Goal: Transaction & Acquisition: Purchase product/service

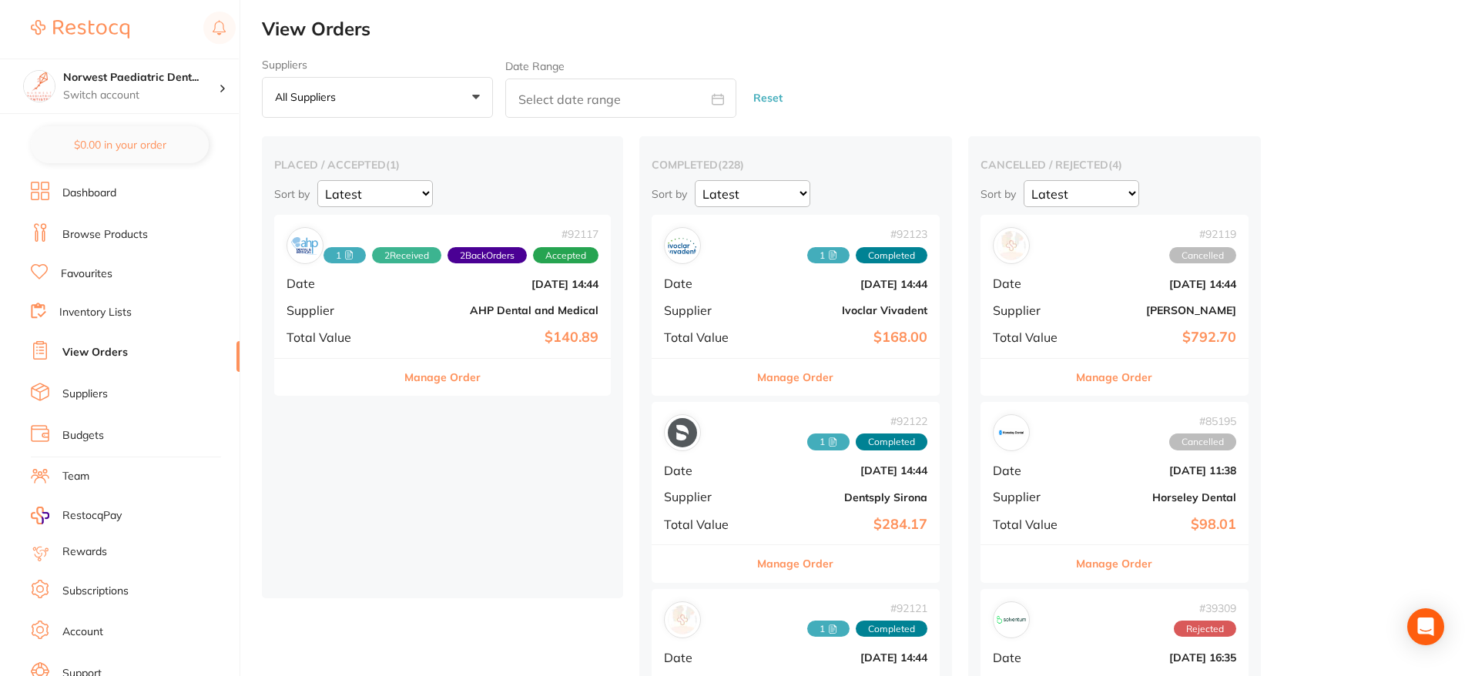
click at [105, 198] on link "Dashboard" at bounding box center [89, 193] width 54 height 15
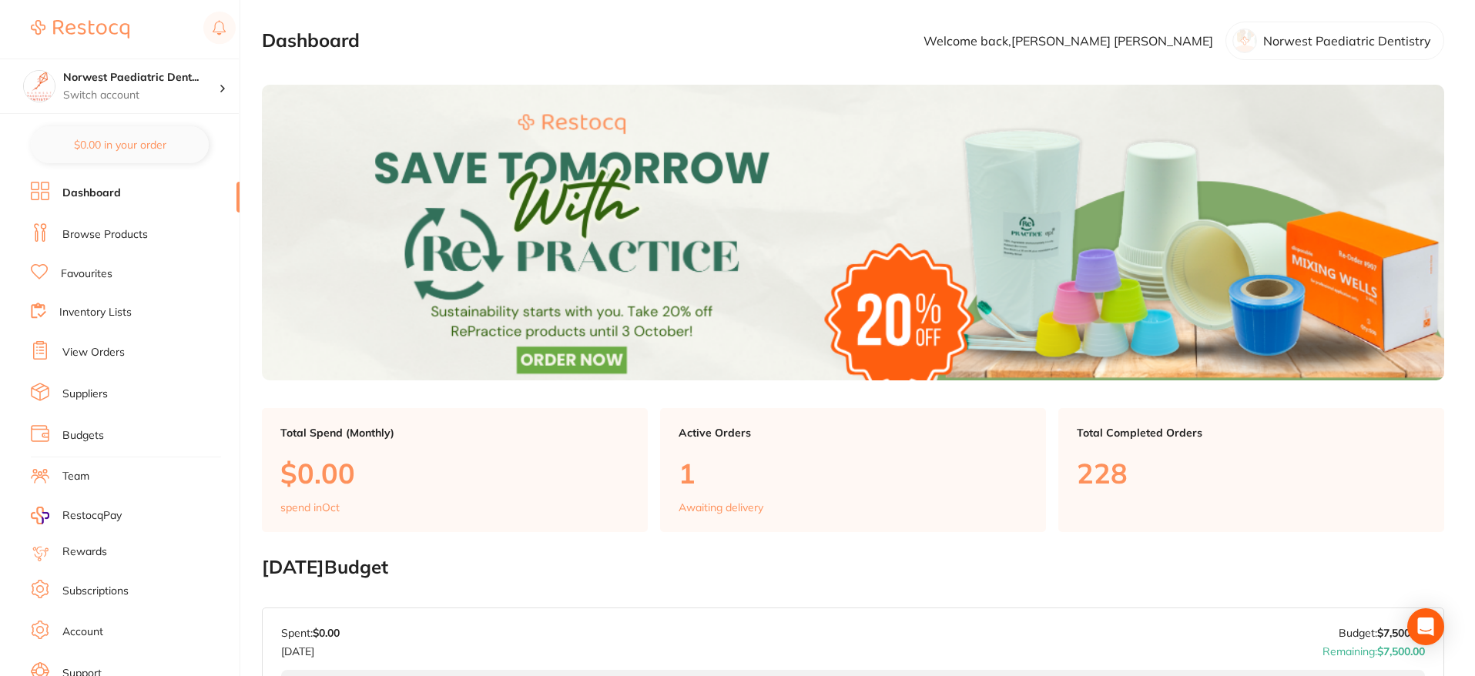
click at [800, 477] on p "1" at bounding box center [853, 474] width 349 height 32
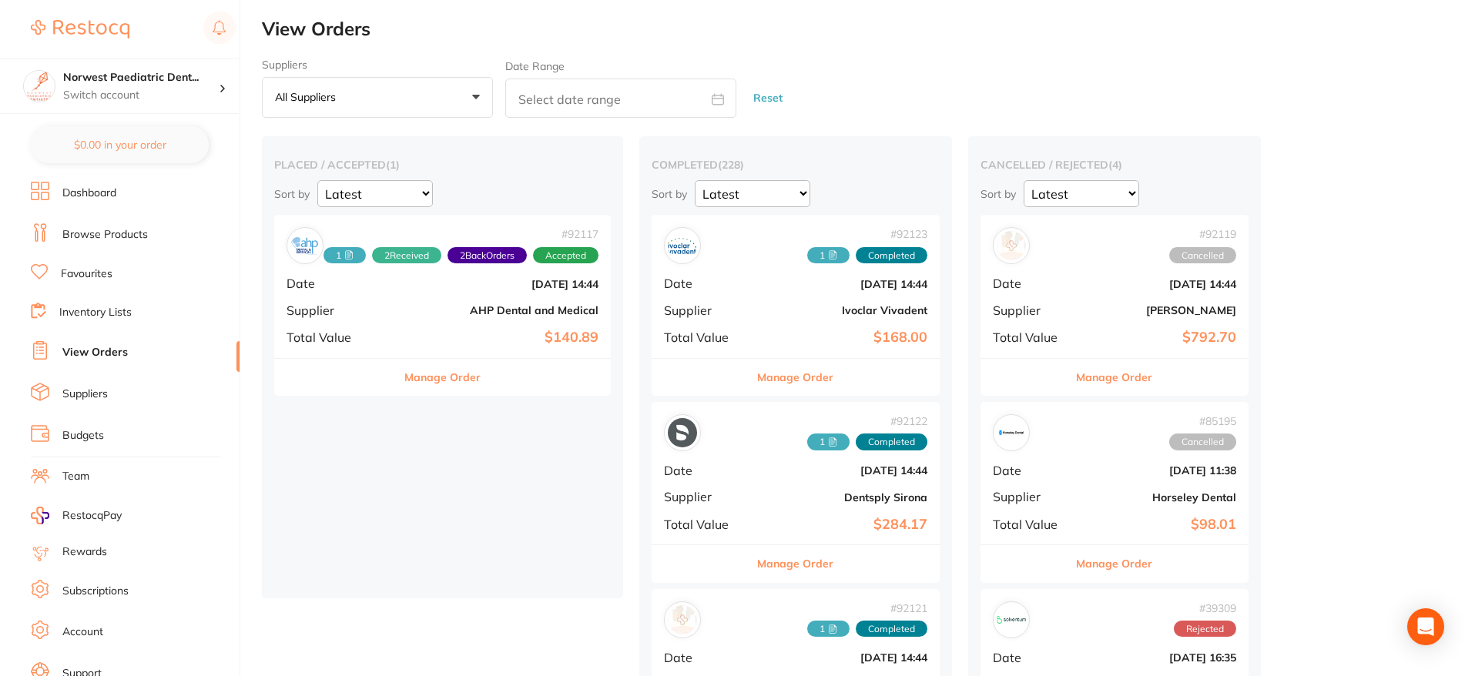
click at [499, 324] on div "# 92117 1 2 Received 2 Back Orders Accepted Date [DATE] 14:44 Supplier AHP Dent…" at bounding box center [442, 286] width 337 height 143
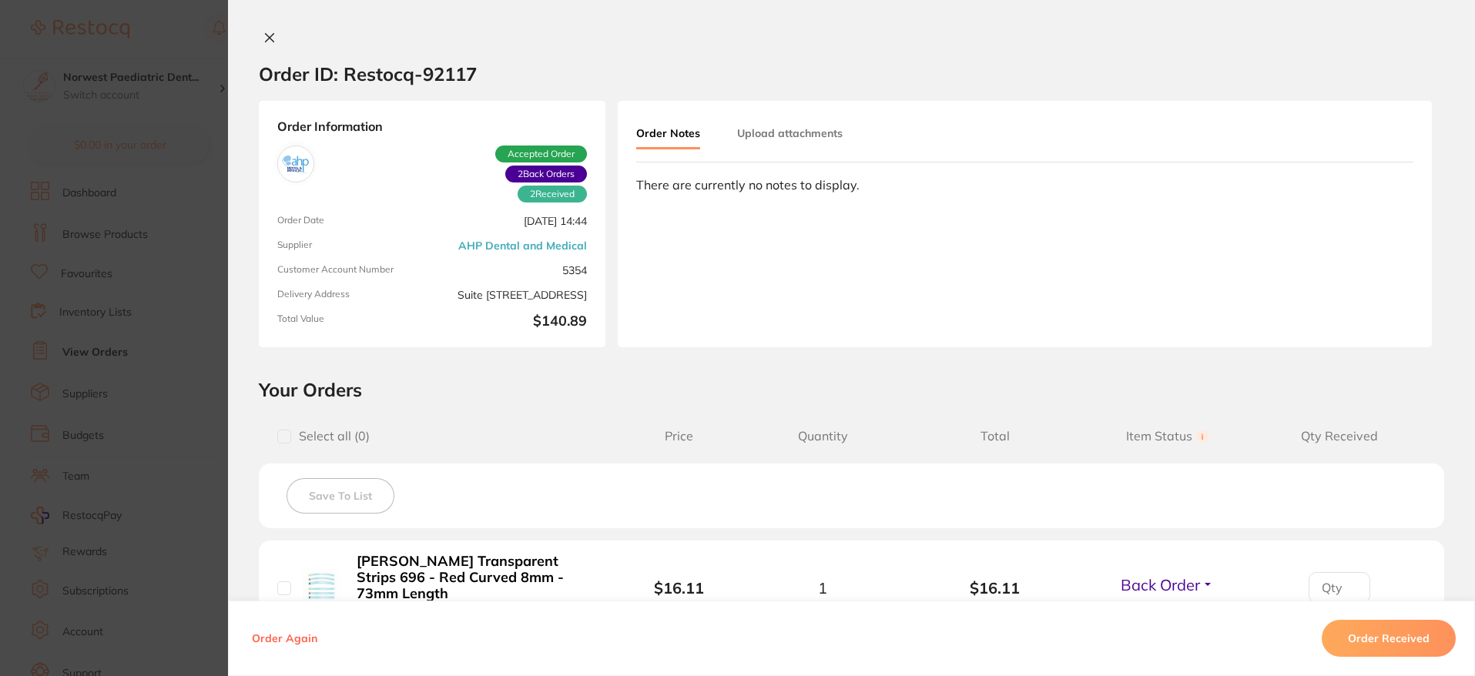
click at [267, 32] on icon at bounding box center [269, 38] width 12 height 12
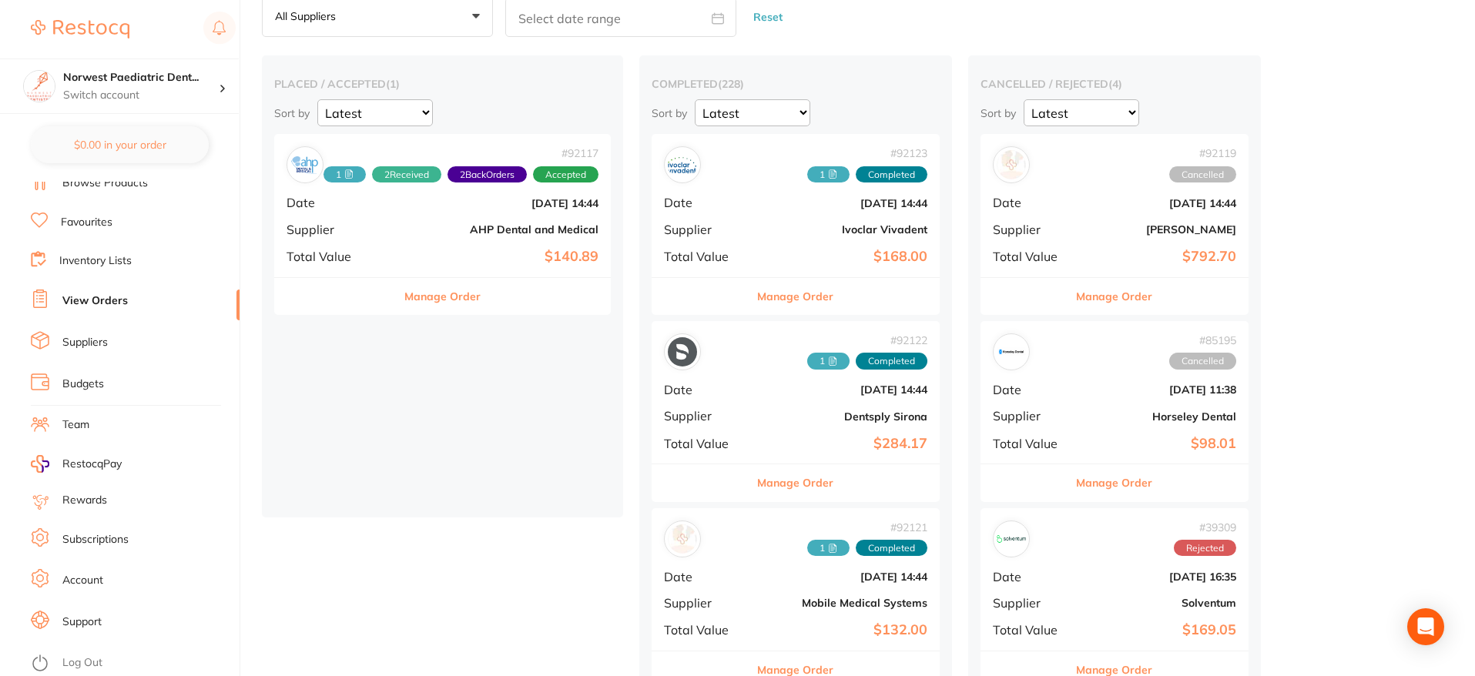
scroll to position [99, 0]
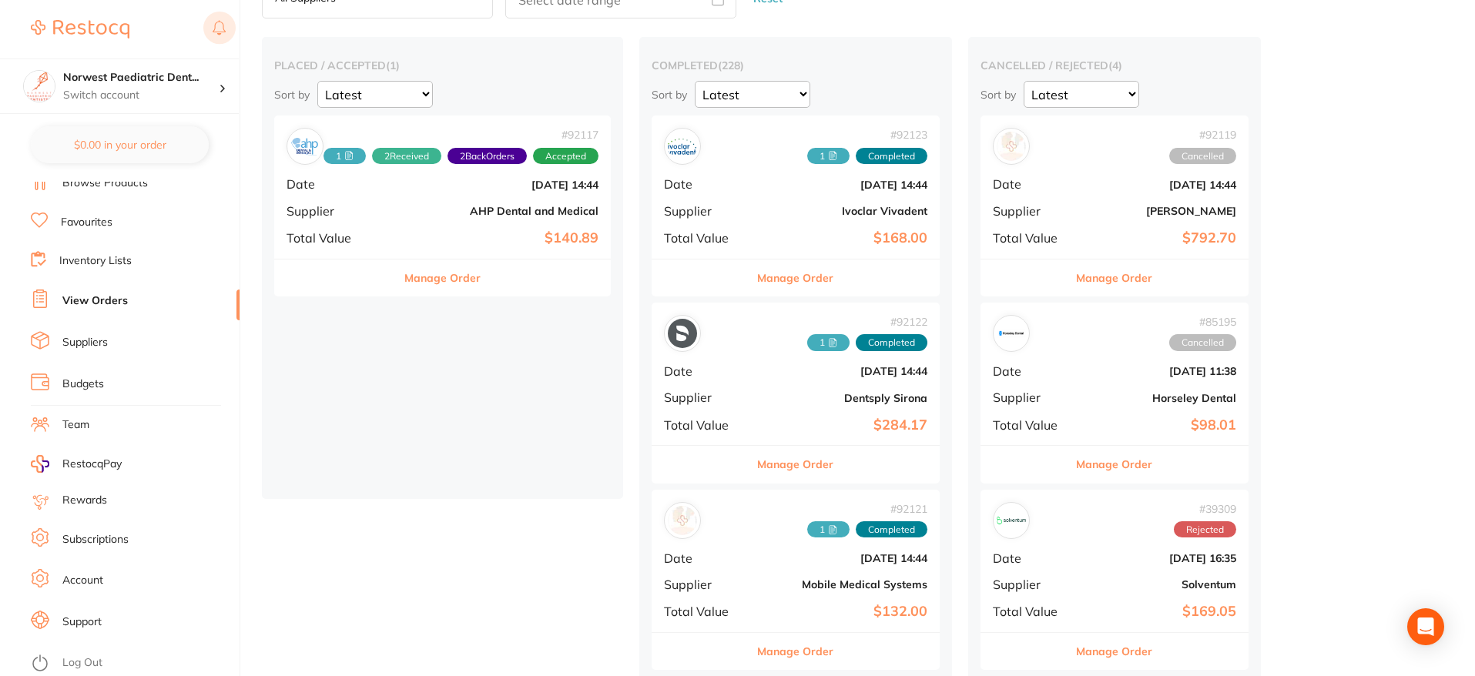
click at [227, 25] on rect at bounding box center [219, 28] width 32 height 32
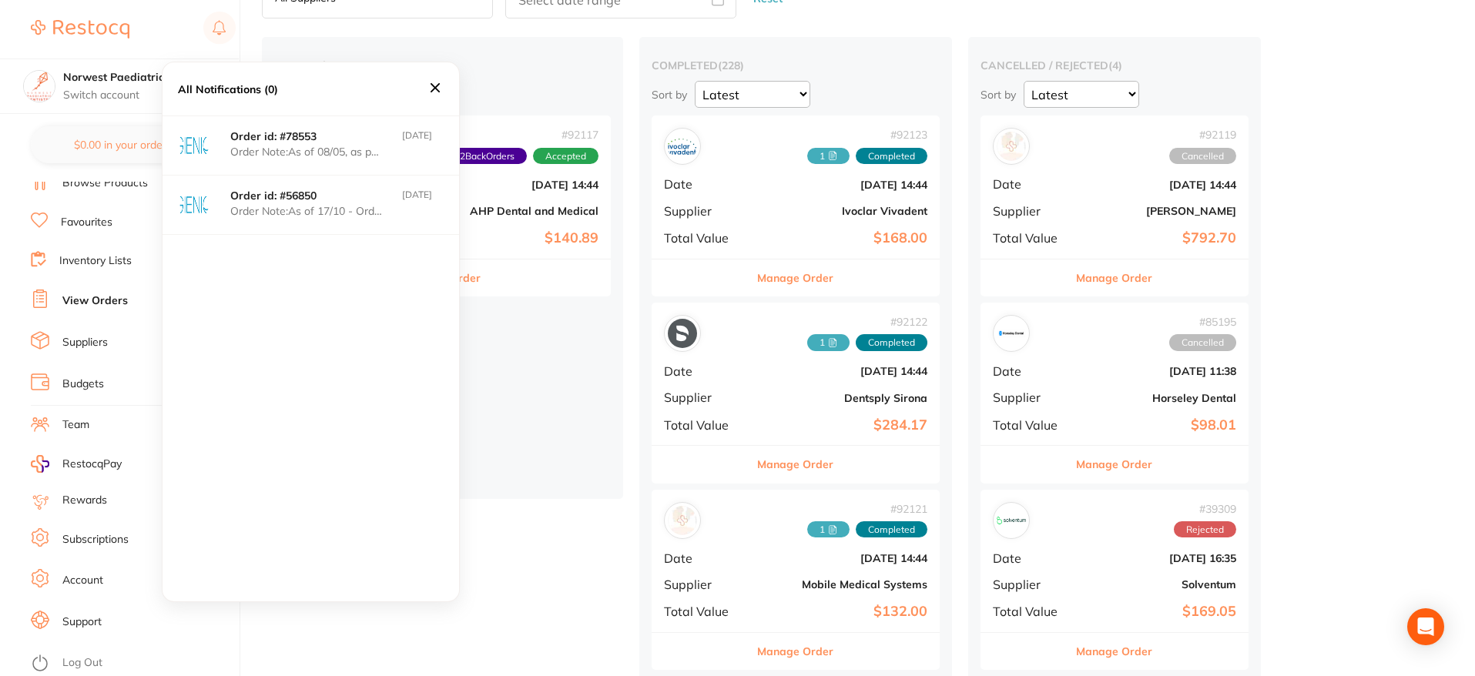
click at [436, 91] on icon at bounding box center [435, 87] width 17 height 17
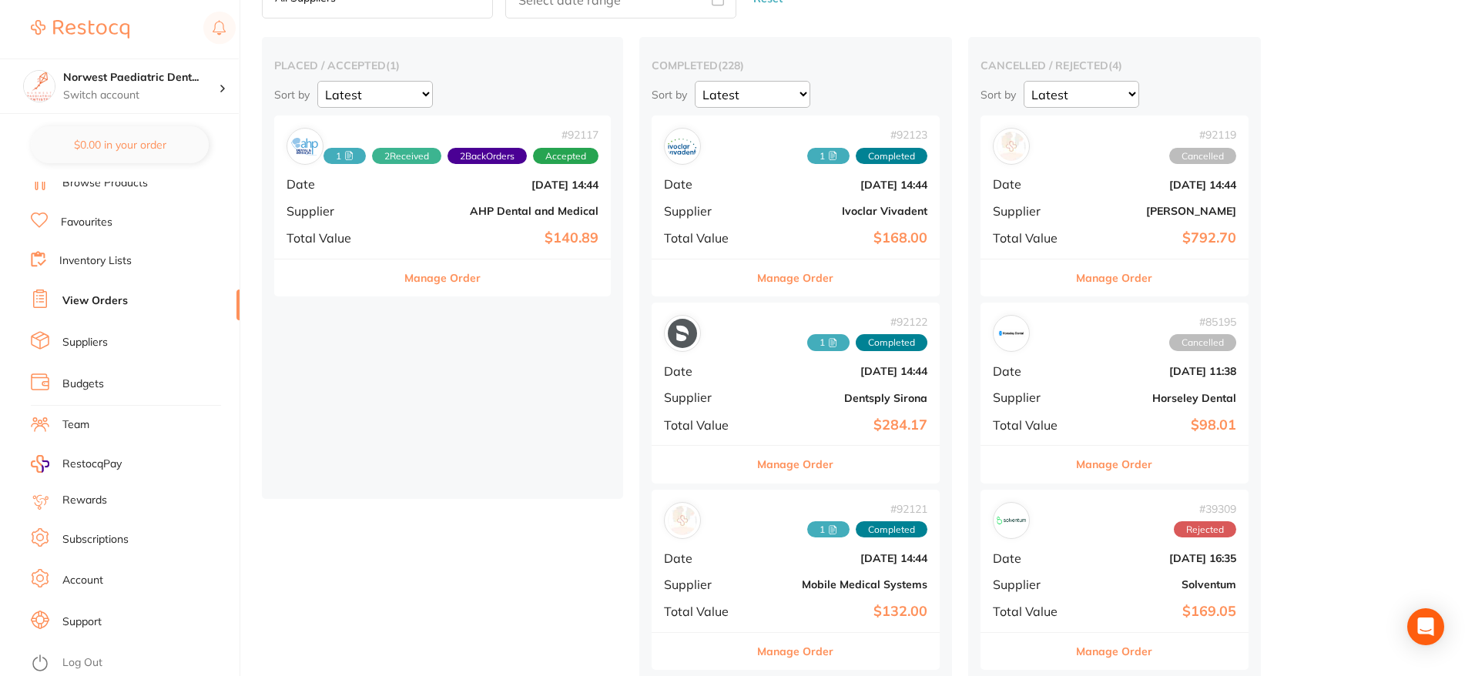
scroll to position [0, 0]
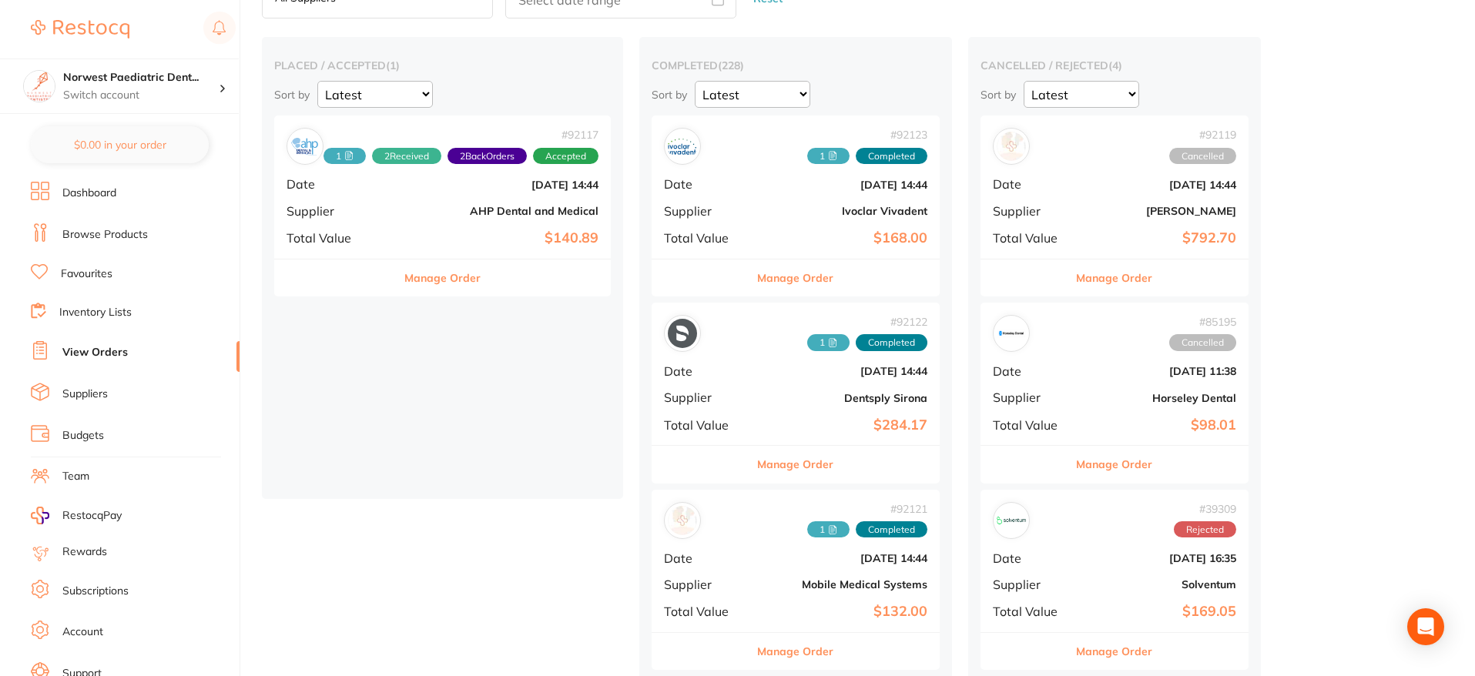
click at [109, 310] on link "Inventory Lists" at bounding box center [95, 312] width 72 height 15
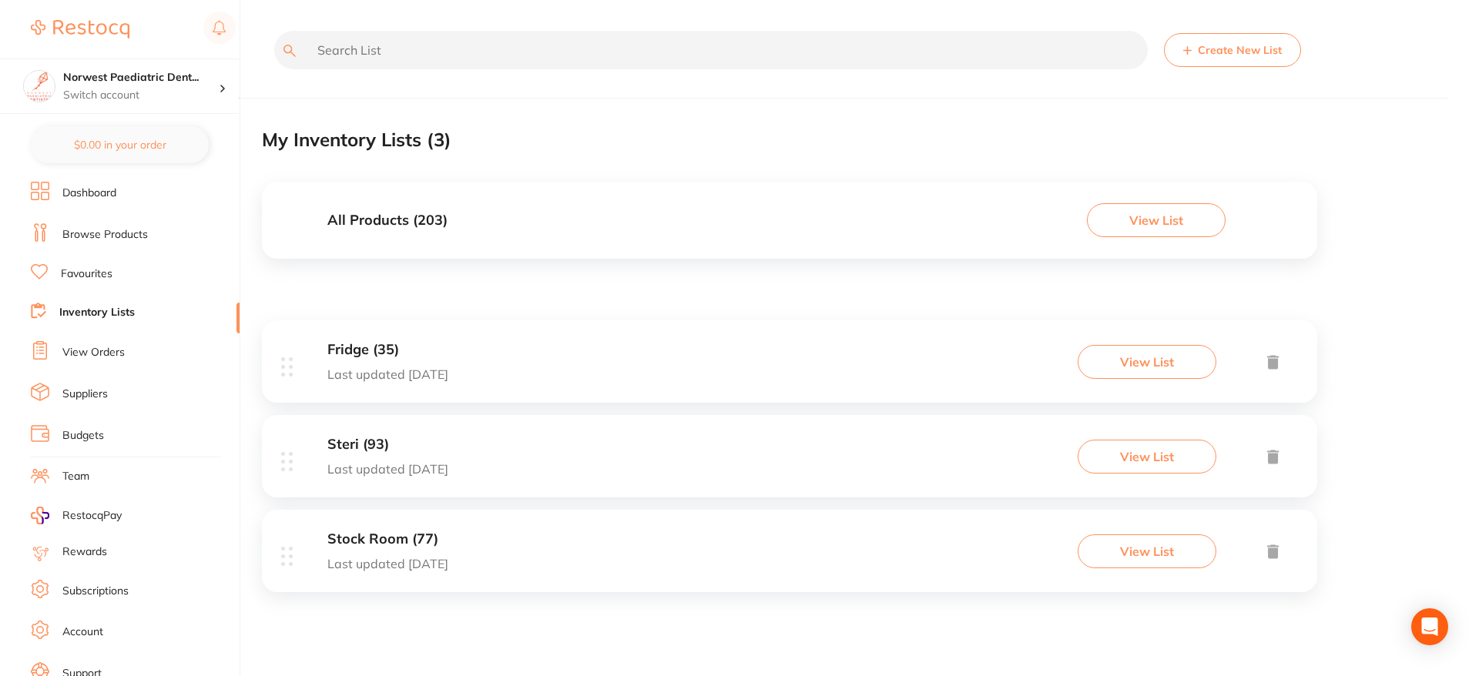
click at [1154, 545] on button "View List" at bounding box center [1147, 552] width 139 height 34
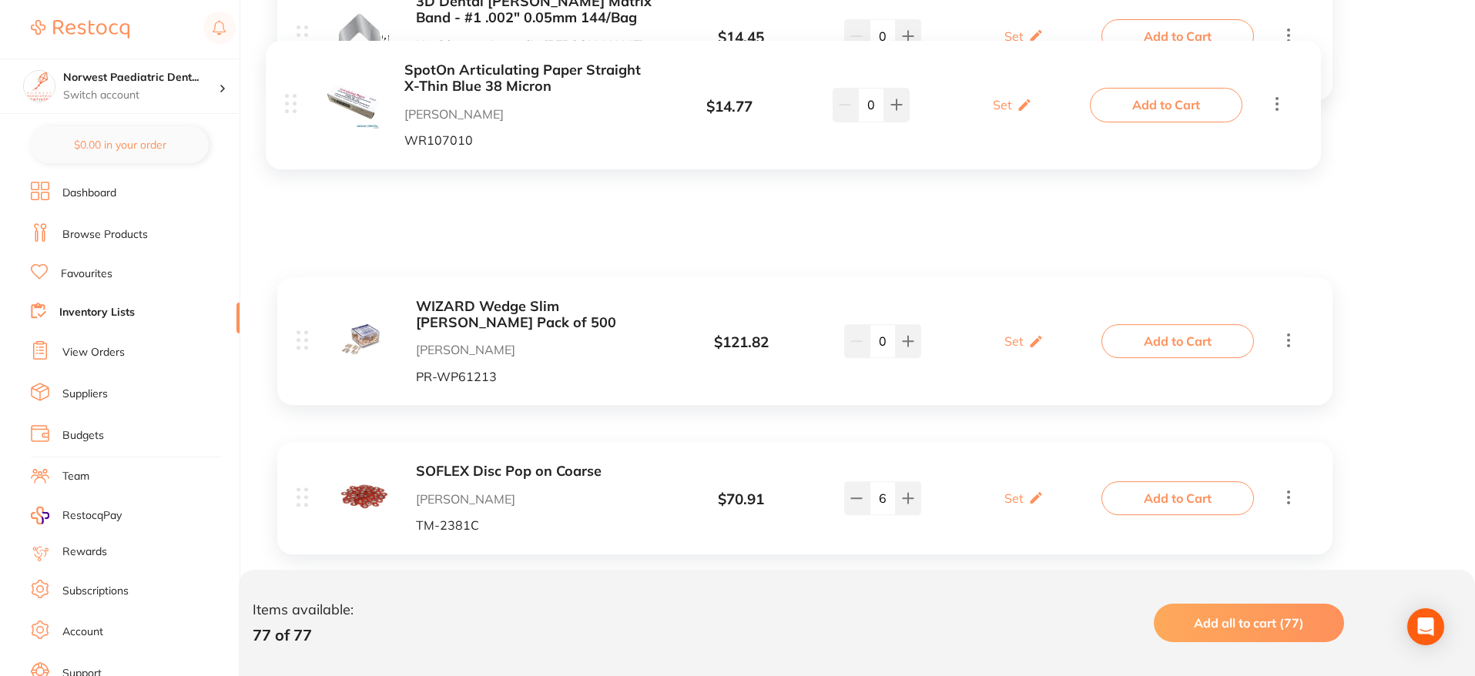
scroll to position [8448, 0]
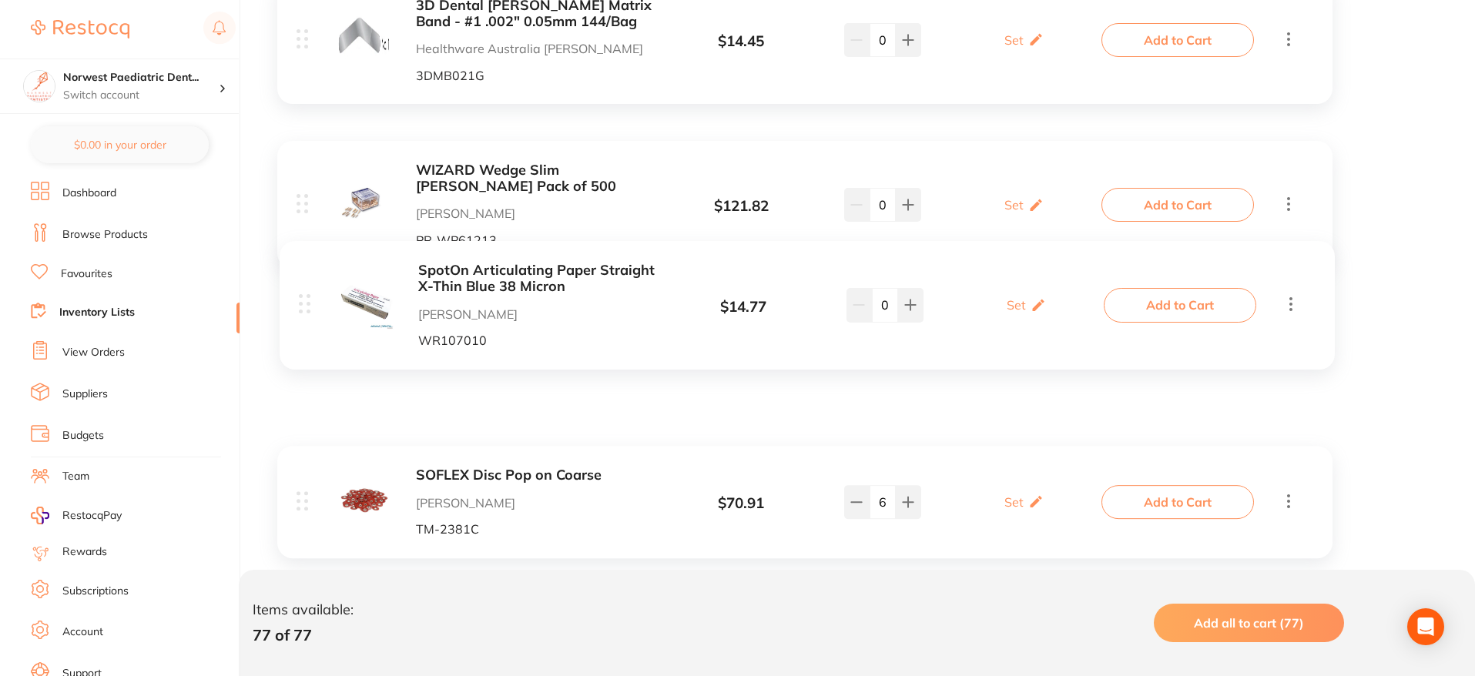
drag, startPoint x: 300, startPoint y: 266, endPoint x: 302, endPoint y: 312, distance: 46.3
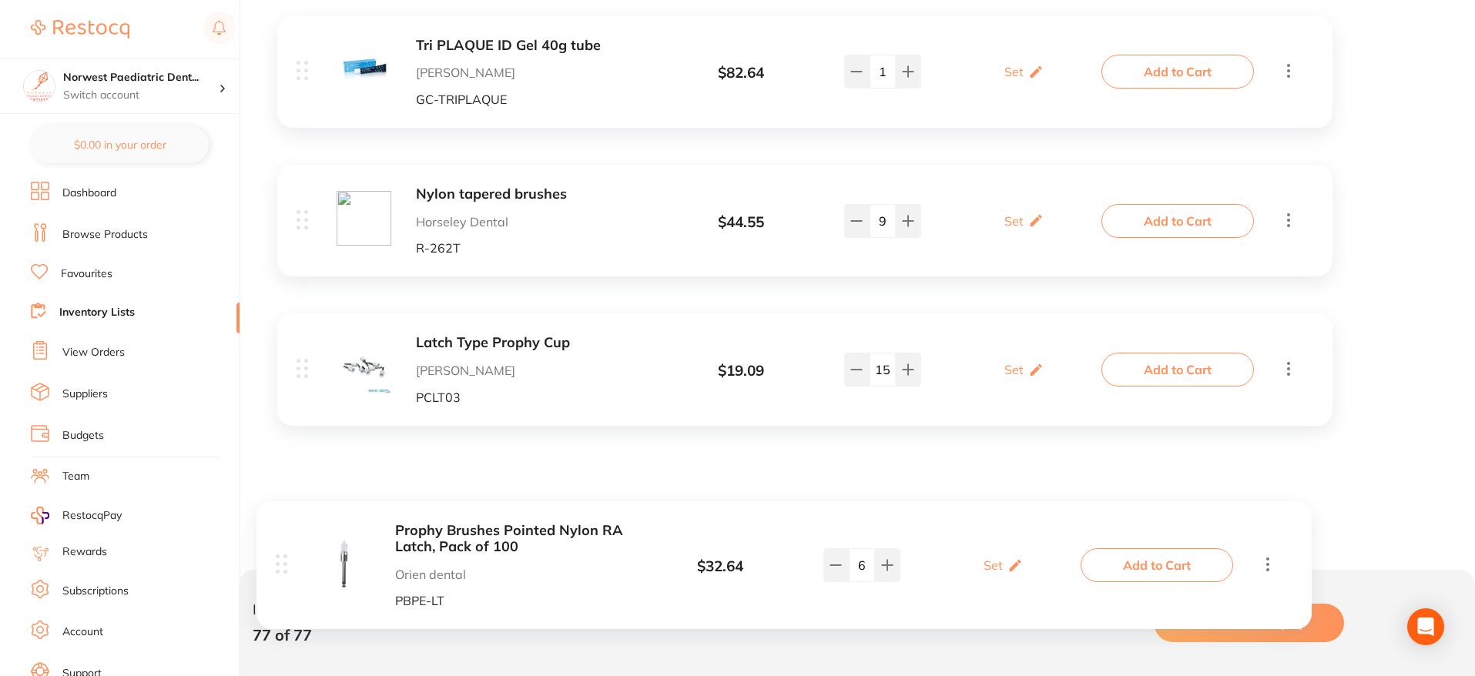
scroll to position [5227, 0]
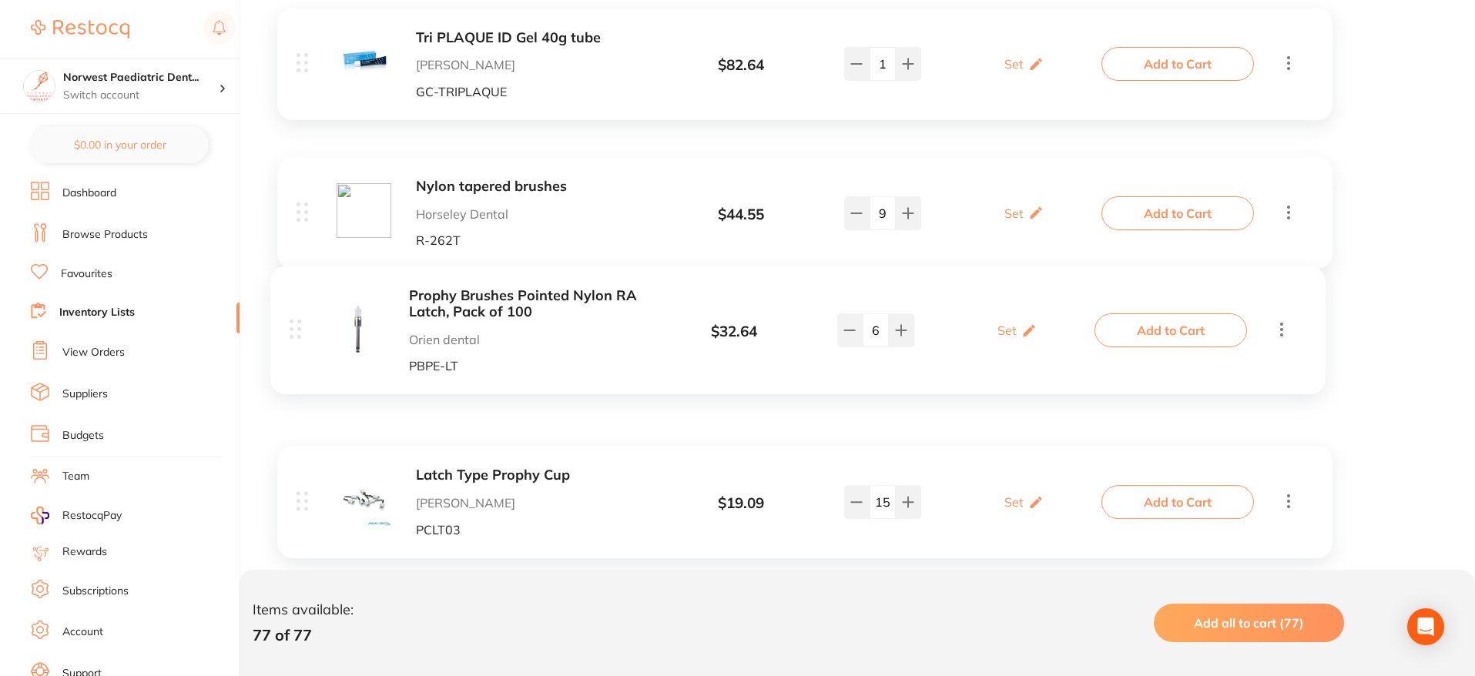
drag, startPoint x: 302, startPoint y: 152, endPoint x: 293, endPoint y: 336, distance: 184.4
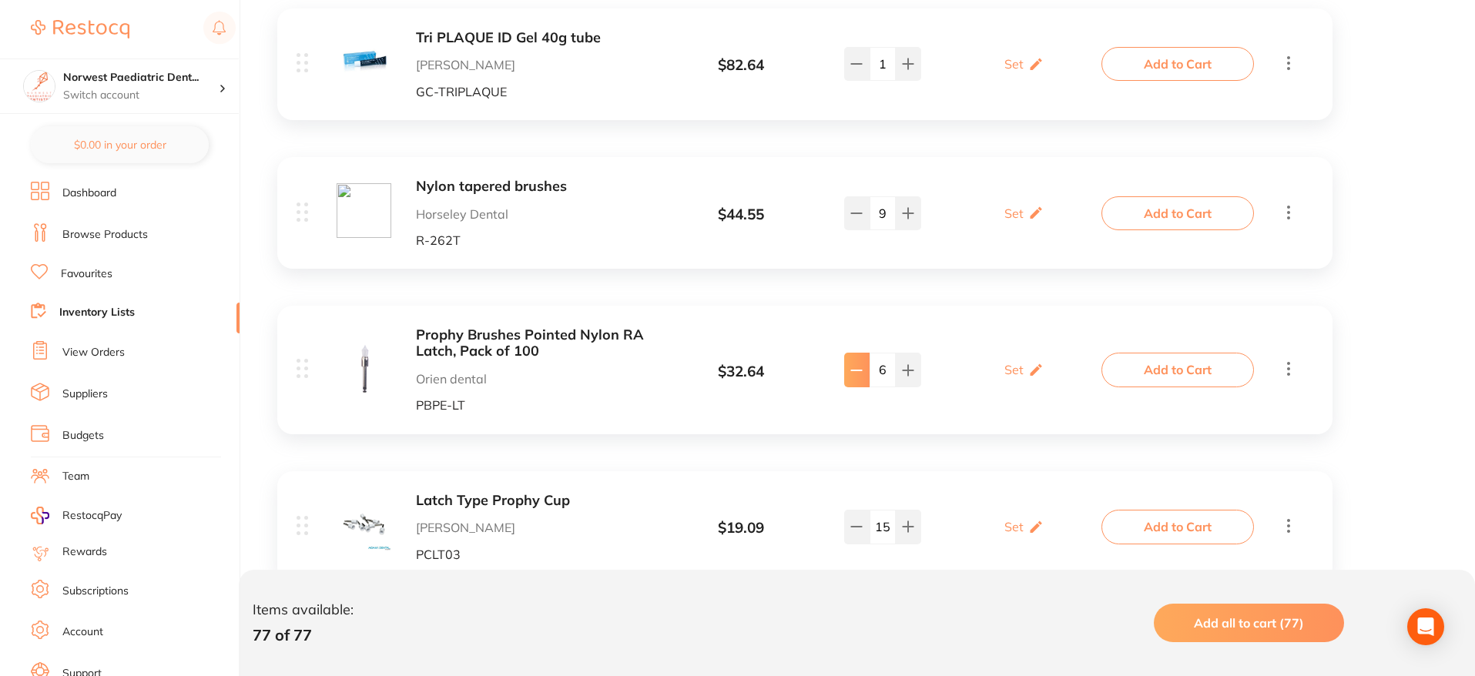
click at [853, 364] on icon at bounding box center [857, 370] width 12 height 12
type input "3"
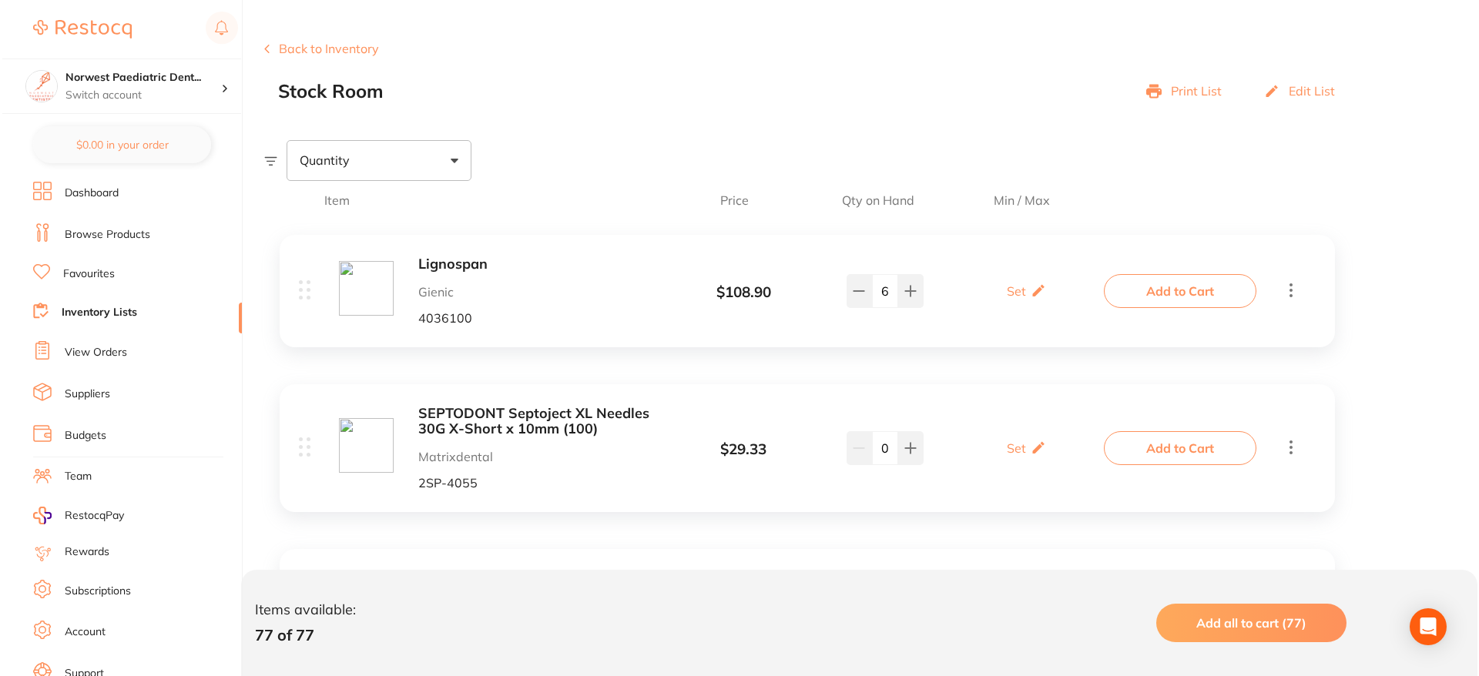
scroll to position [0, 0]
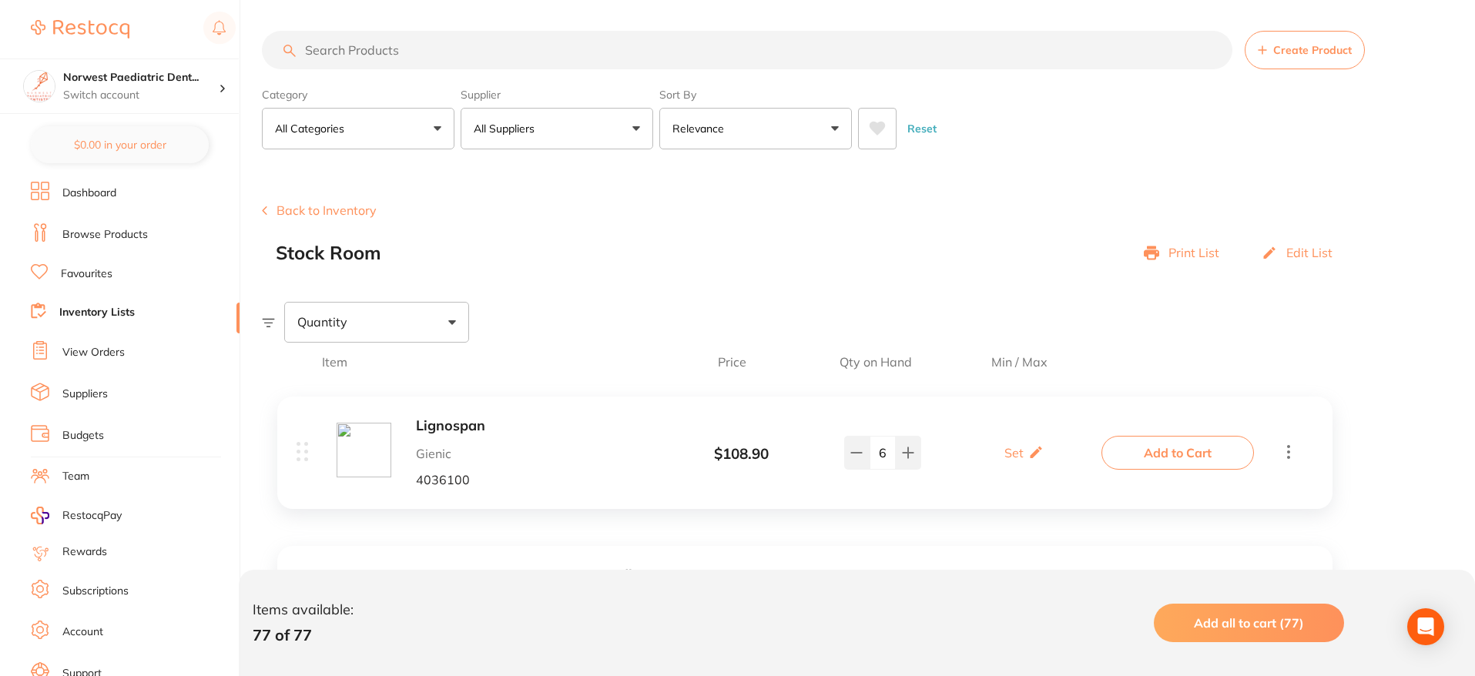
click at [1270, 621] on span "Add all to cart (77)" at bounding box center [1249, 623] width 110 height 15
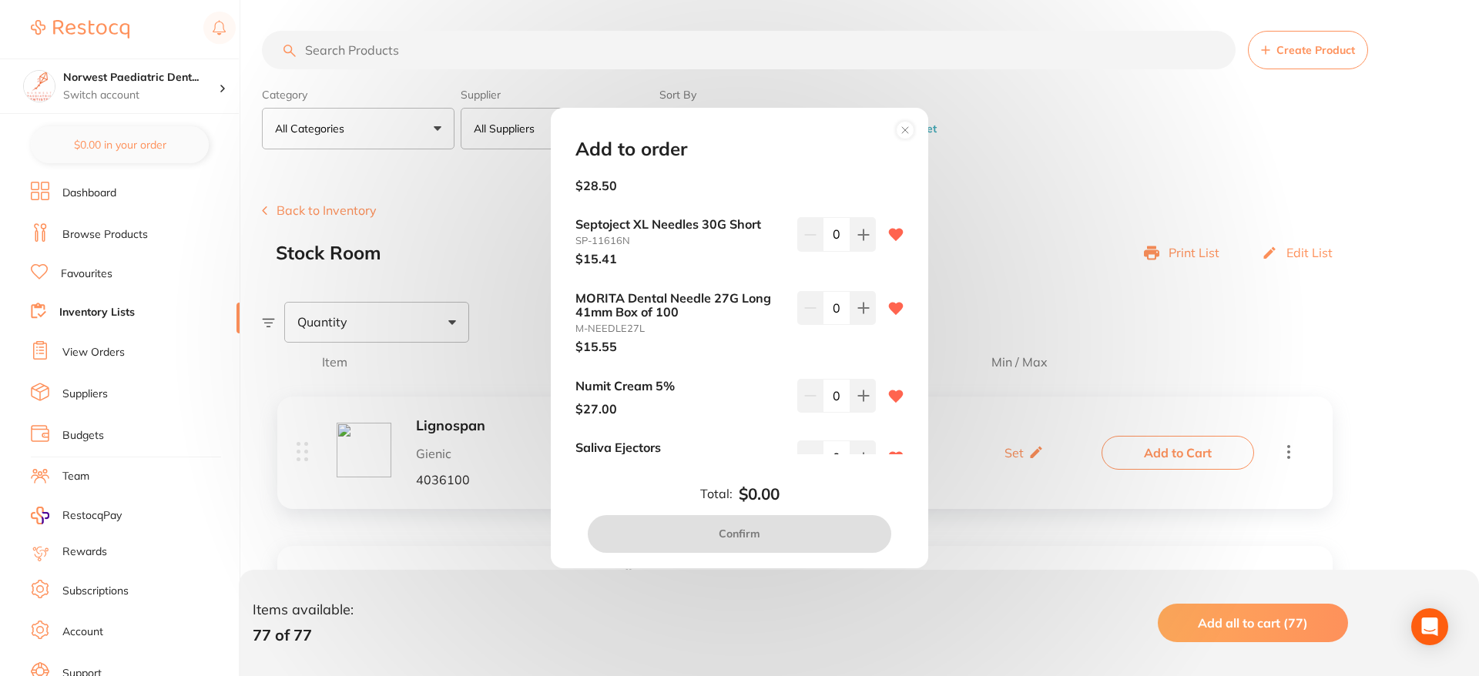
scroll to position [224, 0]
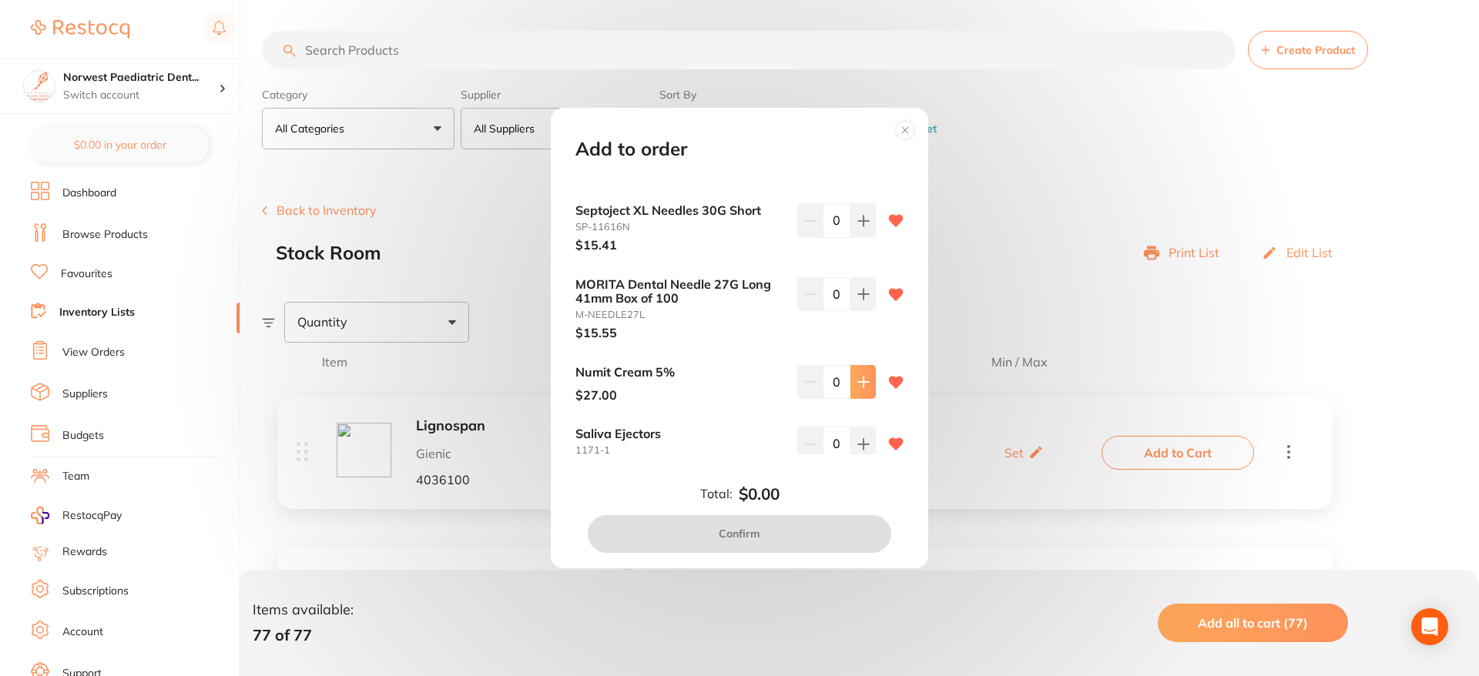
click at [864, 381] on icon at bounding box center [863, 382] width 10 height 10
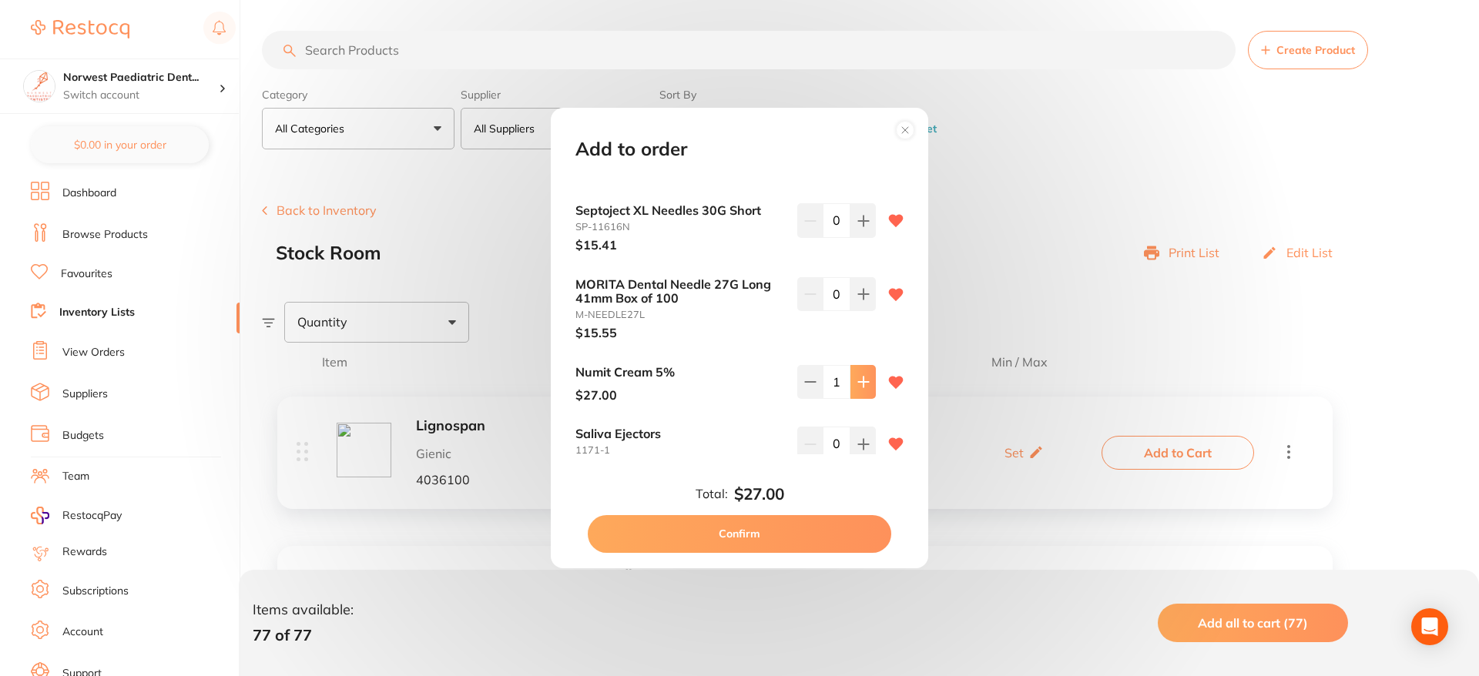
click at [864, 381] on icon at bounding box center [863, 382] width 10 height 10
type input "2"
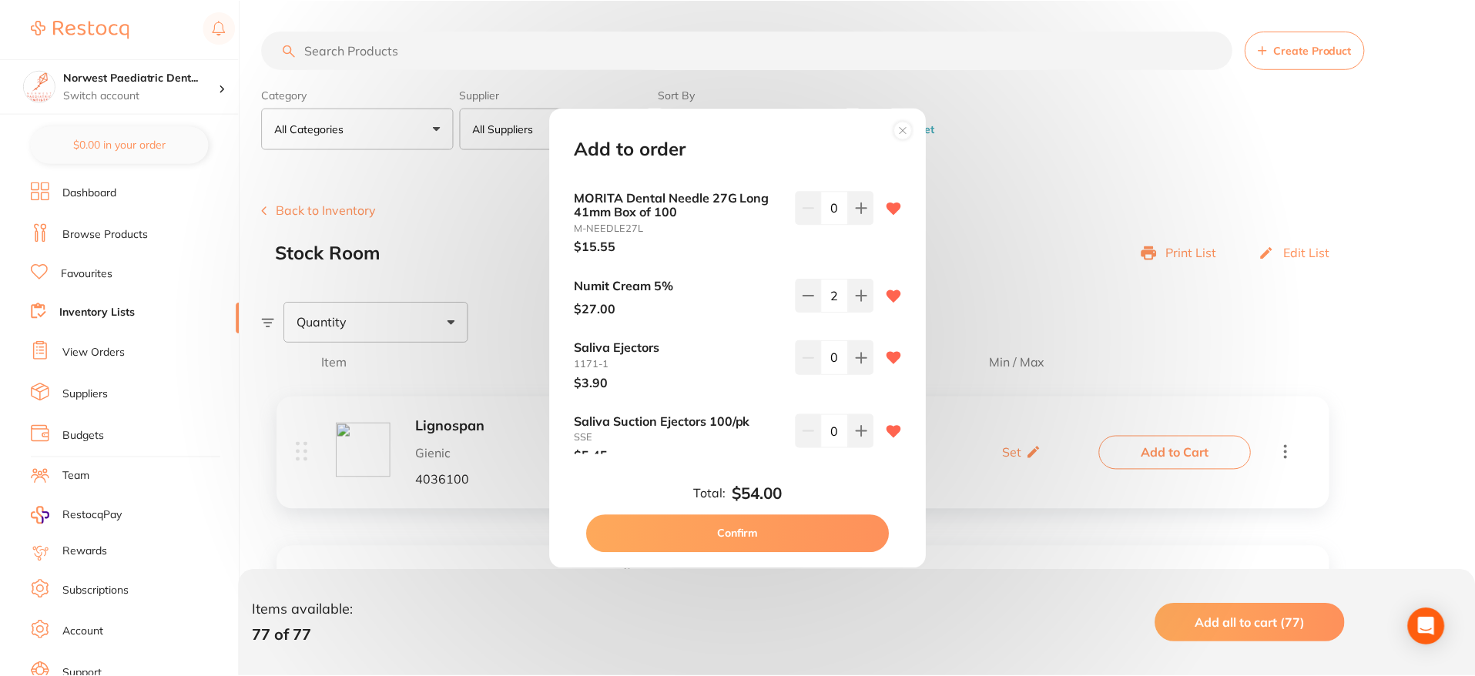
scroll to position [315, 0]
click at [902, 134] on circle at bounding box center [906, 131] width 18 height 18
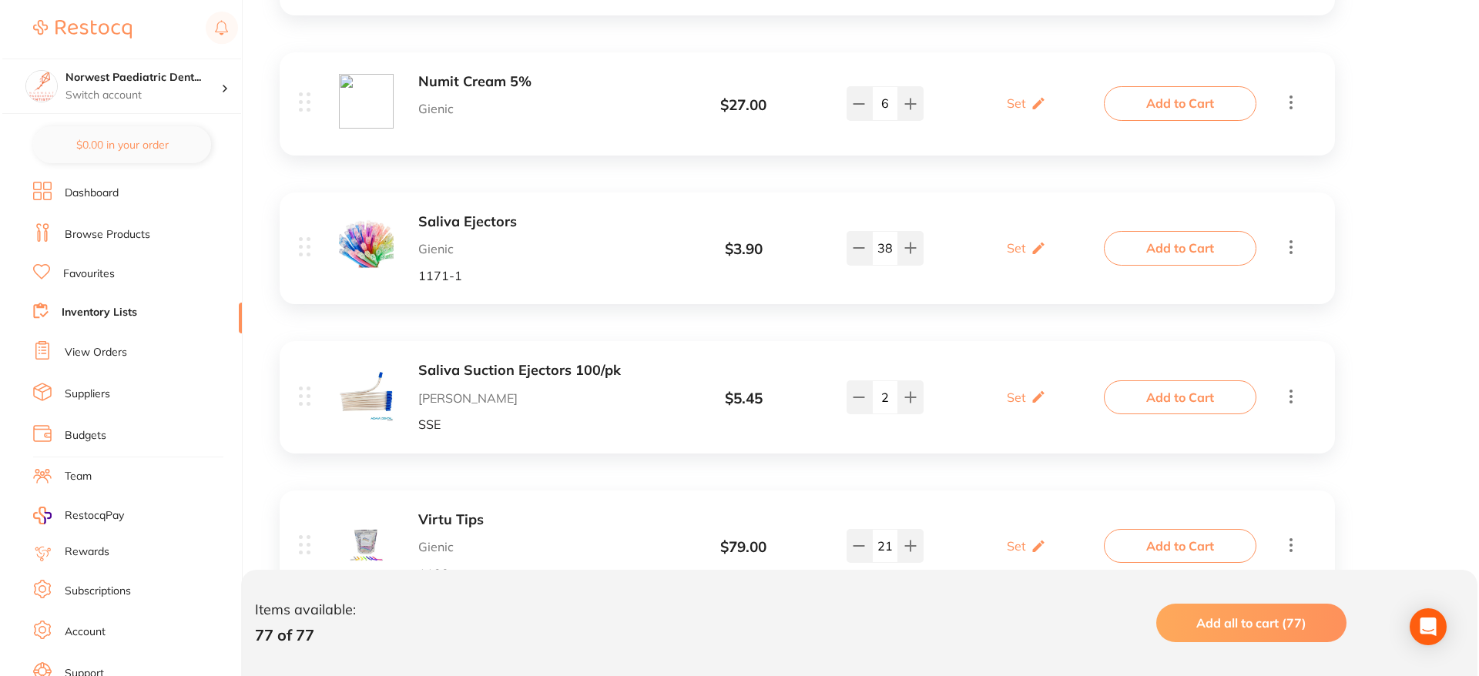
scroll to position [1150, 0]
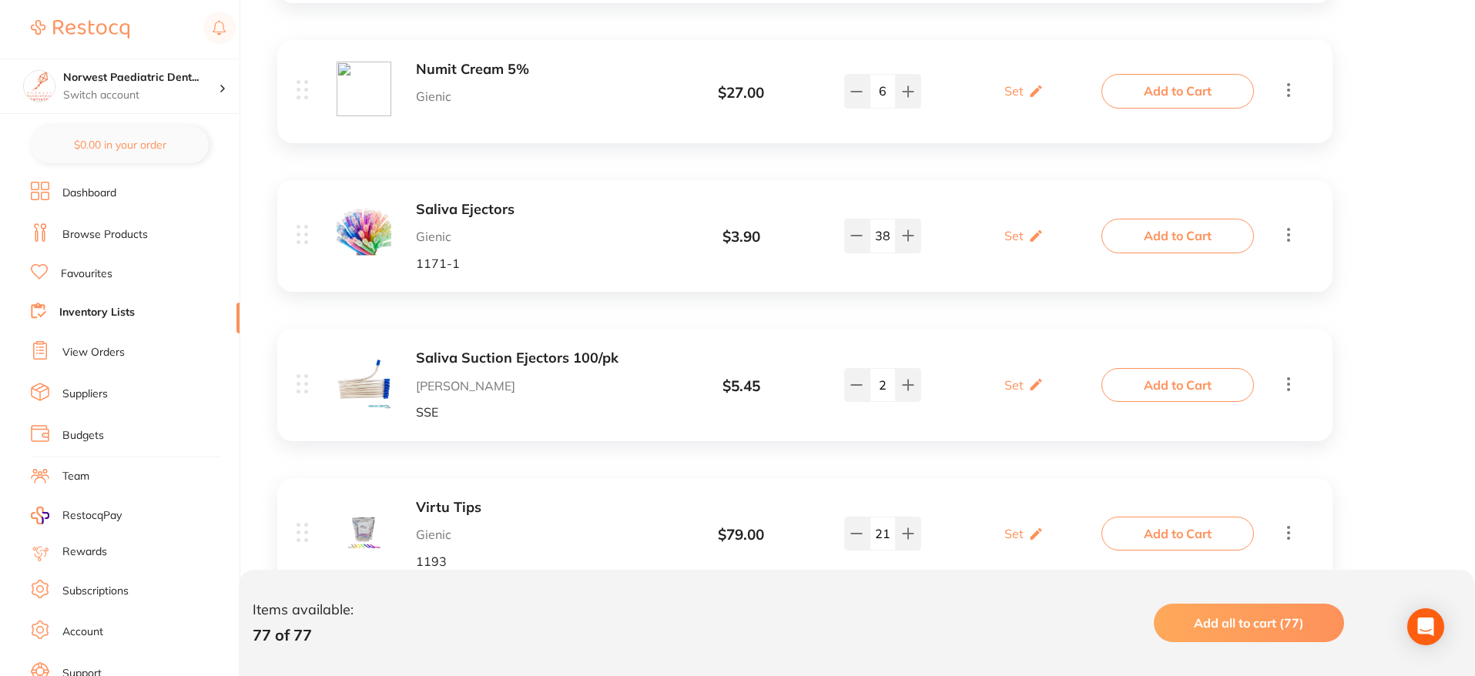
click at [1277, 624] on span "Add all to cart (77)" at bounding box center [1249, 623] width 110 height 15
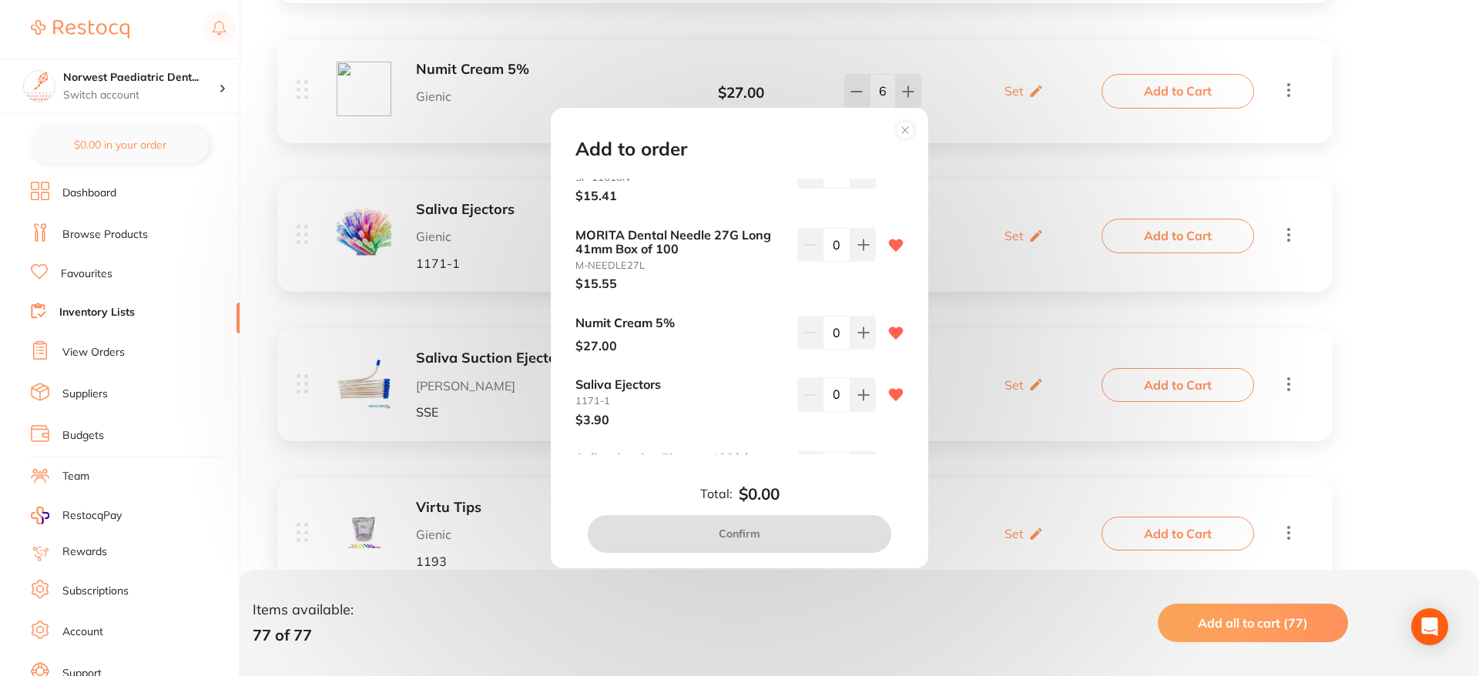
scroll to position [274, 0]
click at [862, 332] on icon at bounding box center [863, 332] width 10 height 10
type input "2"
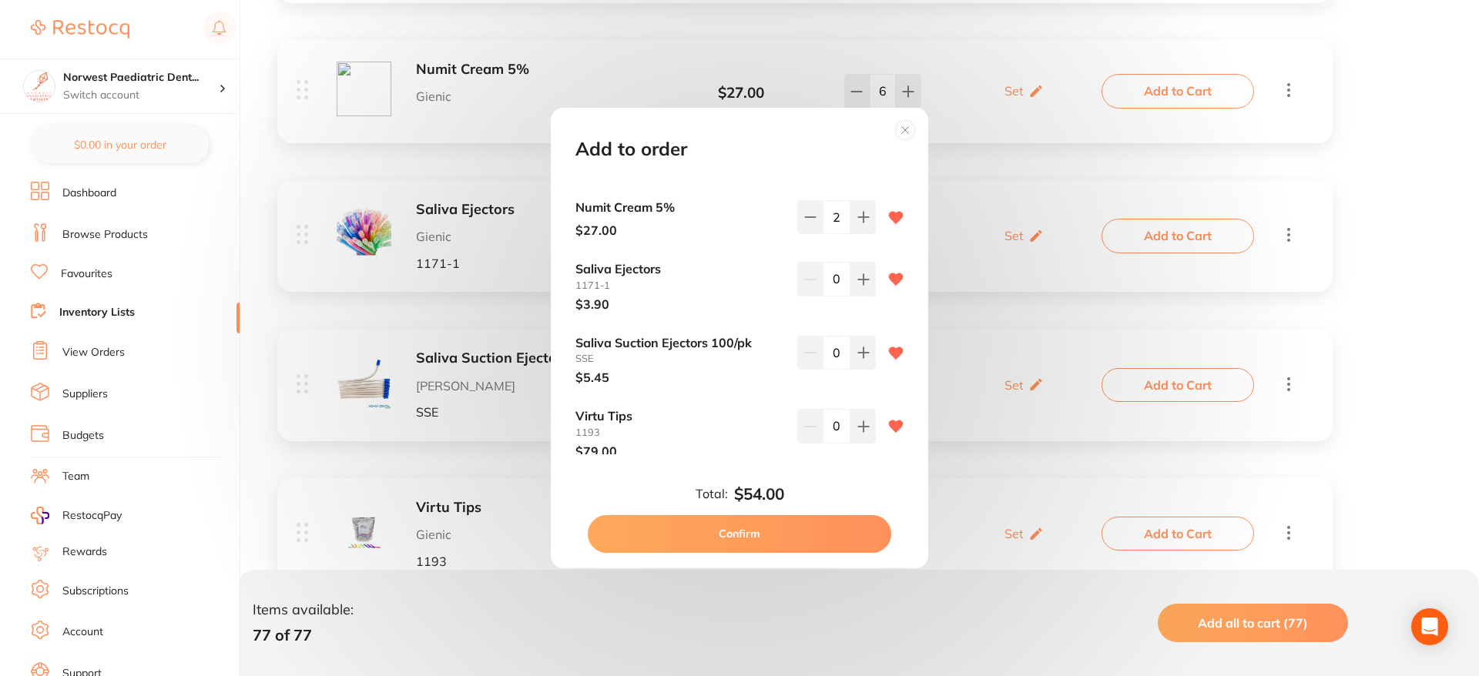
scroll to position [390, 0]
click at [862, 284] on icon at bounding box center [863, 279] width 12 height 12
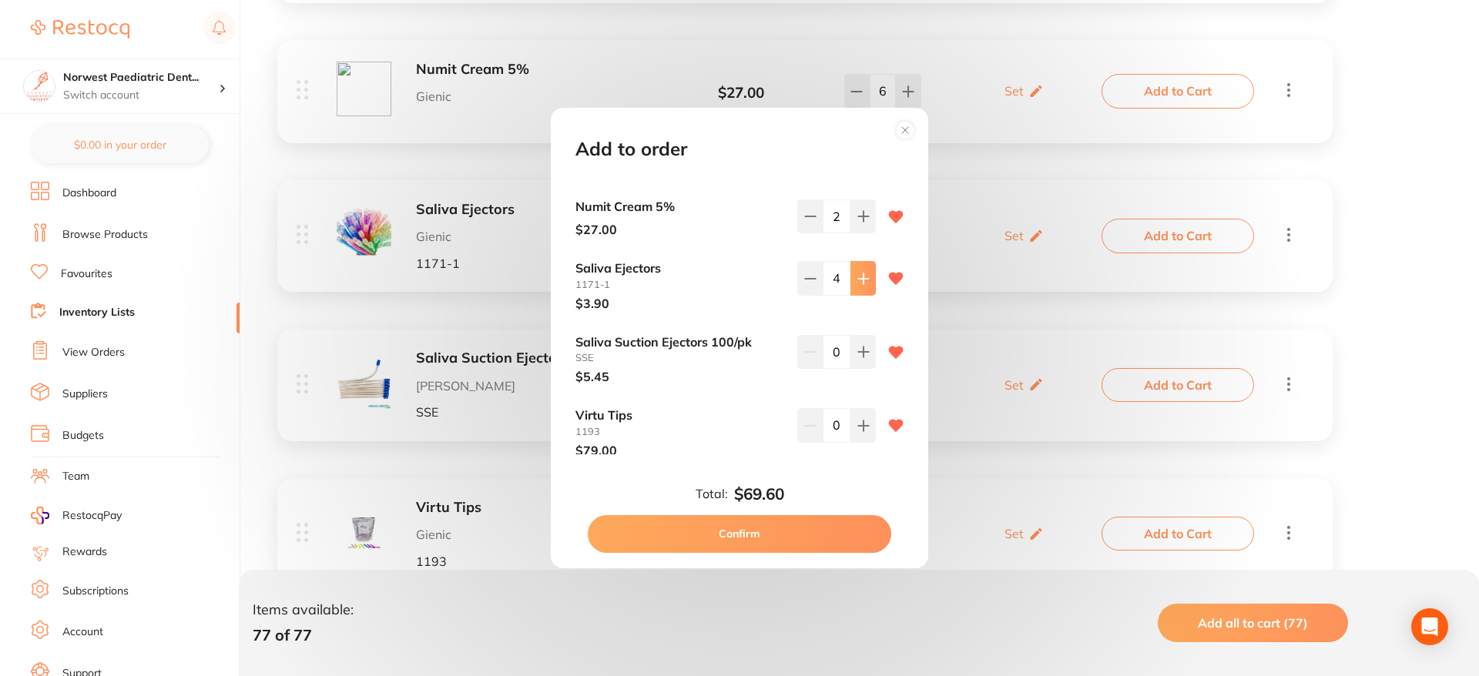
click at [862, 284] on icon at bounding box center [863, 279] width 12 height 12
type input "6"
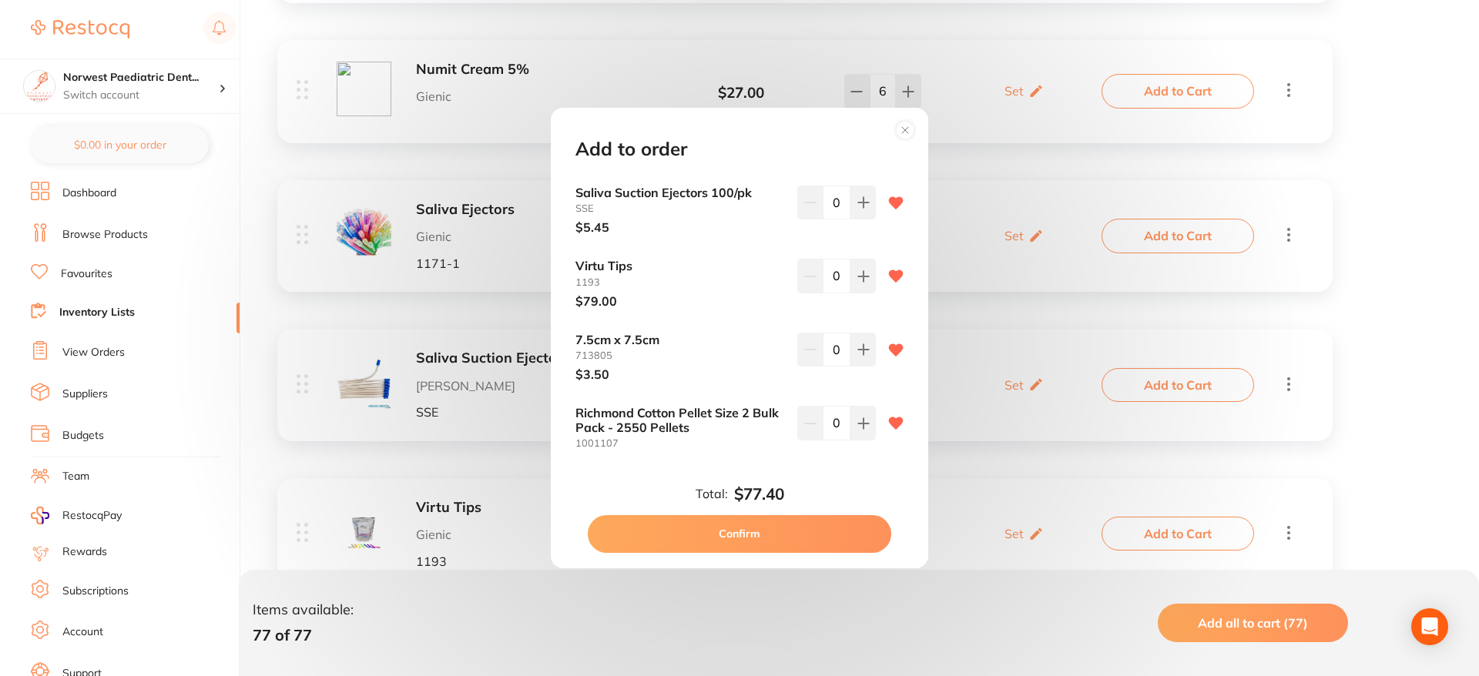
scroll to position [542, 0]
click at [870, 269] on button at bounding box center [863, 273] width 25 height 34
click at [870, 270] on button at bounding box center [863, 273] width 25 height 34
type input "2"
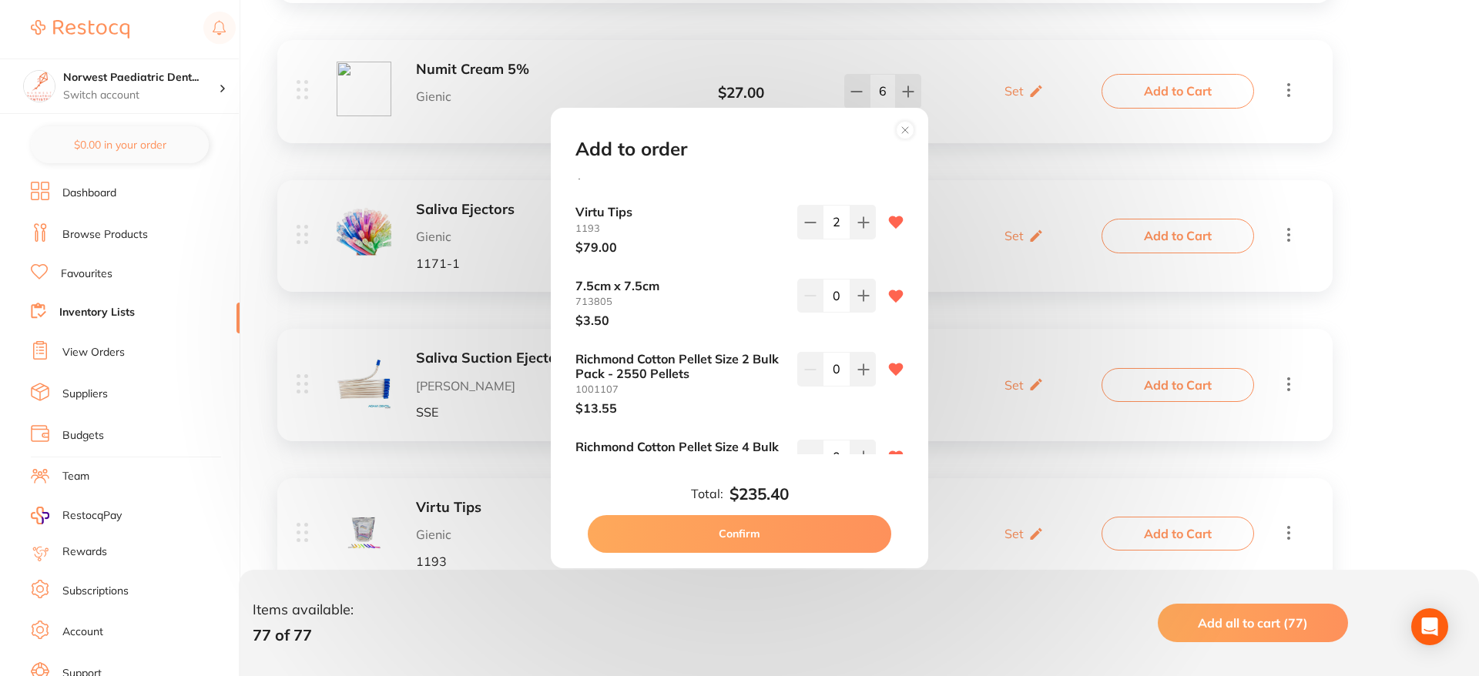
scroll to position [596, 0]
click at [861, 297] on icon at bounding box center [863, 293] width 12 height 12
type input "2"
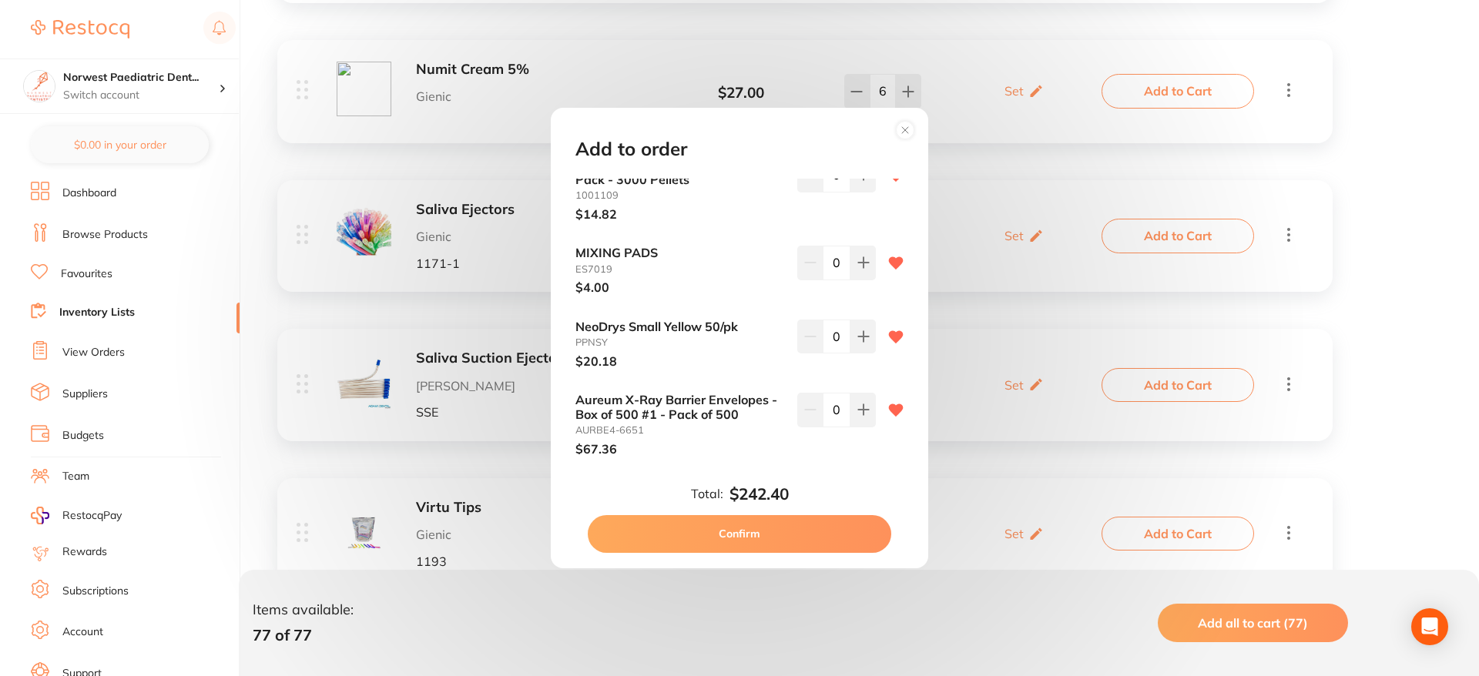
scroll to position [888, 0]
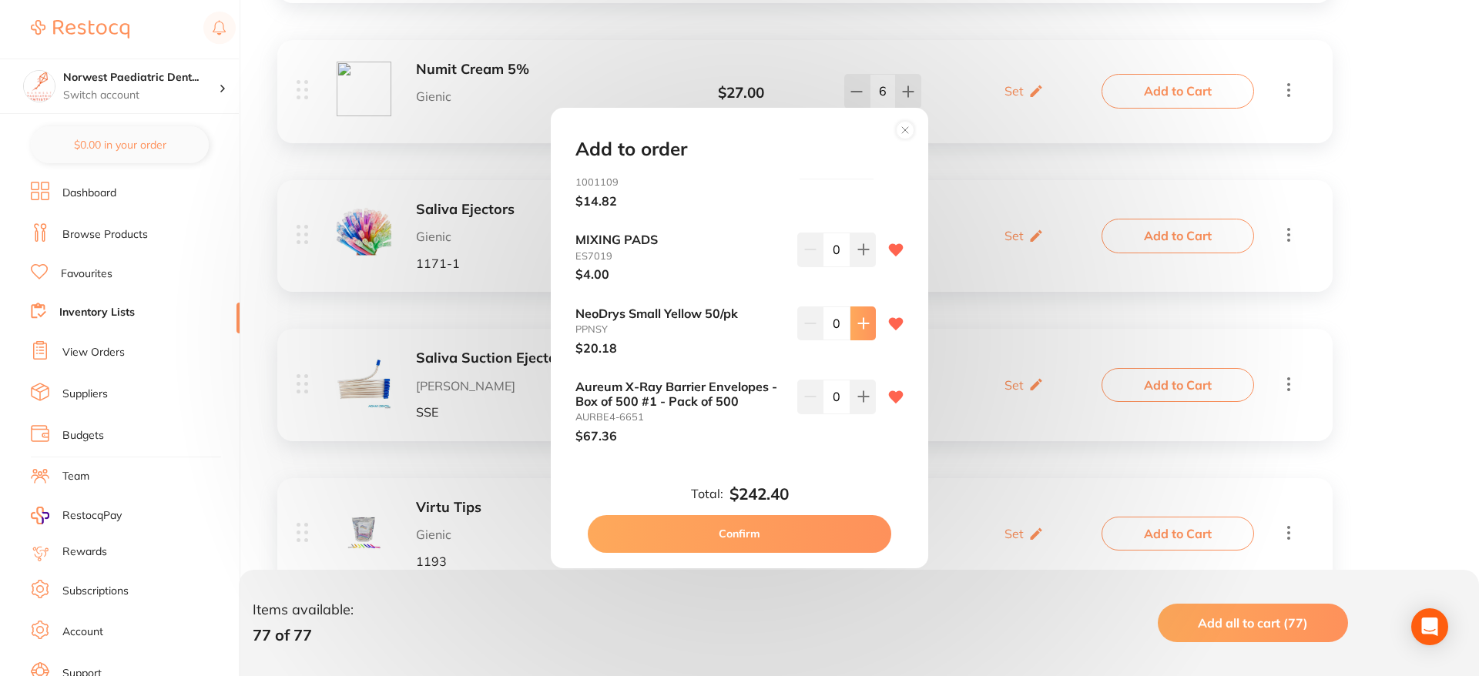
click at [857, 331] on button at bounding box center [863, 324] width 25 height 34
type input "1"
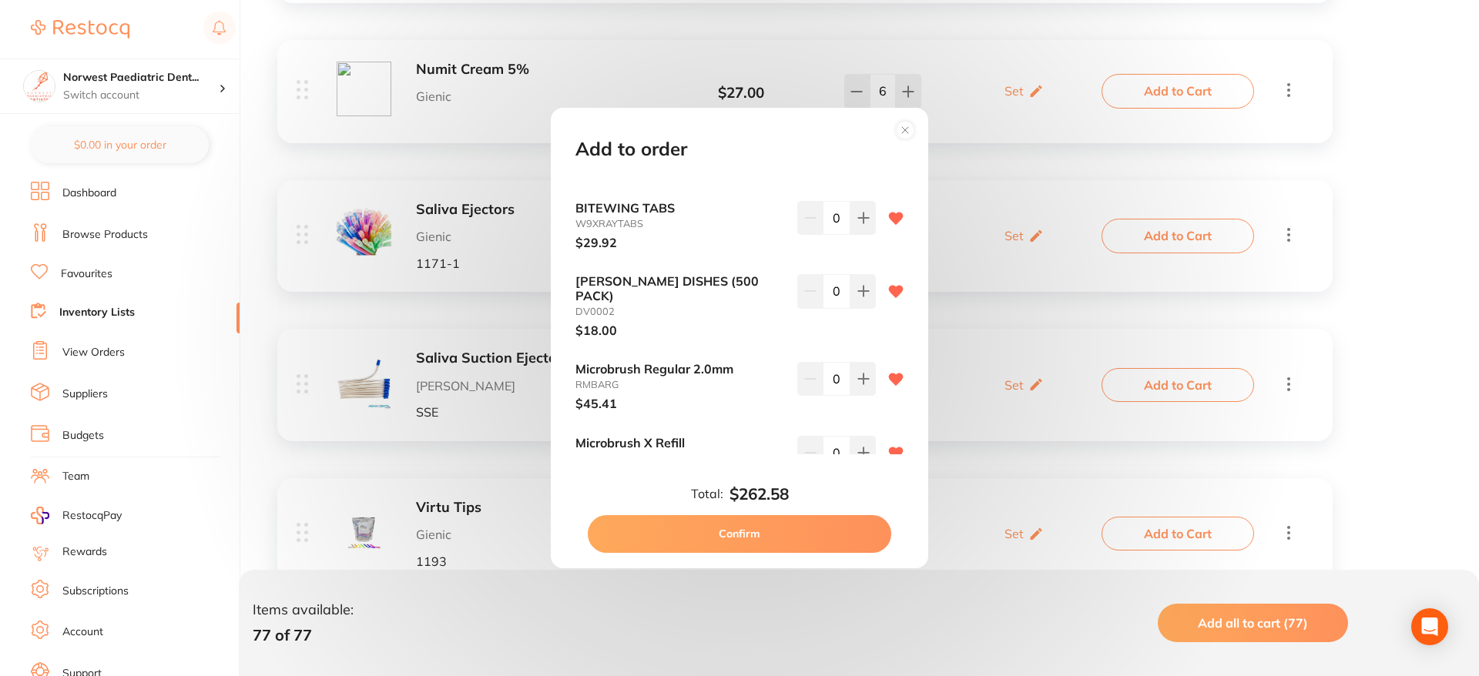
scroll to position [1394, 0]
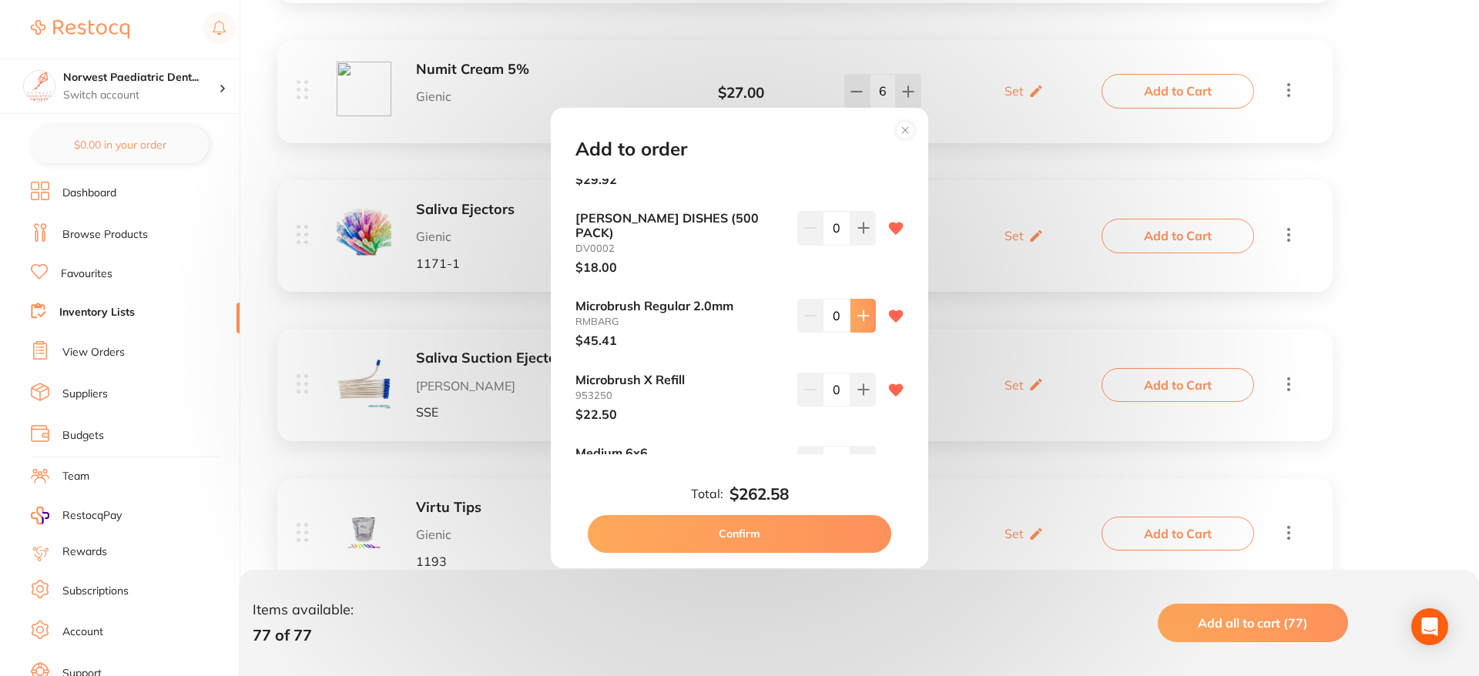
click at [864, 310] on icon at bounding box center [863, 316] width 12 height 12
type input "1"
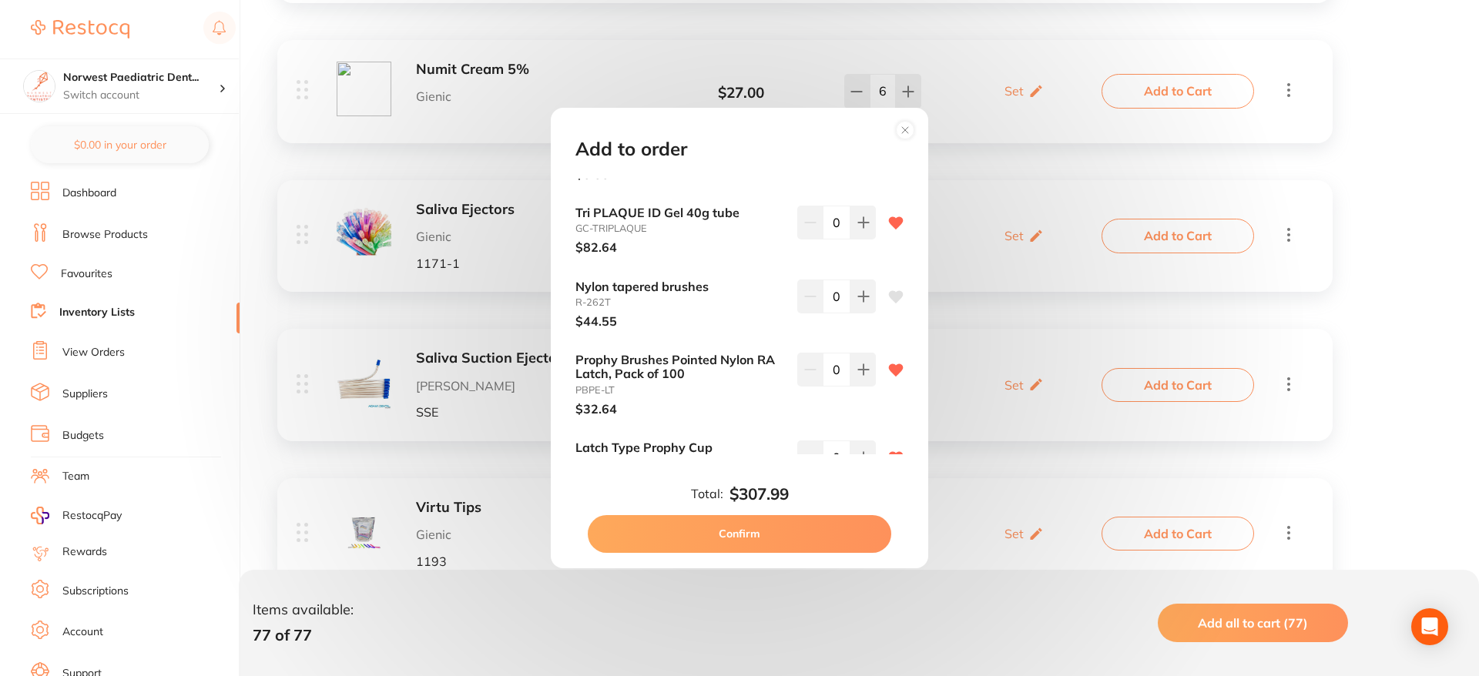
scroll to position [2431, 0]
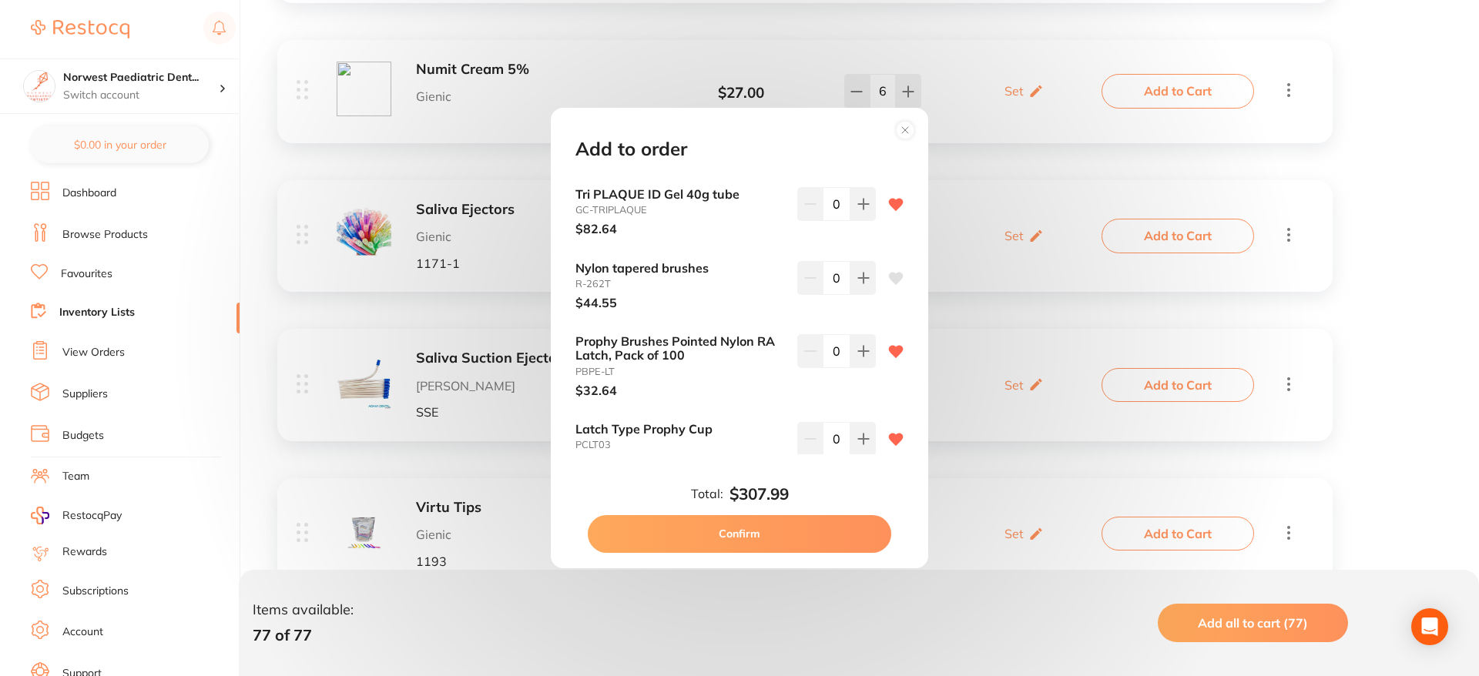
click at [893, 272] on icon at bounding box center [896, 278] width 15 height 12
click at [894, 272] on icon at bounding box center [896, 278] width 15 height 12
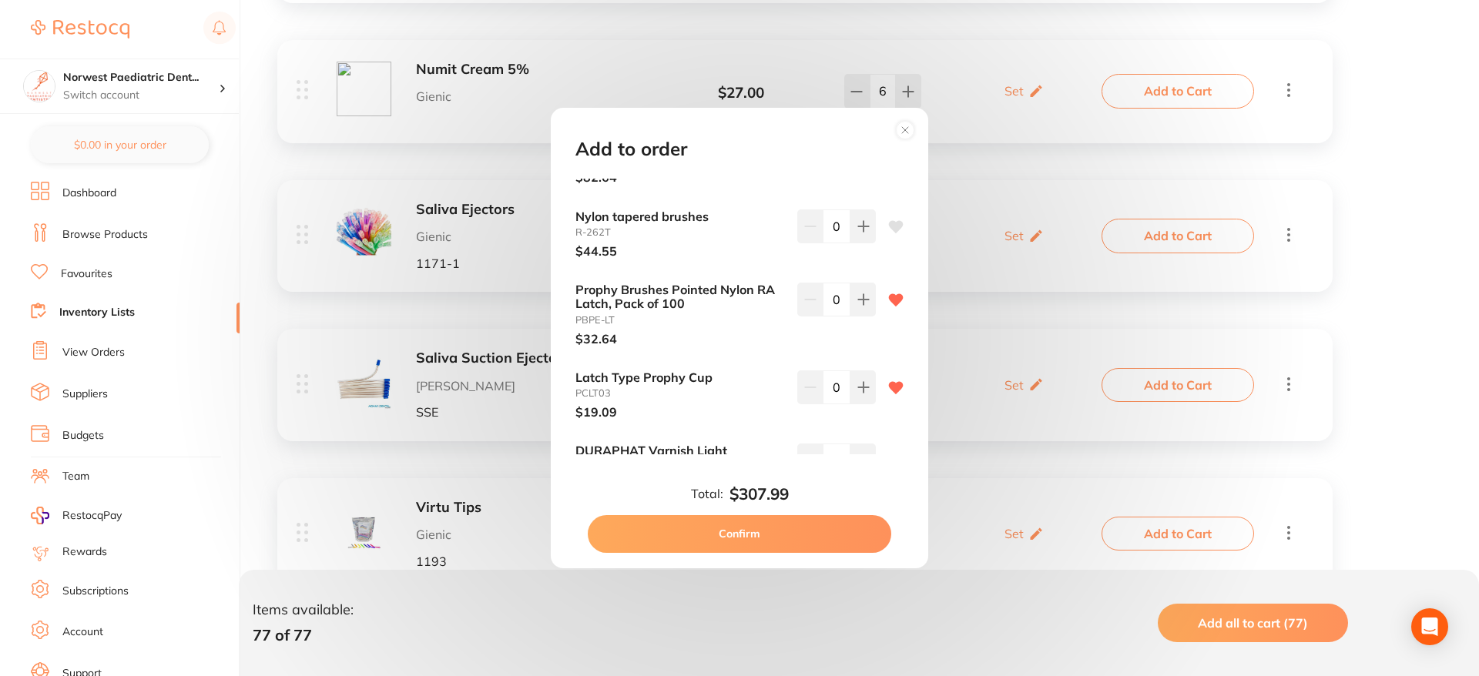
scroll to position [2485, 0]
click at [857, 290] on icon at bounding box center [863, 296] width 12 height 12
type input "2"
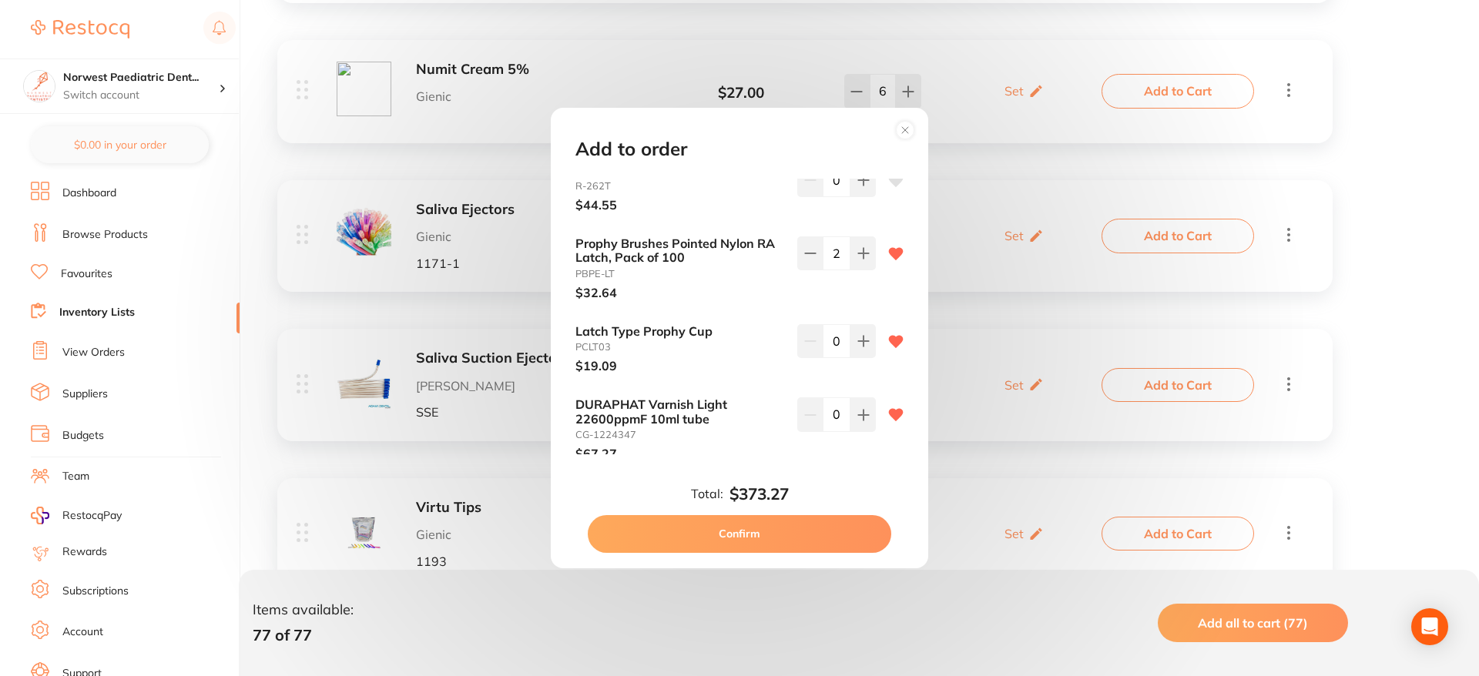
scroll to position [2545, 0]
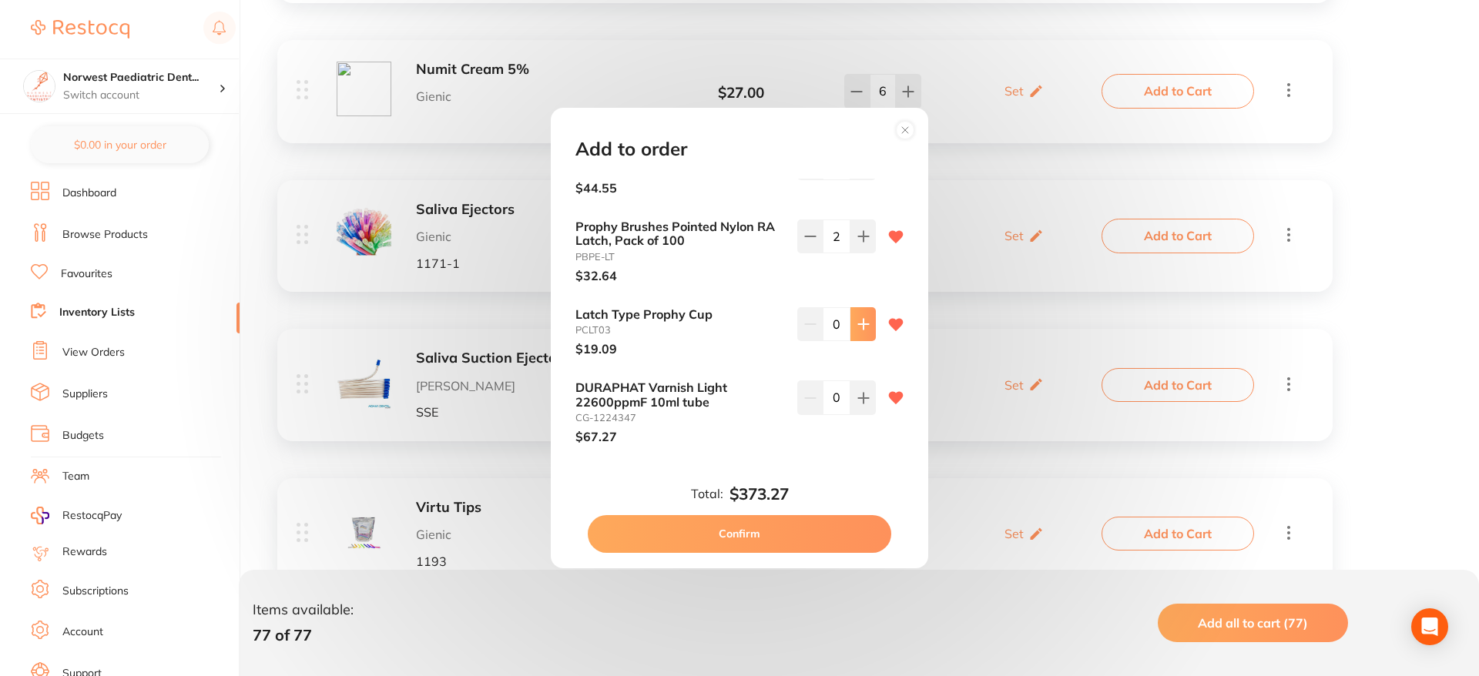
click at [863, 318] on icon at bounding box center [863, 324] width 12 height 12
type input "2"
click at [861, 390] on button at bounding box center [863, 398] width 25 height 34
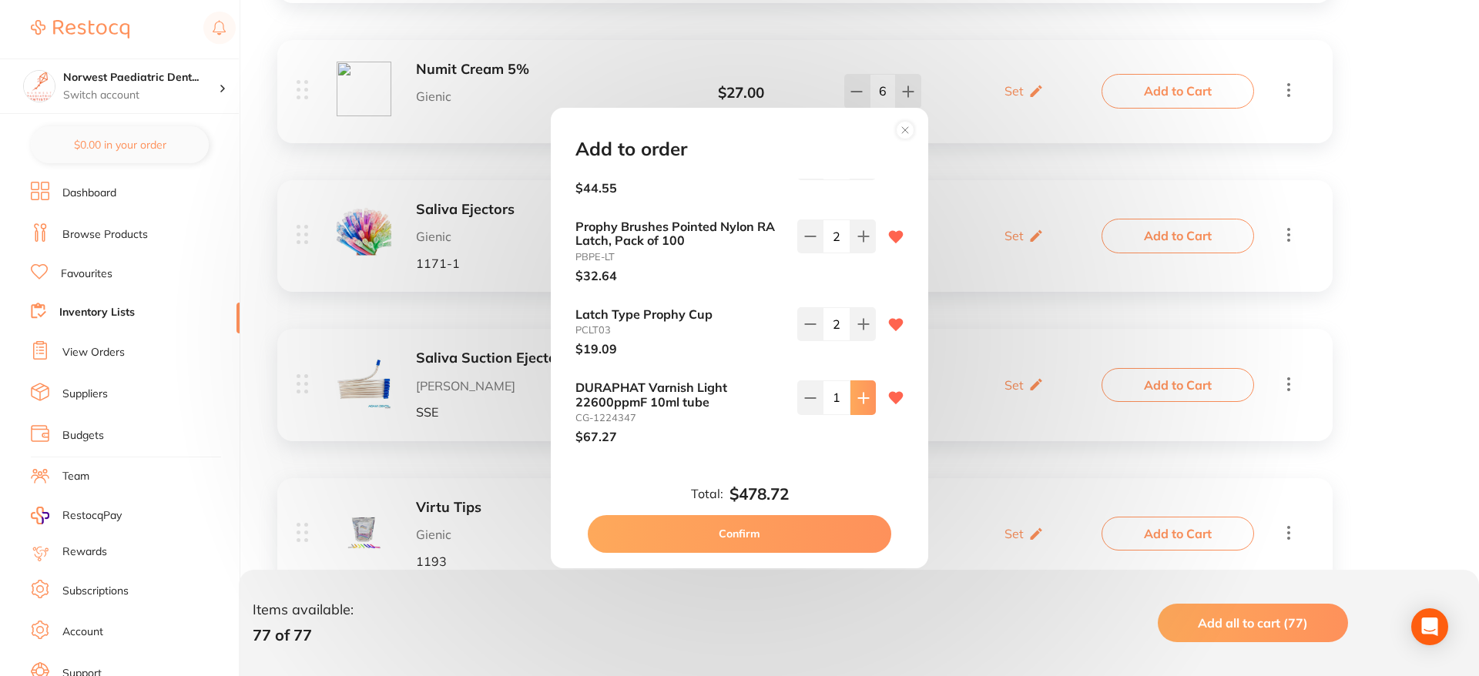
type input "2"
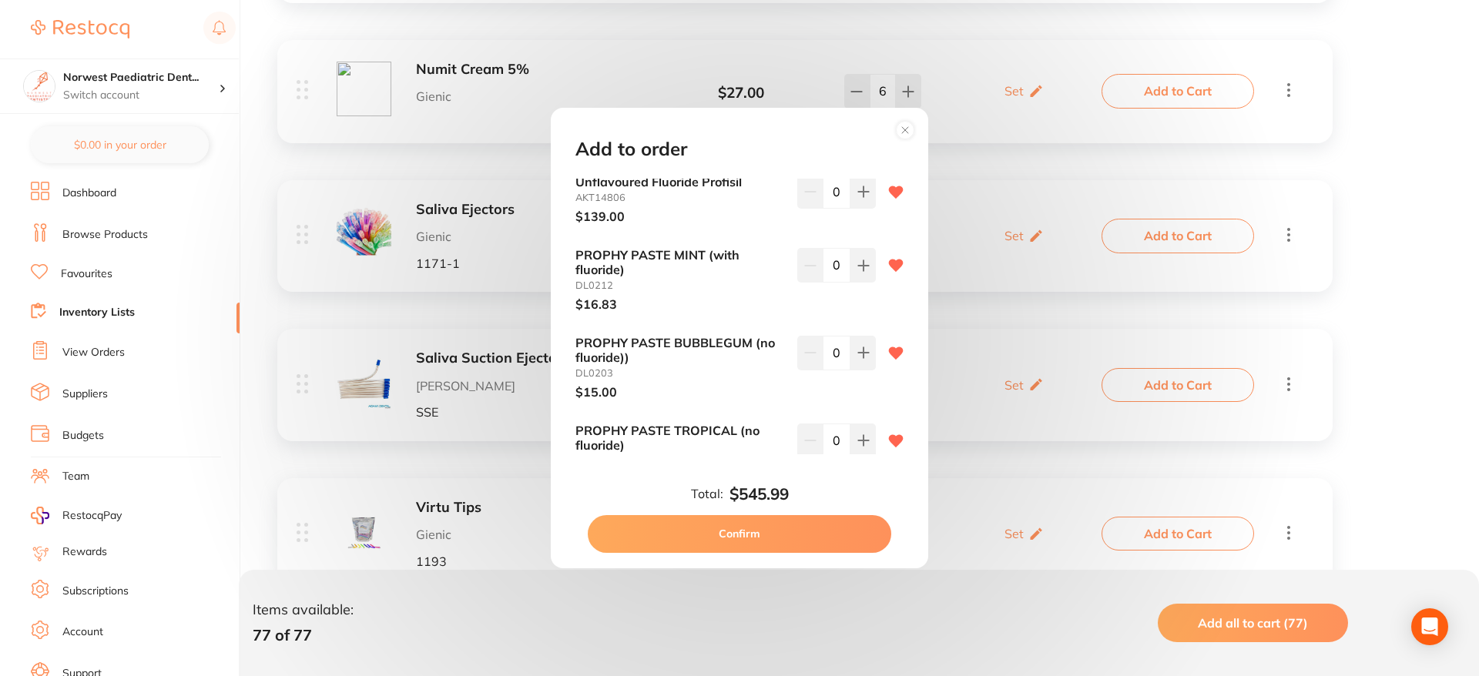
scroll to position [3107, 0]
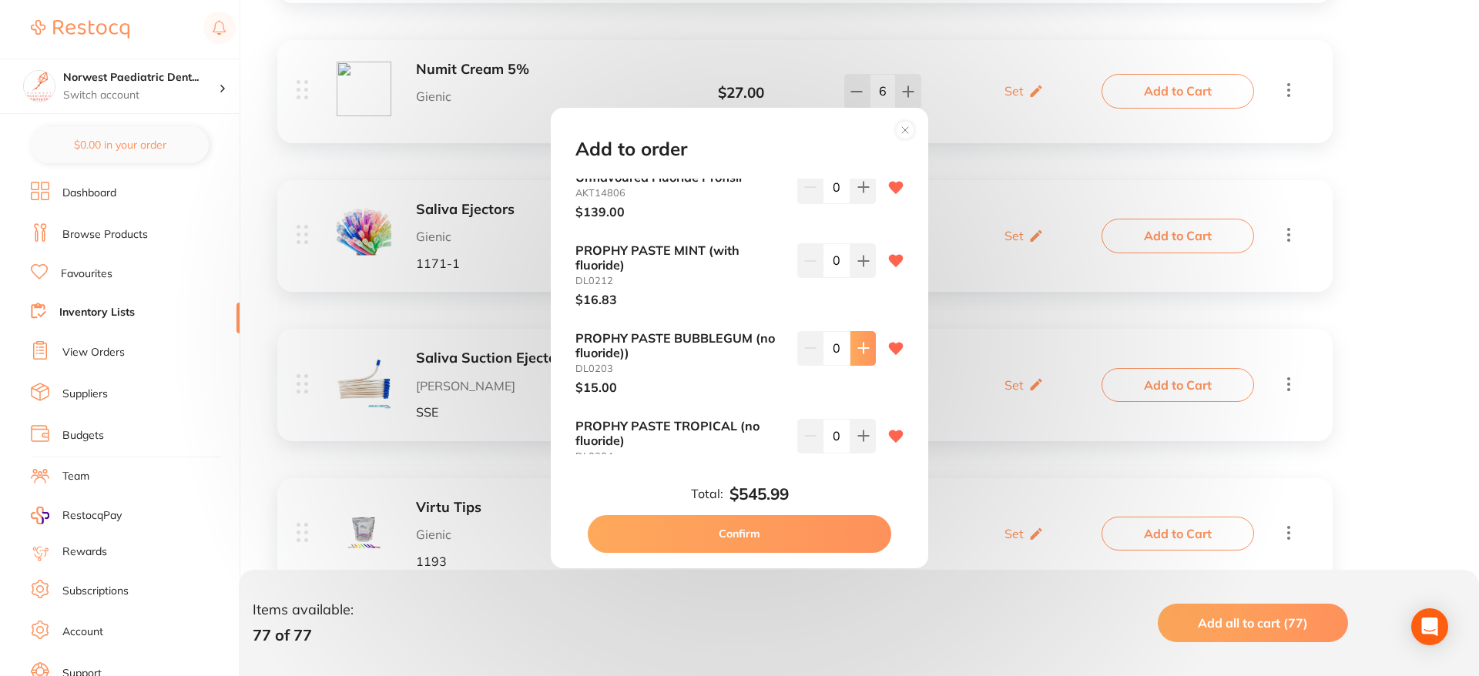
click at [866, 336] on button at bounding box center [863, 348] width 25 height 34
type input "2"
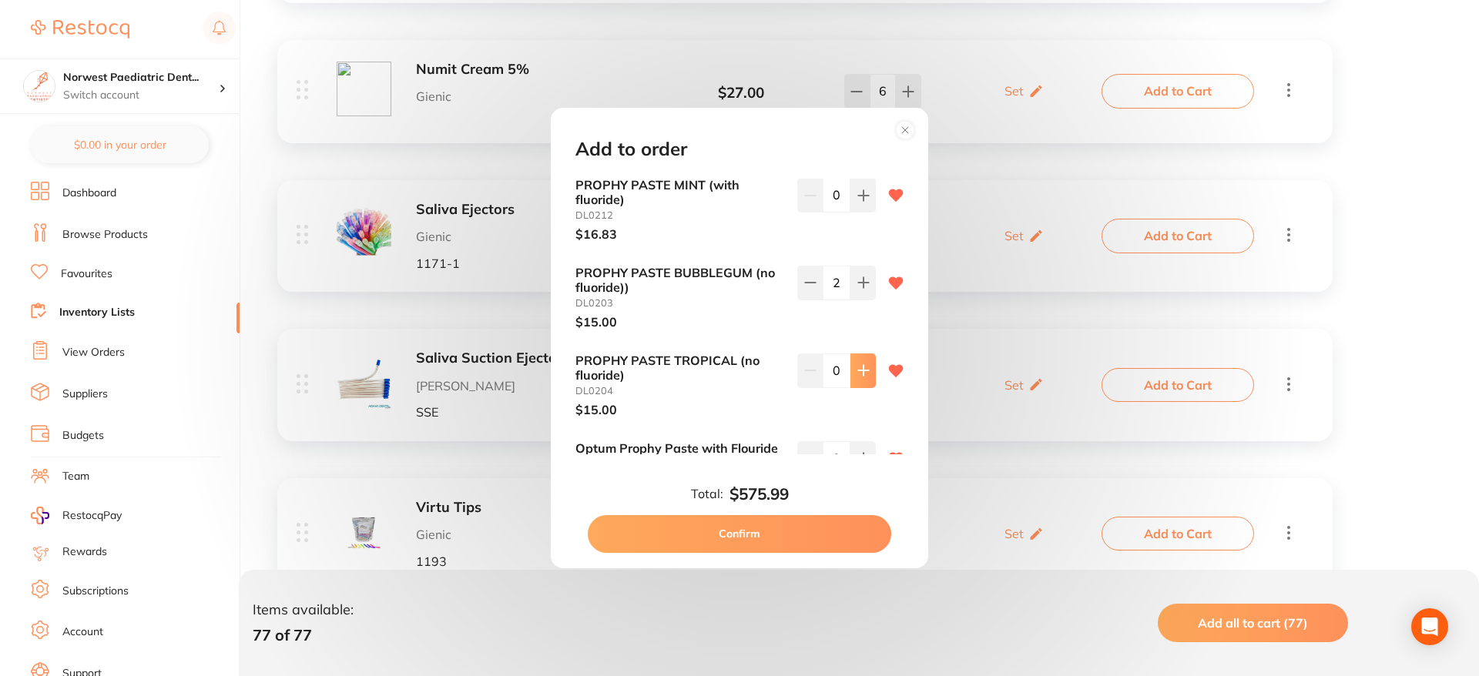
click at [859, 364] on button at bounding box center [863, 371] width 25 height 34
type input "1"
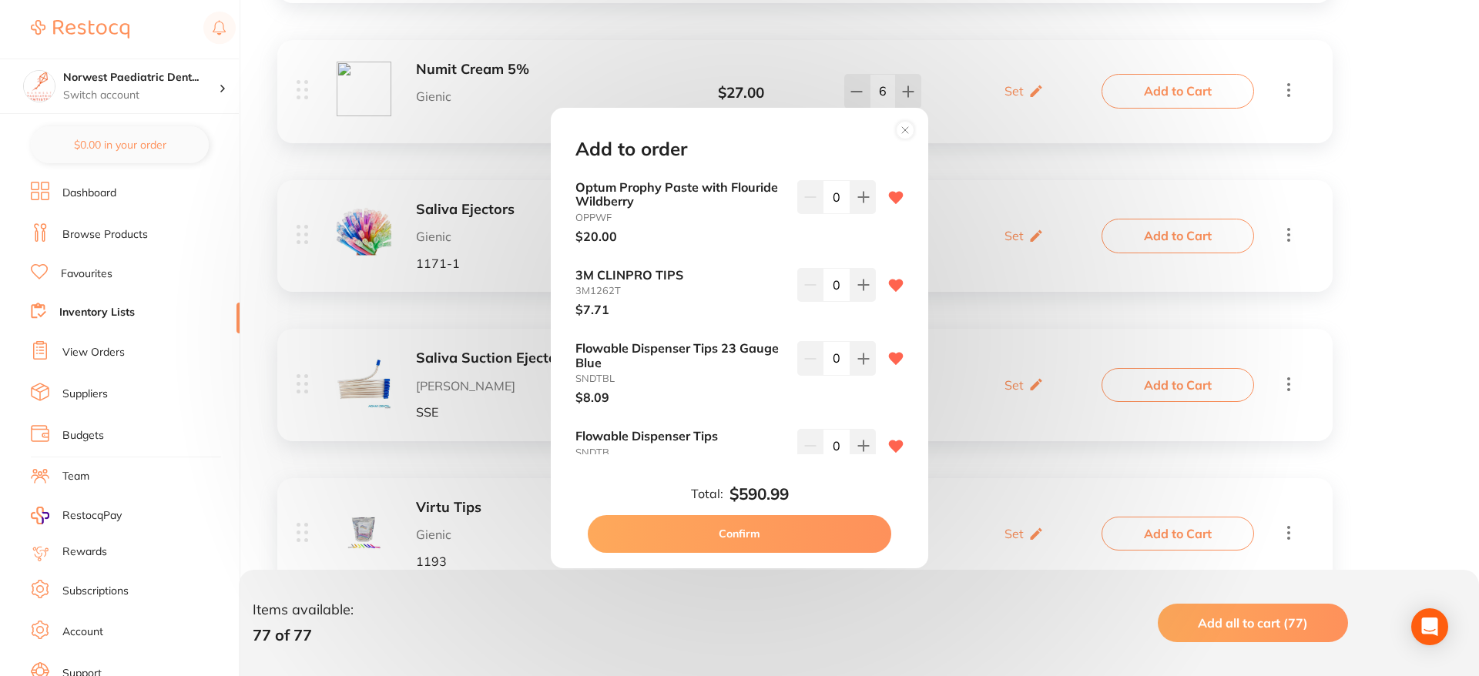
scroll to position [3437, 0]
click at [853, 276] on button at bounding box center [863, 282] width 25 height 34
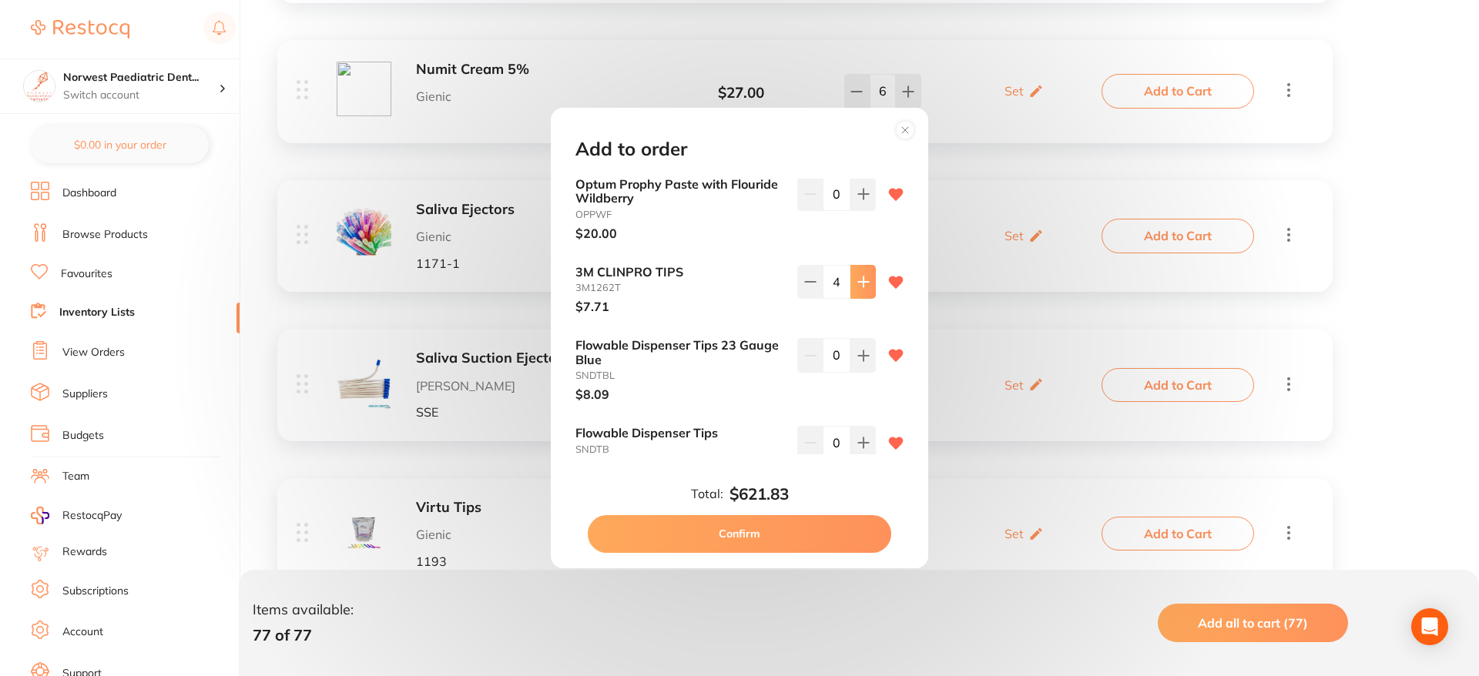
click at [853, 276] on button at bounding box center [863, 282] width 25 height 34
type input "5"
click at [870, 352] on button at bounding box center [863, 355] width 25 height 34
type input "1"
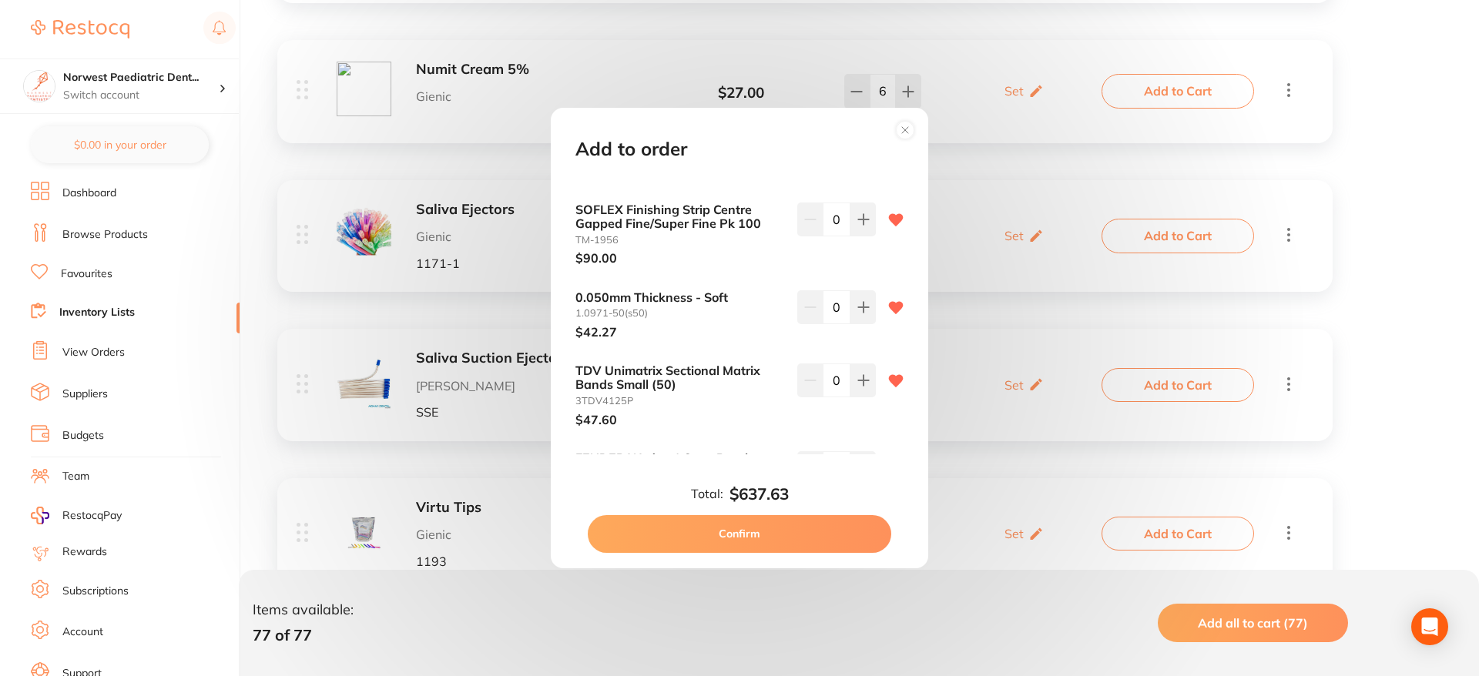
scroll to position [3740, 0]
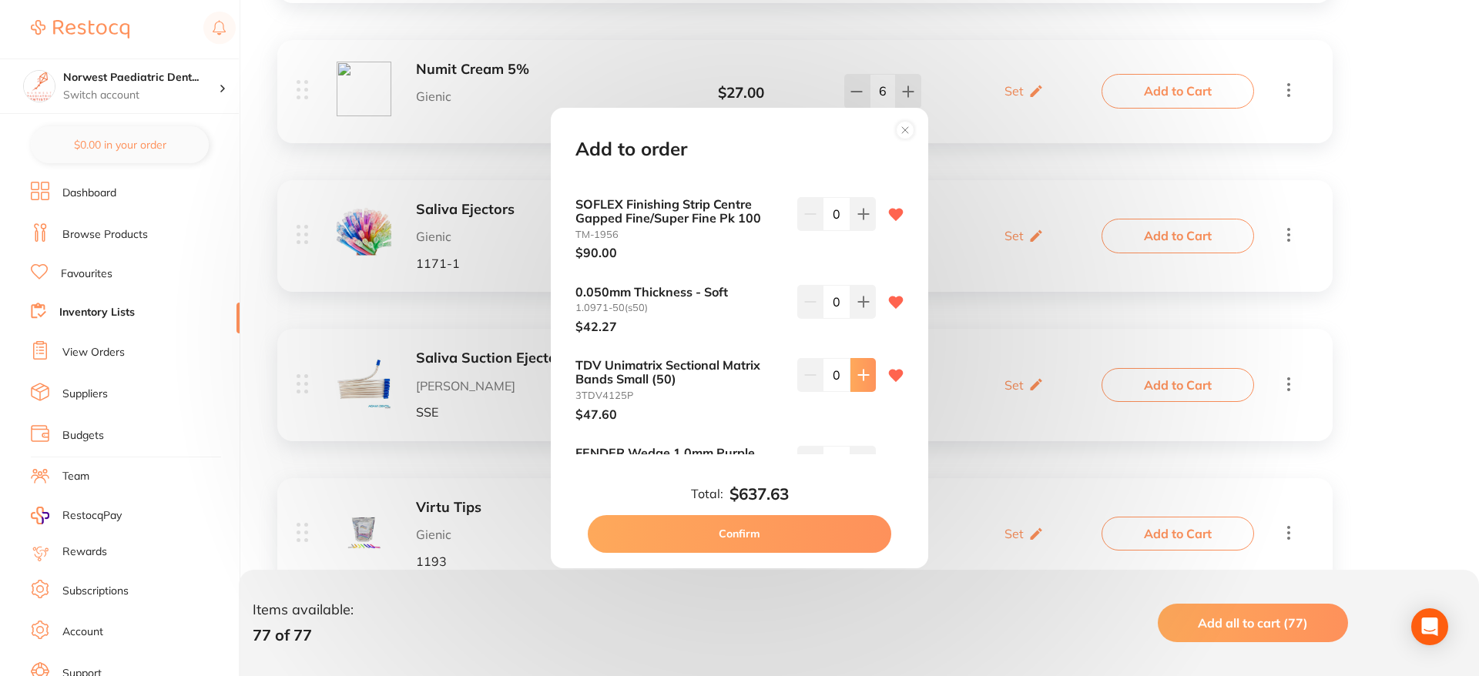
click at [863, 369] on icon at bounding box center [863, 375] width 12 height 12
type input "2"
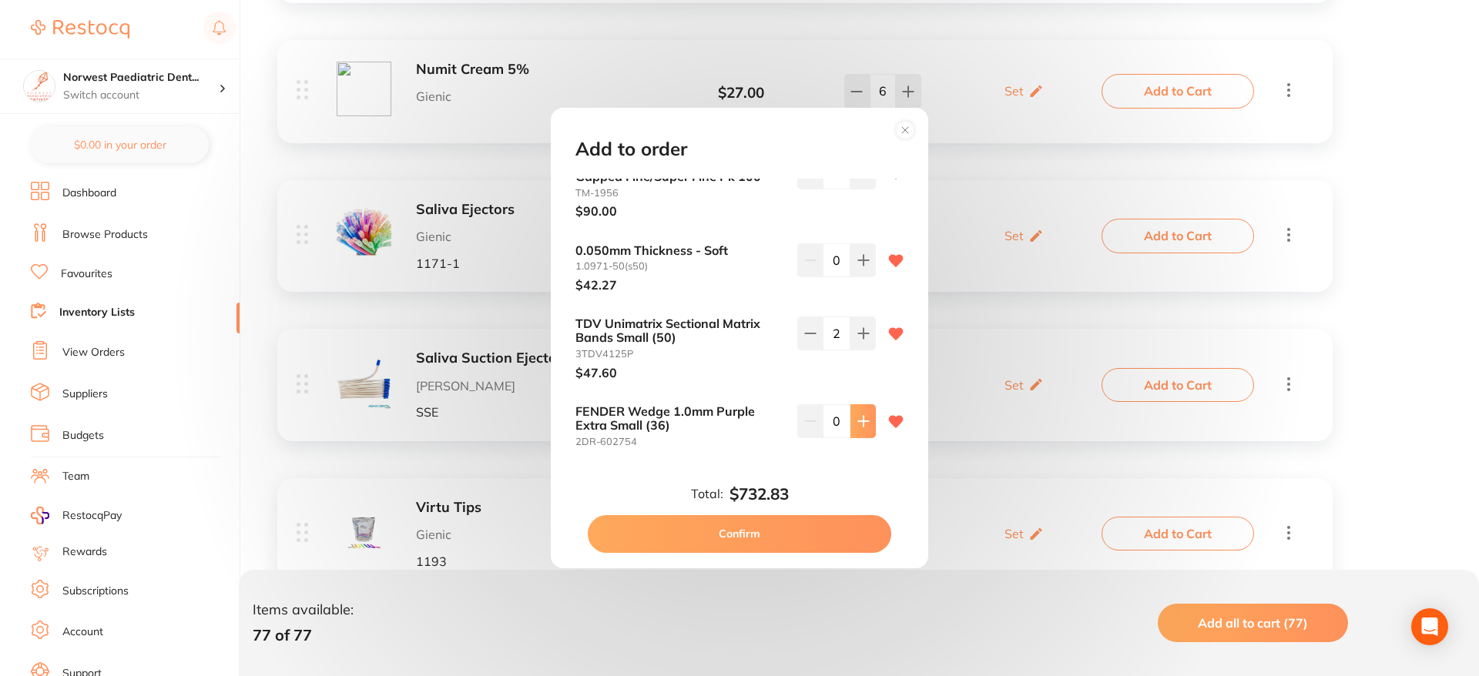
click at [861, 415] on icon at bounding box center [863, 421] width 12 height 12
type input "1"
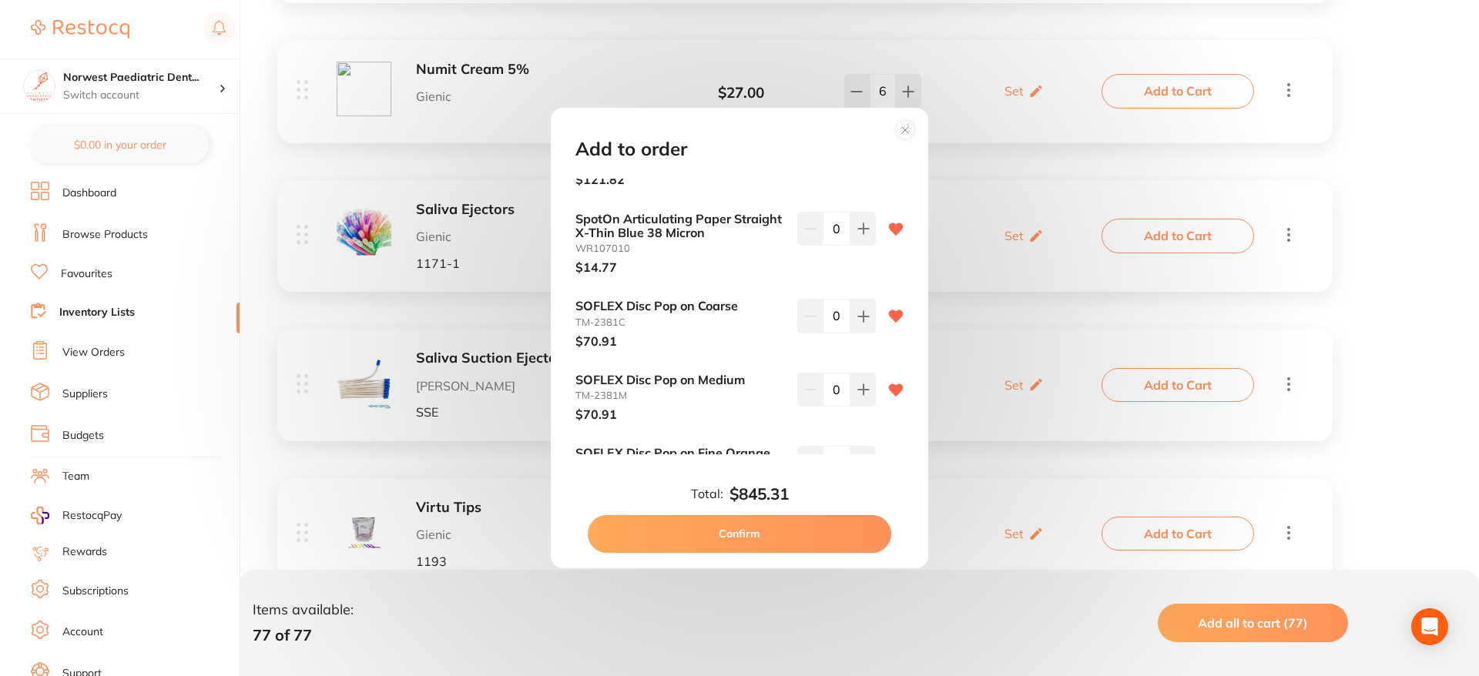
scroll to position [4282, 0]
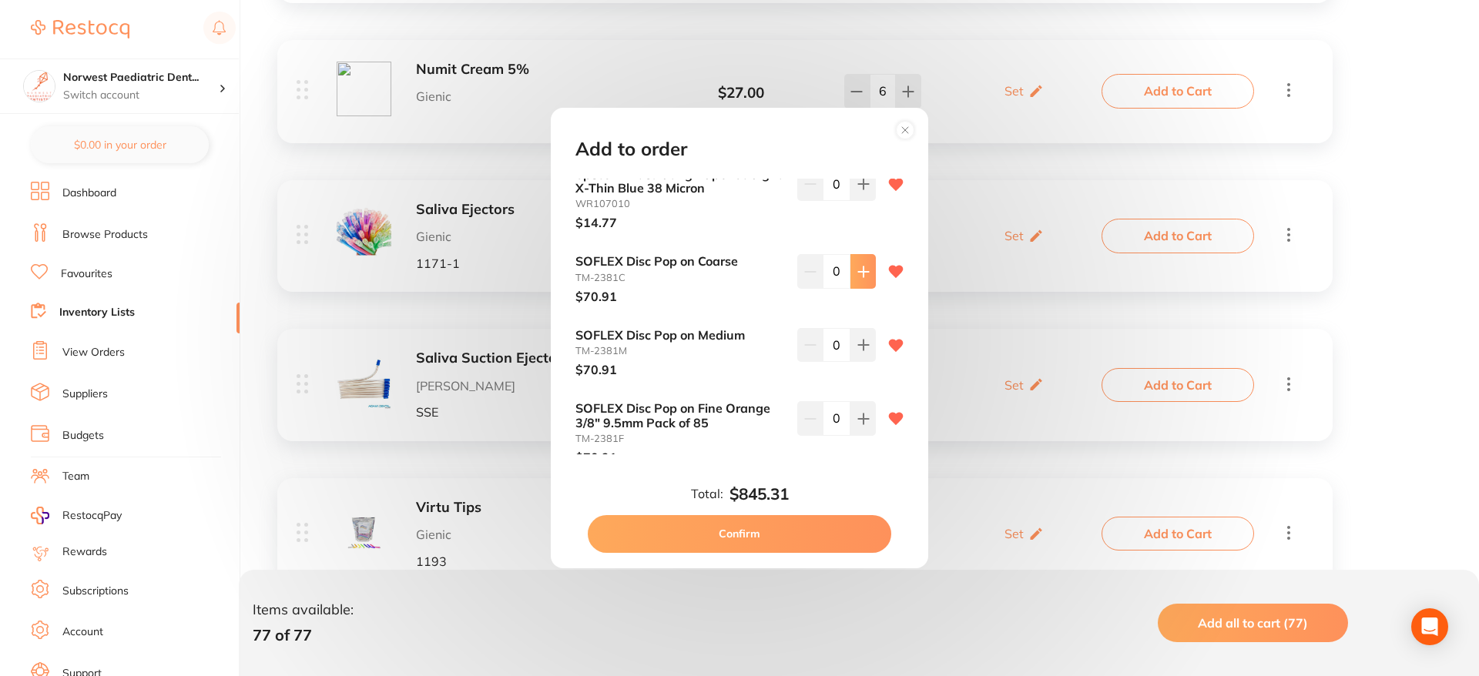
click at [859, 267] on icon at bounding box center [863, 272] width 10 height 10
type input "1"
click at [860, 340] on icon at bounding box center [863, 345] width 10 height 10
type input "1"
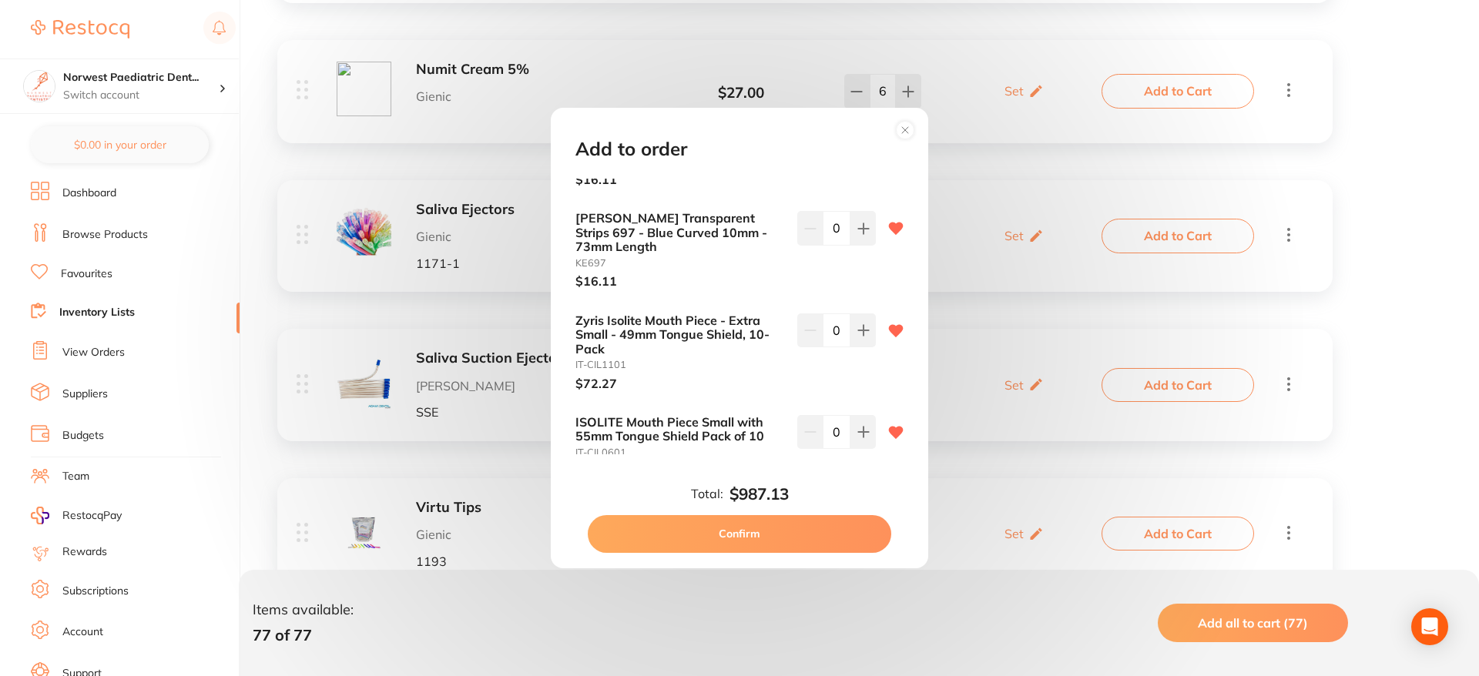
scroll to position [5042, 0]
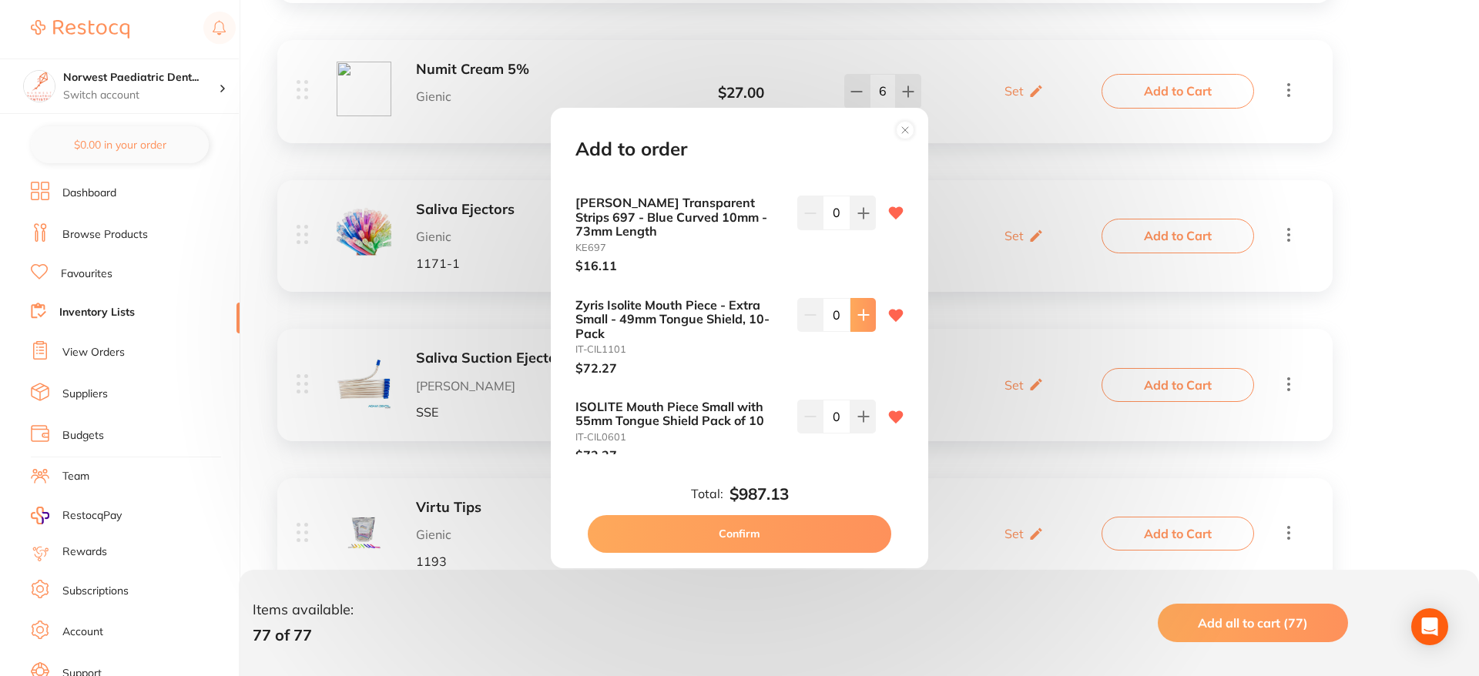
click at [861, 309] on icon at bounding box center [863, 315] width 12 height 12
type input "1"
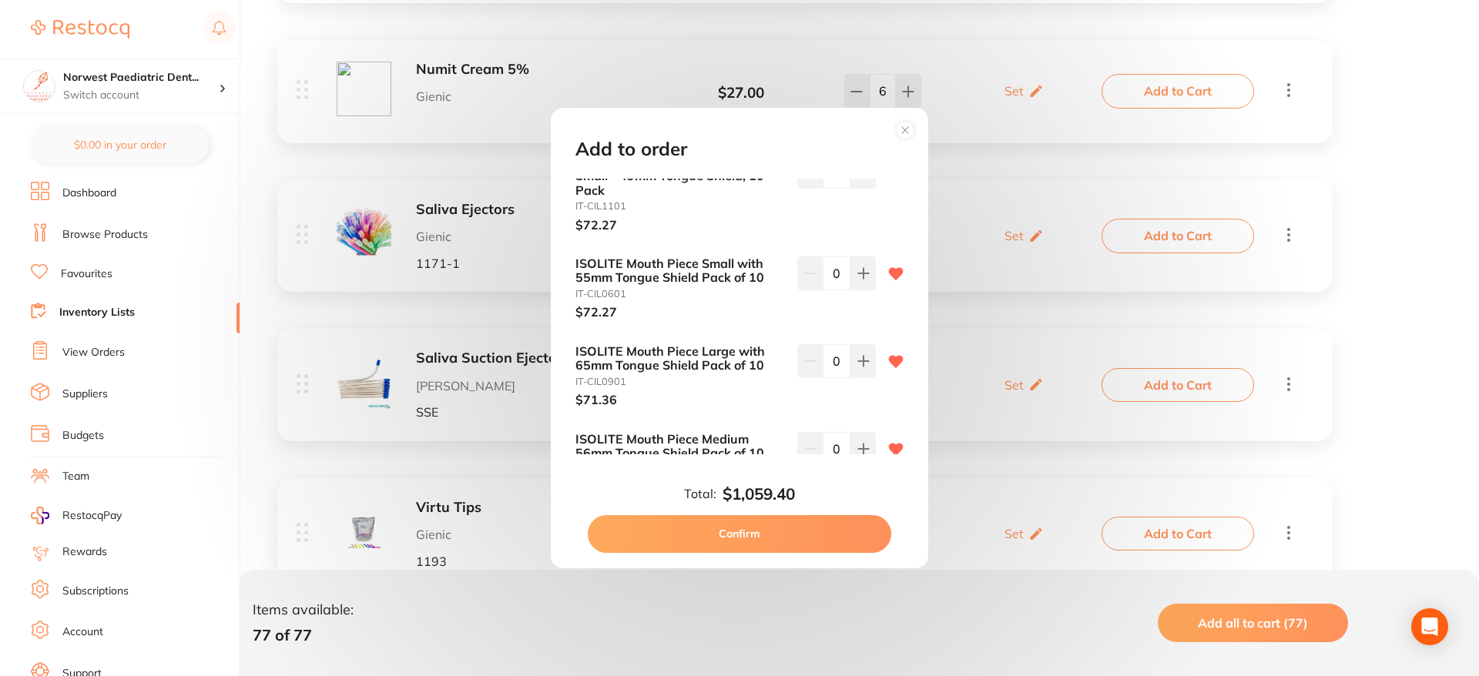
scroll to position [5197, 0]
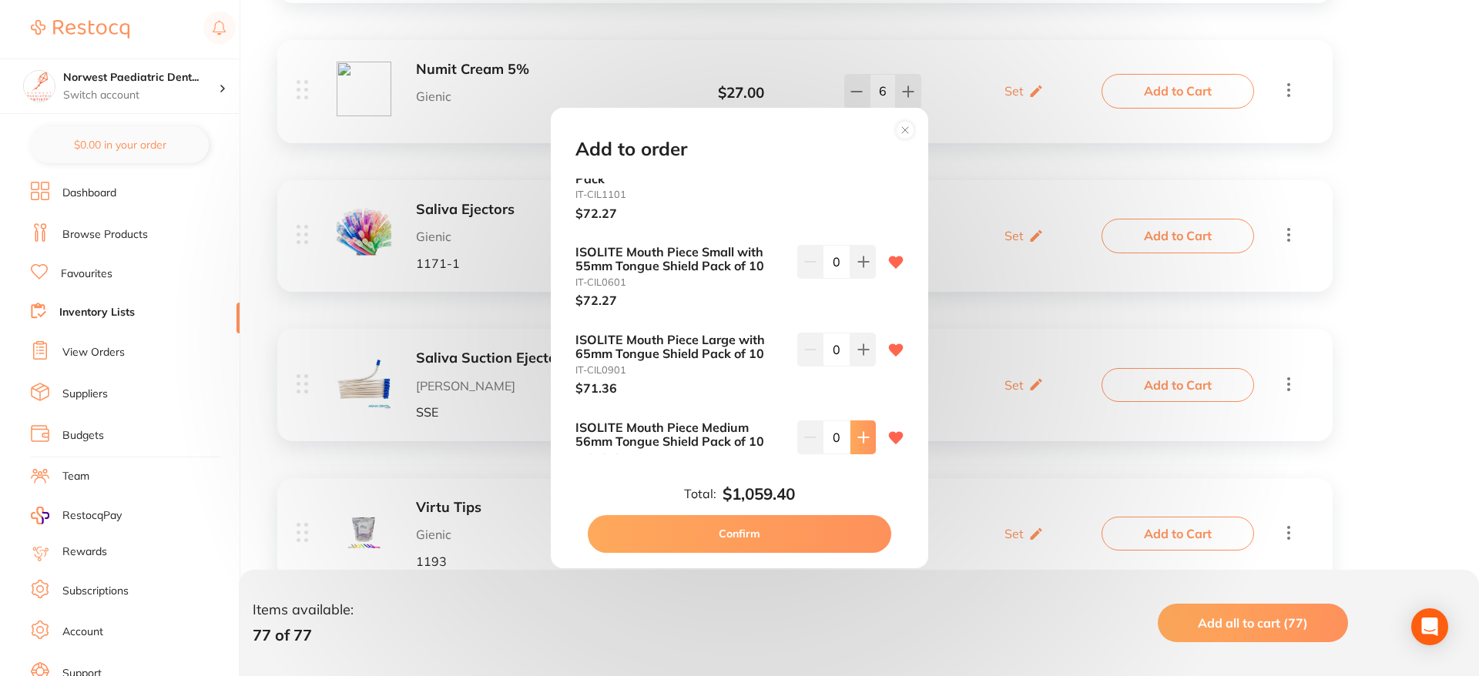
click at [860, 432] on icon at bounding box center [863, 437] width 10 height 10
type input "1"
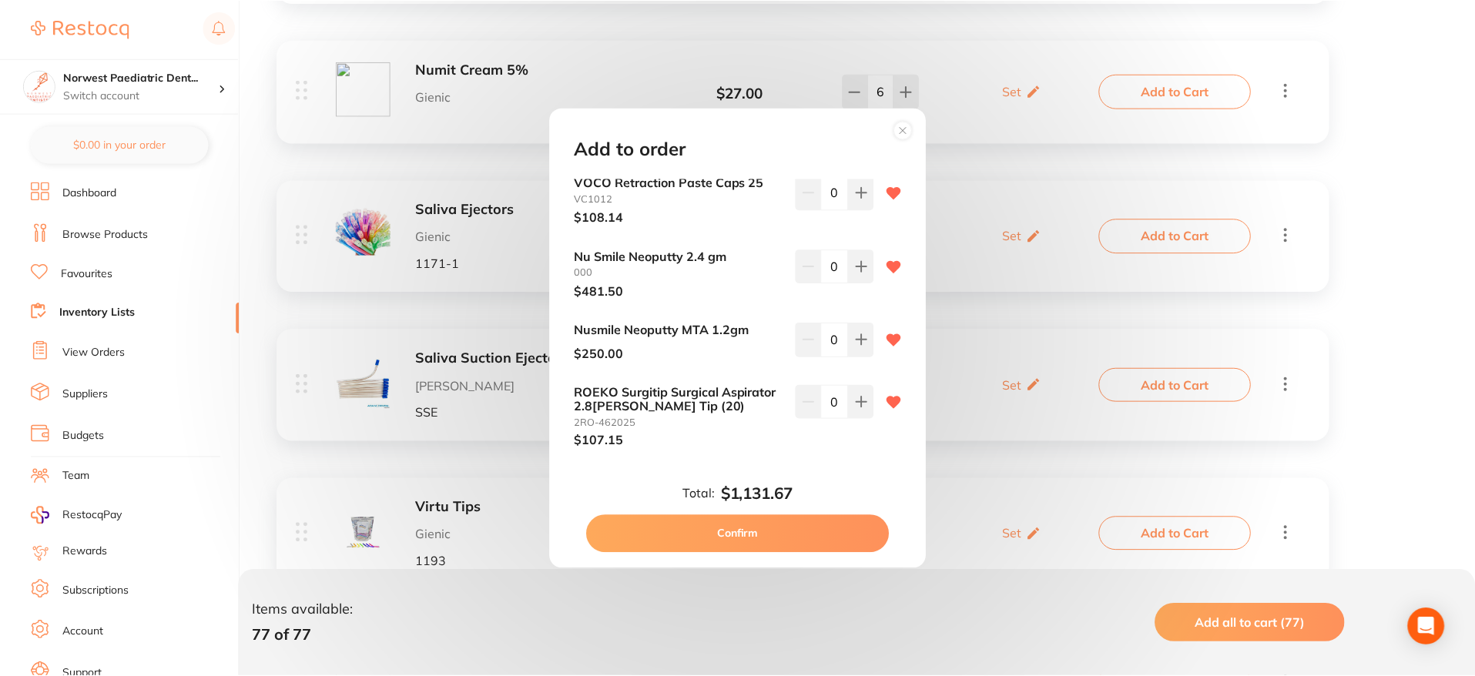
scroll to position [6004, 0]
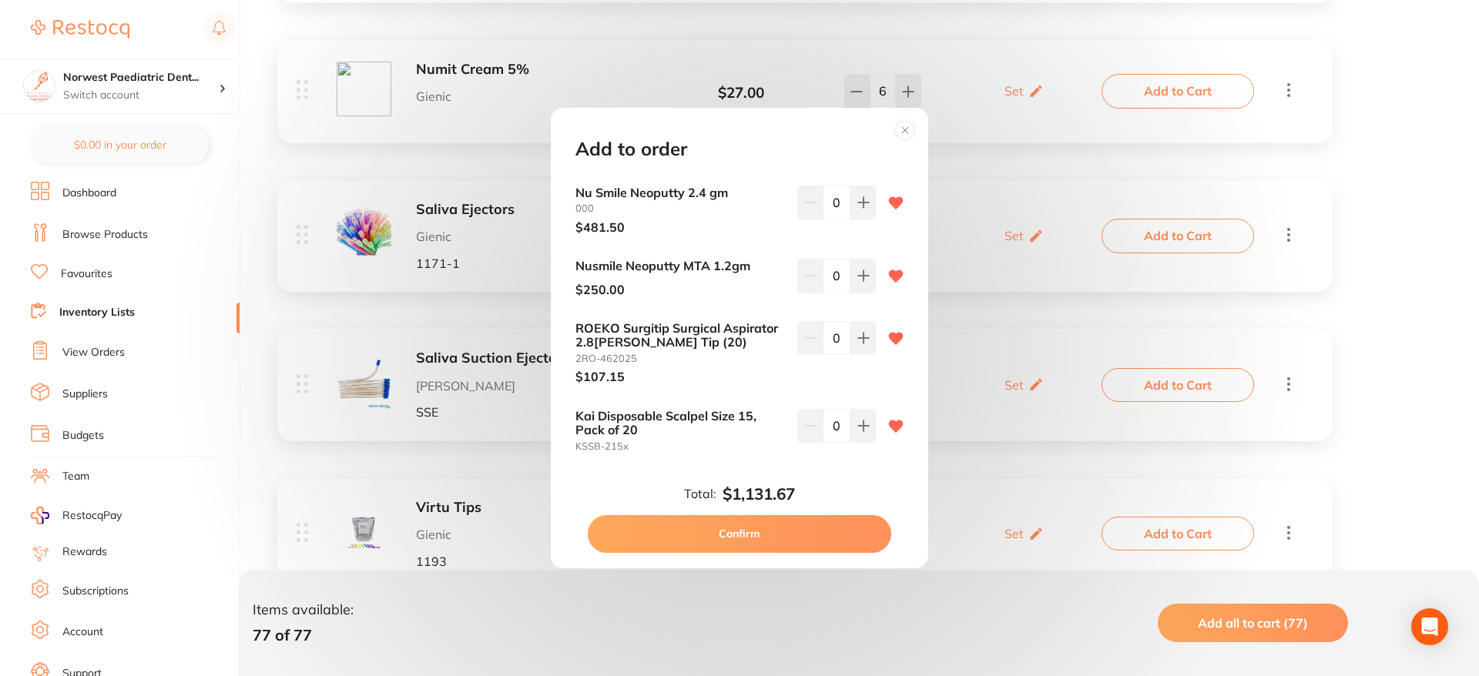
click at [780, 544] on button "Confirm" at bounding box center [740, 533] width 304 height 37
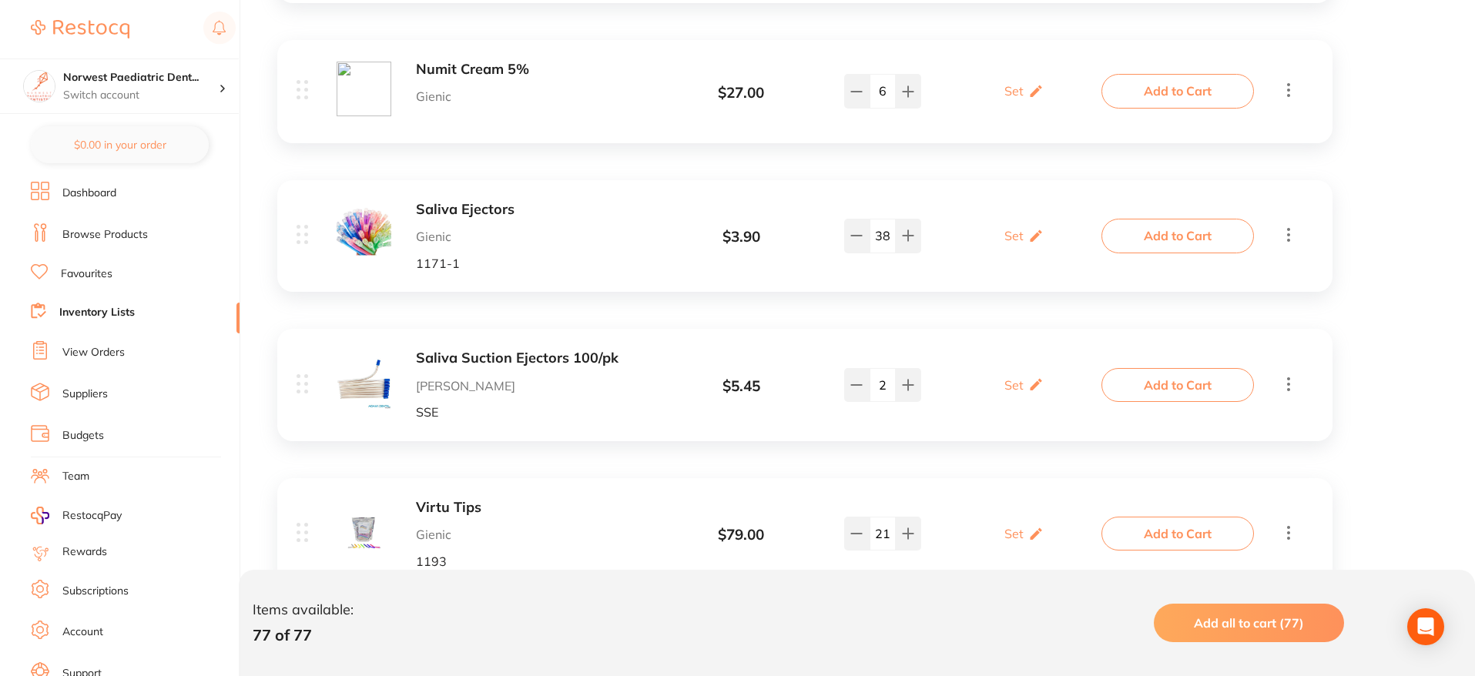
checkbox input "false"
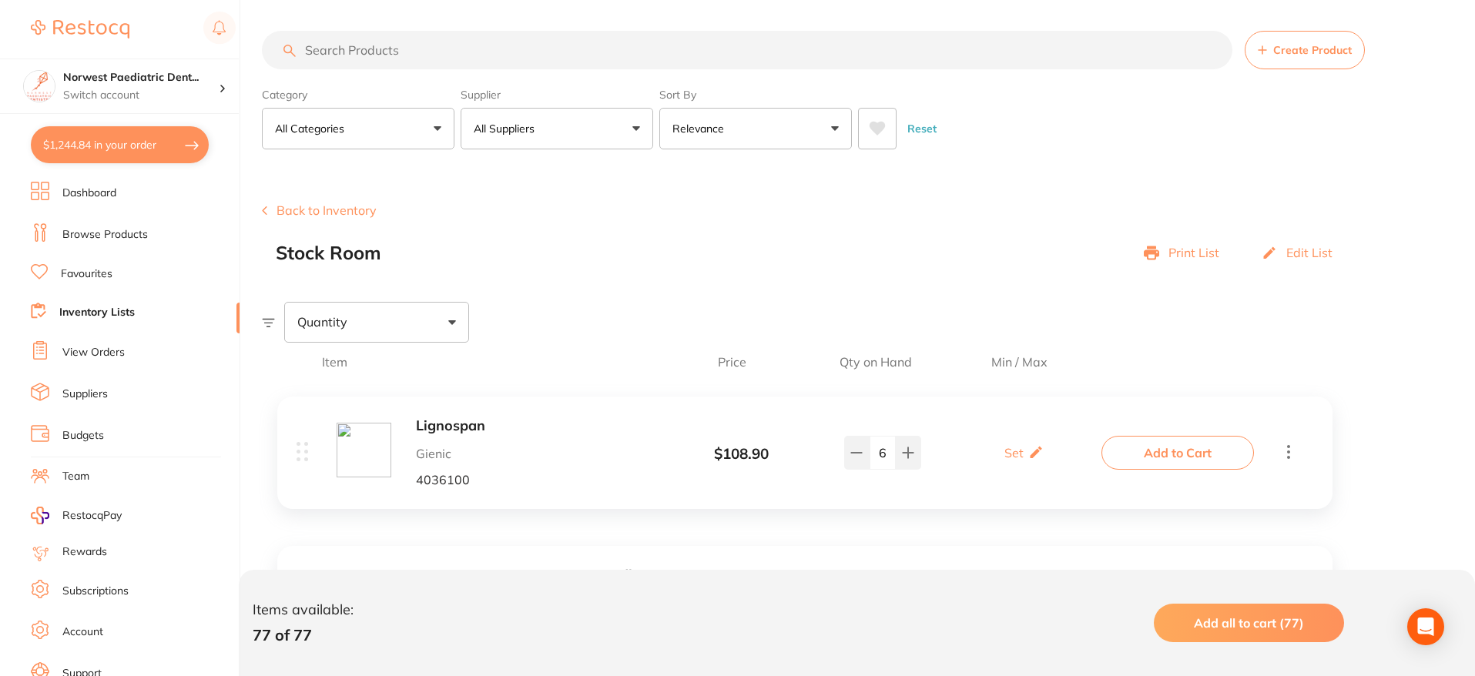
click at [112, 140] on button "$1,244.84 in your order" at bounding box center [120, 144] width 178 height 37
checkbox input "true"
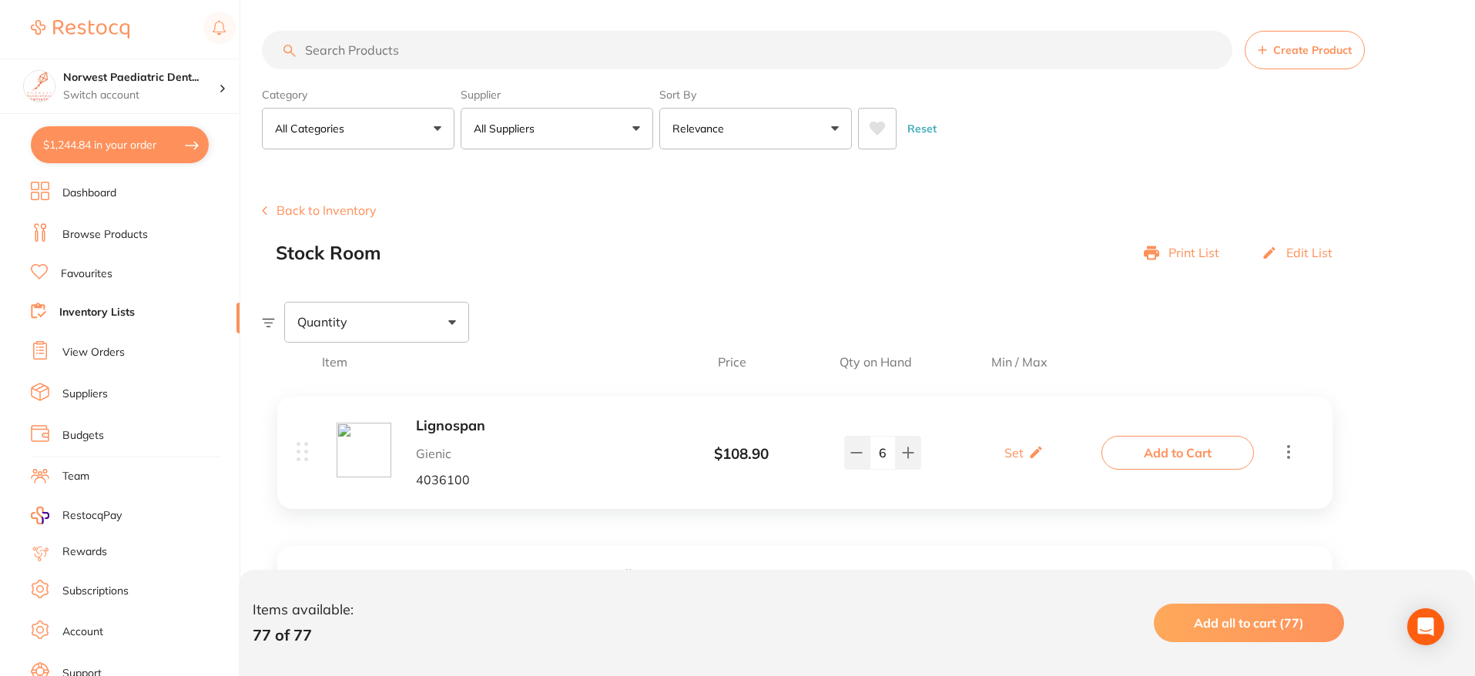
checkbox input "true"
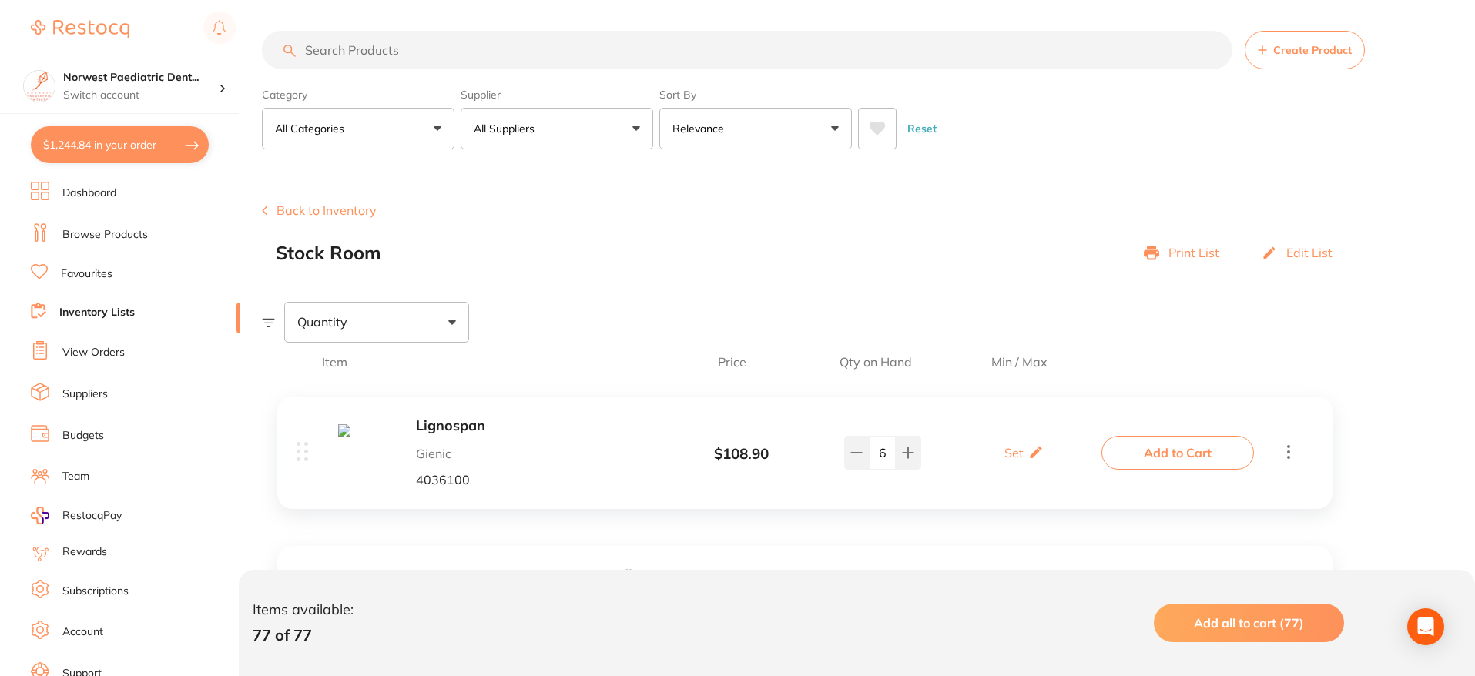
checkbox input "true"
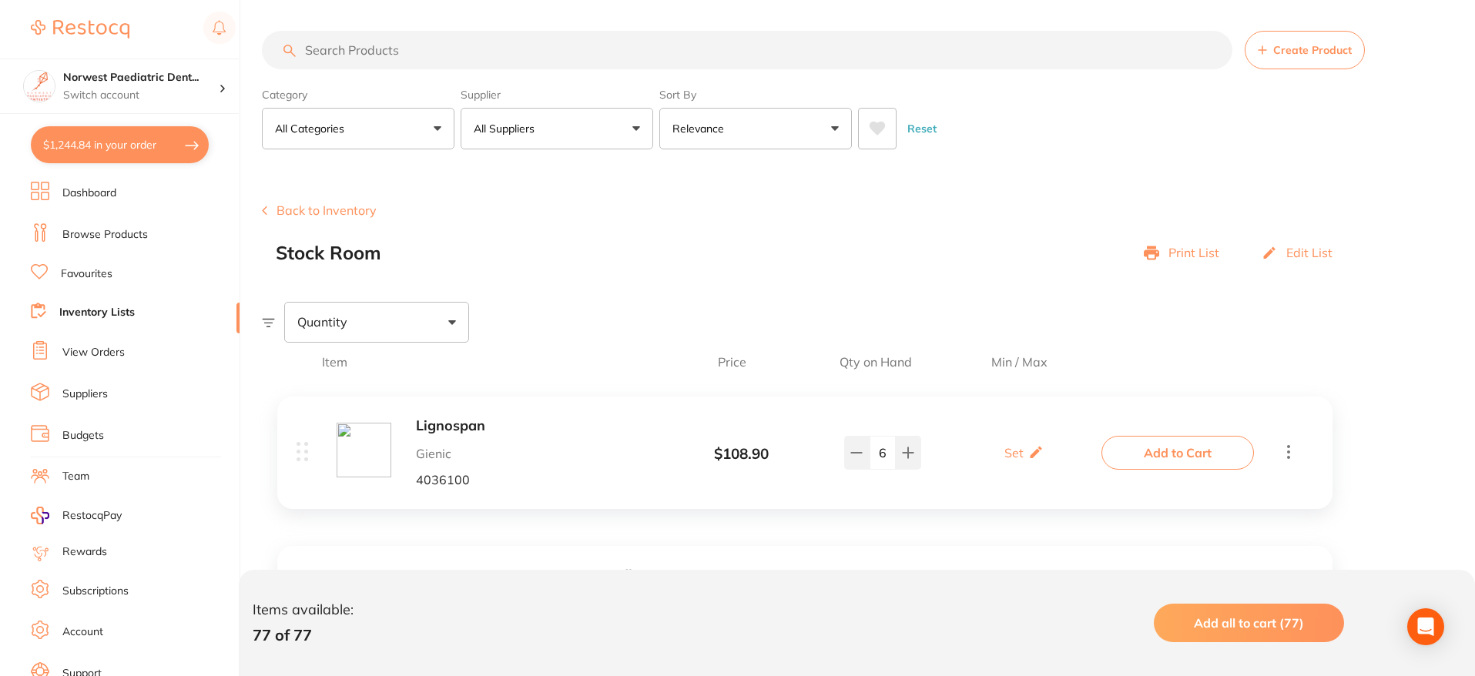
checkbox input "true"
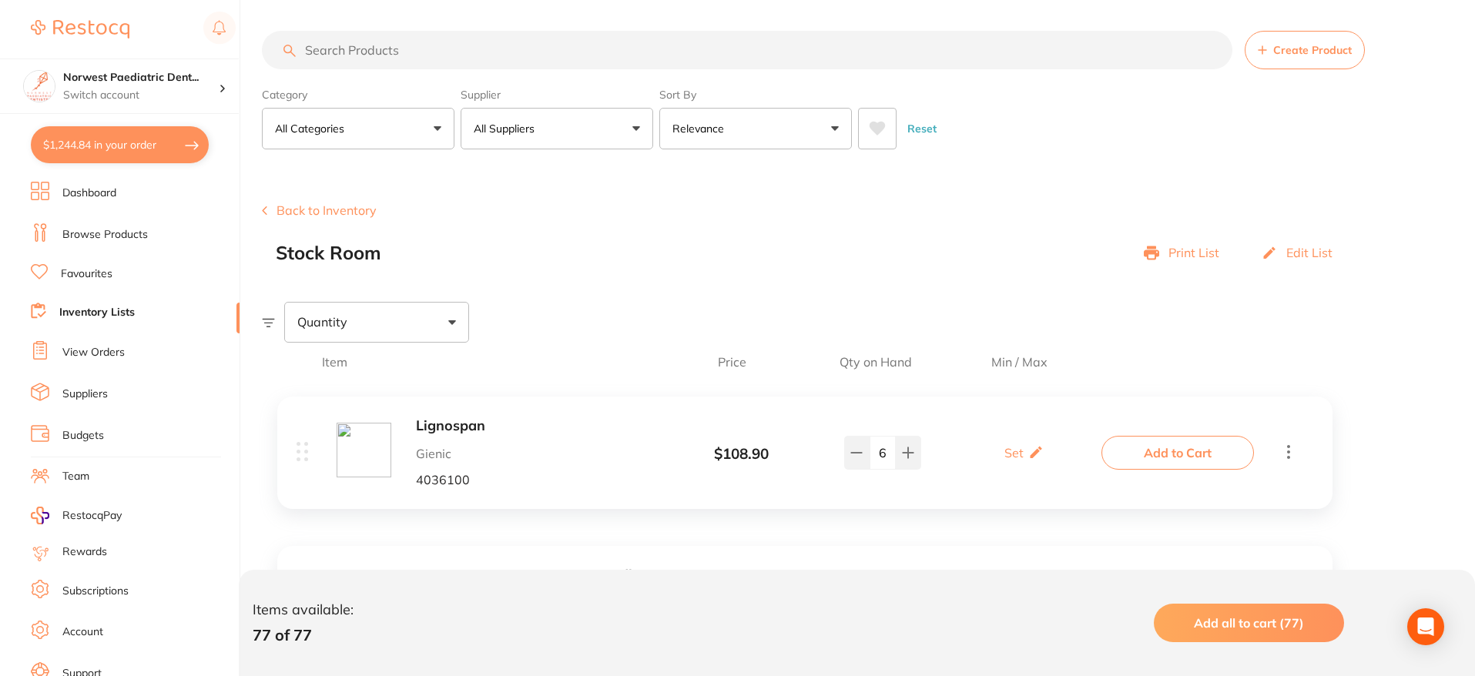
checkbox input "true"
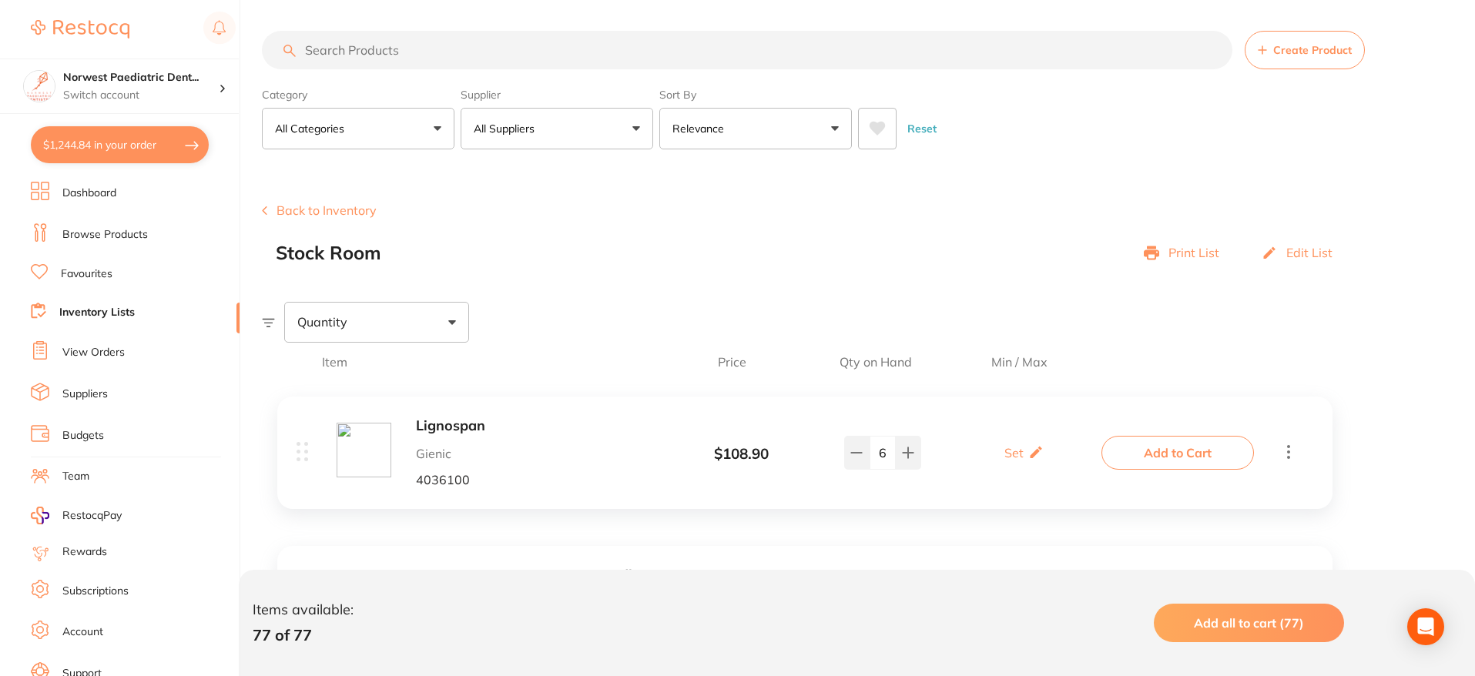
checkbox input "true"
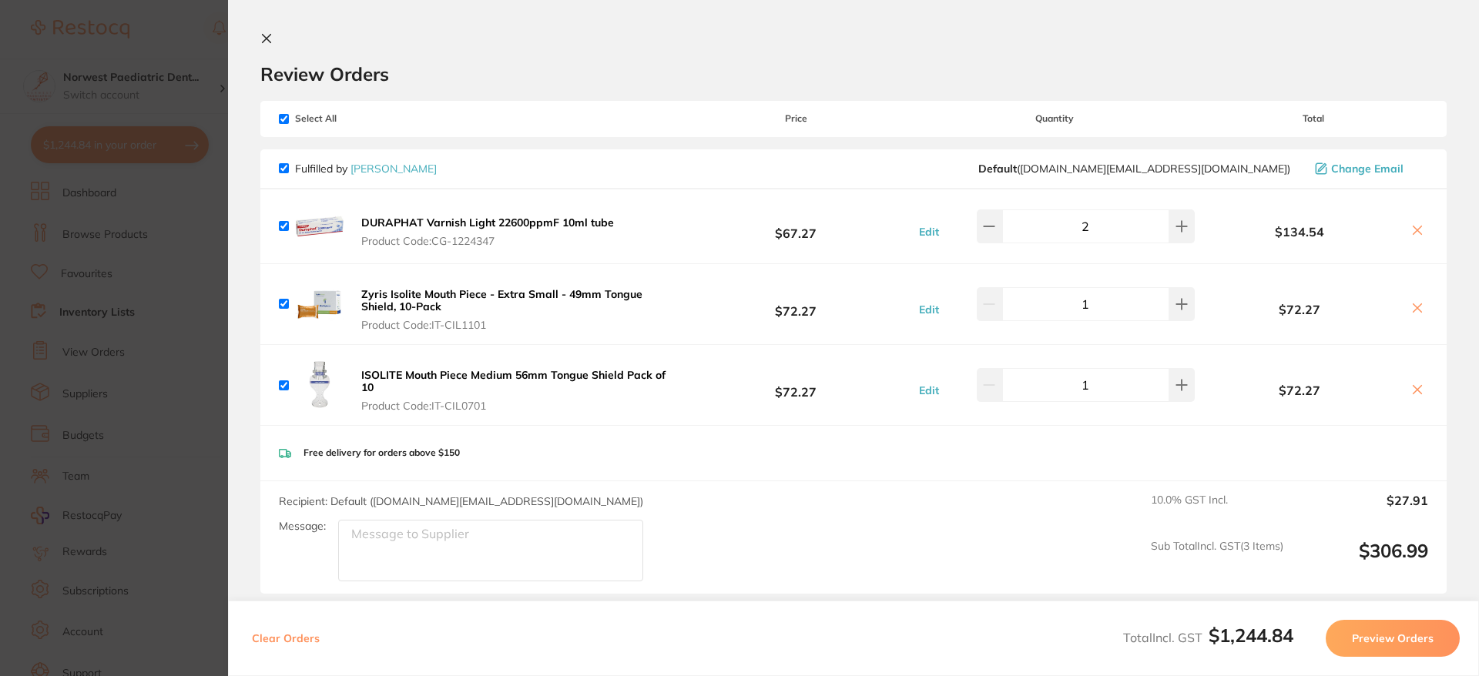
click at [166, 47] on section "Update RRP Set your pre negotiated price for this item. Item Agreed RRP (excl. …" at bounding box center [739, 338] width 1479 height 676
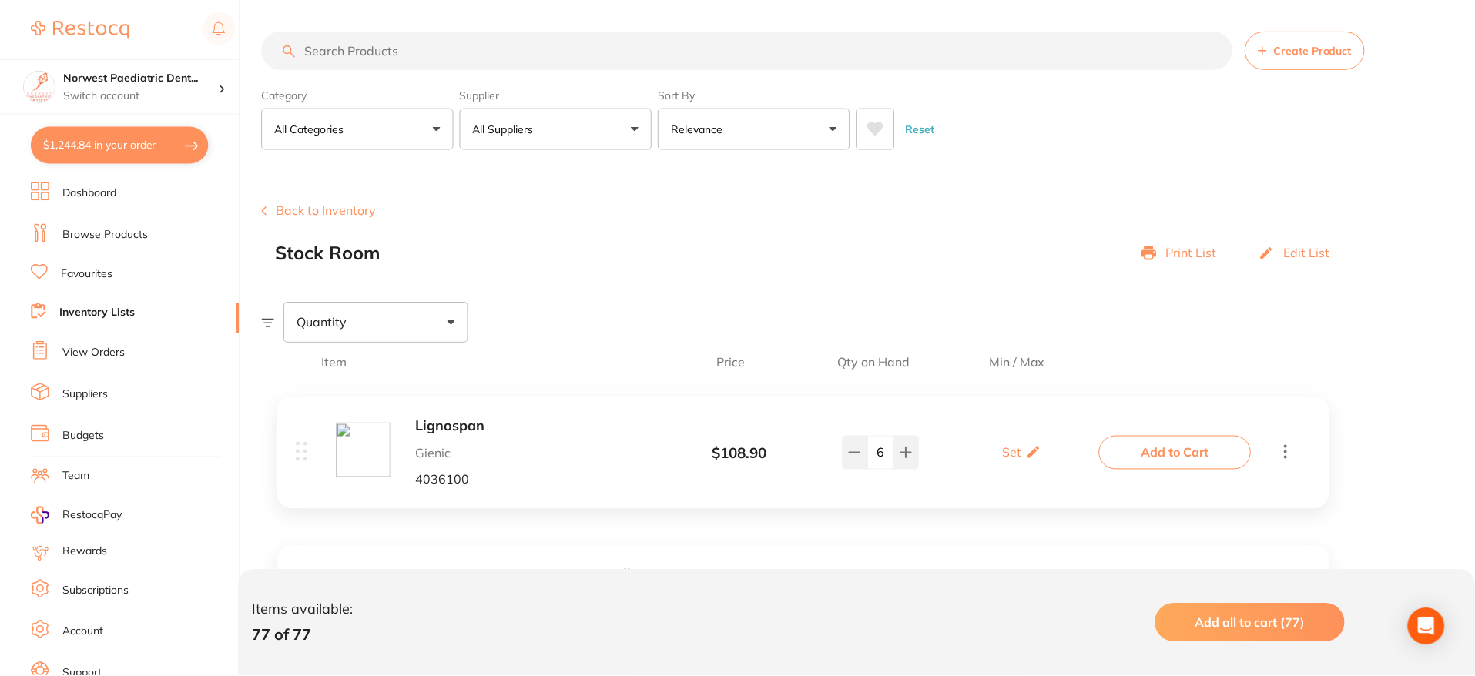
scroll to position [1150, 0]
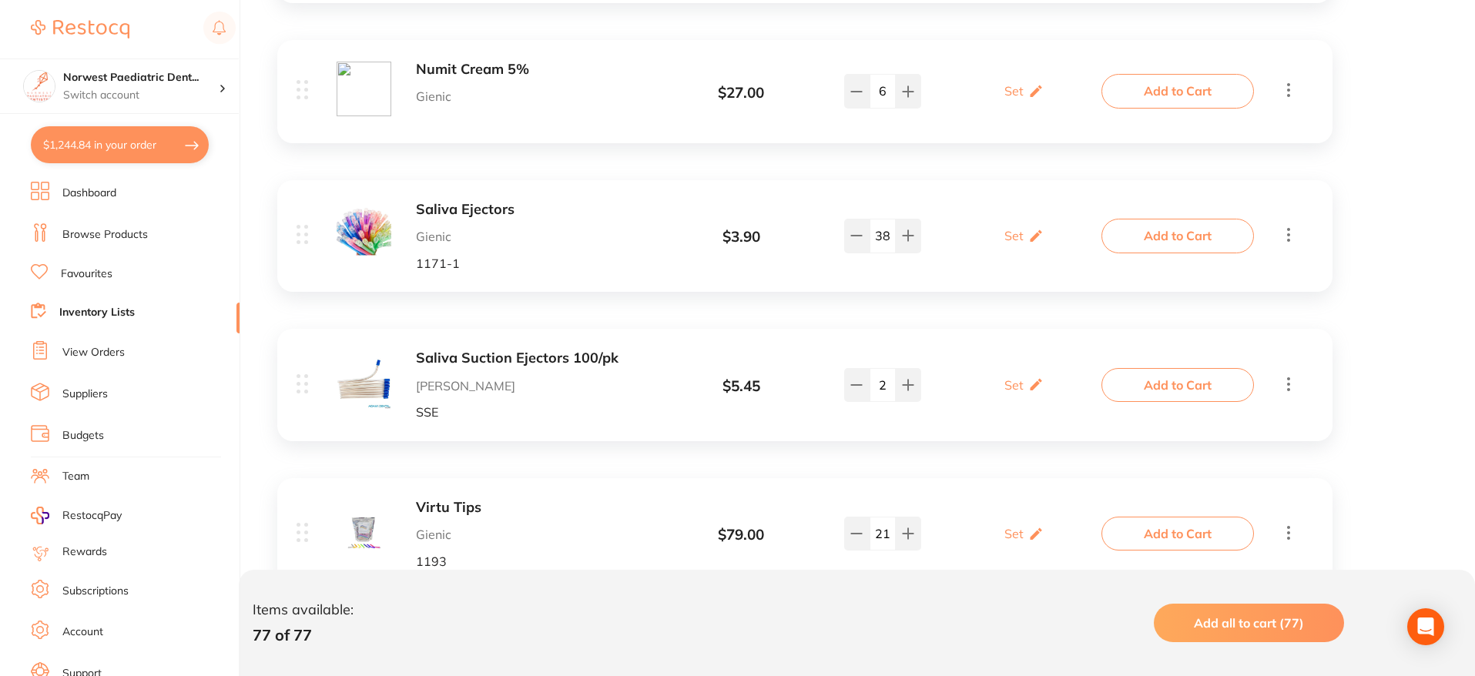
click at [137, 309] on li "Inventory Lists" at bounding box center [135, 313] width 209 height 21
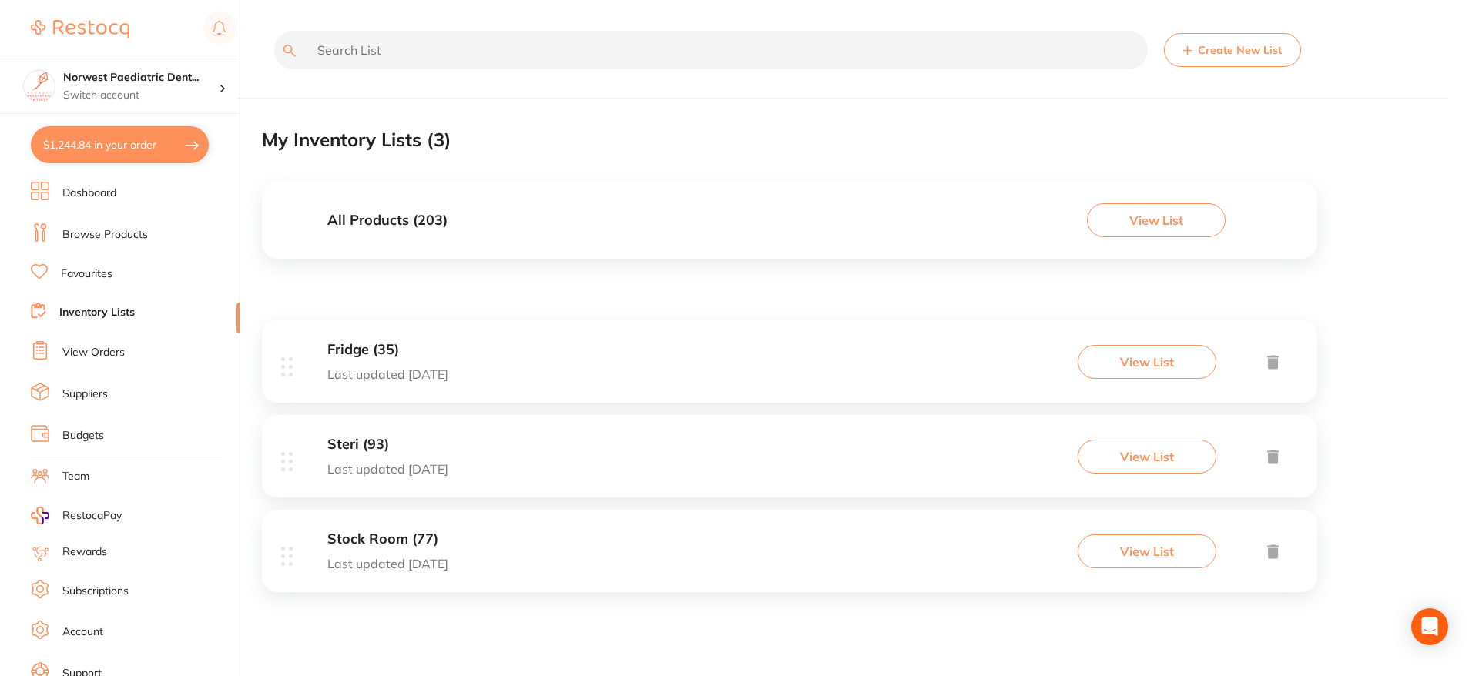
click at [1156, 465] on button "View List" at bounding box center [1147, 457] width 139 height 34
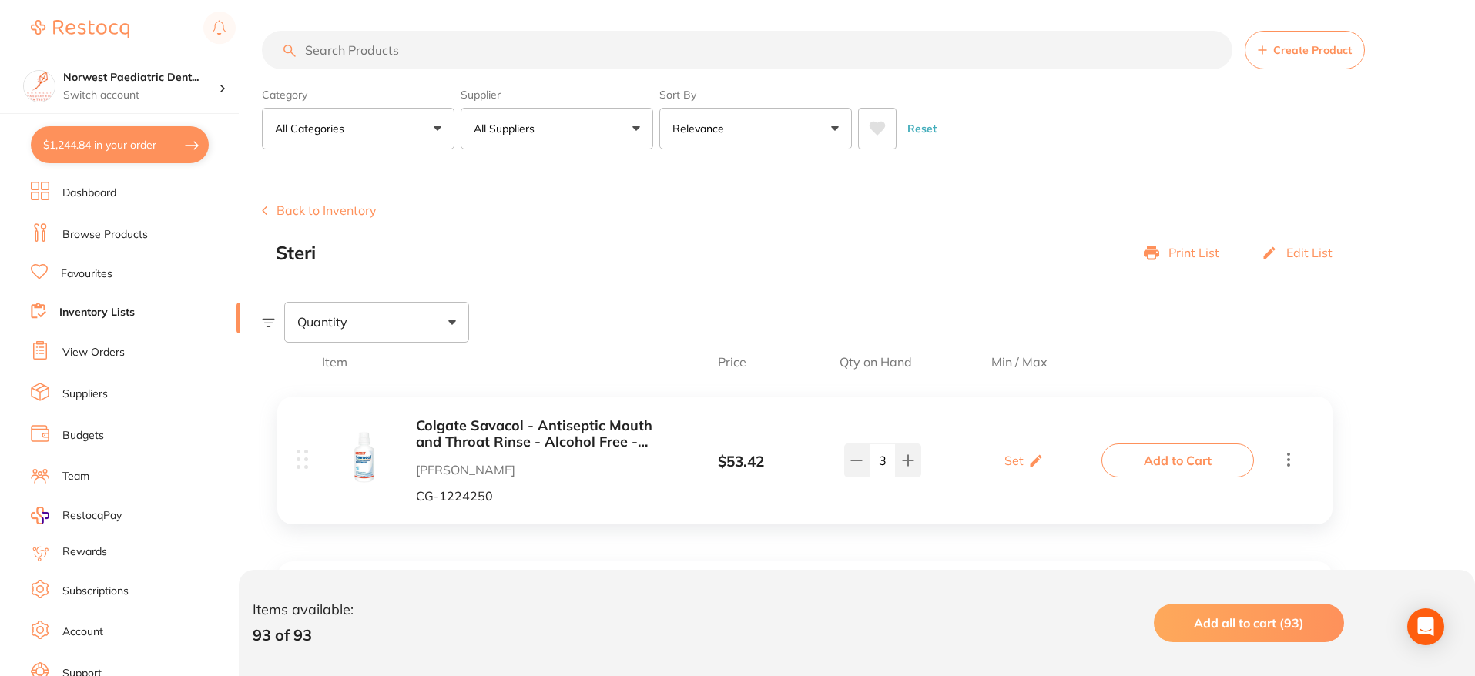
click at [1231, 619] on span "Add all to cart (93)" at bounding box center [1249, 623] width 110 height 15
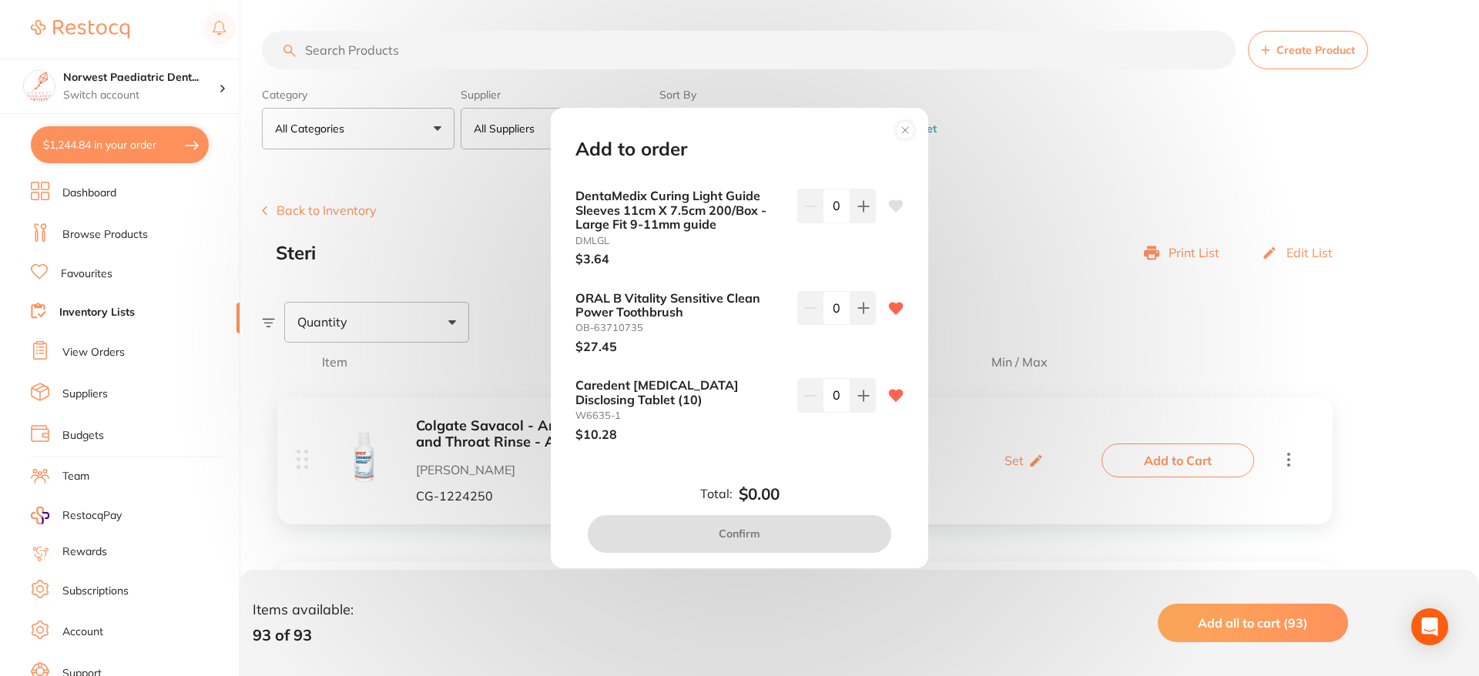
scroll to position [92, 0]
click at [858, 307] on icon at bounding box center [863, 307] width 10 height 10
type input "1"
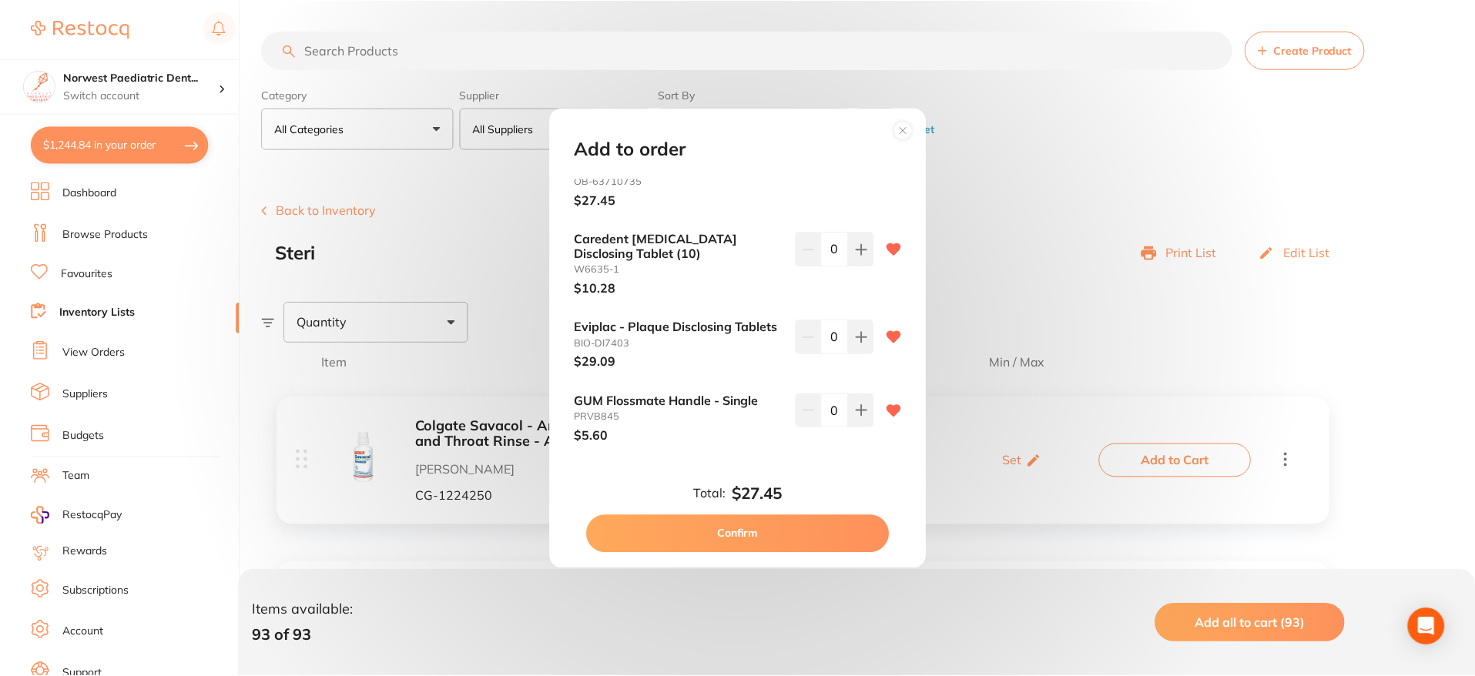
scroll to position [237, 0]
click at [905, 133] on circle at bounding box center [906, 131] width 18 height 18
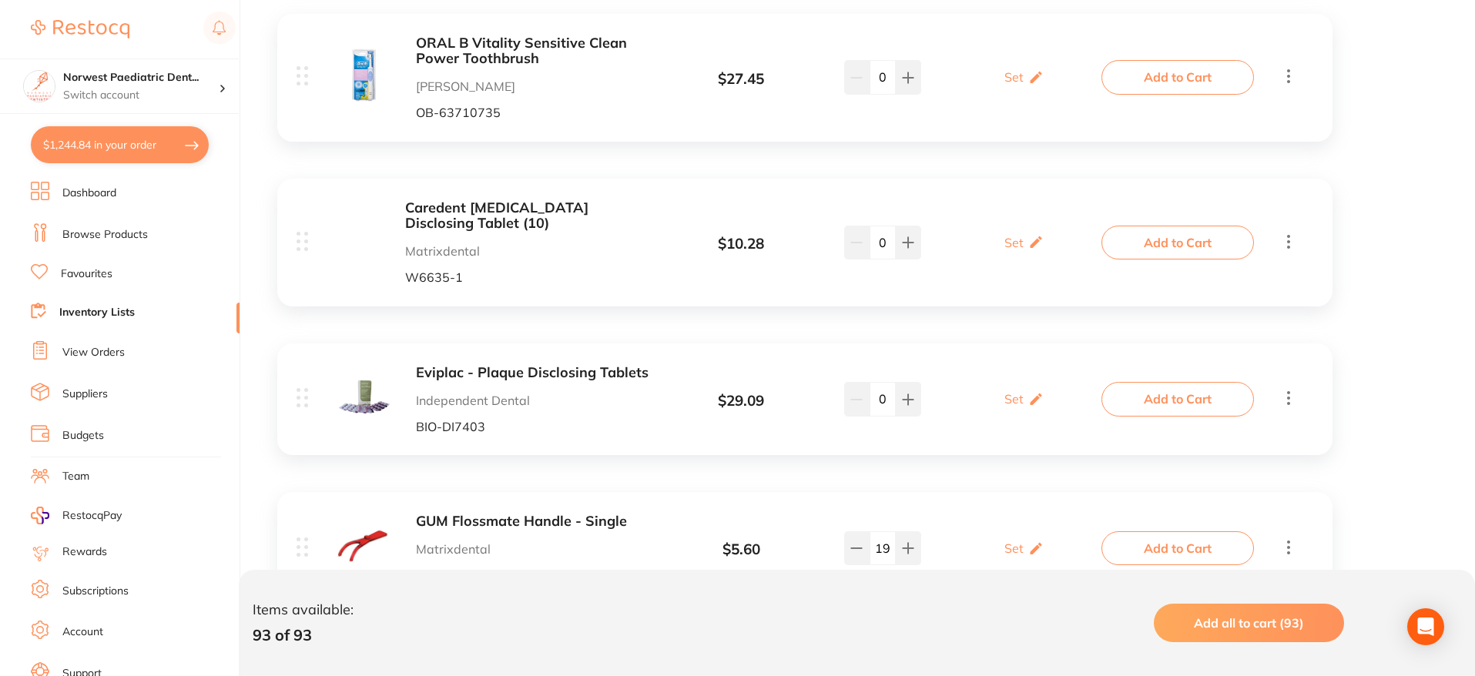
scroll to position [714, 0]
click at [569, 203] on b "Caredent Dental Plaque Disclosing Tablet (10)" at bounding box center [533, 216] width 256 height 32
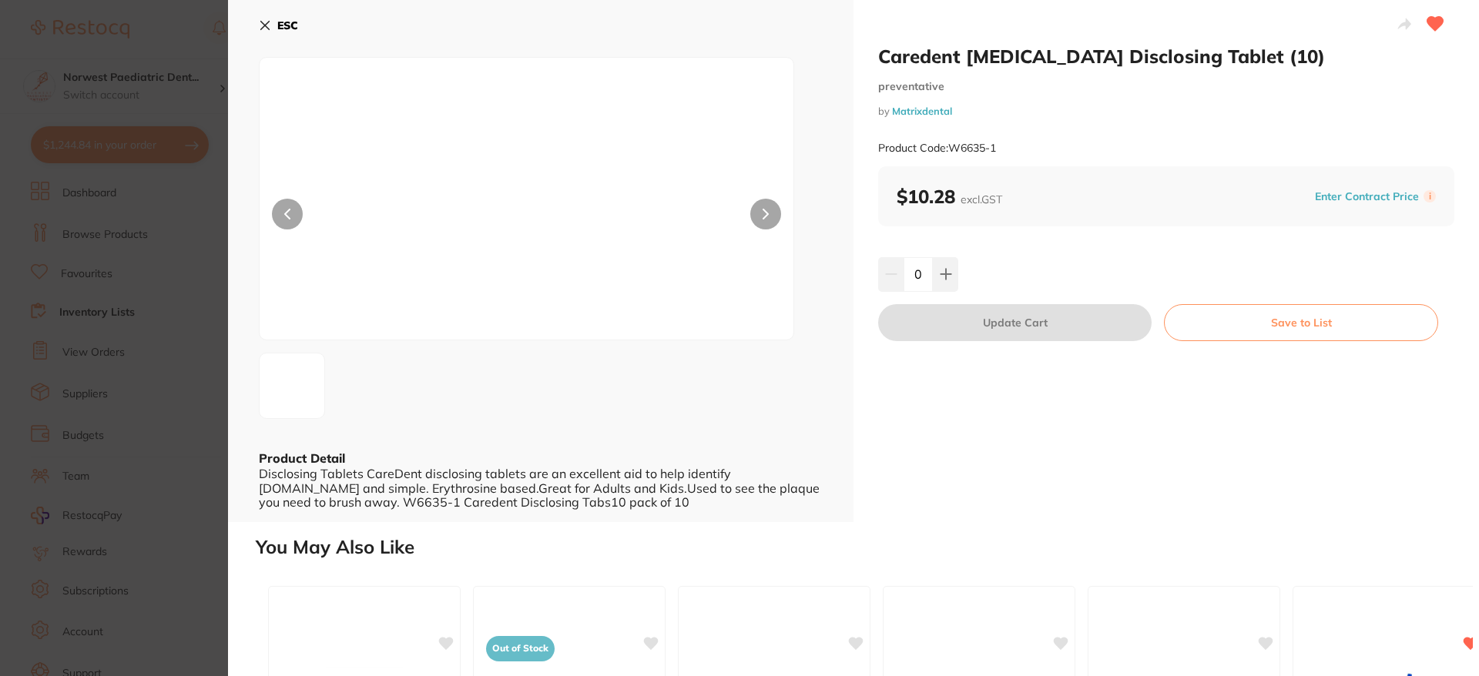
click at [266, 29] on icon at bounding box center [265, 25] width 12 height 12
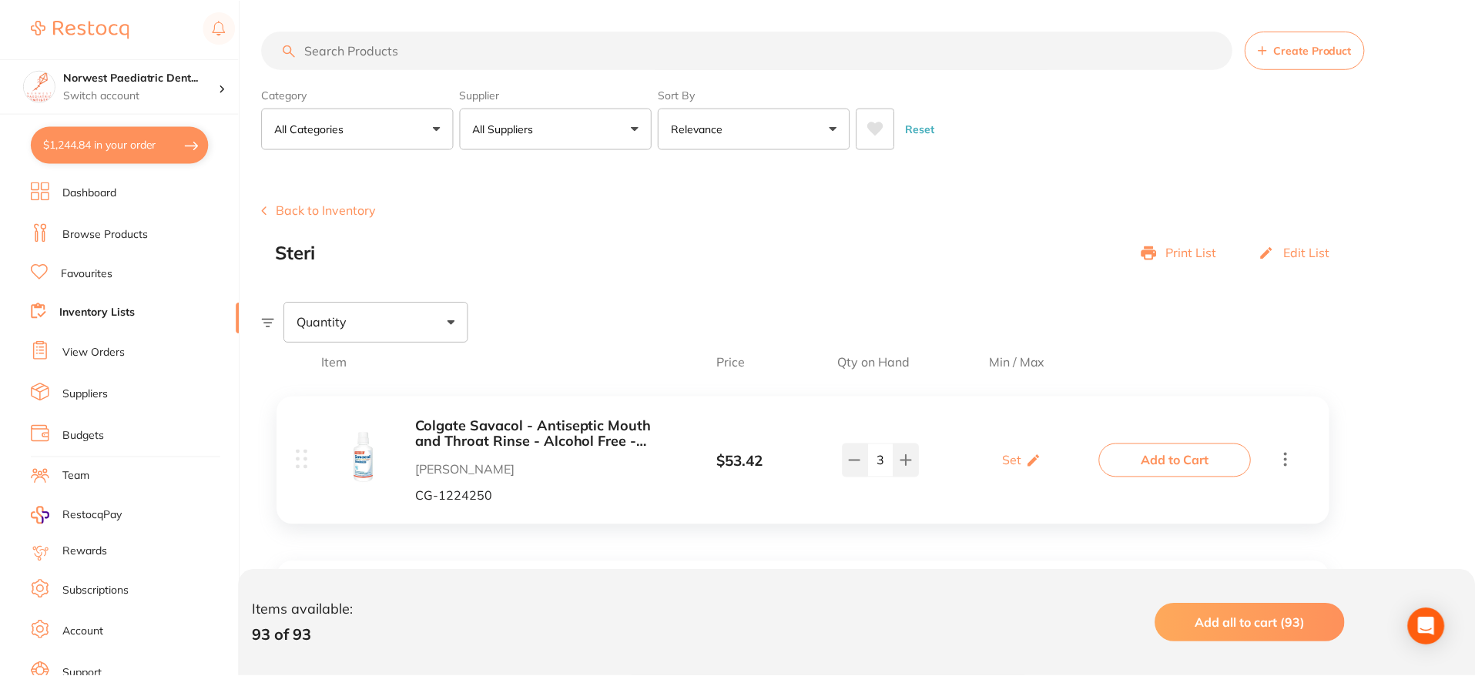
scroll to position [714, 0]
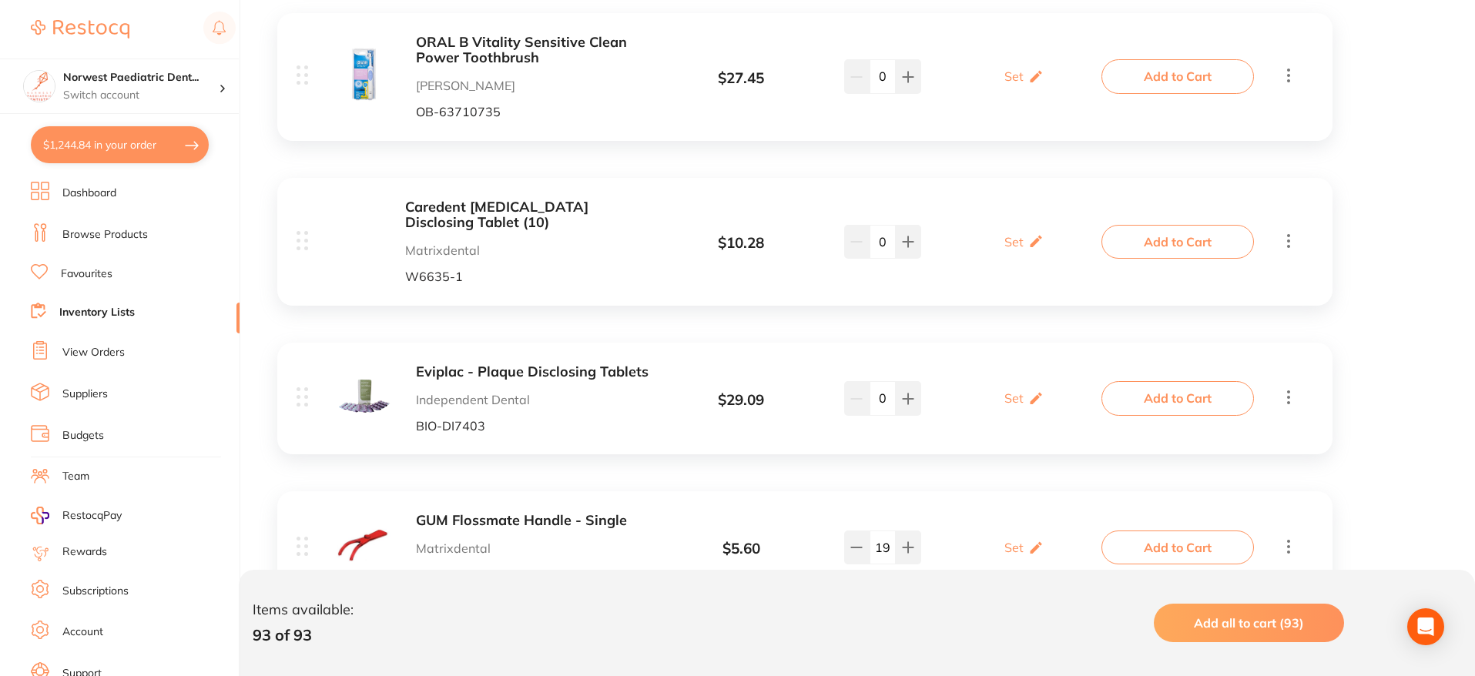
click at [478, 369] on b "Eviplac - Plaque Disclosing Tablets" at bounding box center [538, 372] width 244 height 16
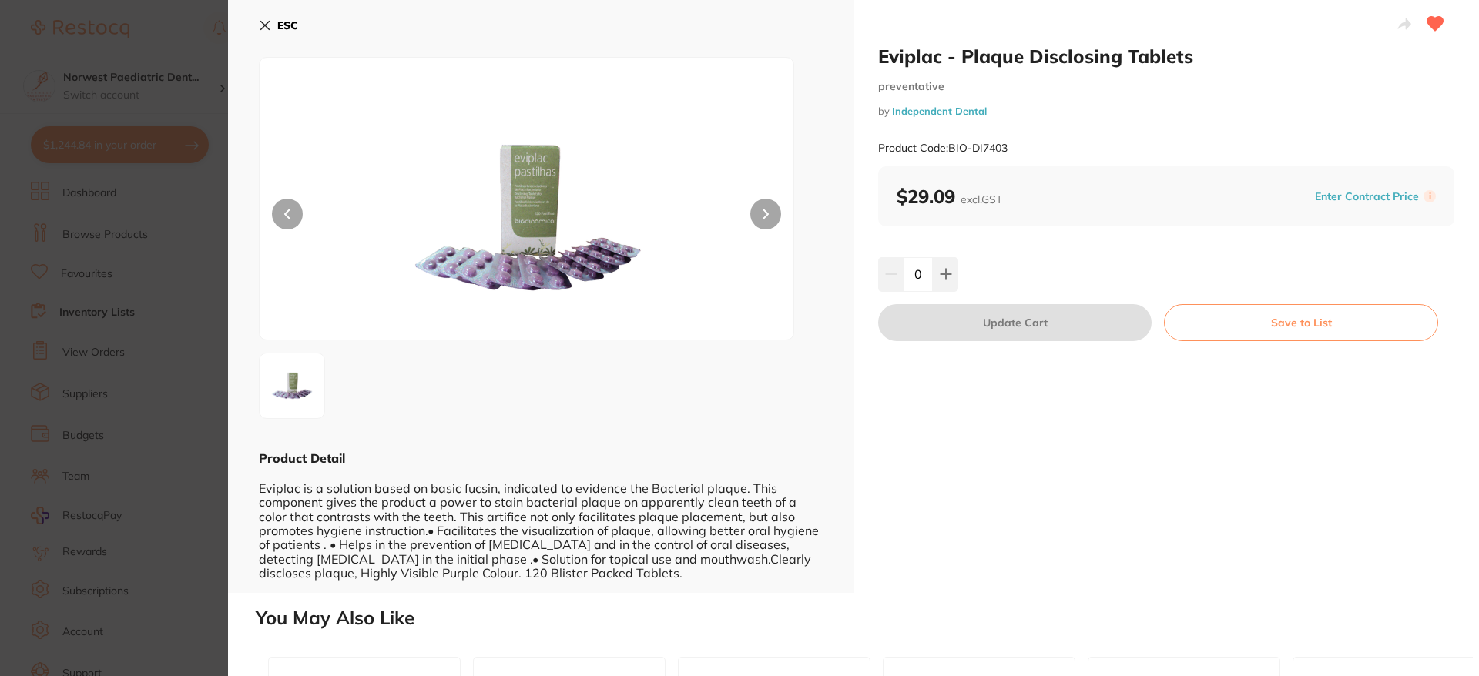
click at [293, 28] on b "ESC" at bounding box center [287, 25] width 21 height 14
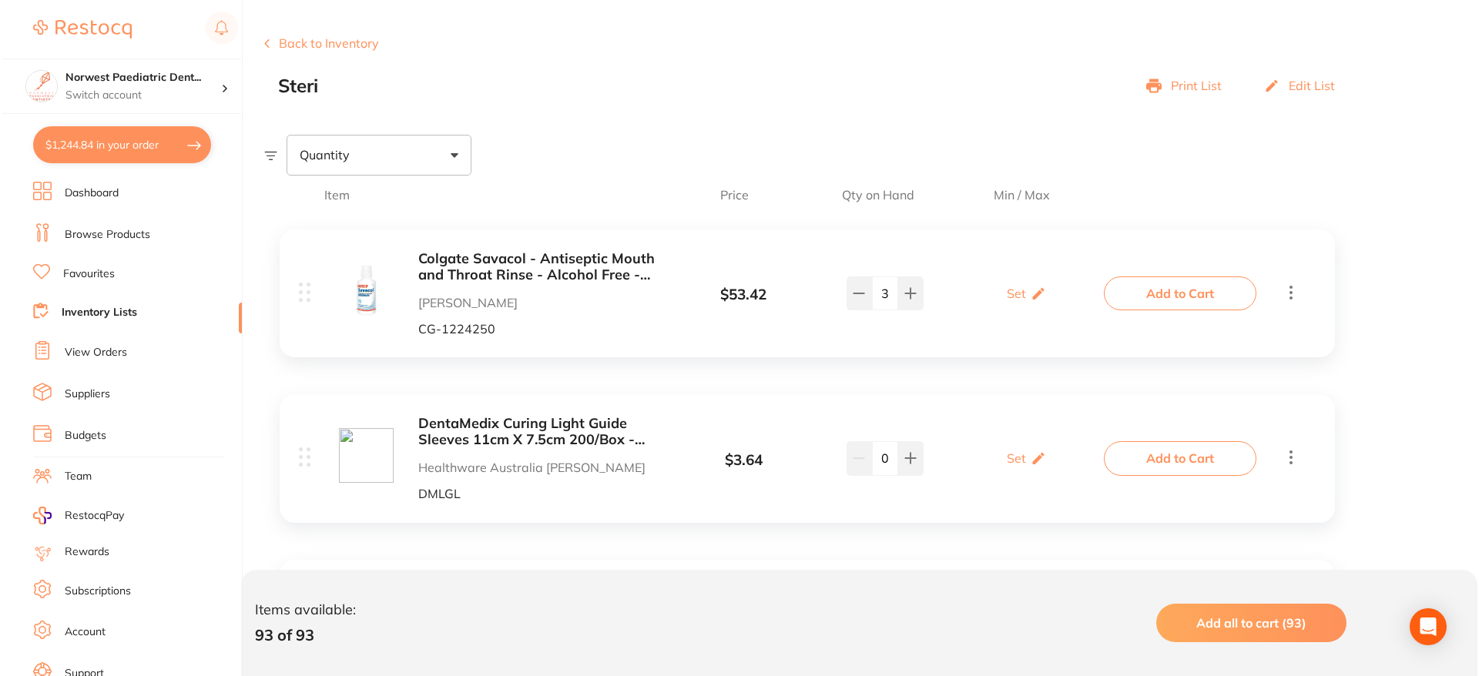
scroll to position [155, 0]
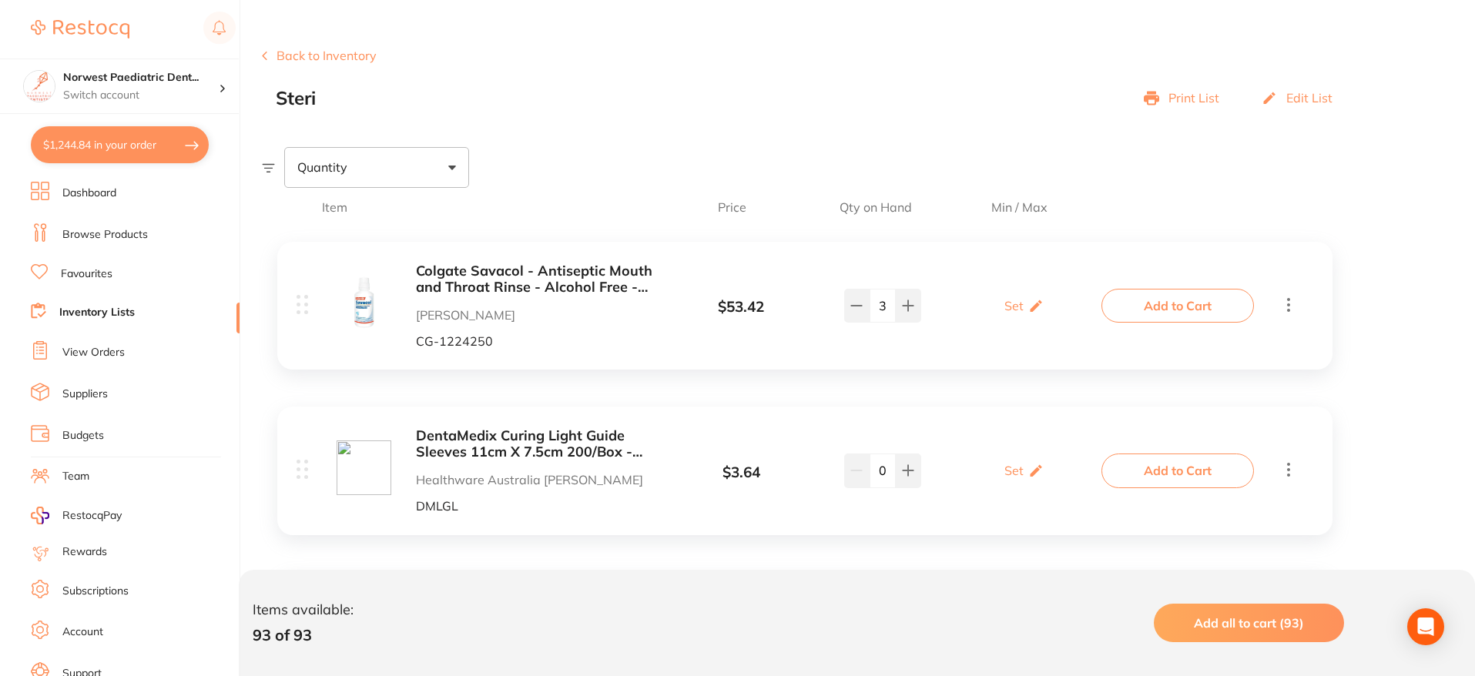
drag, startPoint x: 1300, startPoint y: 616, endPoint x: 1286, endPoint y: 610, distance: 14.9
click at [1300, 616] on span "Add all to cart (93)" at bounding box center [1249, 623] width 110 height 15
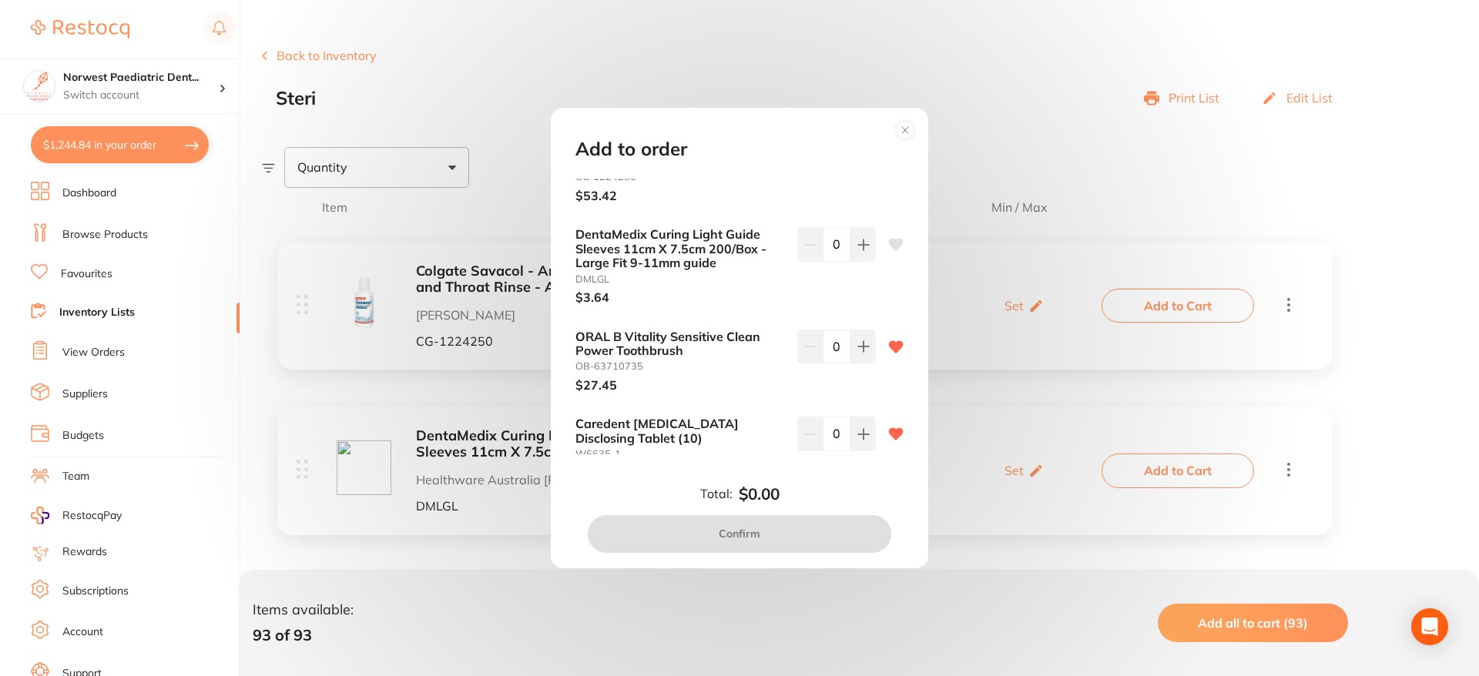
scroll to position [111, 0]
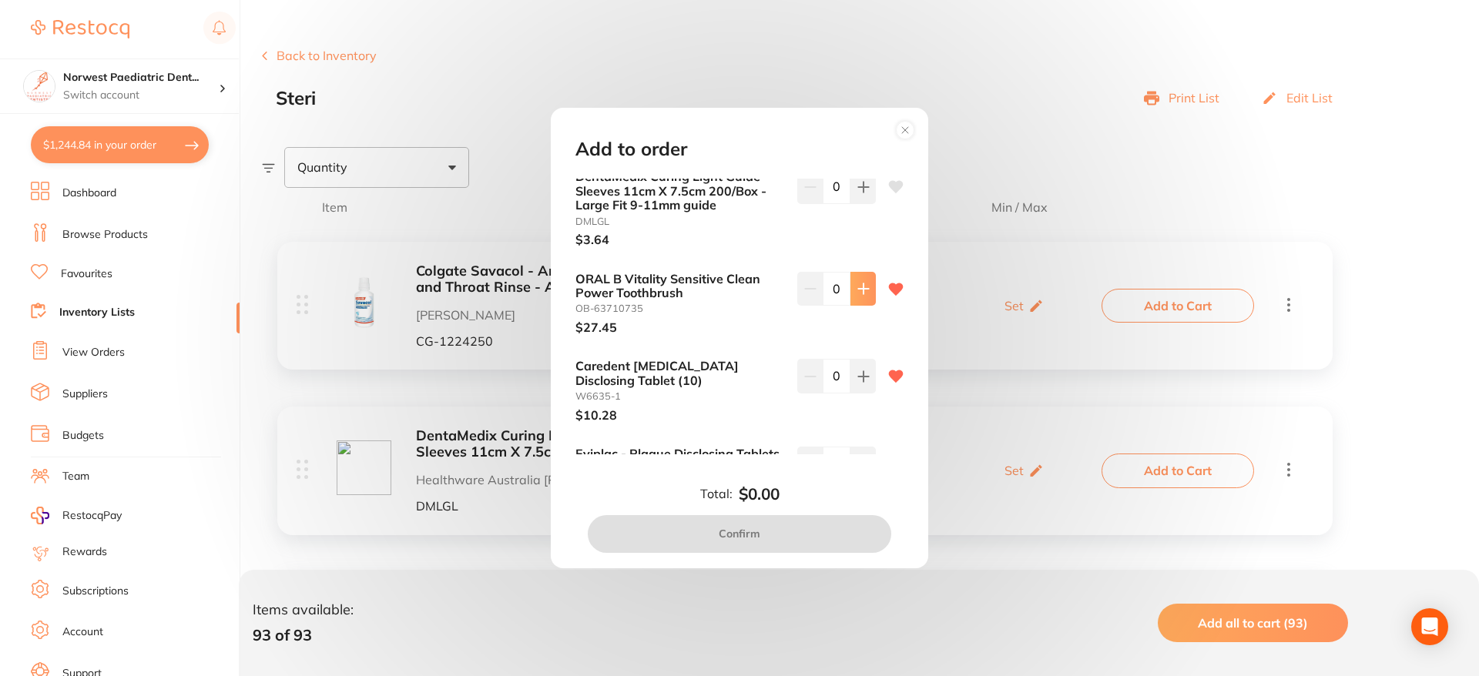
click at [861, 297] on button at bounding box center [863, 289] width 25 height 34
type input "1"
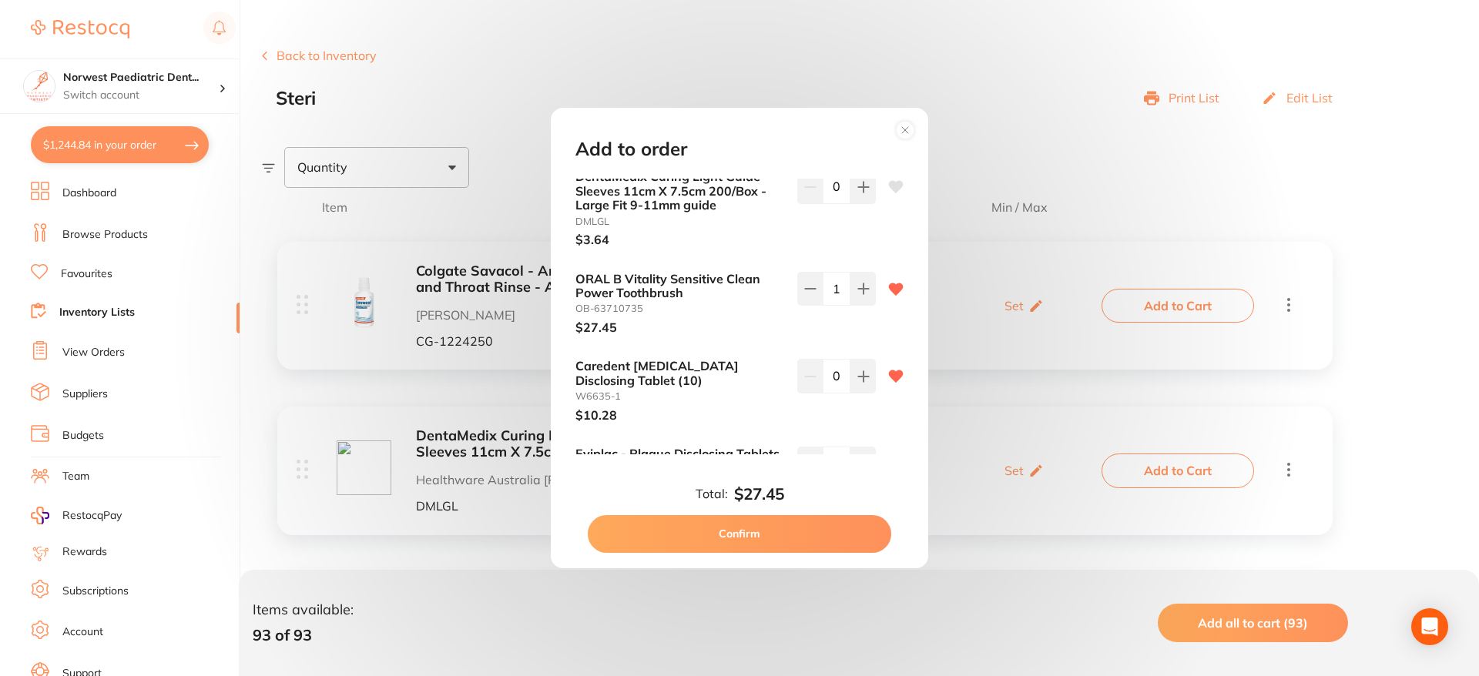
scroll to position [152, 0]
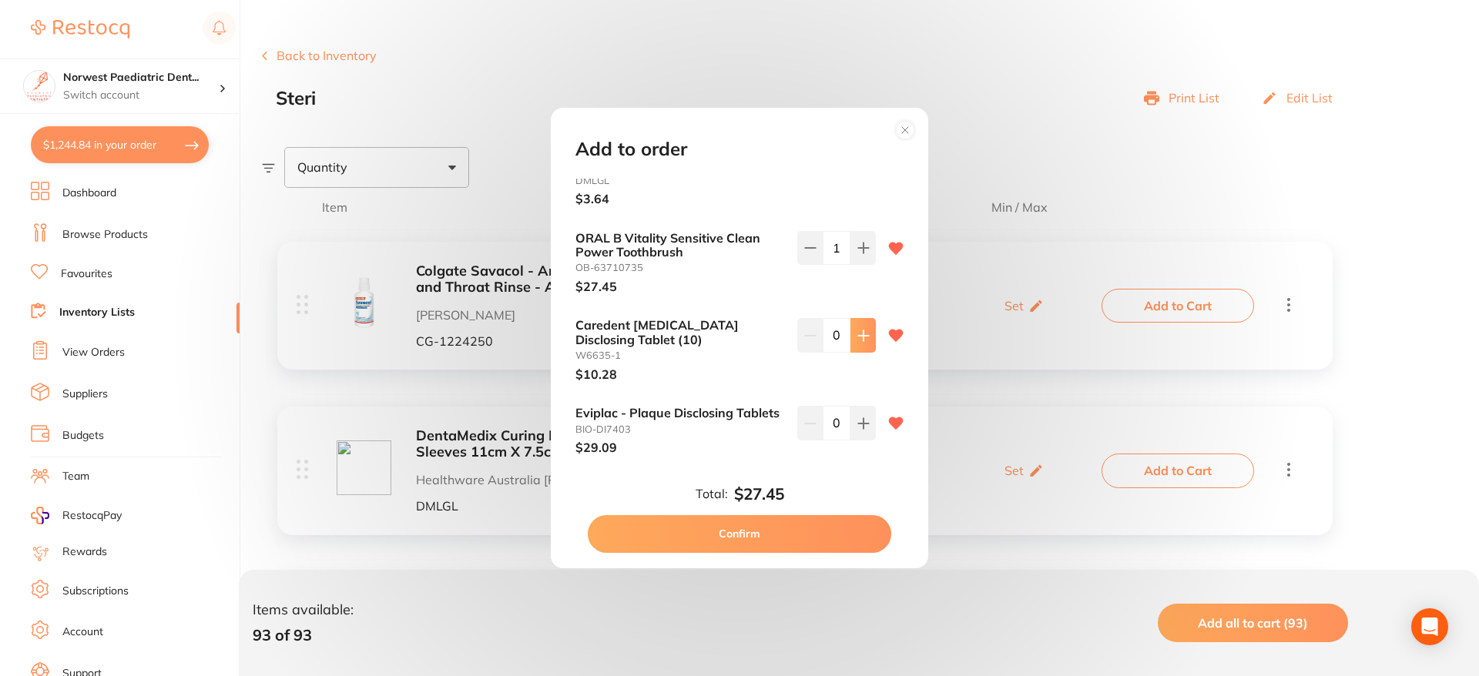
click at [863, 334] on icon at bounding box center [863, 336] width 12 height 12
click at [862, 334] on icon at bounding box center [863, 336] width 12 height 12
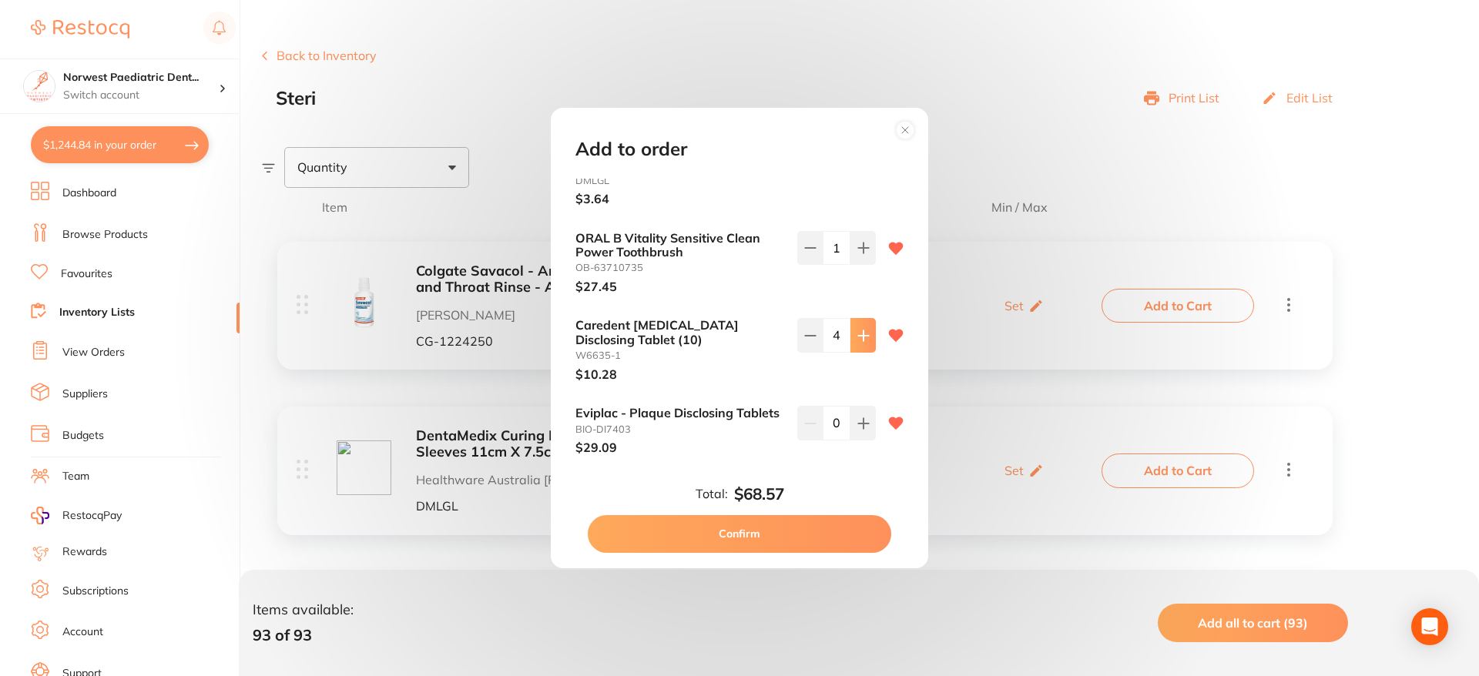
type input "5"
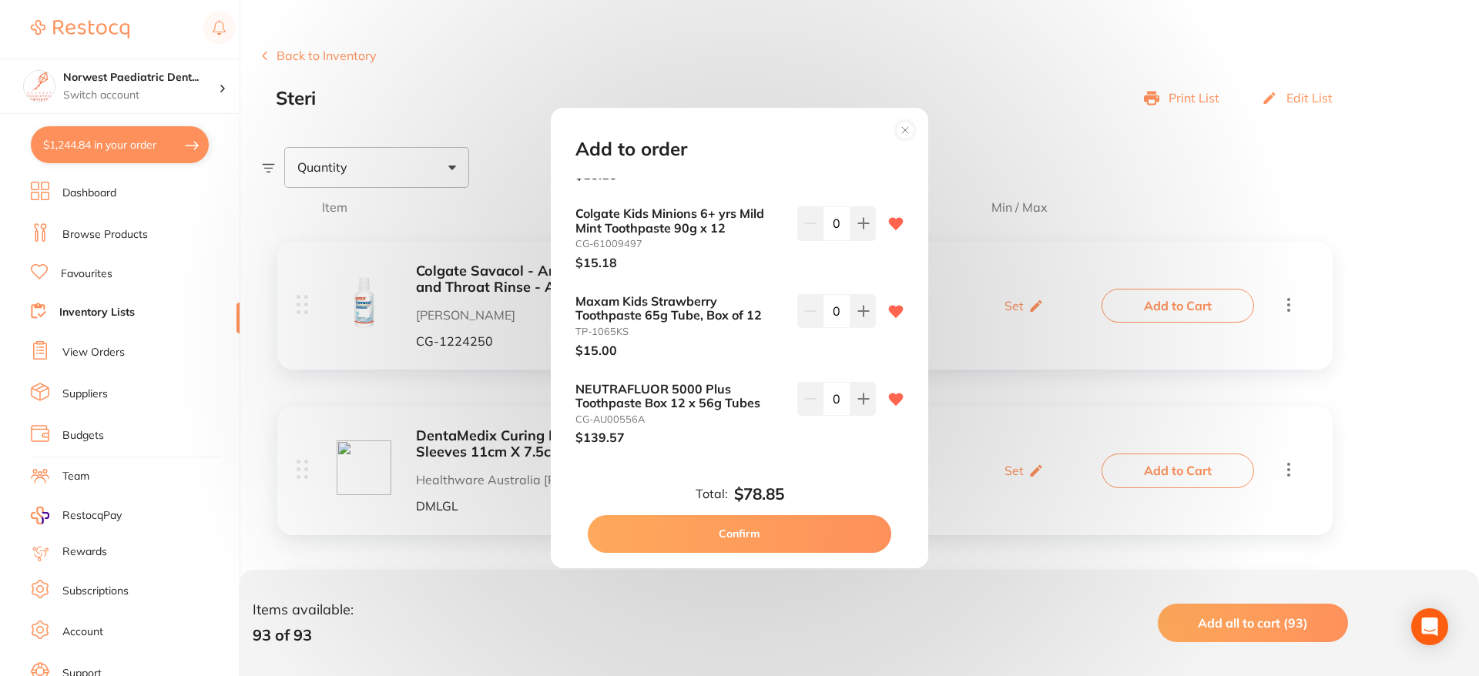
scroll to position [618, 0]
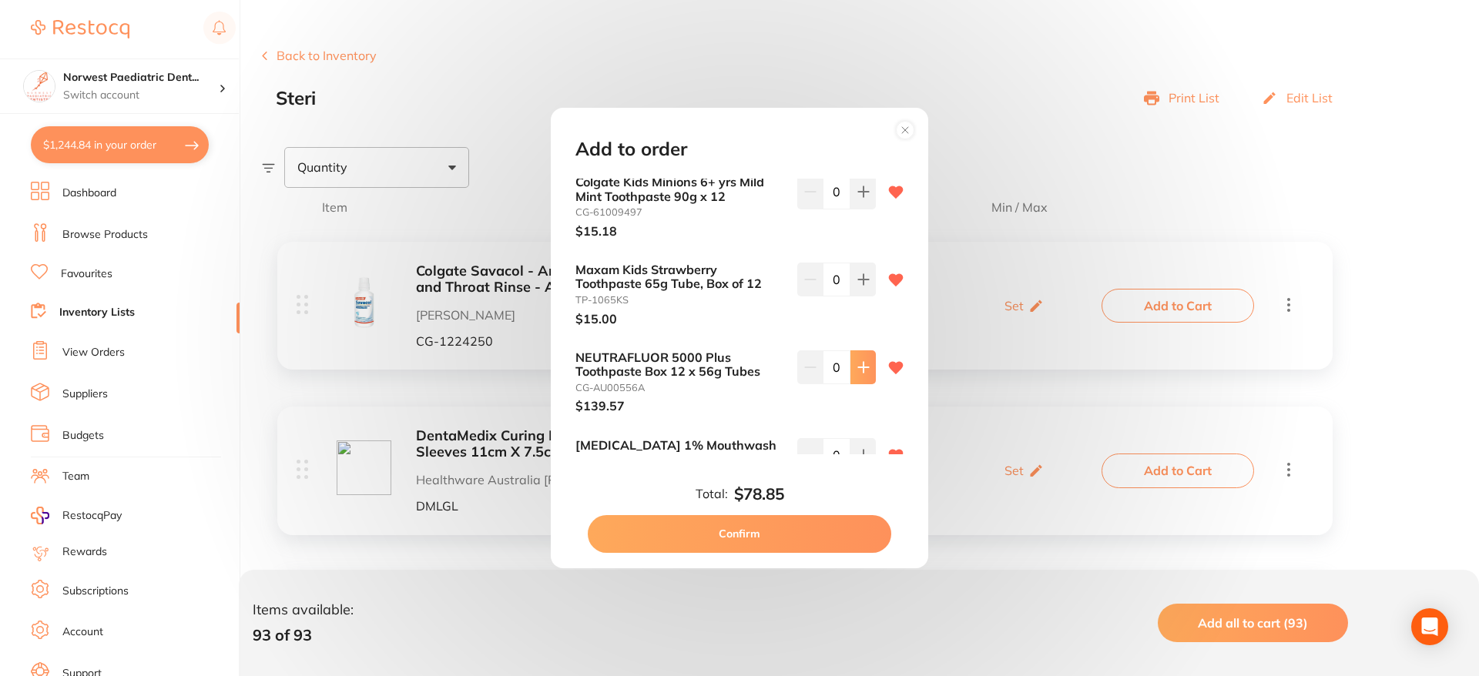
click at [861, 363] on icon at bounding box center [863, 367] width 12 height 12
type input "1"
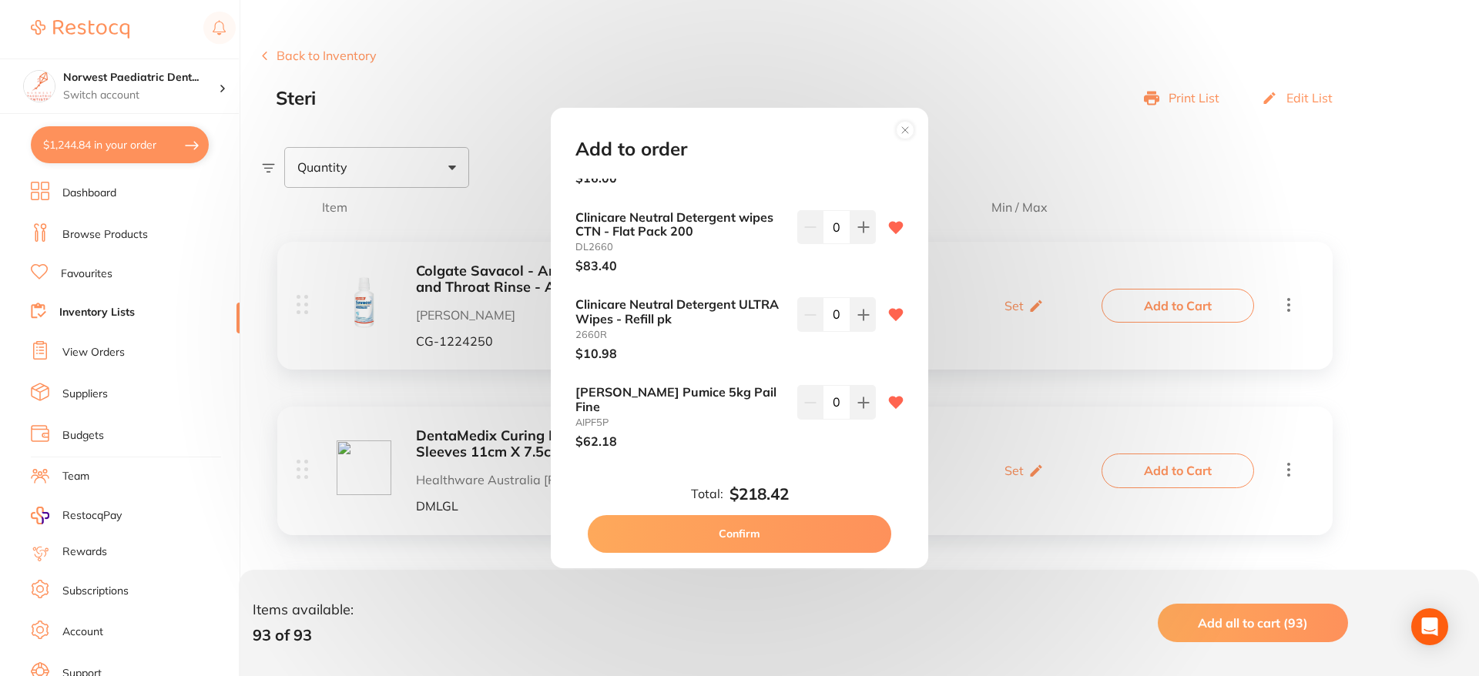
scroll to position [1304, 0]
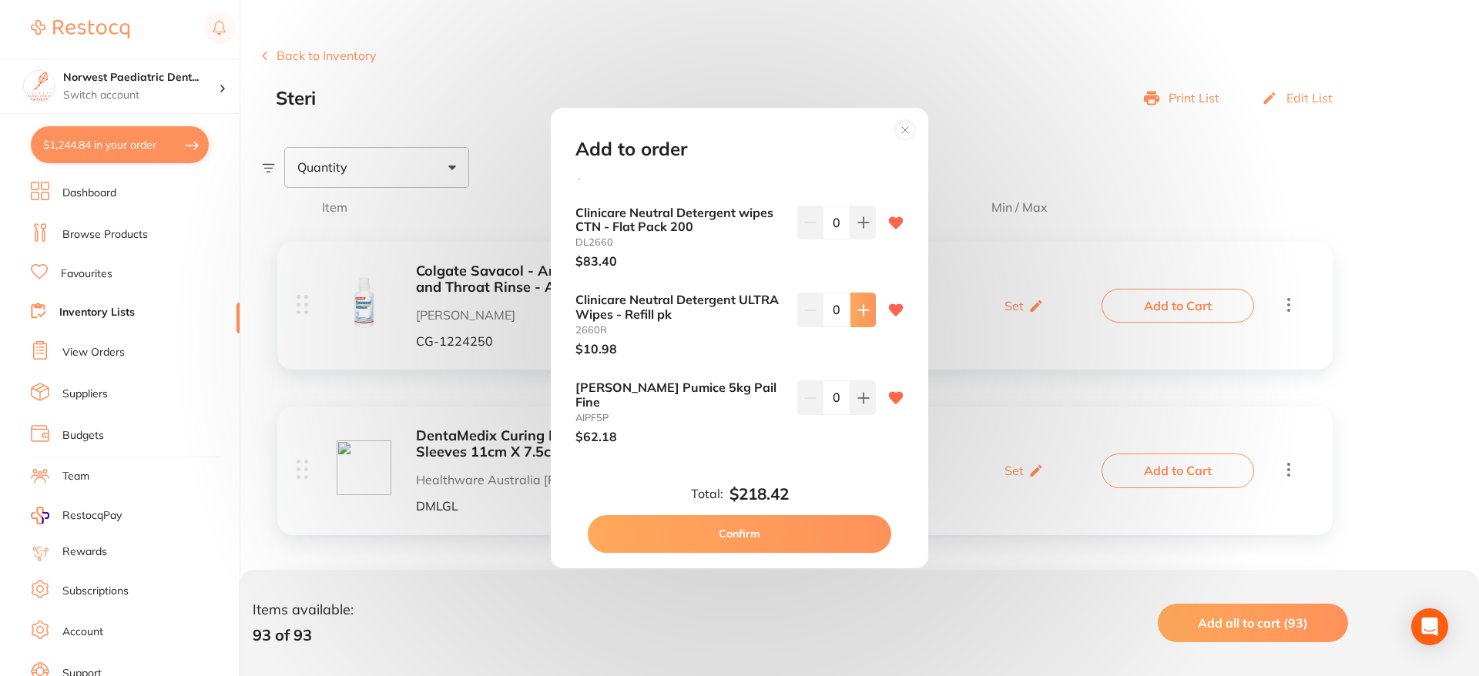
click at [866, 327] on button at bounding box center [863, 310] width 25 height 34
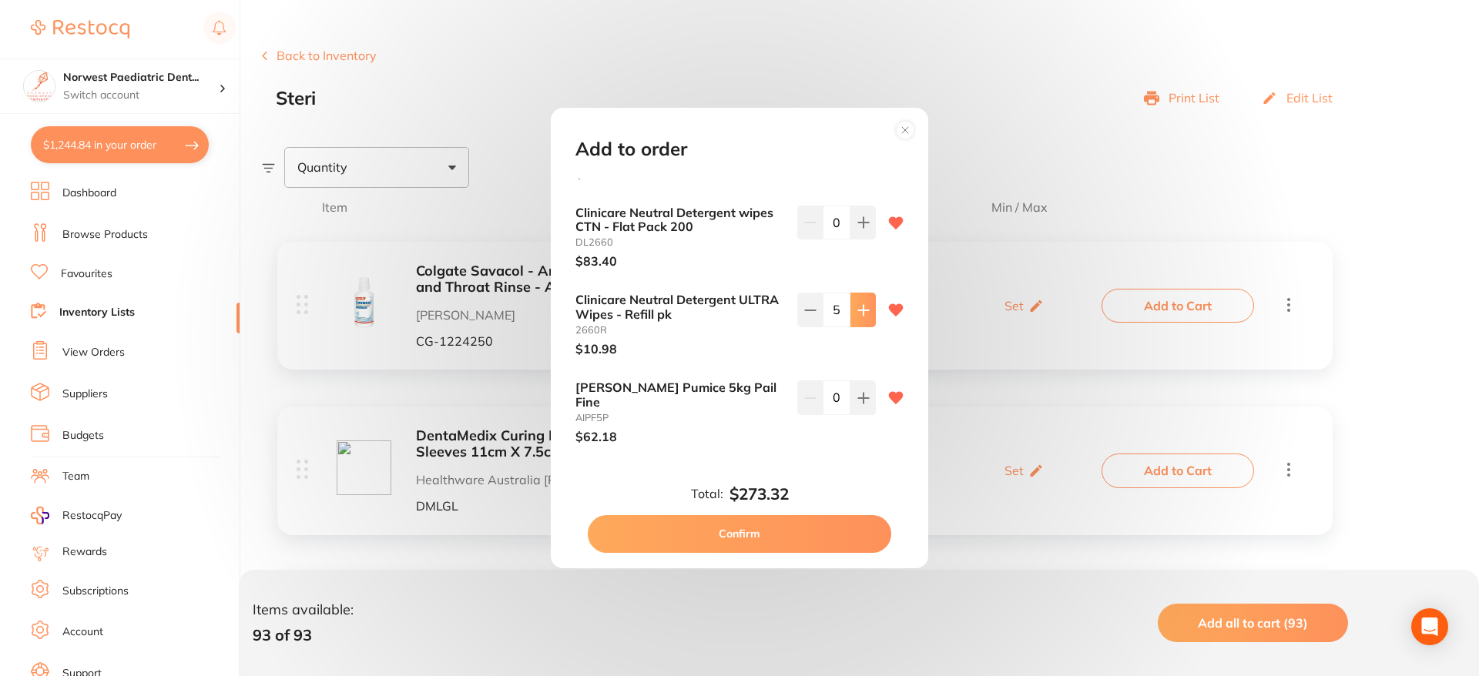
click at [866, 327] on button at bounding box center [863, 310] width 25 height 34
type input "6"
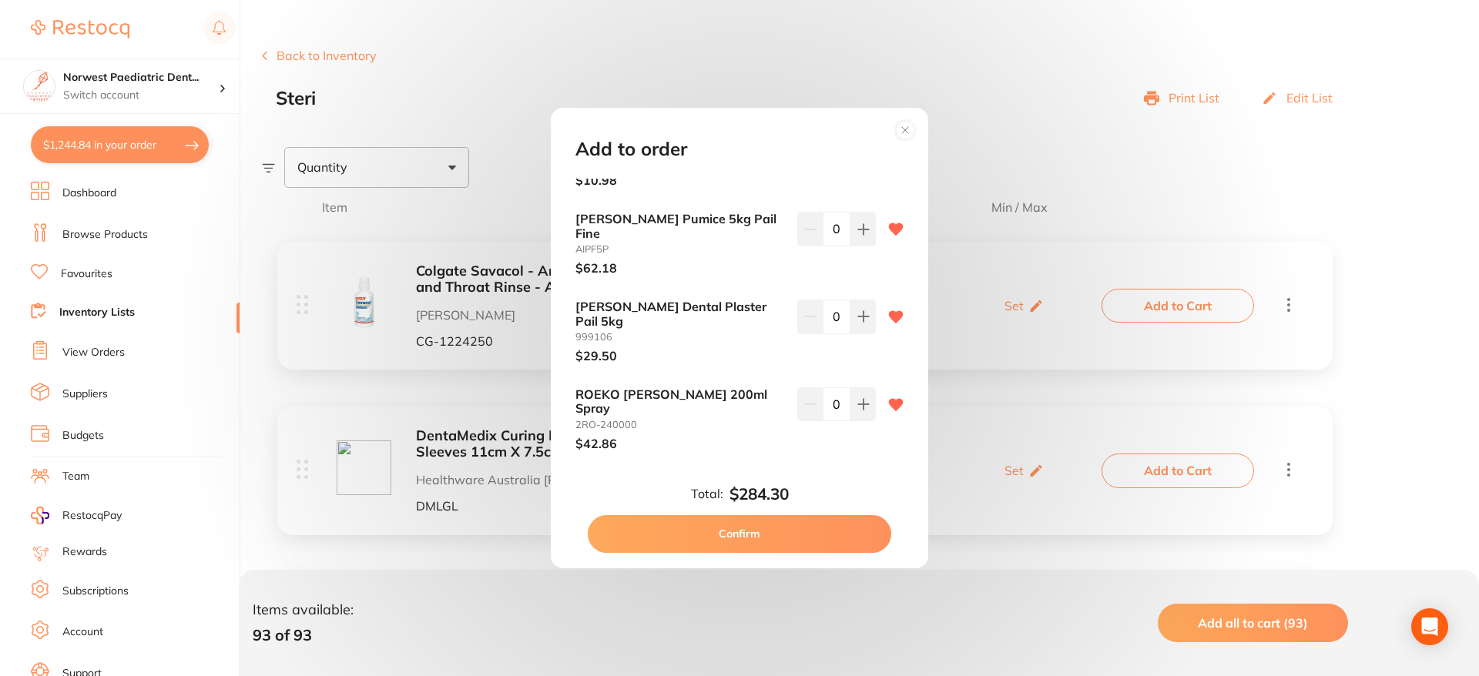
scroll to position [1539, 0]
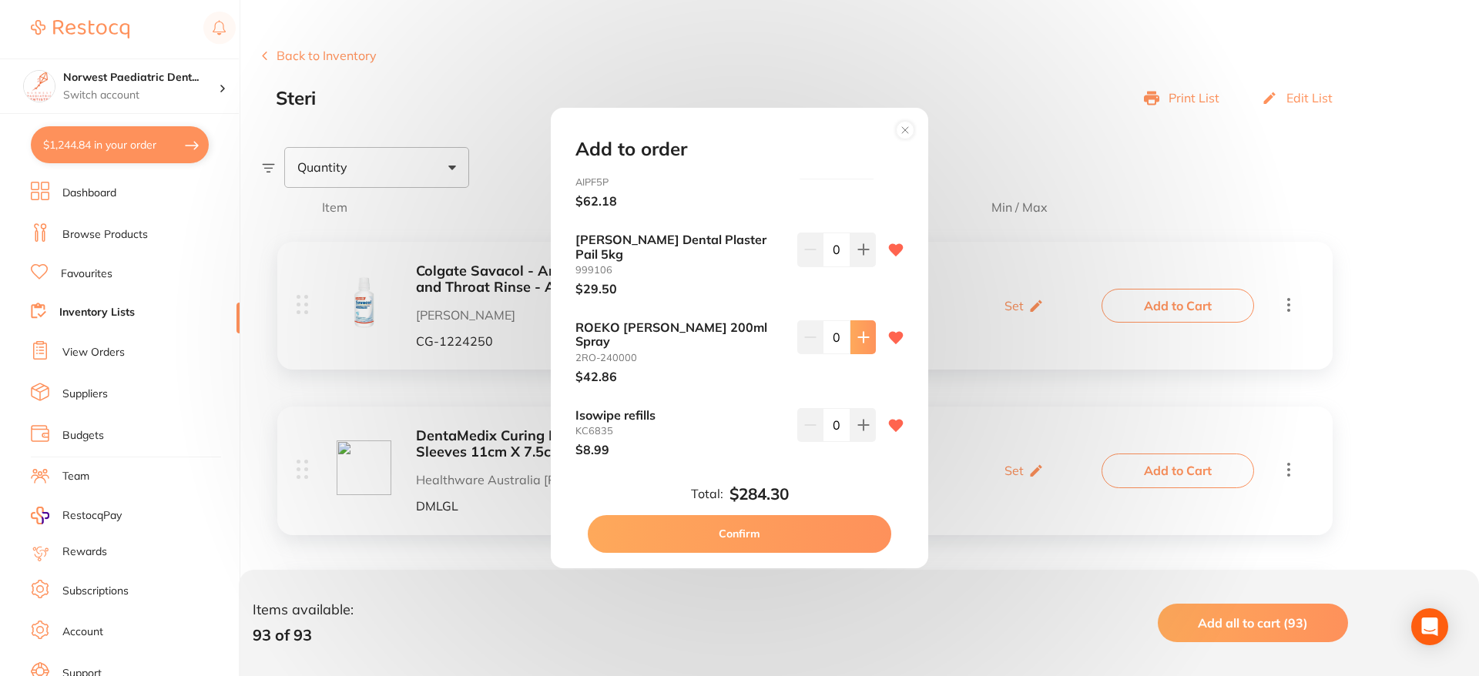
click at [870, 337] on button at bounding box center [863, 337] width 25 height 34
type input "1"
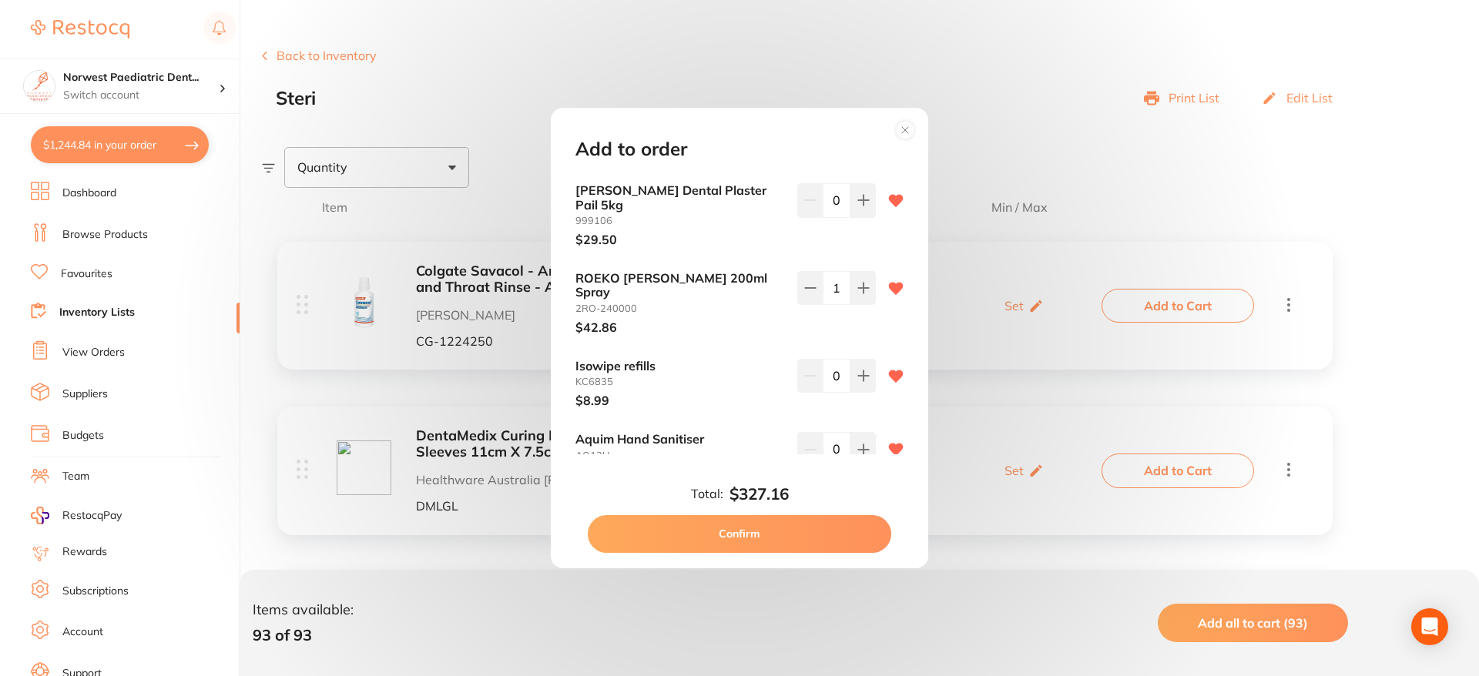
scroll to position [1599, 0]
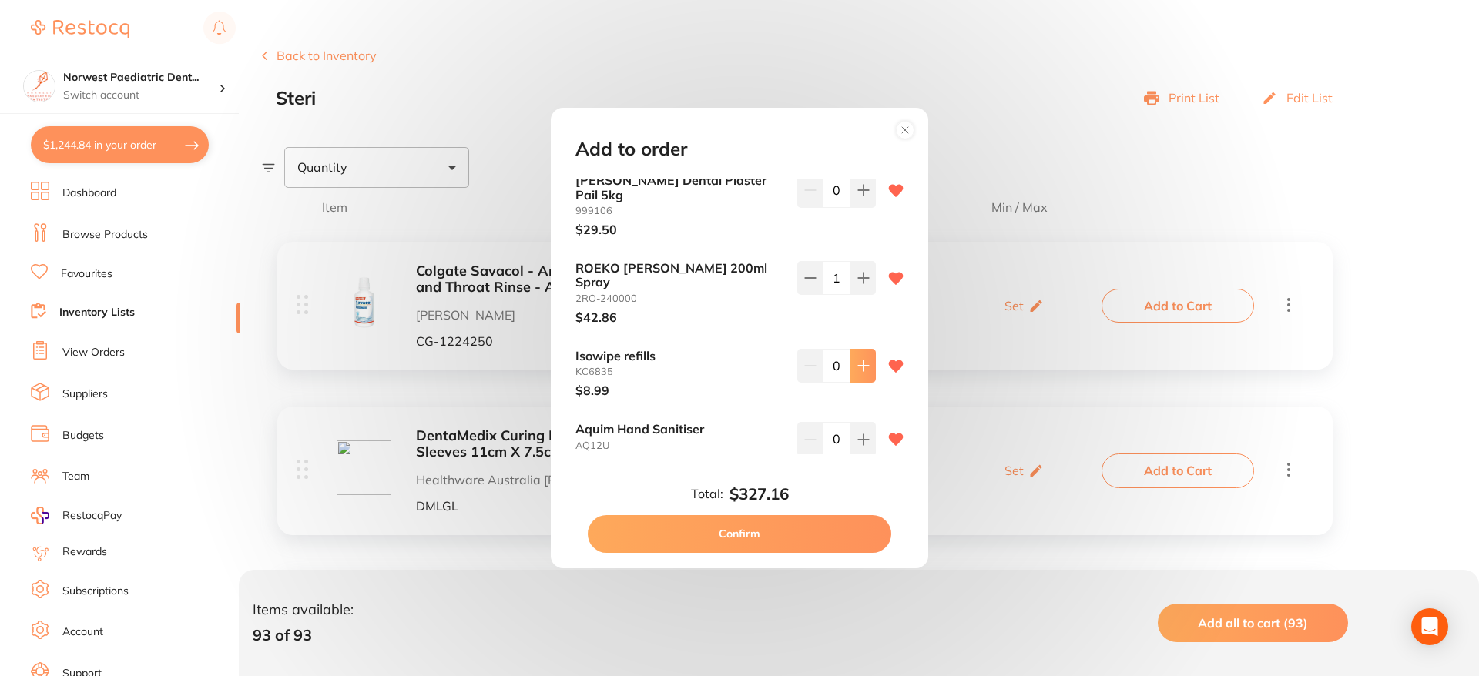
click at [862, 349] on button at bounding box center [863, 366] width 25 height 34
click at [862, 360] on icon at bounding box center [863, 366] width 12 height 12
type input "4"
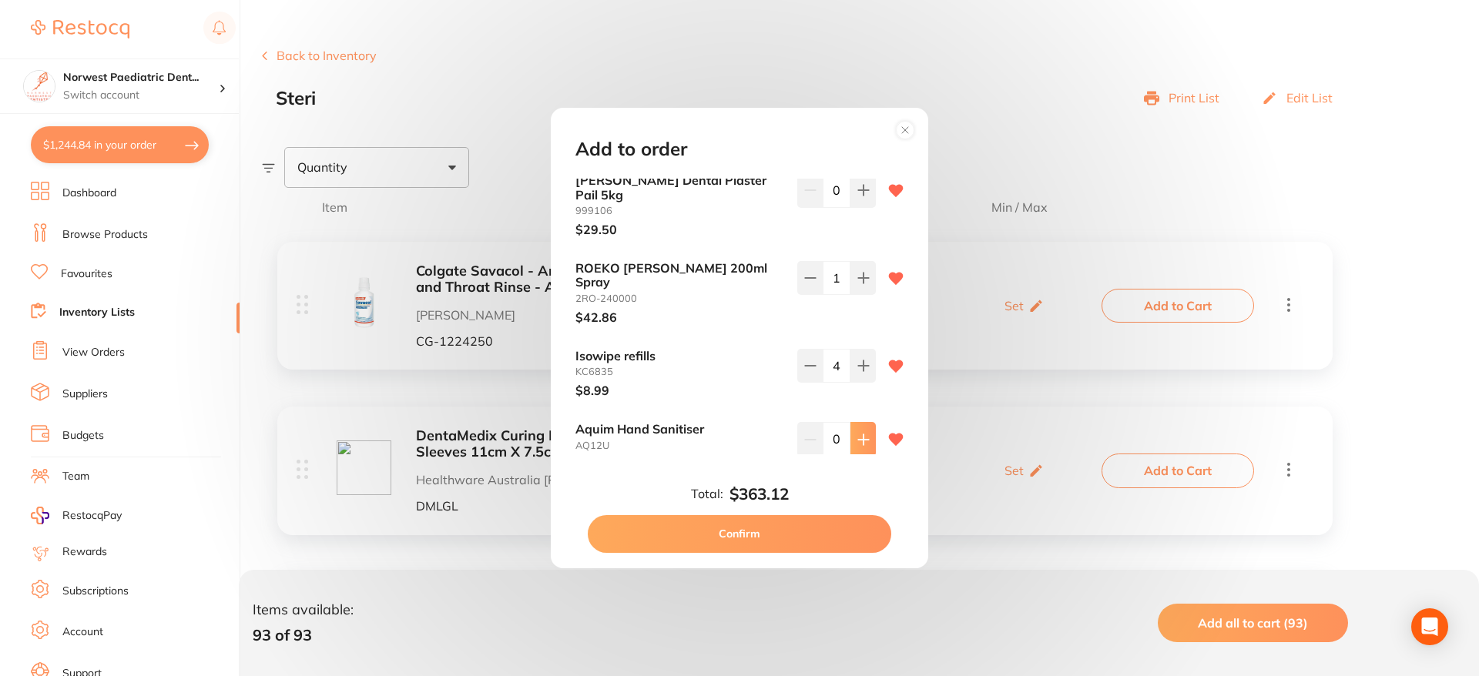
click at [858, 435] on icon at bounding box center [863, 440] width 10 height 10
type input "4"
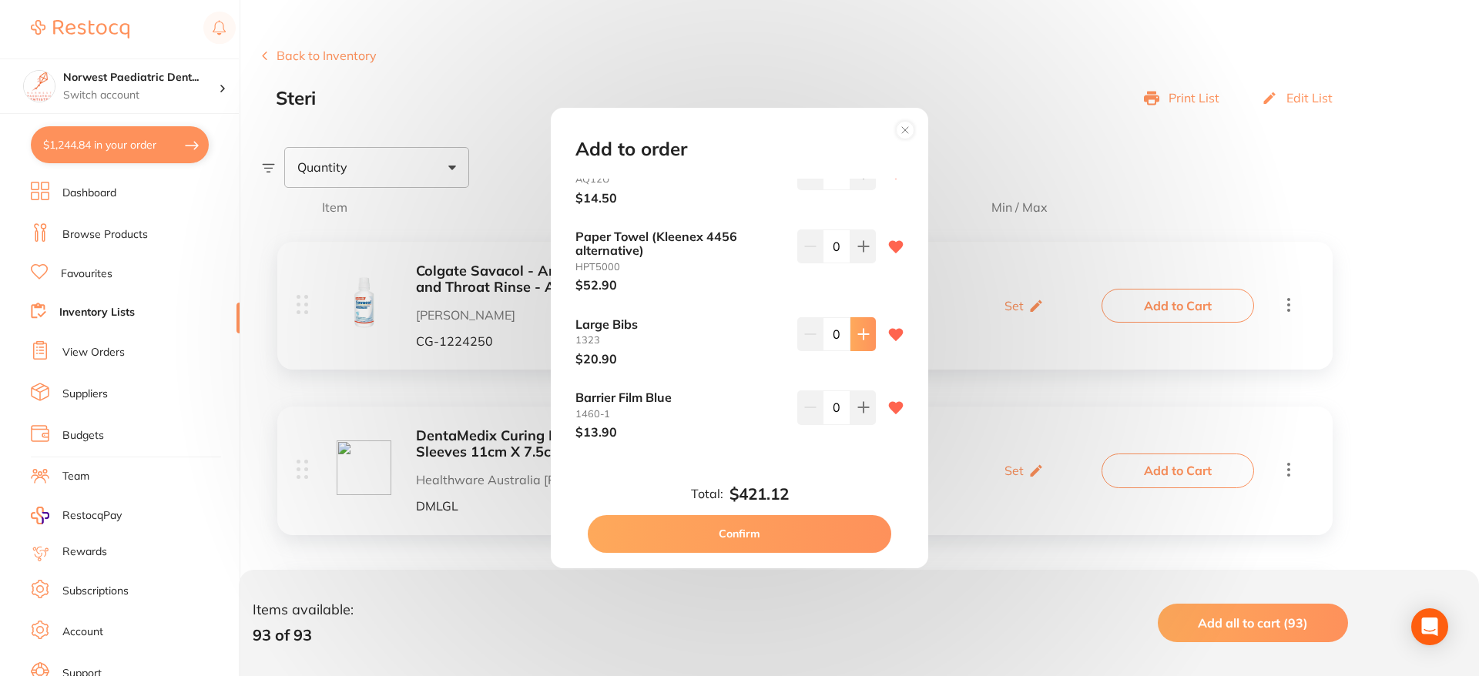
scroll to position [1866, 0]
click at [864, 317] on button at bounding box center [863, 334] width 25 height 34
type input "1"
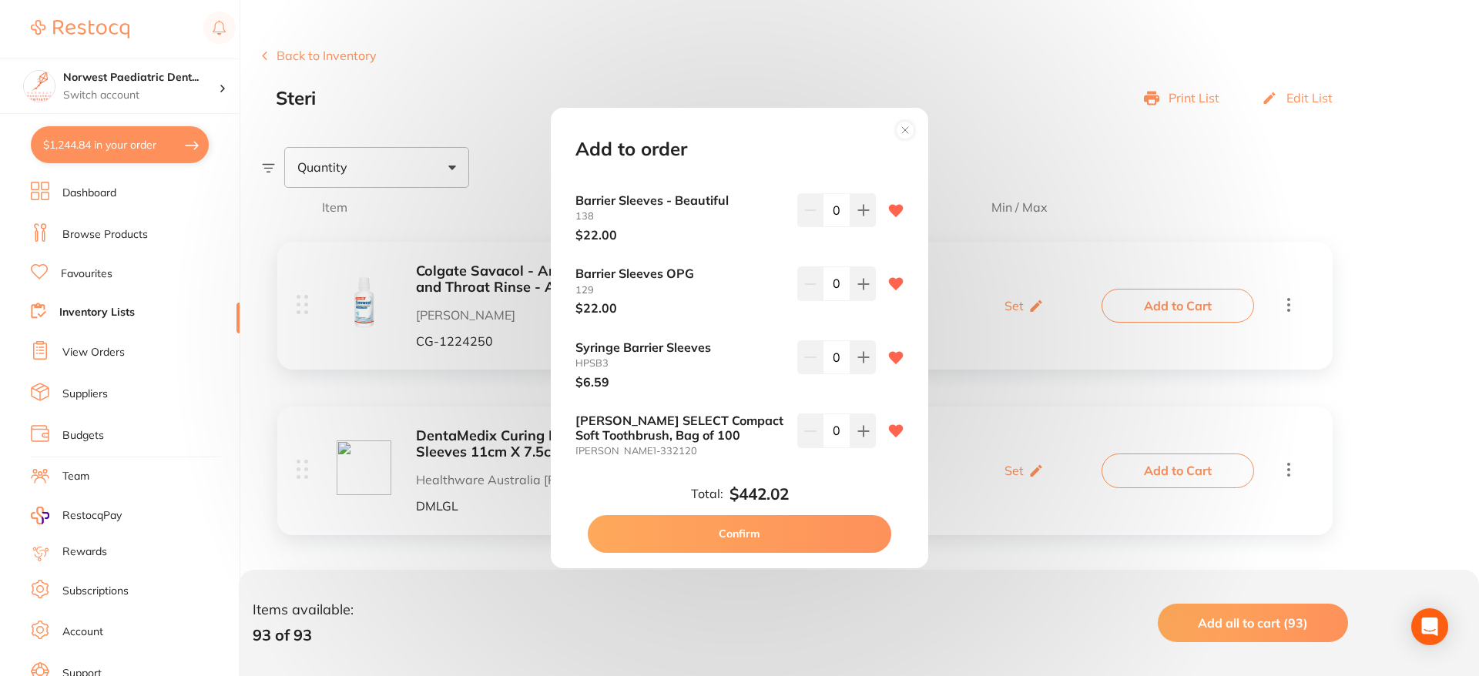
scroll to position [2631, 0]
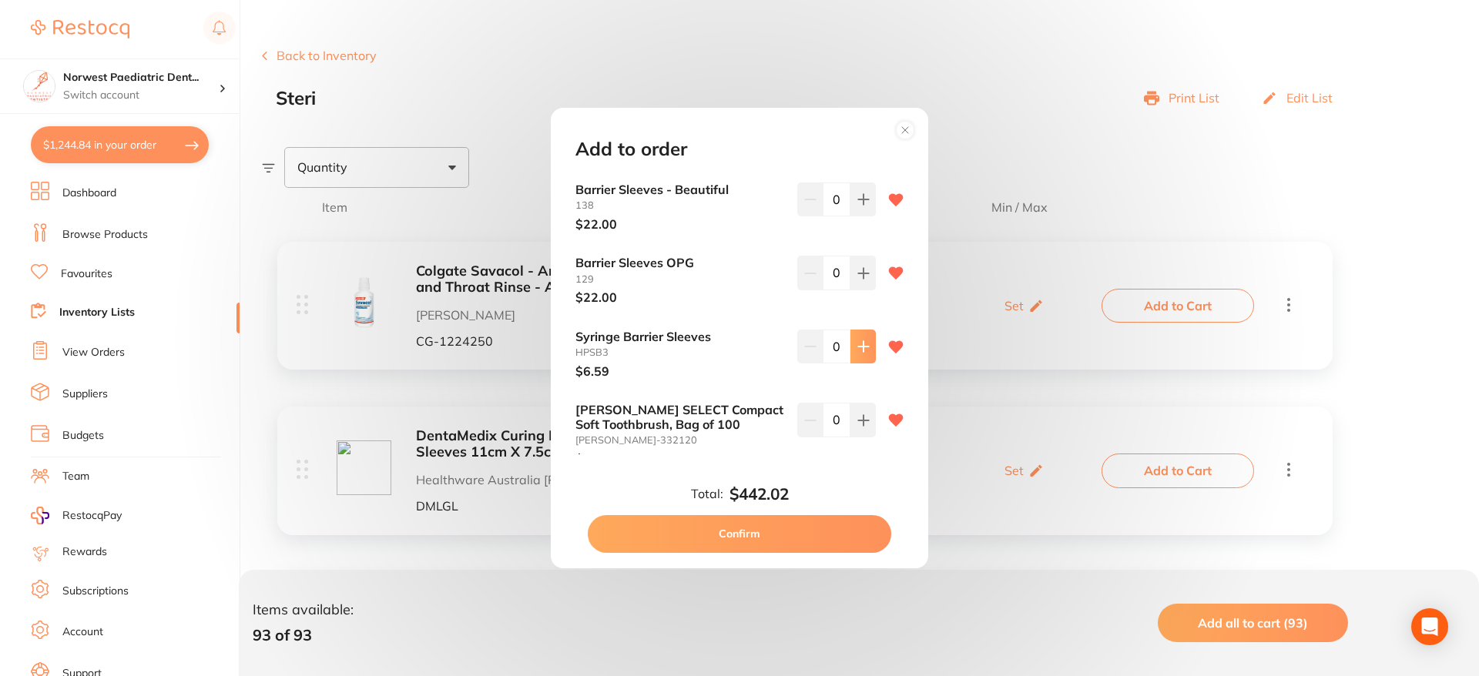
click at [871, 330] on button at bounding box center [863, 347] width 25 height 34
type input "1"
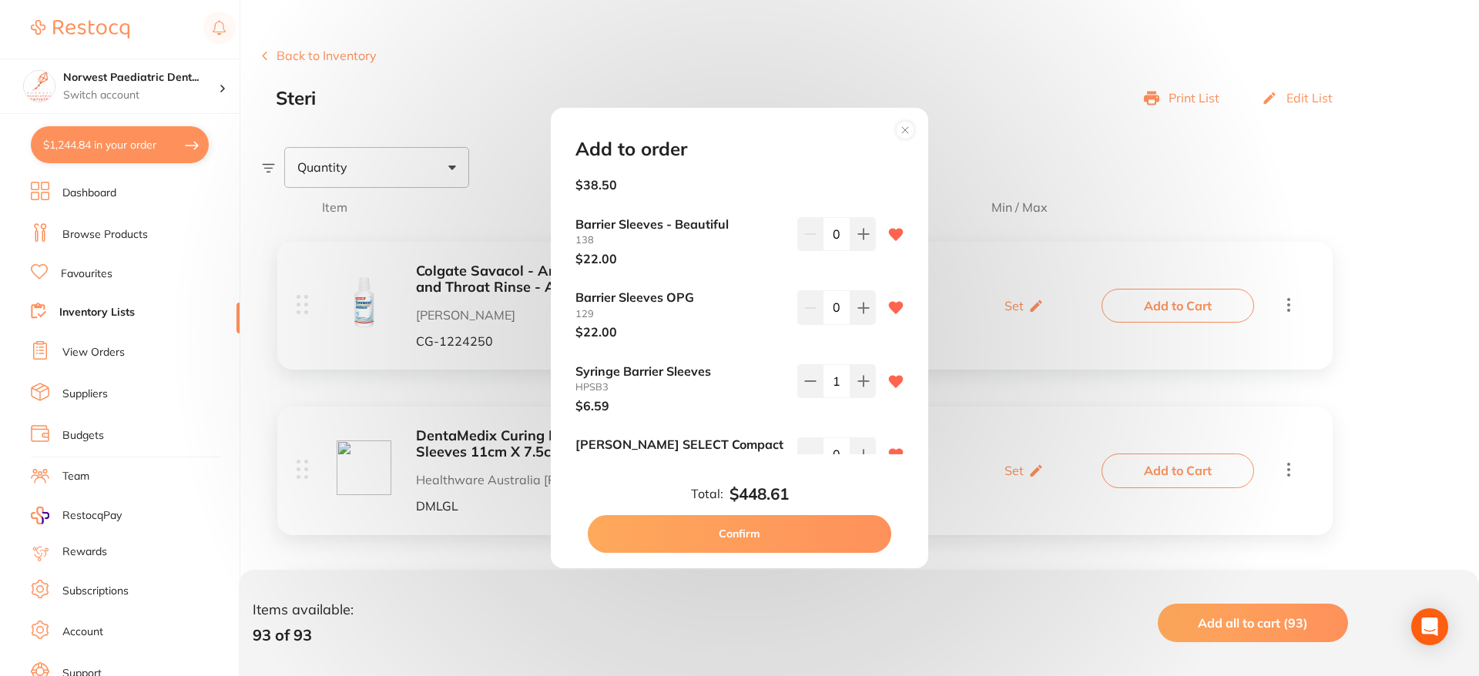
scroll to position [2595, 0]
click at [864, 304] on icon at bounding box center [863, 310] width 12 height 12
type input "2"
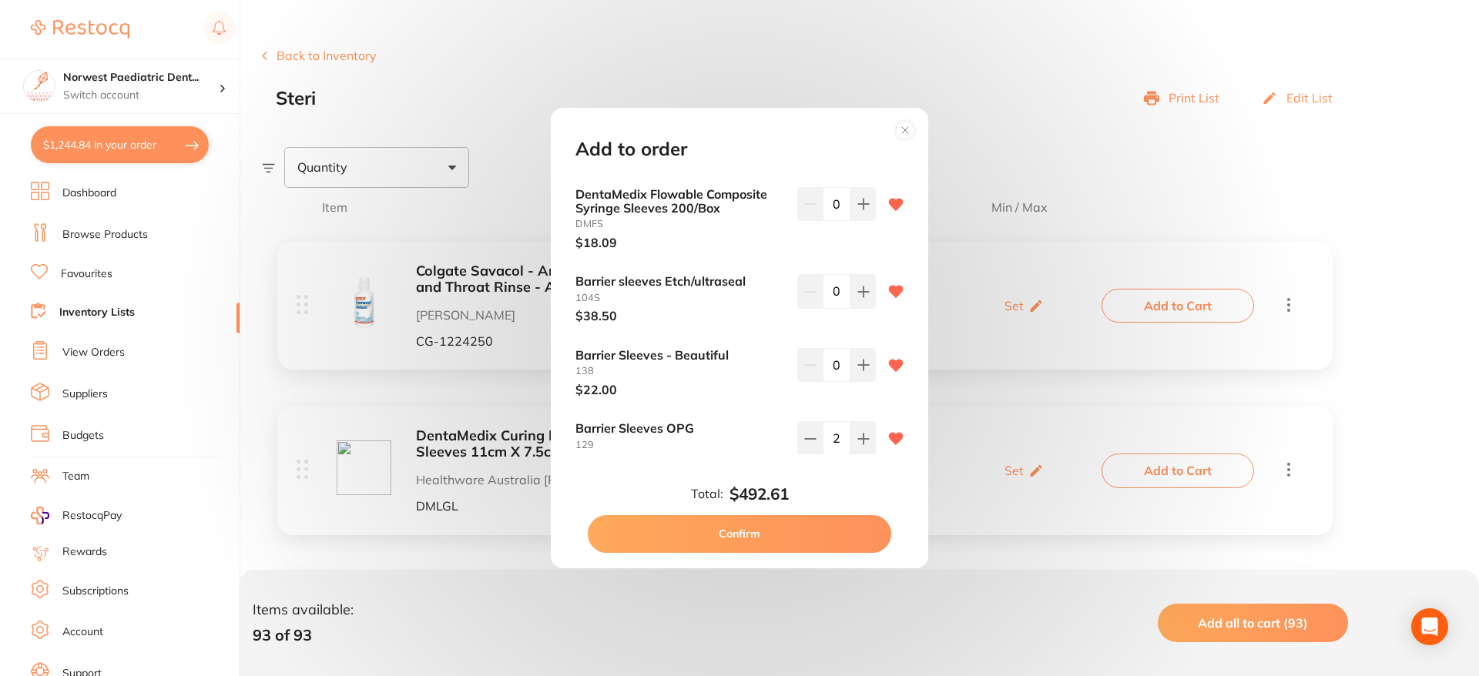
scroll to position [2478, 0]
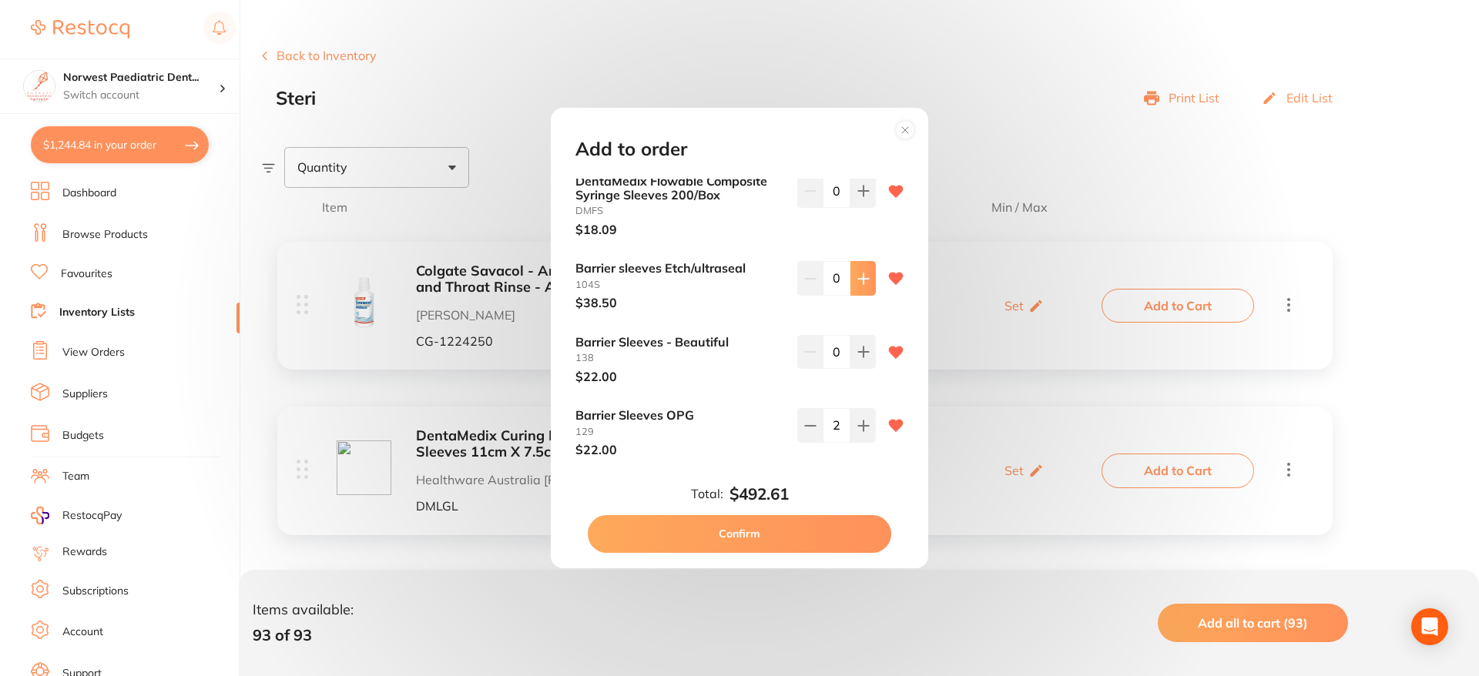
click at [858, 273] on icon at bounding box center [863, 279] width 12 height 12
click at [804, 273] on icon at bounding box center [810, 279] width 12 height 12
type input "2"
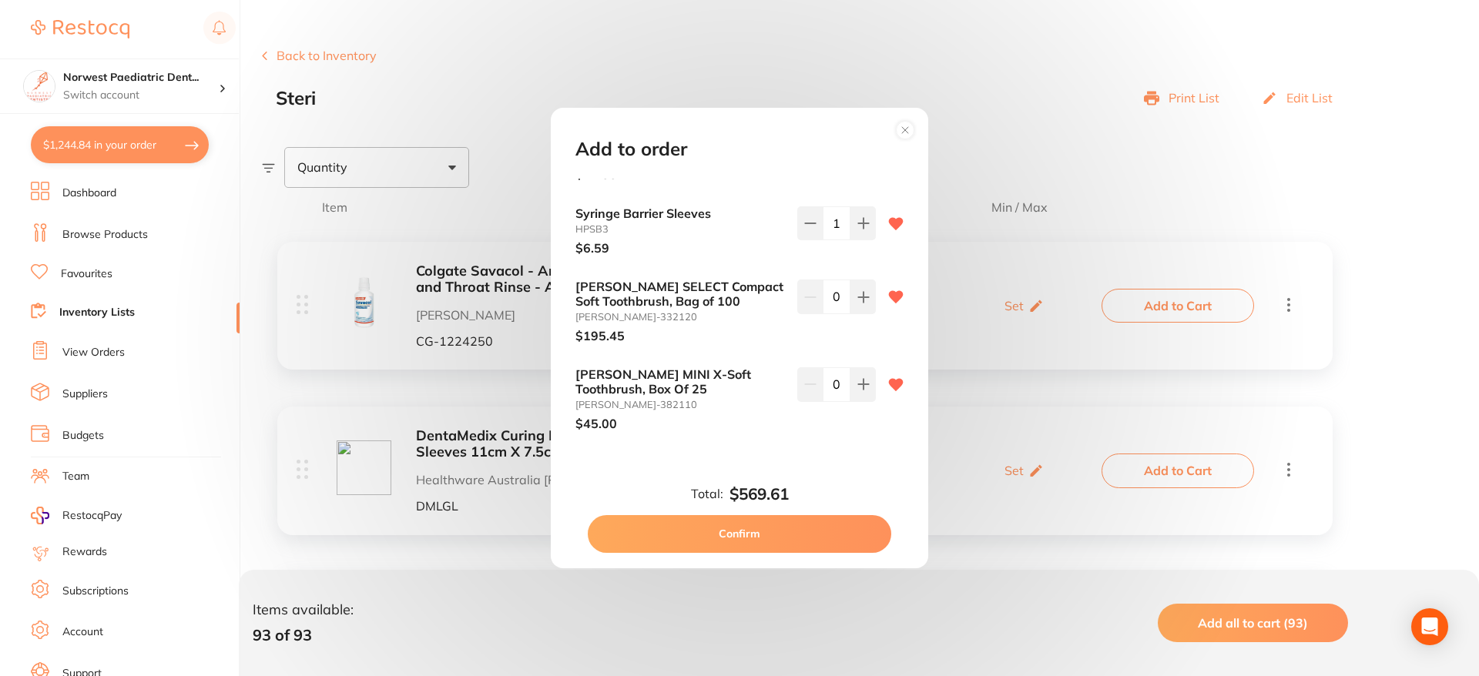
scroll to position [2755, 0]
click at [861, 290] on icon at bounding box center [863, 296] width 12 height 12
type input "1"
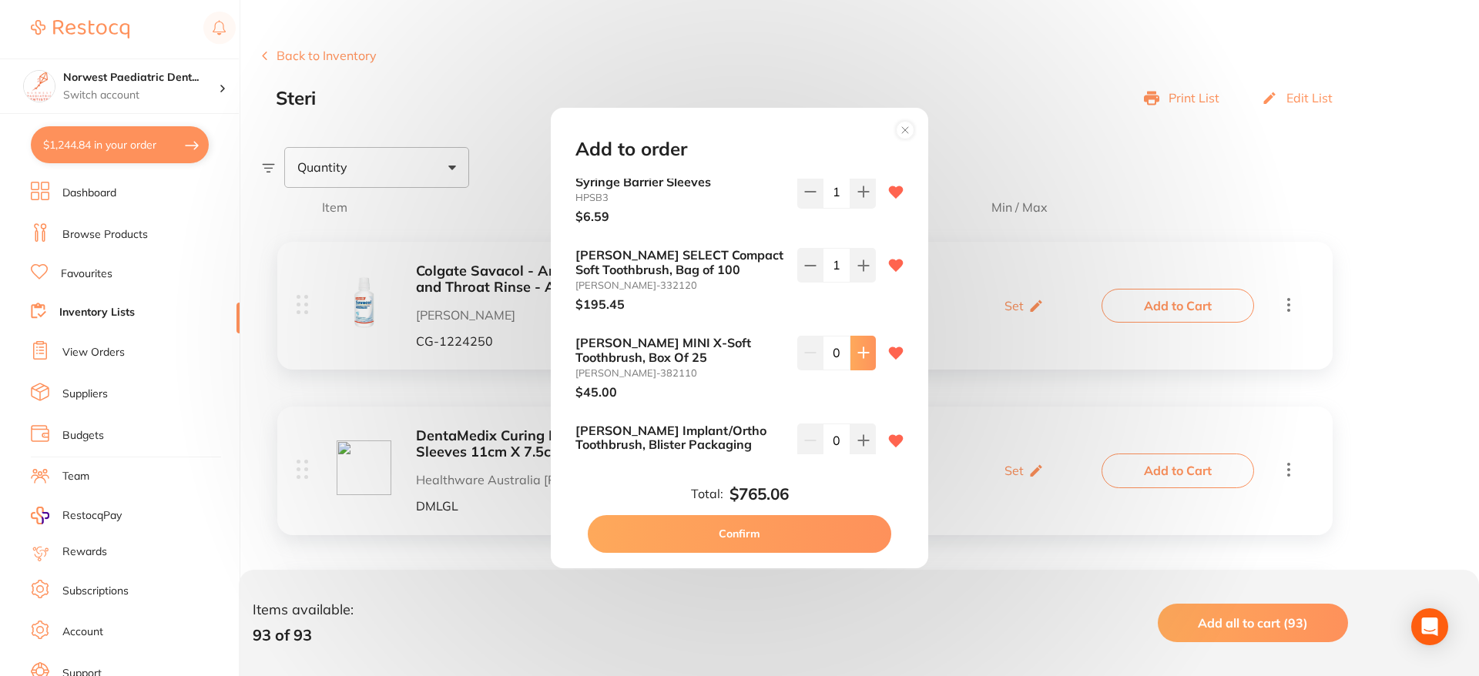
click at [866, 336] on button at bounding box center [863, 353] width 25 height 34
type input "2"
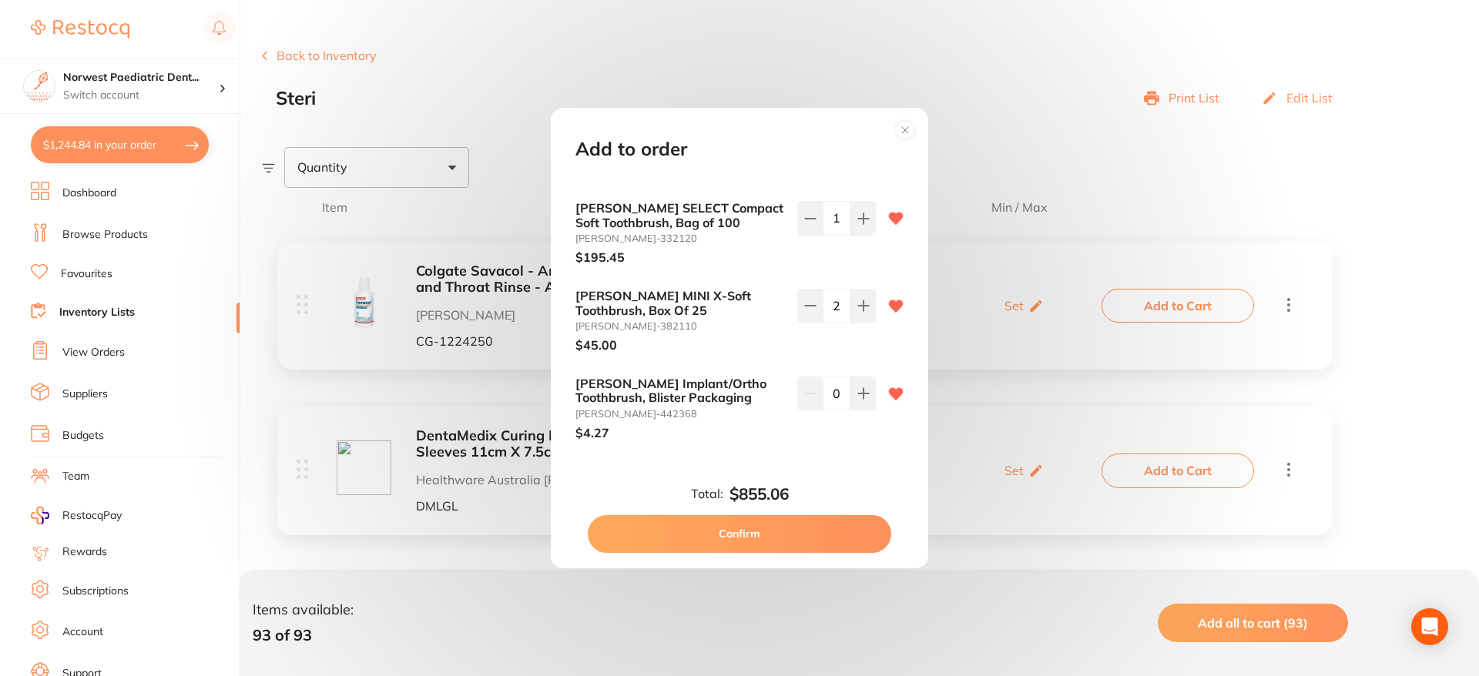
scroll to position [2863, 0]
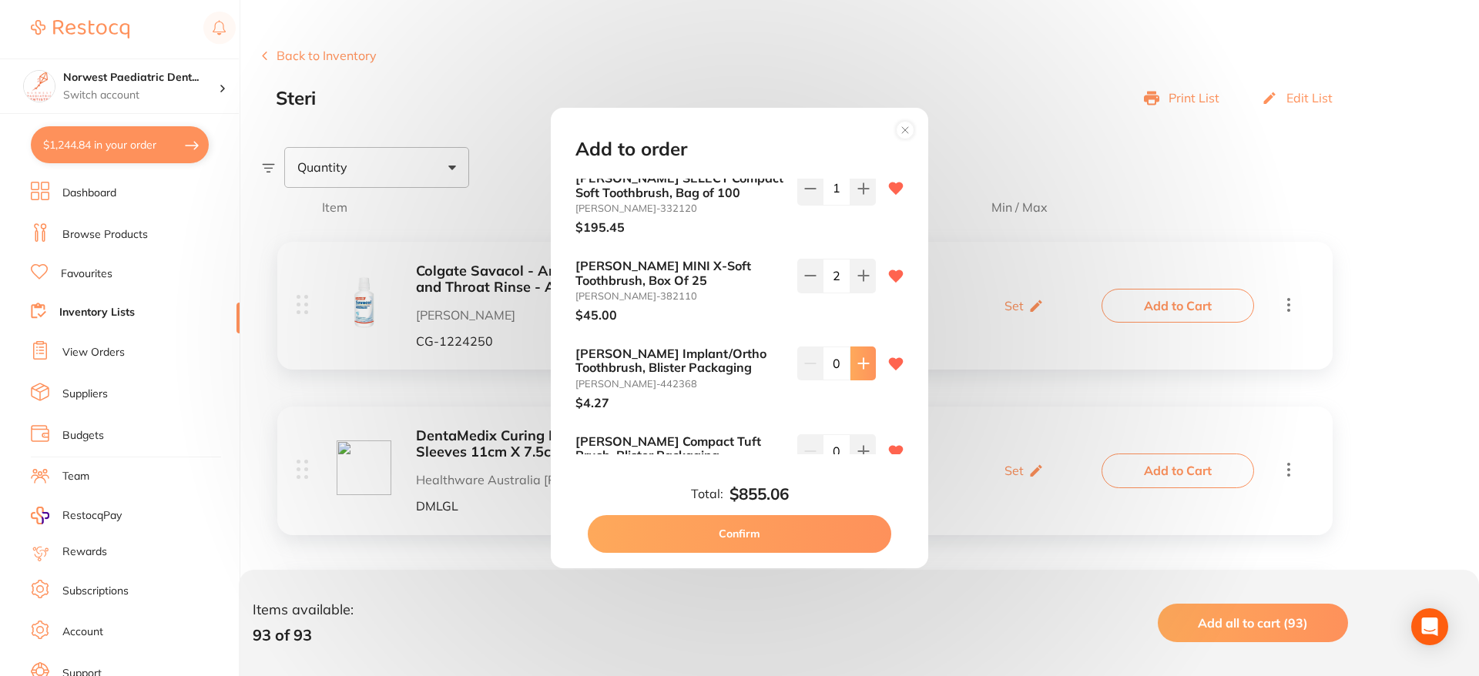
click at [870, 347] on button at bounding box center [863, 364] width 25 height 34
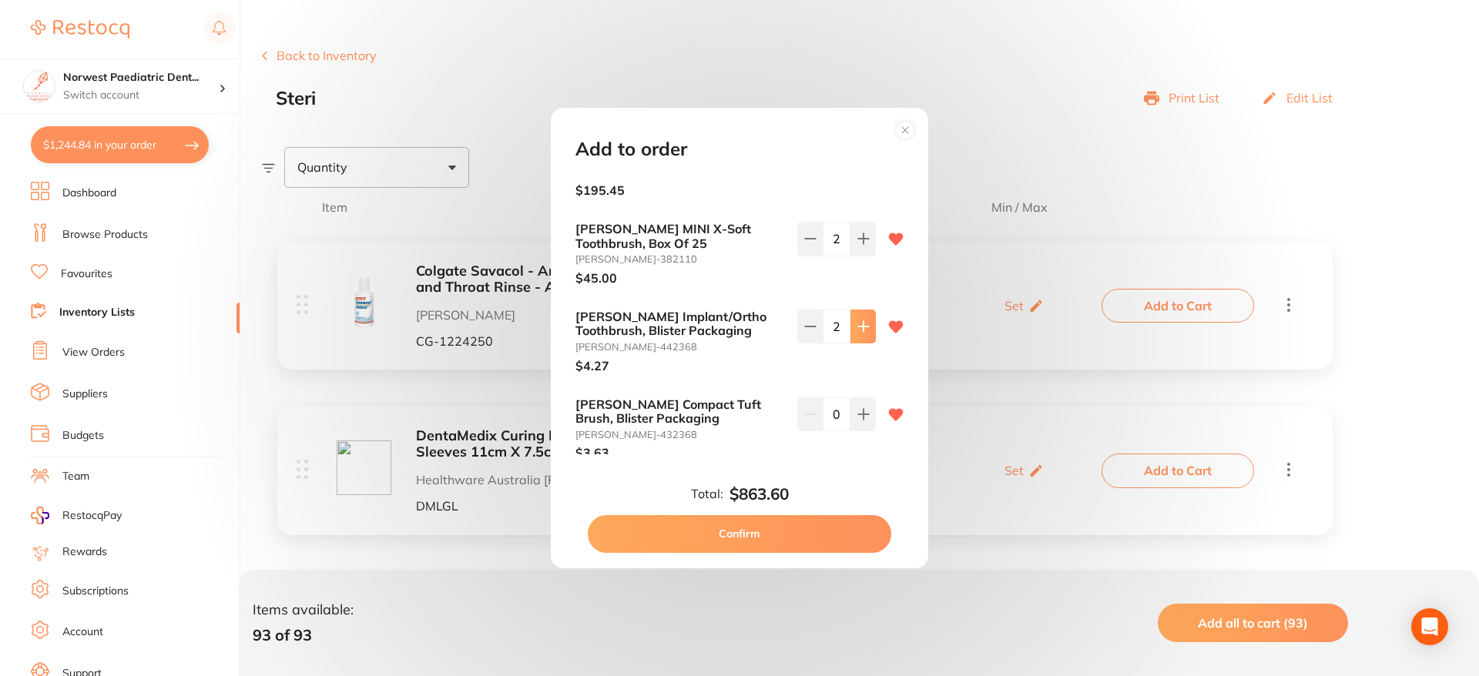
click at [862, 320] on icon at bounding box center [863, 326] width 12 height 12
type input "4"
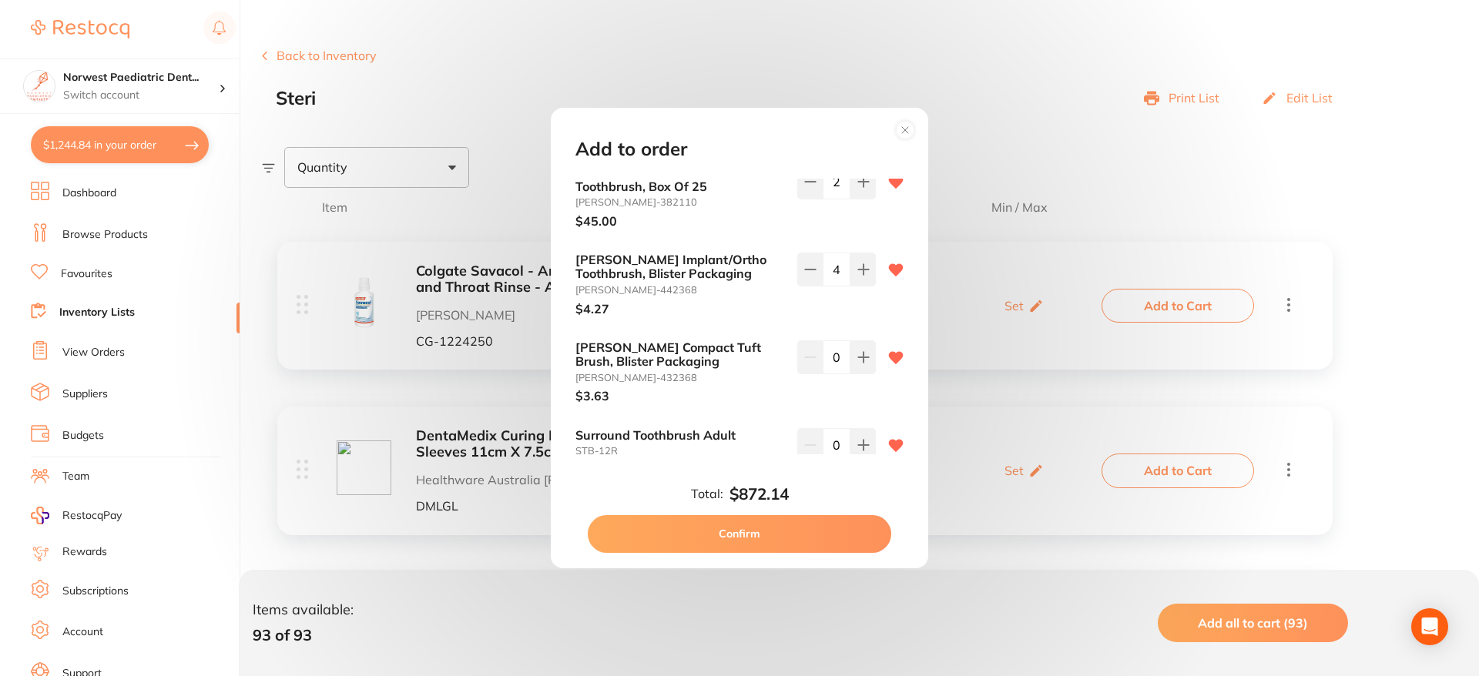
scroll to position [2967, 0]
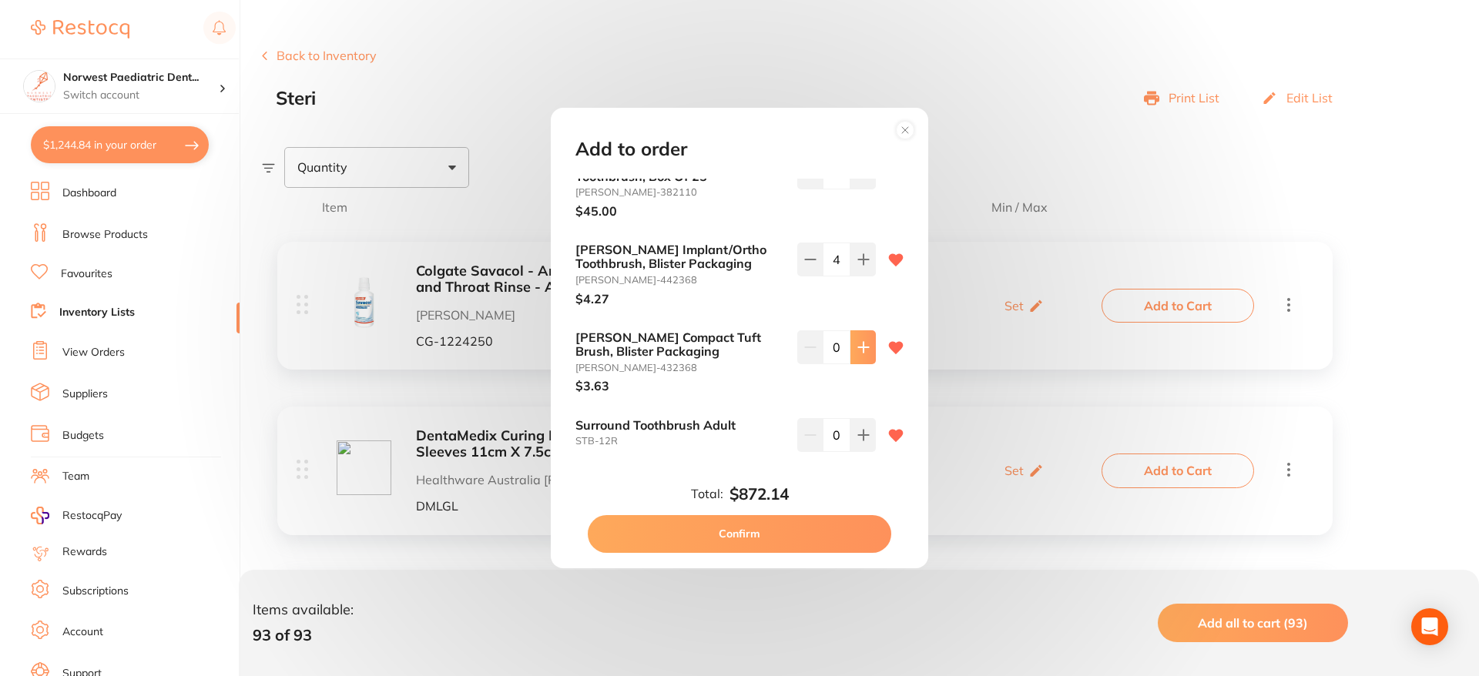
click at [862, 342] on icon at bounding box center [863, 347] width 10 height 10
type input "2"
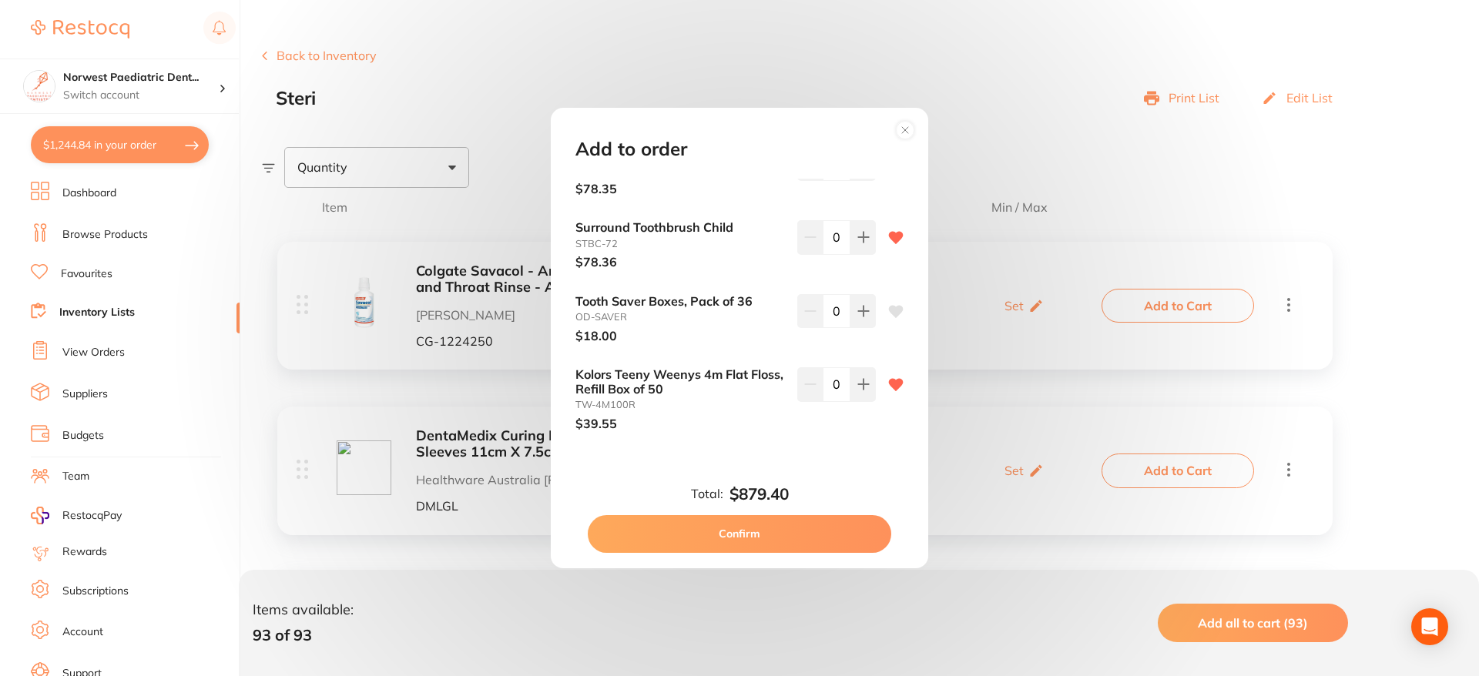
scroll to position [3239, 0]
click at [864, 294] on button at bounding box center [863, 311] width 25 height 34
type input "1"
click at [896, 304] on icon at bounding box center [896, 310] width 15 height 12
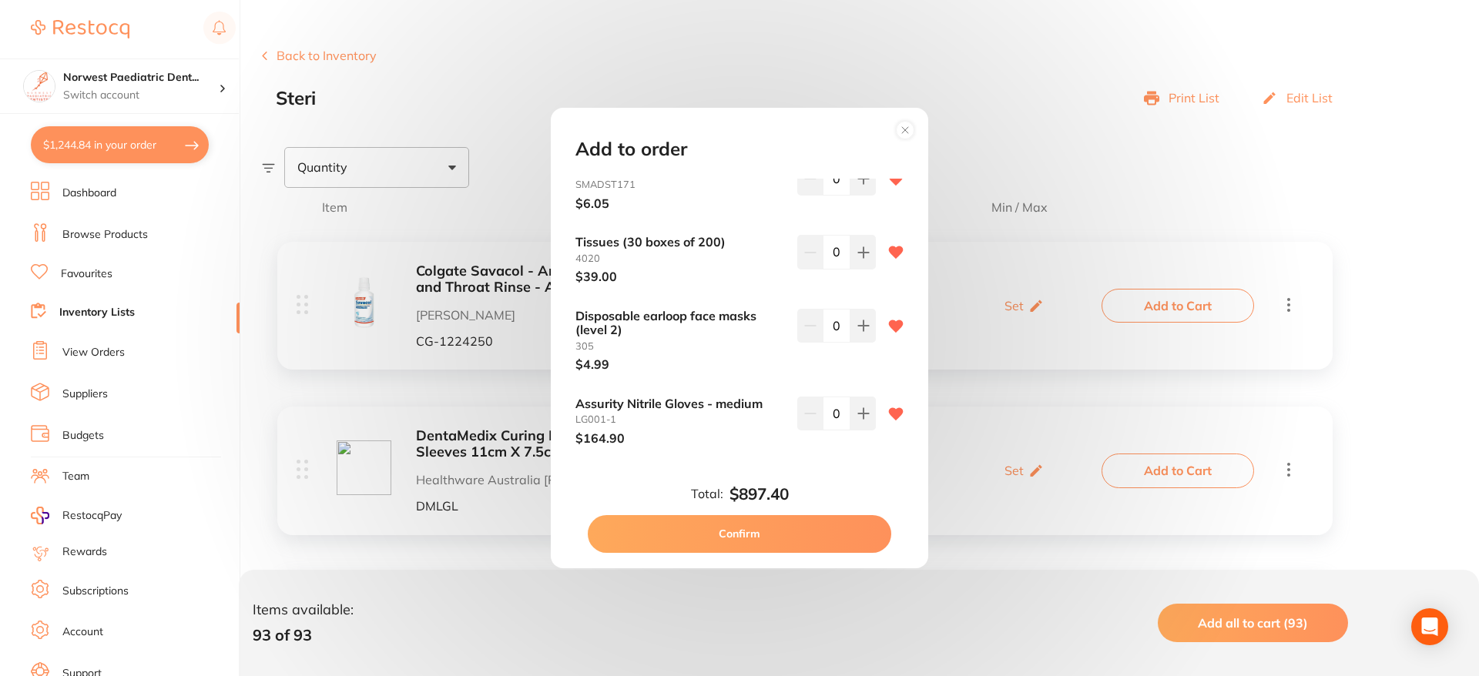
scroll to position [3857, 0]
click at [833, 306] on input "0" at bounding box center [837, 323] width 28 height 34
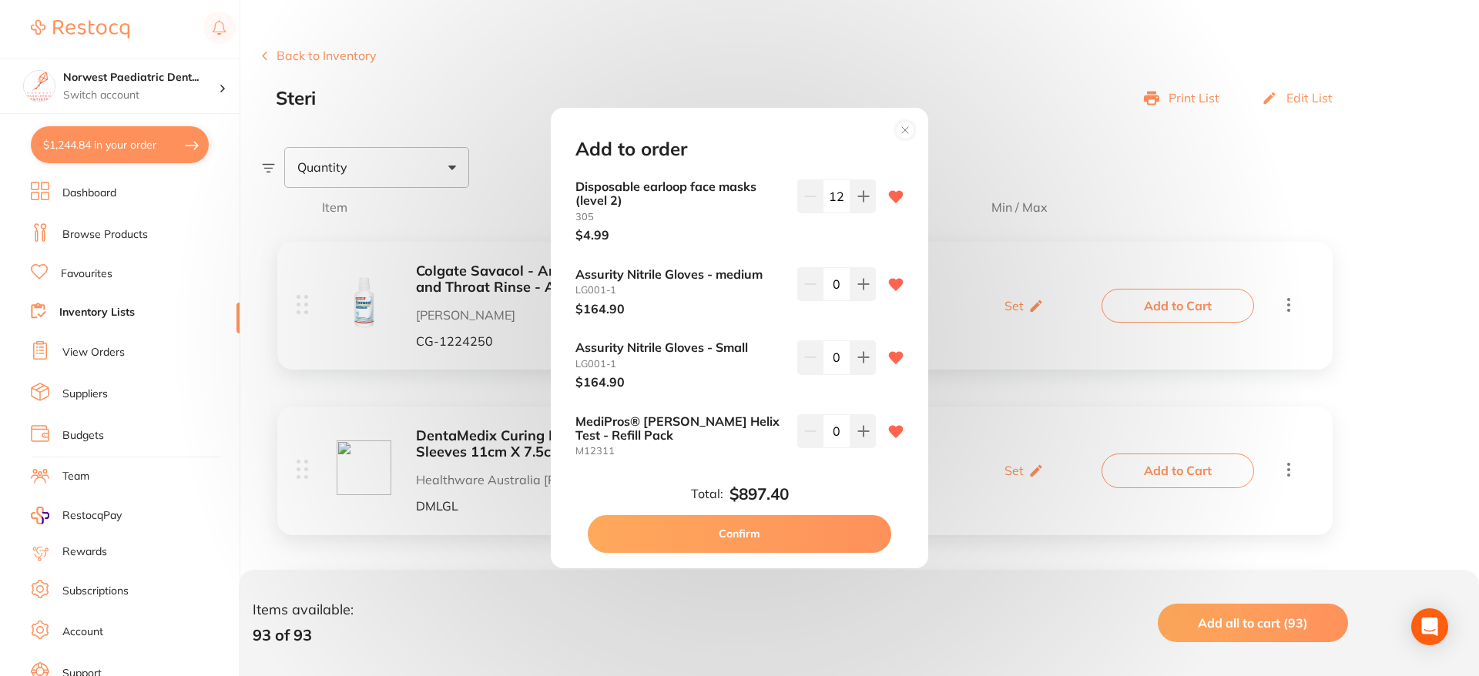
scroll to position [3985, 0]
type input "12"
click at [859, 352] on icon at bounding box center [863, 357] width 10 height 10
type input "2"
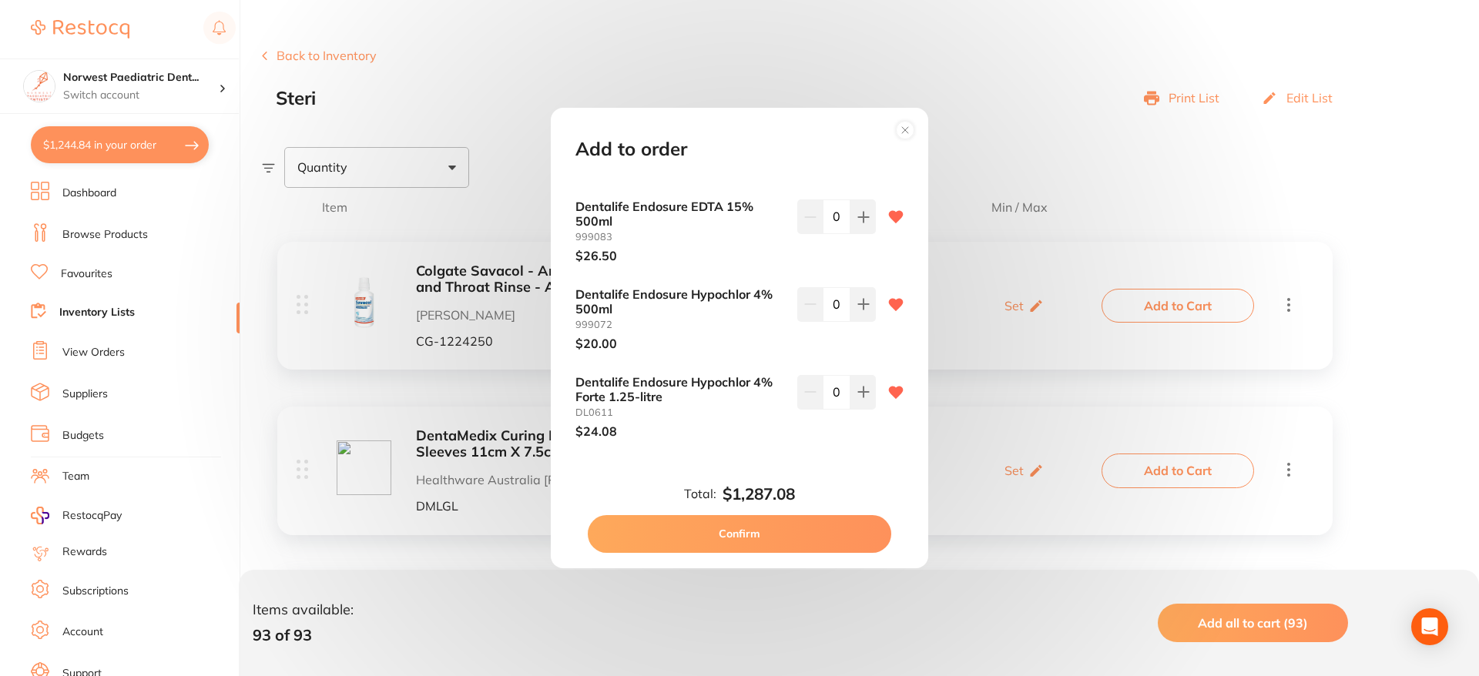
scroll to position [4378, 0]
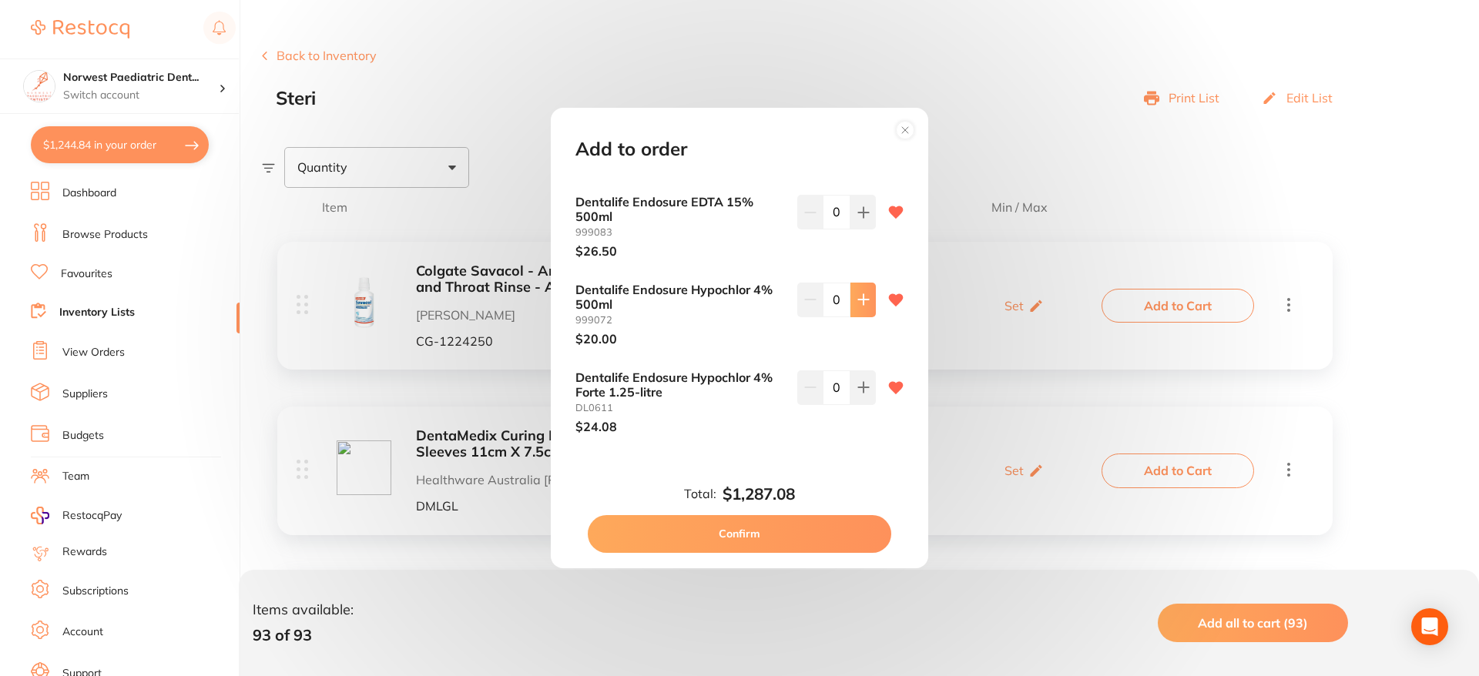
click at [862, 294] on icon at bounding box center [863, 300] width 12 height 12
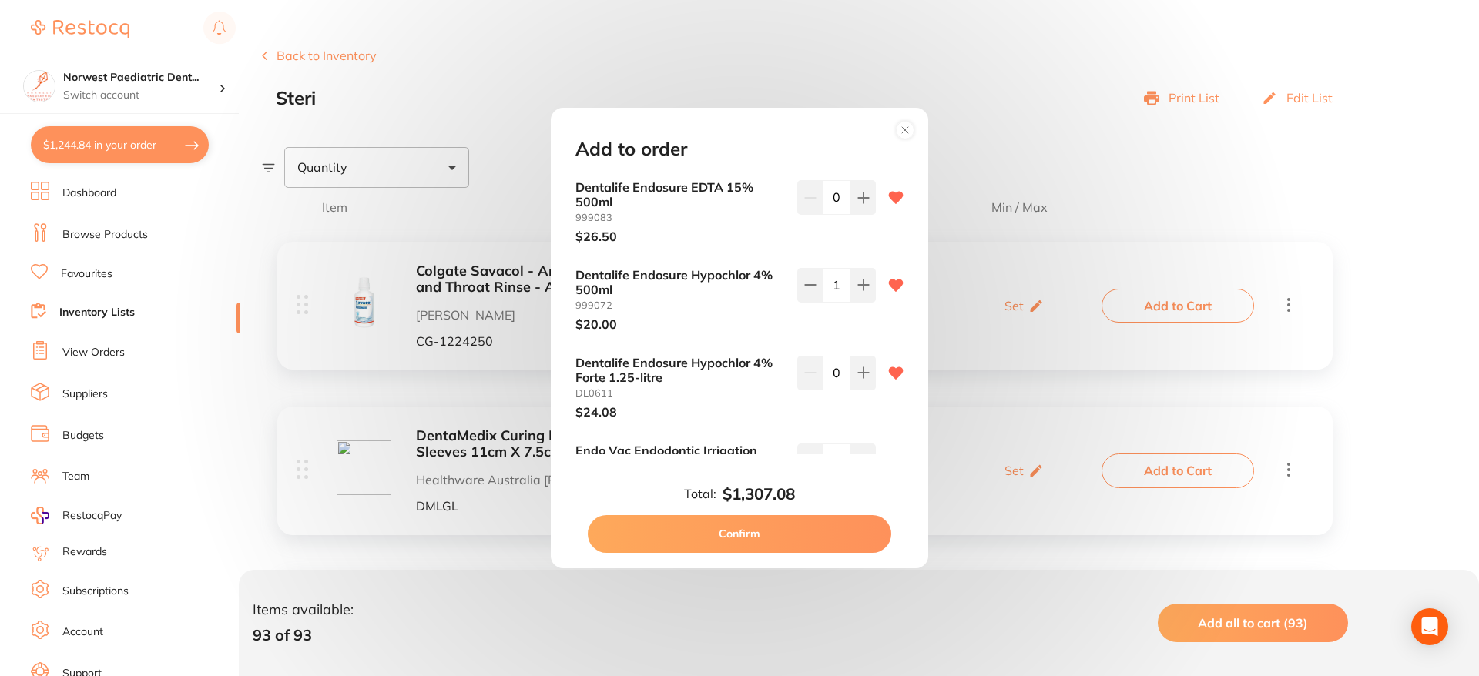
scroll to position [4394, 0]
click at [790, 267] on div "Dentalife Endosure Hypochlor 4% 500ml 999072 $20.00 1" at bounding box center [739, 298] width 328 height 63
click at [806, 277] on icon at bounding box center [810, 283] width 12 height 12
type input "0"
click at [864, 367] on icon at bounding box center [863, 372] width 10 height 10
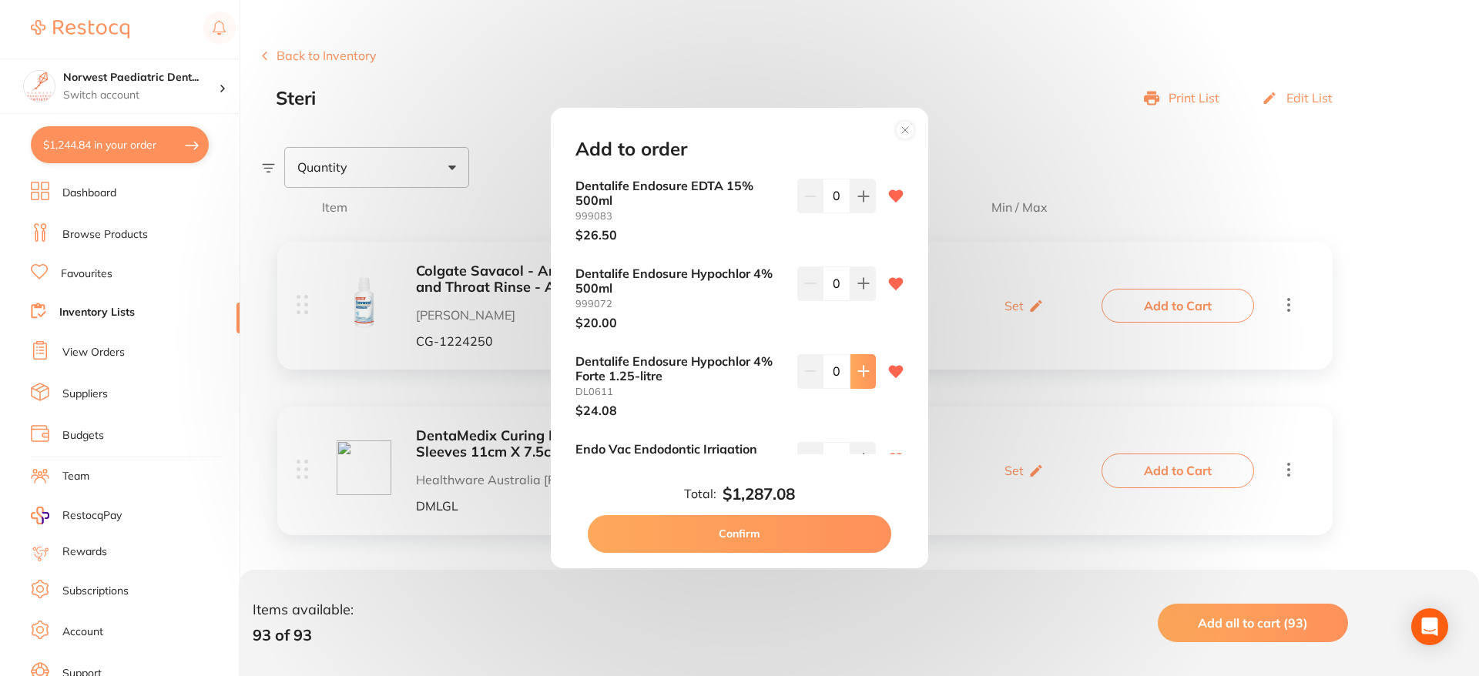
type input "1"
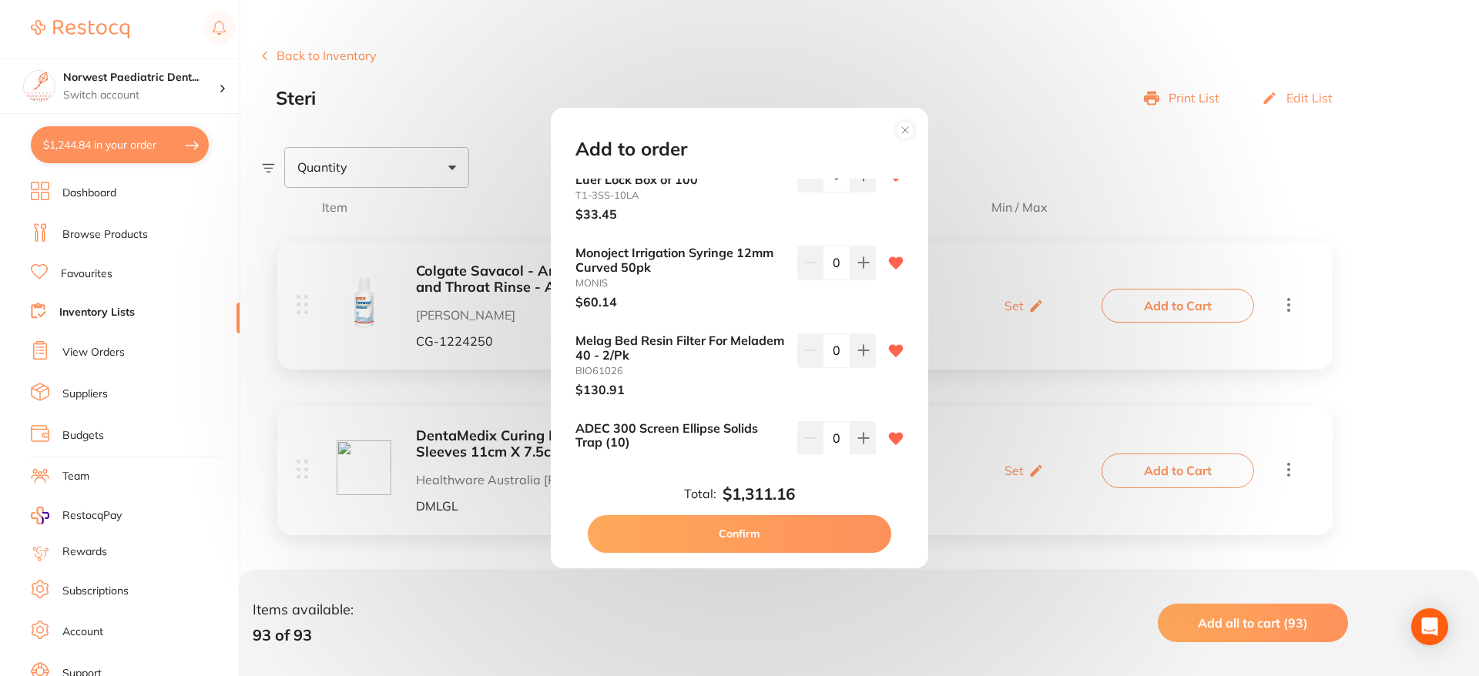
scroll to position [5119, 0]
click at [861, 343] on icon at bounding box center [863, 349] width 12 height 12
type input "1"
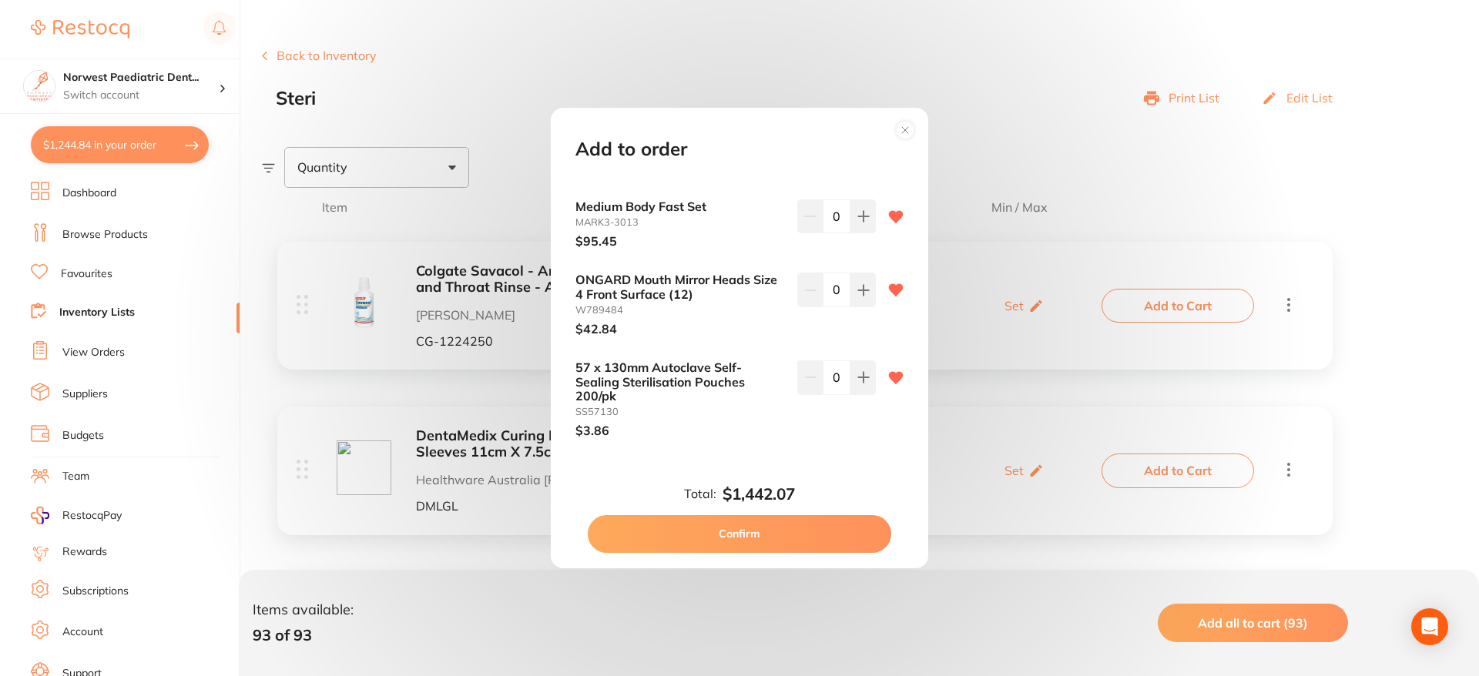
scroll to position [6836, 0]
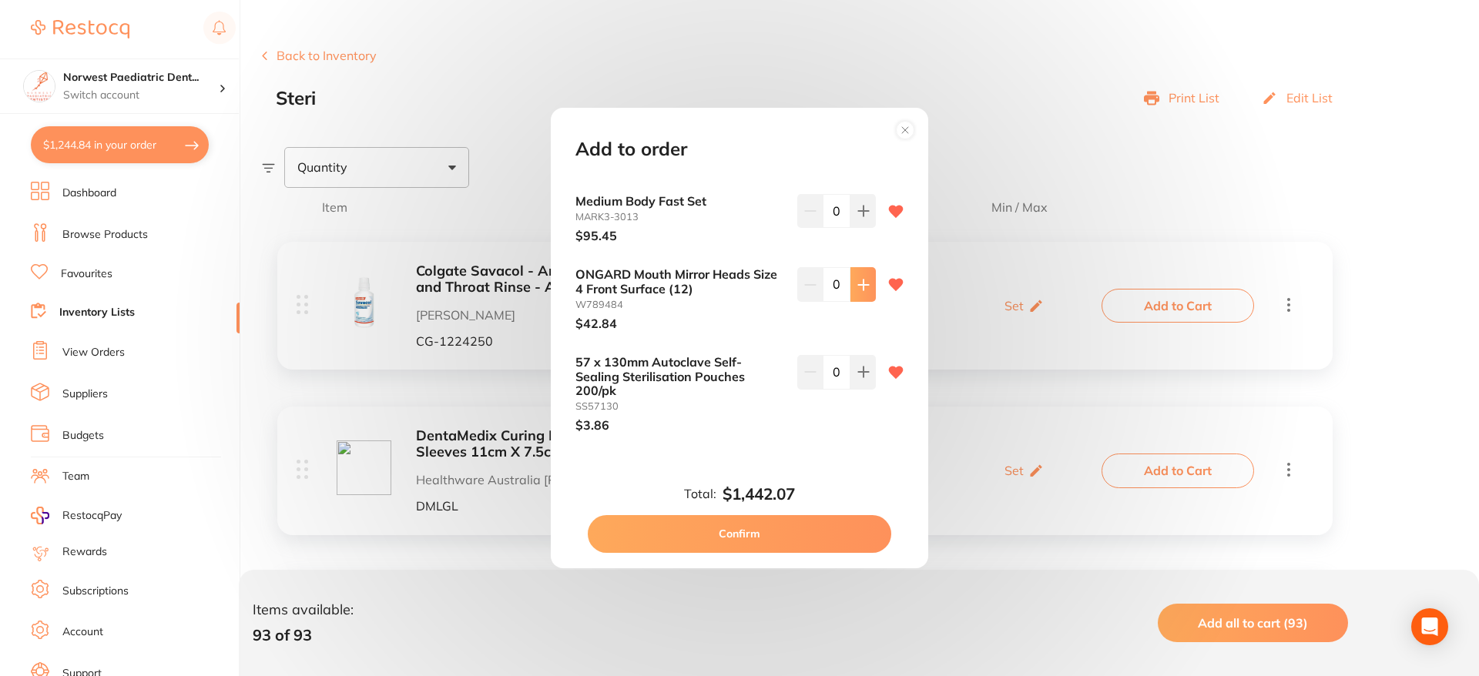
click at [866, 267] on button at bounding box center [863, 284] width 25 height 34
type input "1"
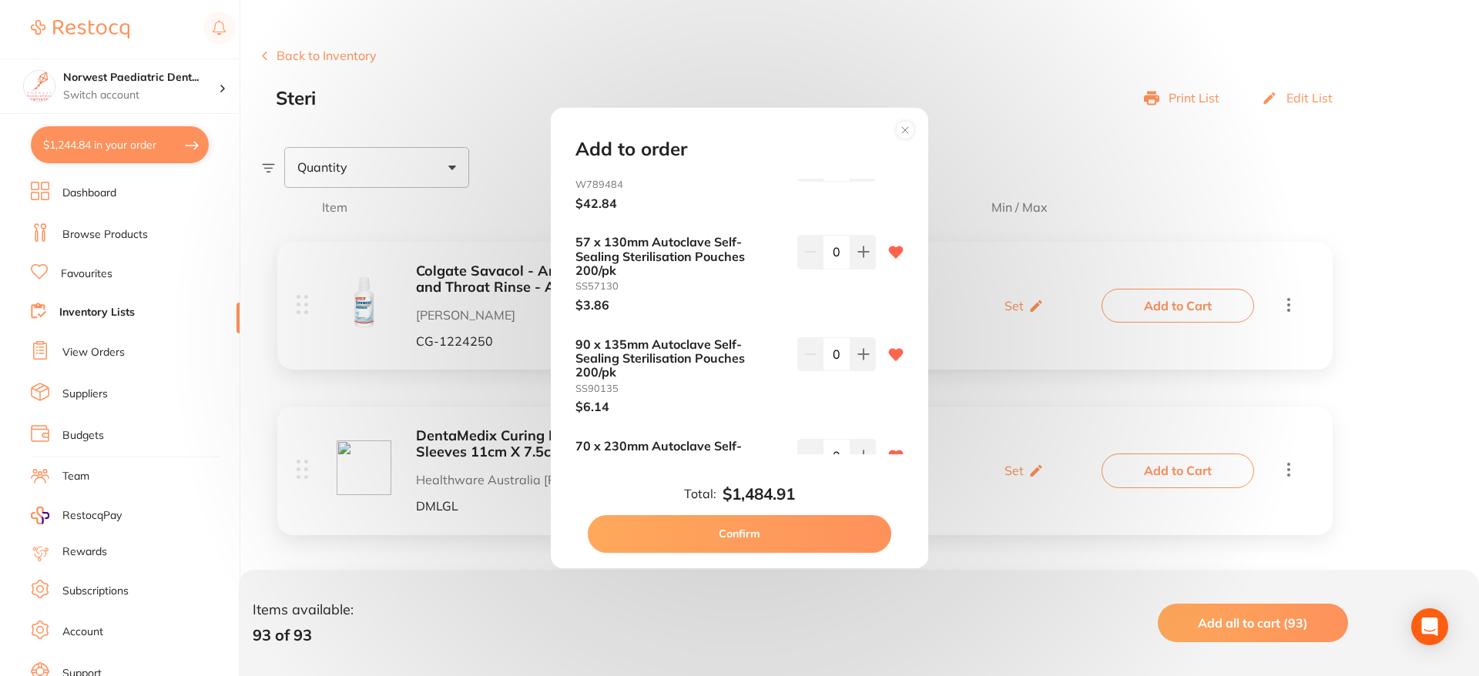
scroll to position [6967, 0]
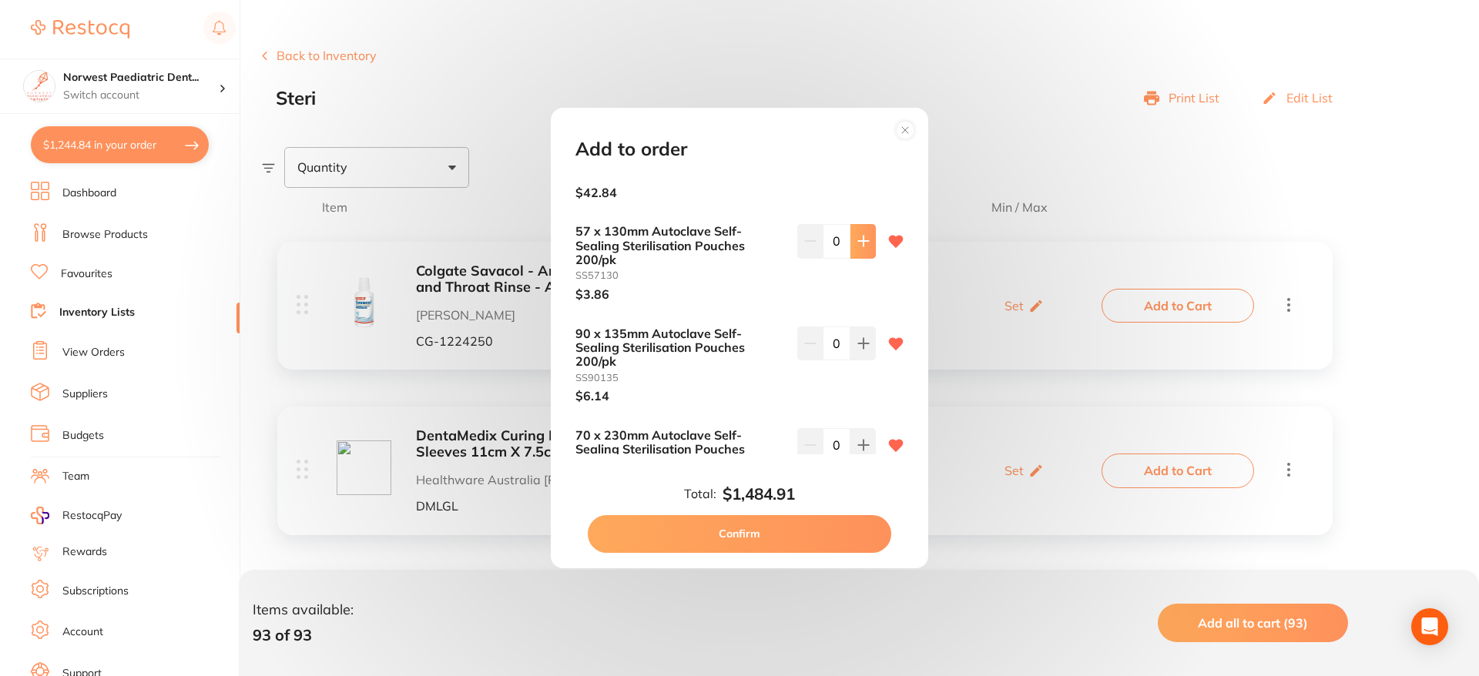
click at [857, 235] on icon at bounding box center [863, 241] width 12 height 12
type input "1"
click at [860, 327] on button at bounding box center [863, 344] width 25 height 34
type input "1"
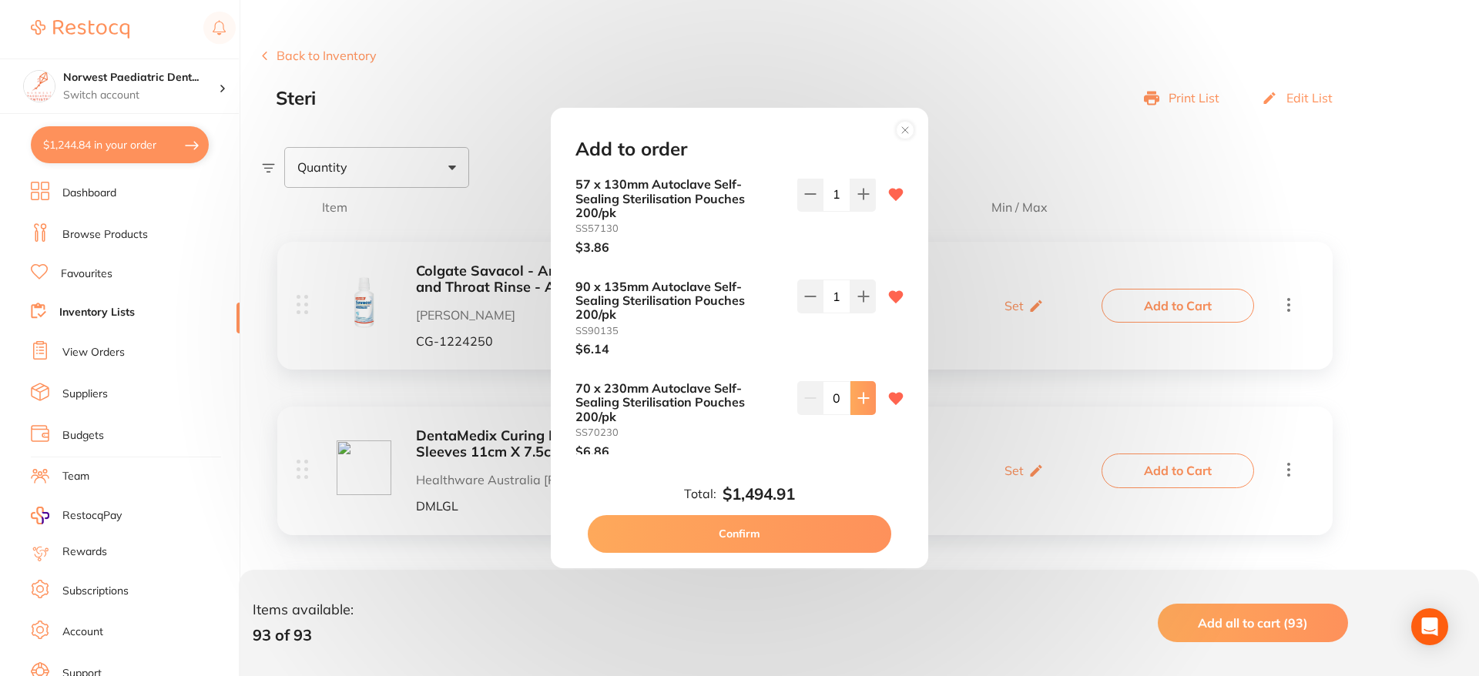
click at [857, 392] on icon at bounding box center [863, 398] width 12 height 12
click at [858, 393] on icon at bounding box center [863, 398] width 10 height 10
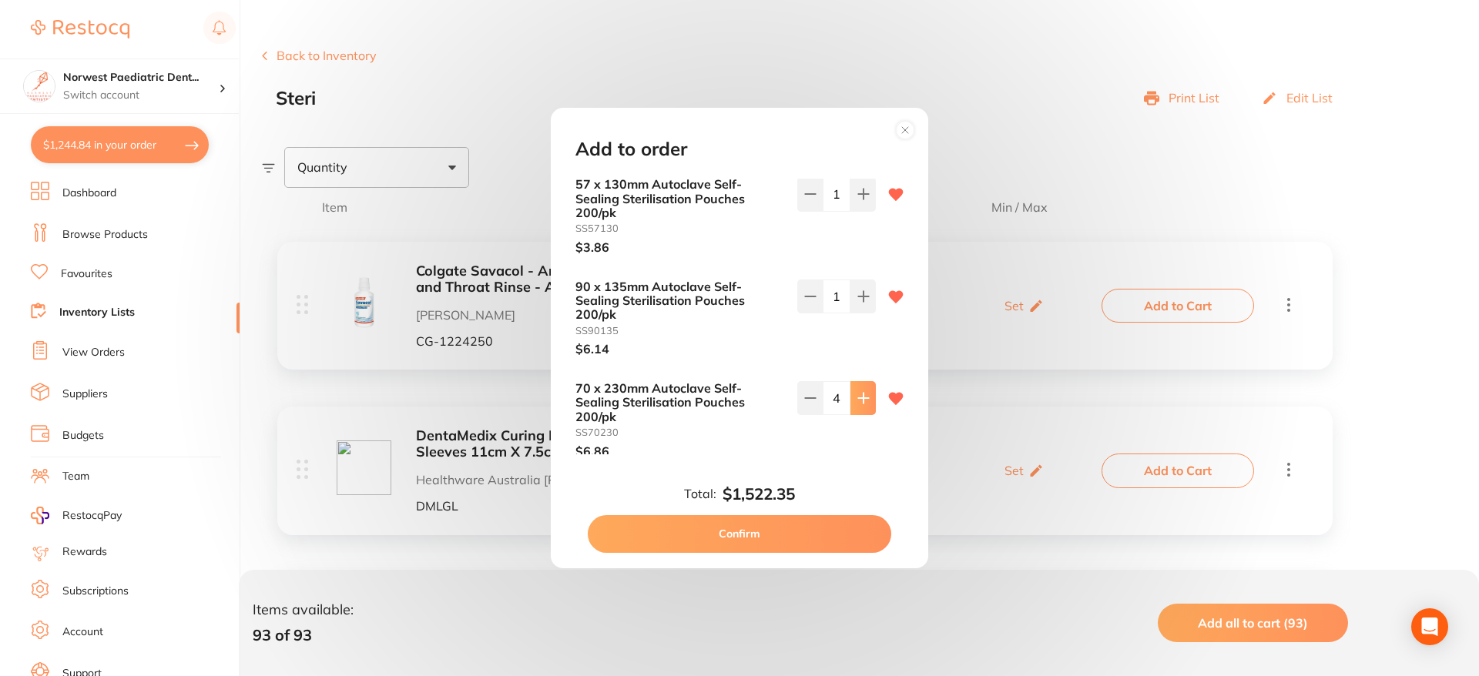
type input "5"
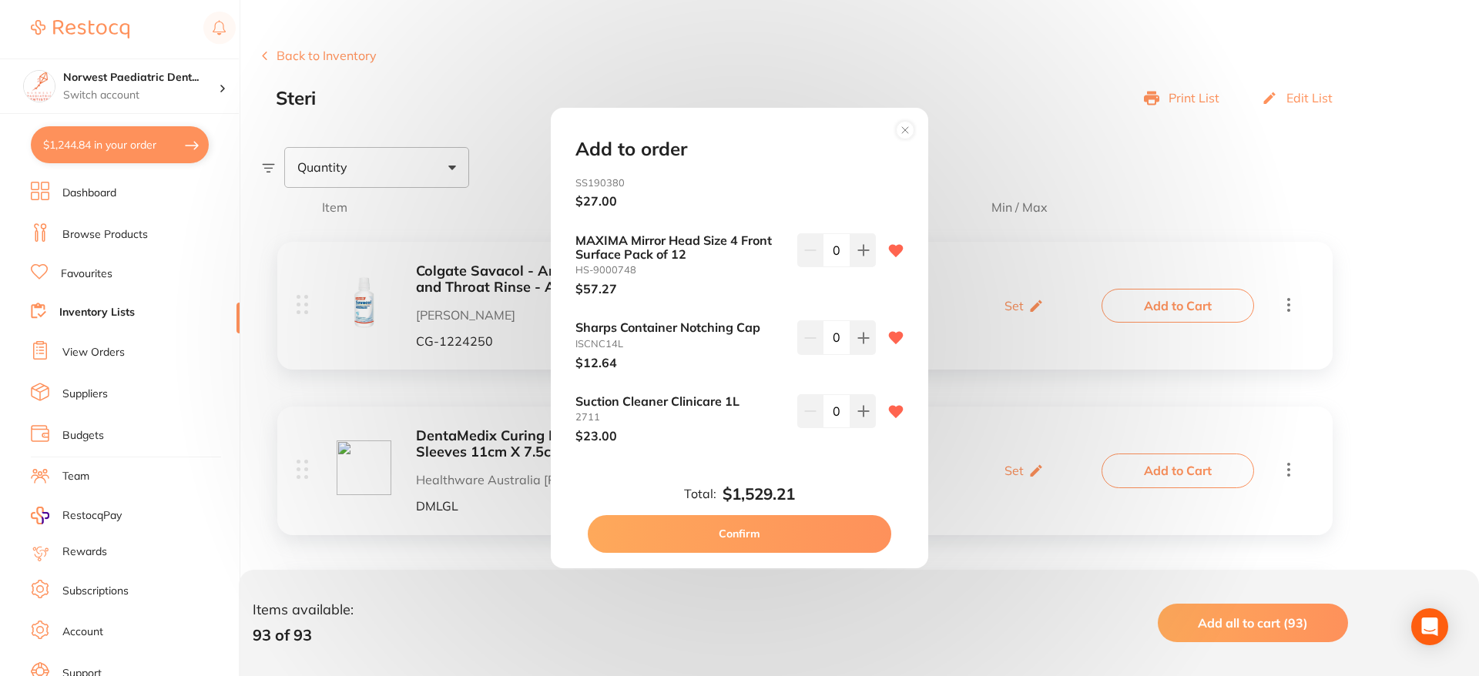
scroll to position [7478, 0]
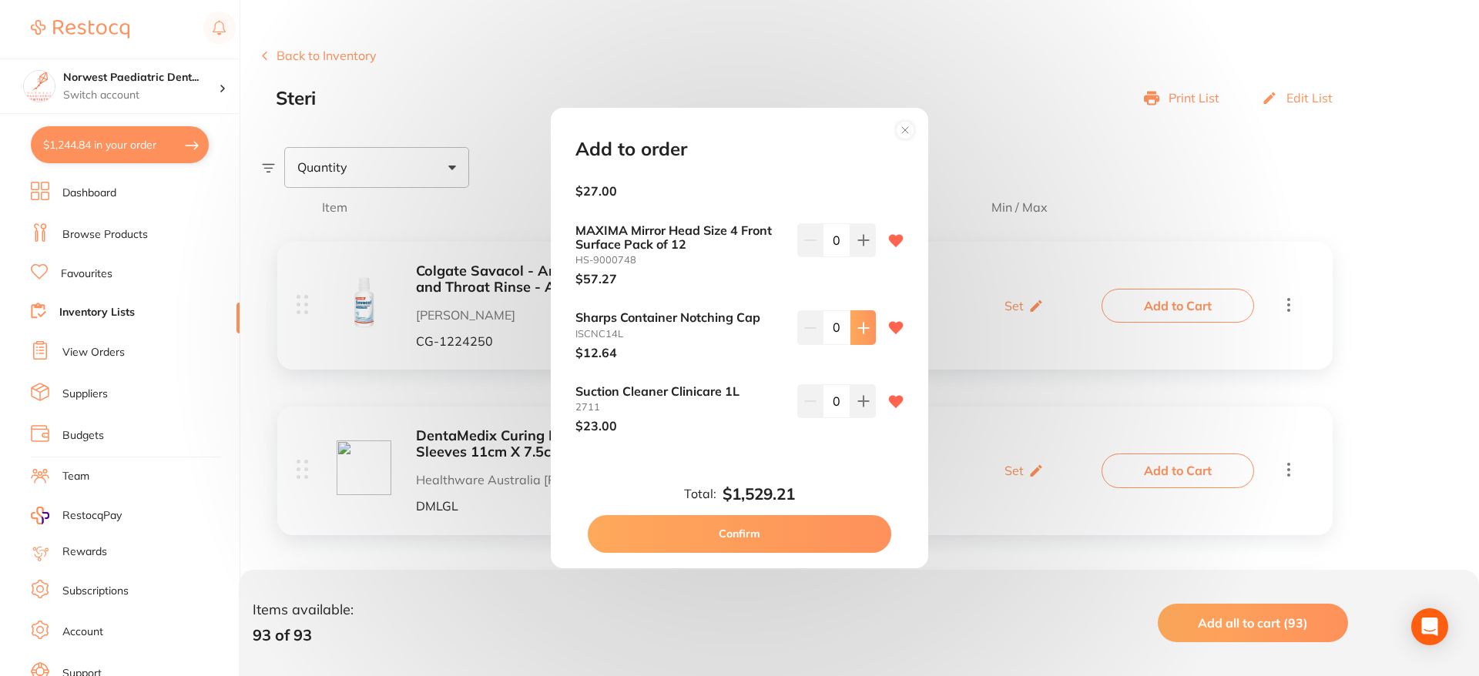
click at [863, 322] on icon at bounding box center [863, 328] width 12 height 12
type input "2"
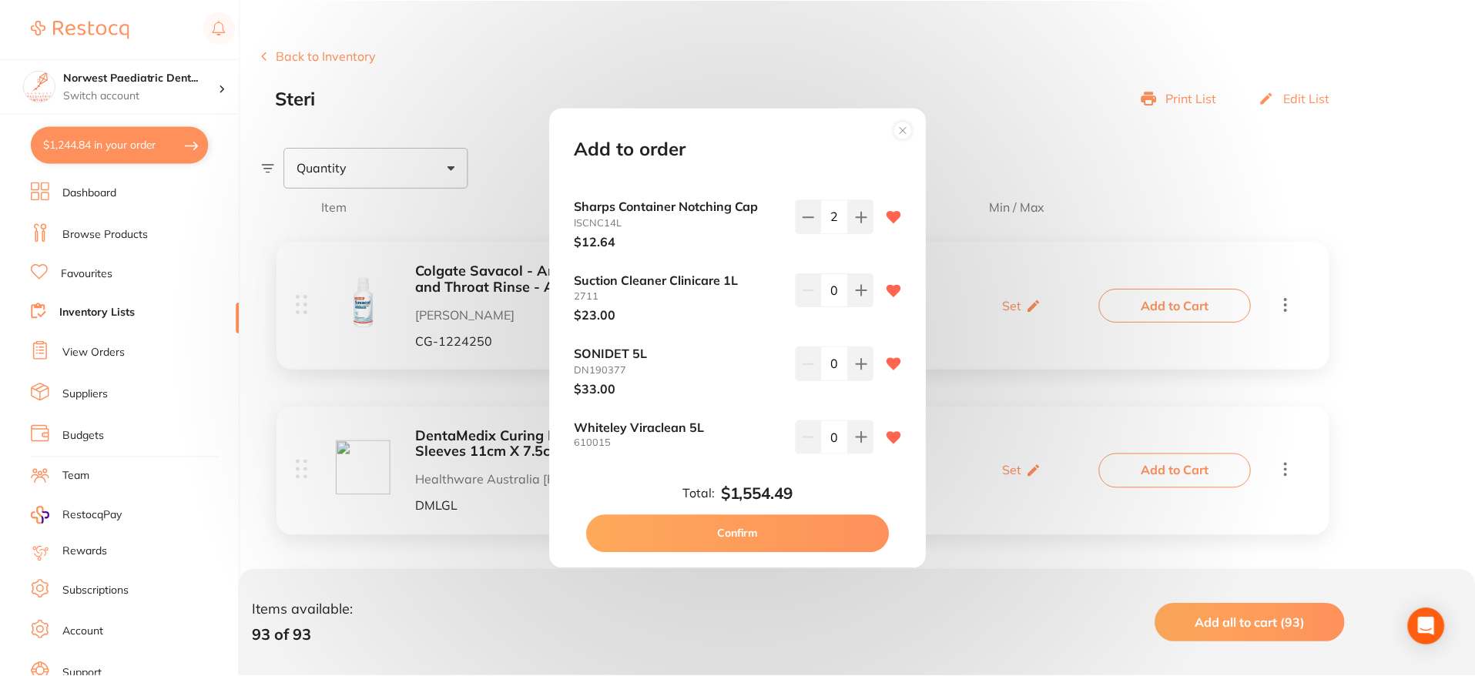
scroll to position [7600, 0]
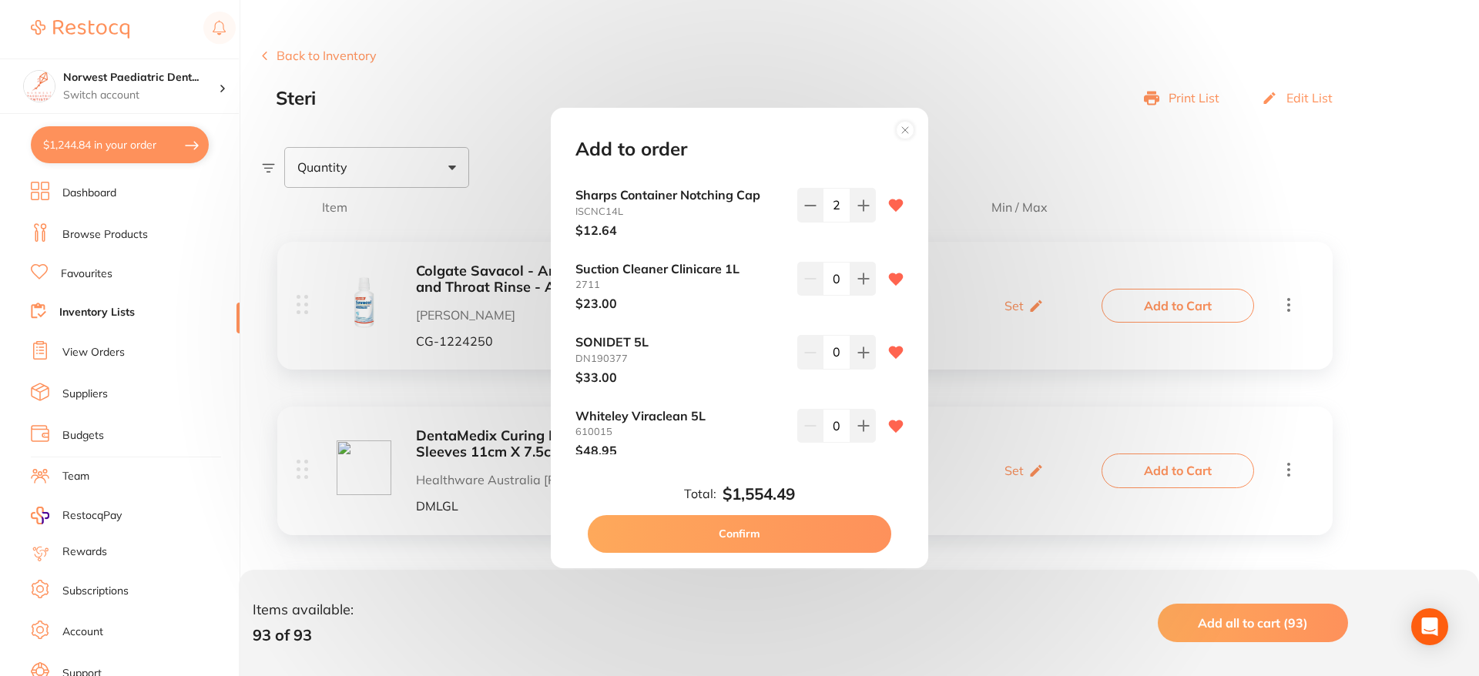
click at [768, 527] on button "Confirm" at bounding box center [740, 533] width 304 height 37
checkbox input "false"
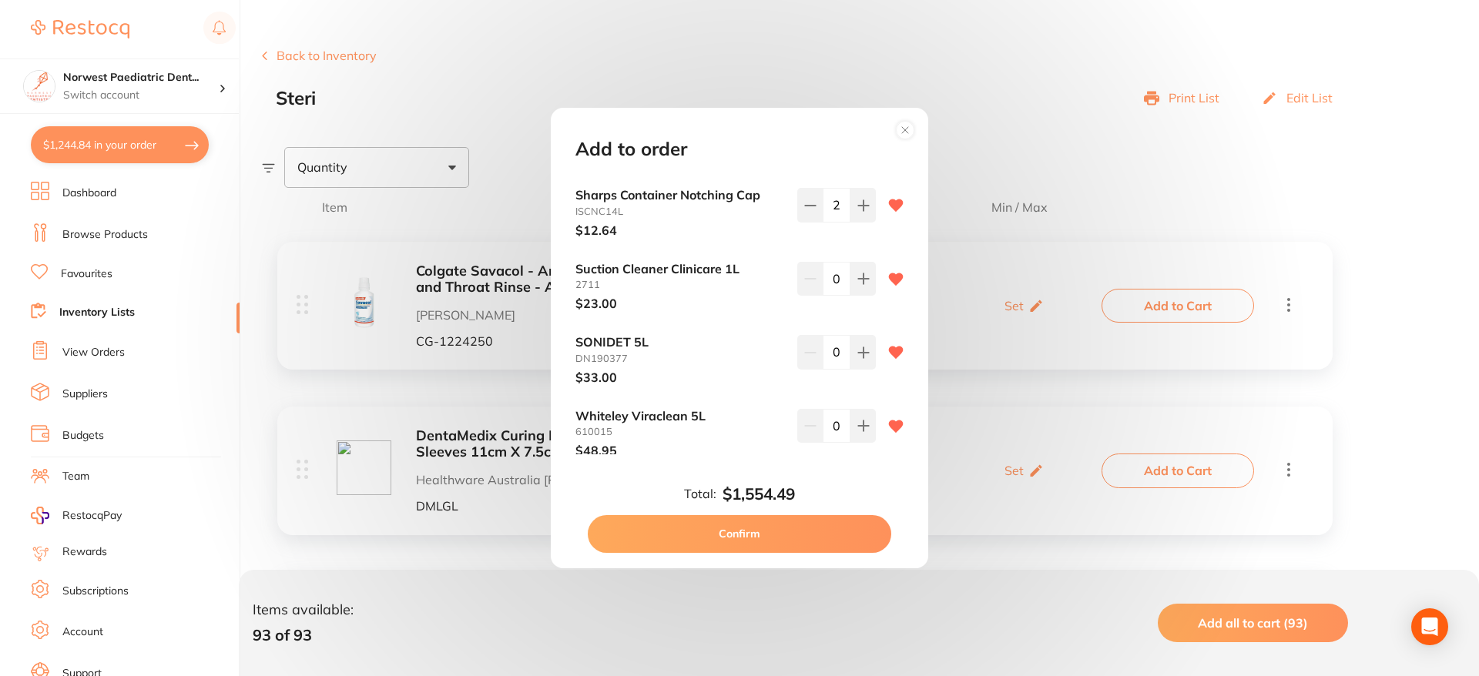
checkbox input "false"
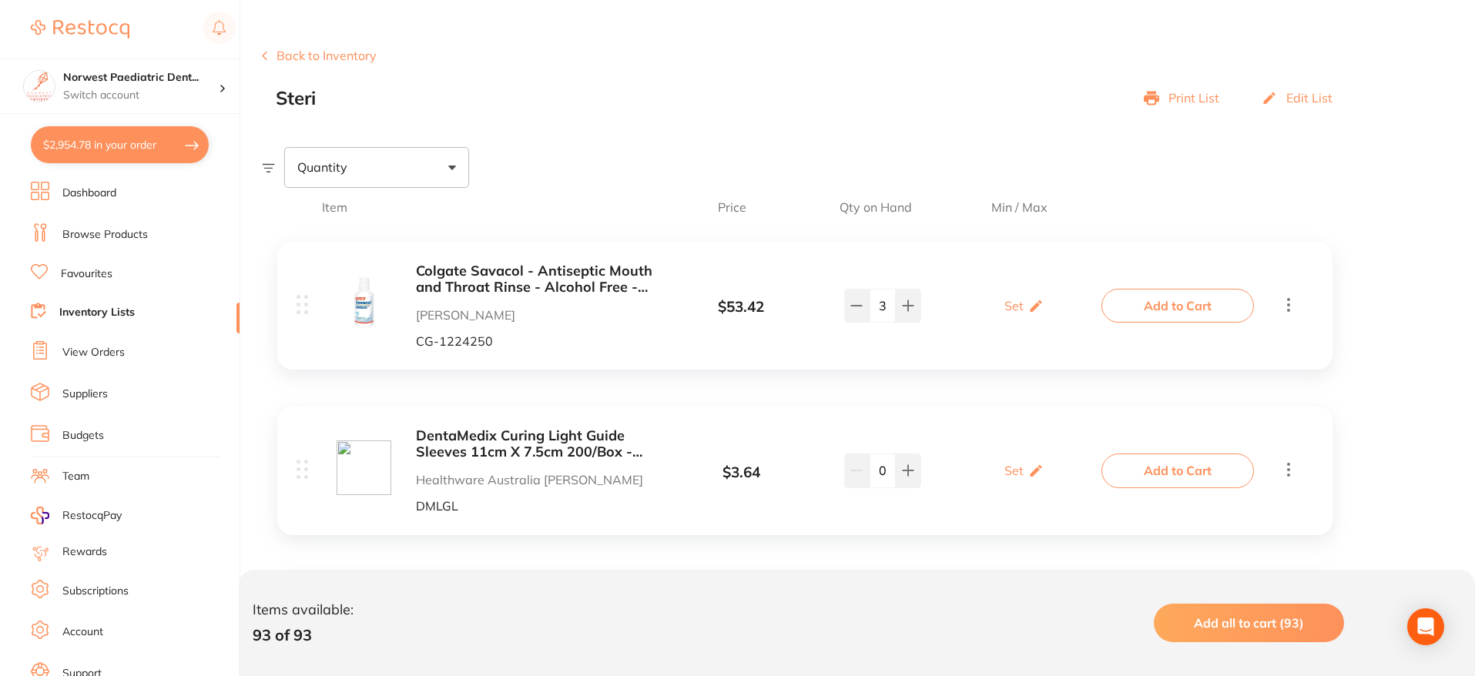
scroll to position [0, 0]
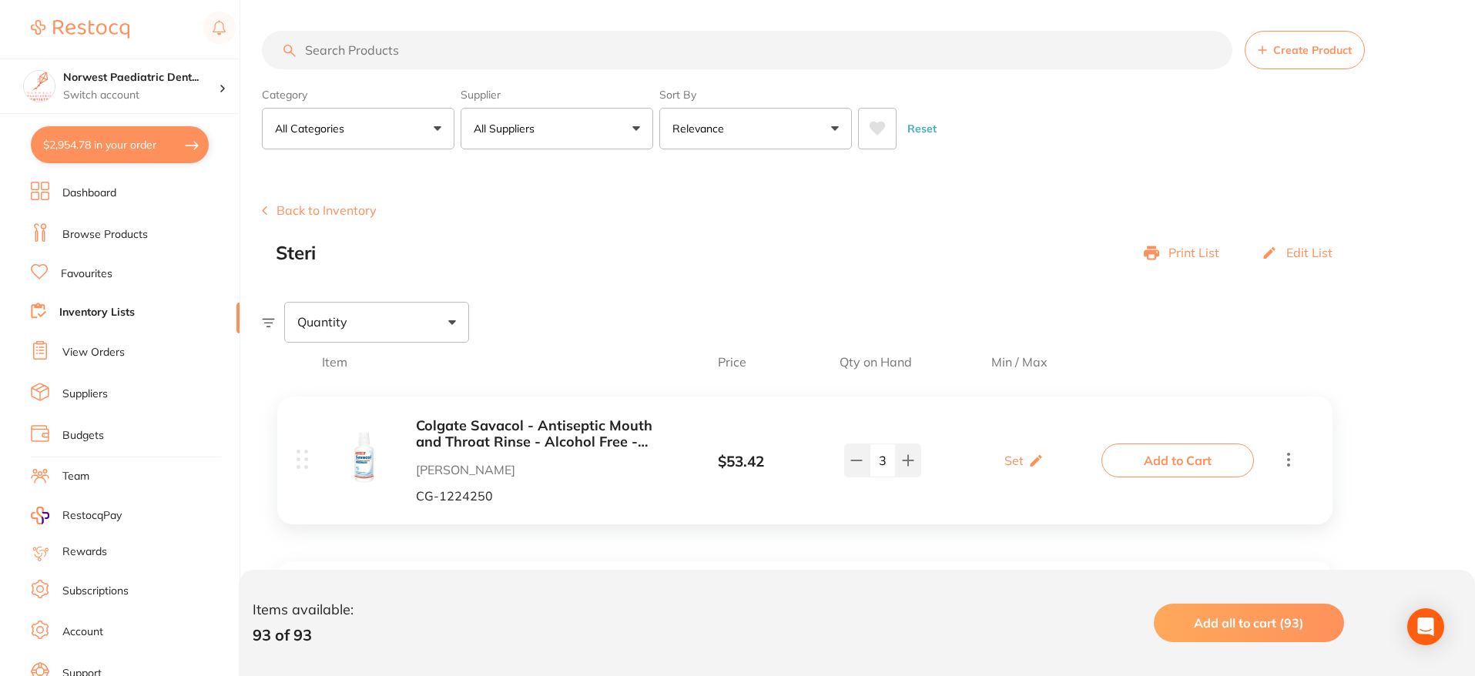
click at [127, 238] on link "Browse Products" at bounding box center [105, 234] width 86 height 15
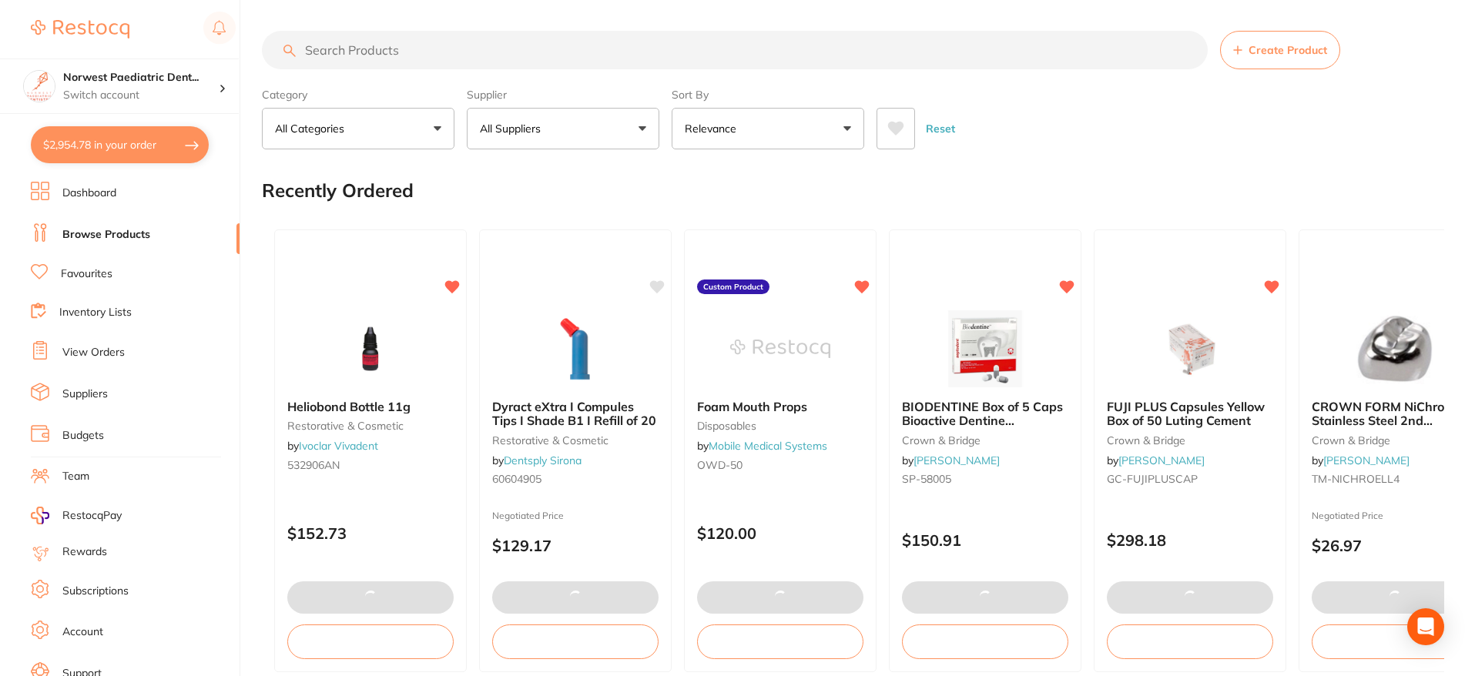
click at [471, 57] on input "search" at bounding box center [735, 50] width 946 height 39
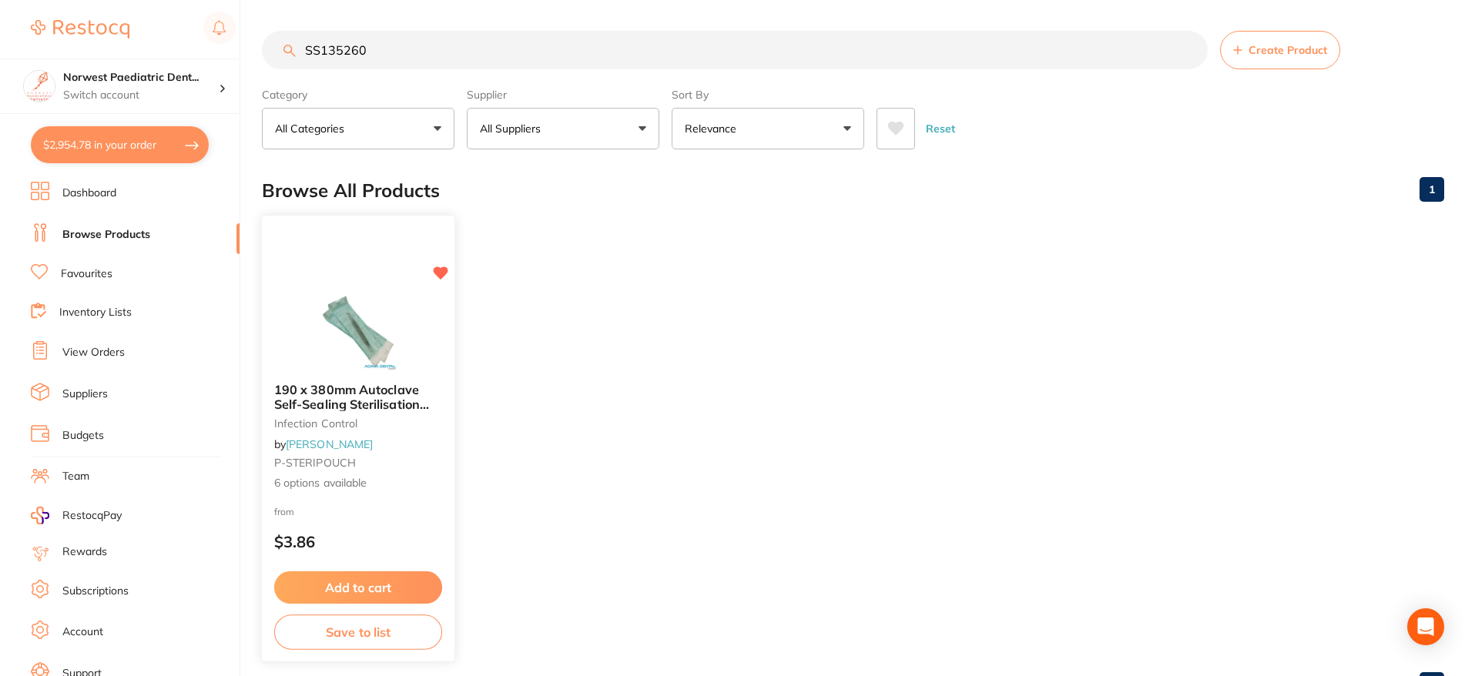
scroll to position [64, 0]
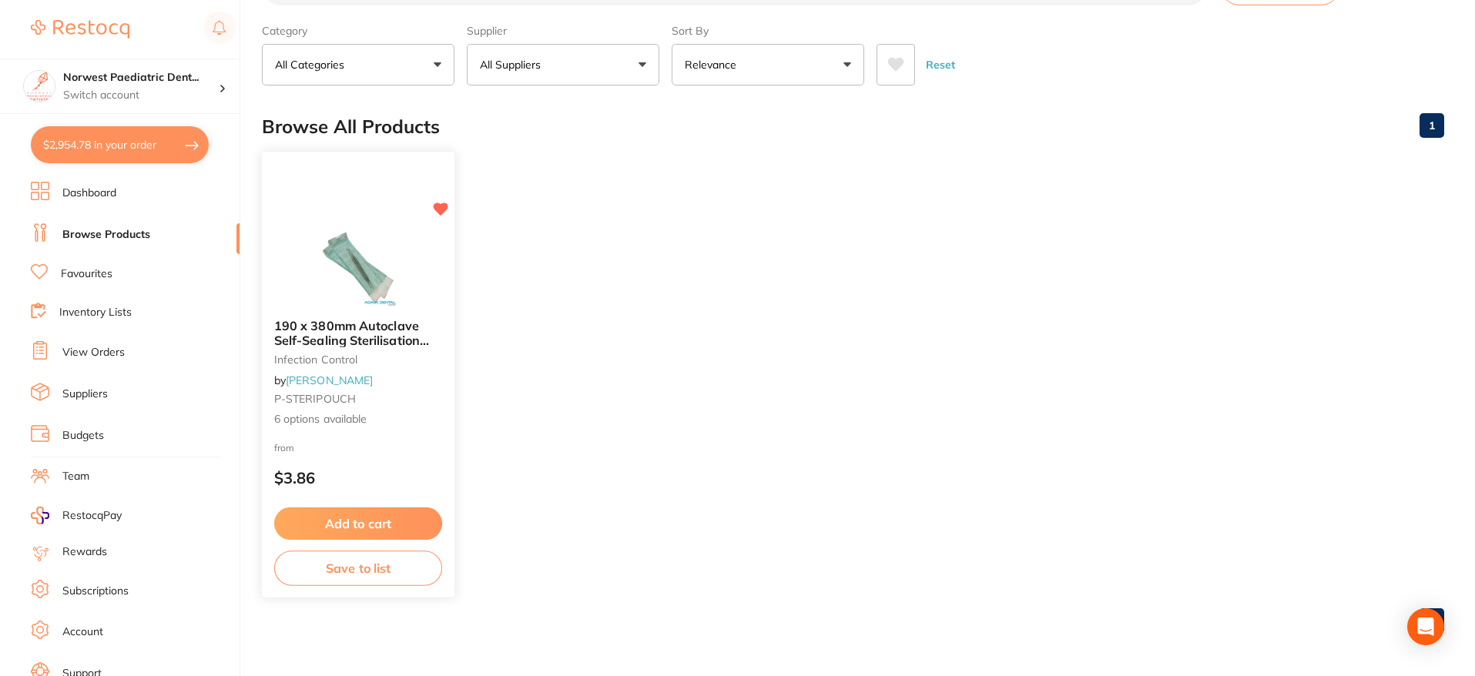
type input "SS135260"
click at [388, 568] on button "Save to list" at bounding box center [358, 568] width 168 height 35
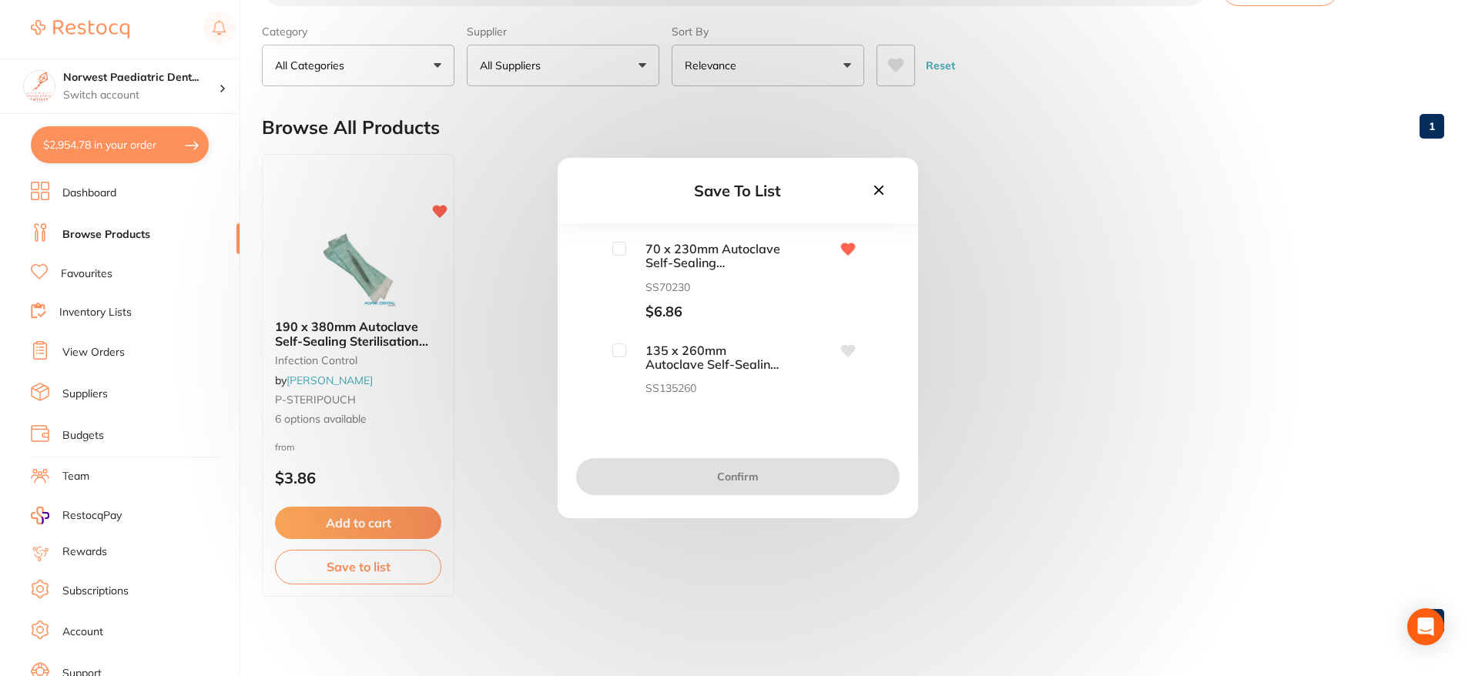
scroll to position [69, 0]
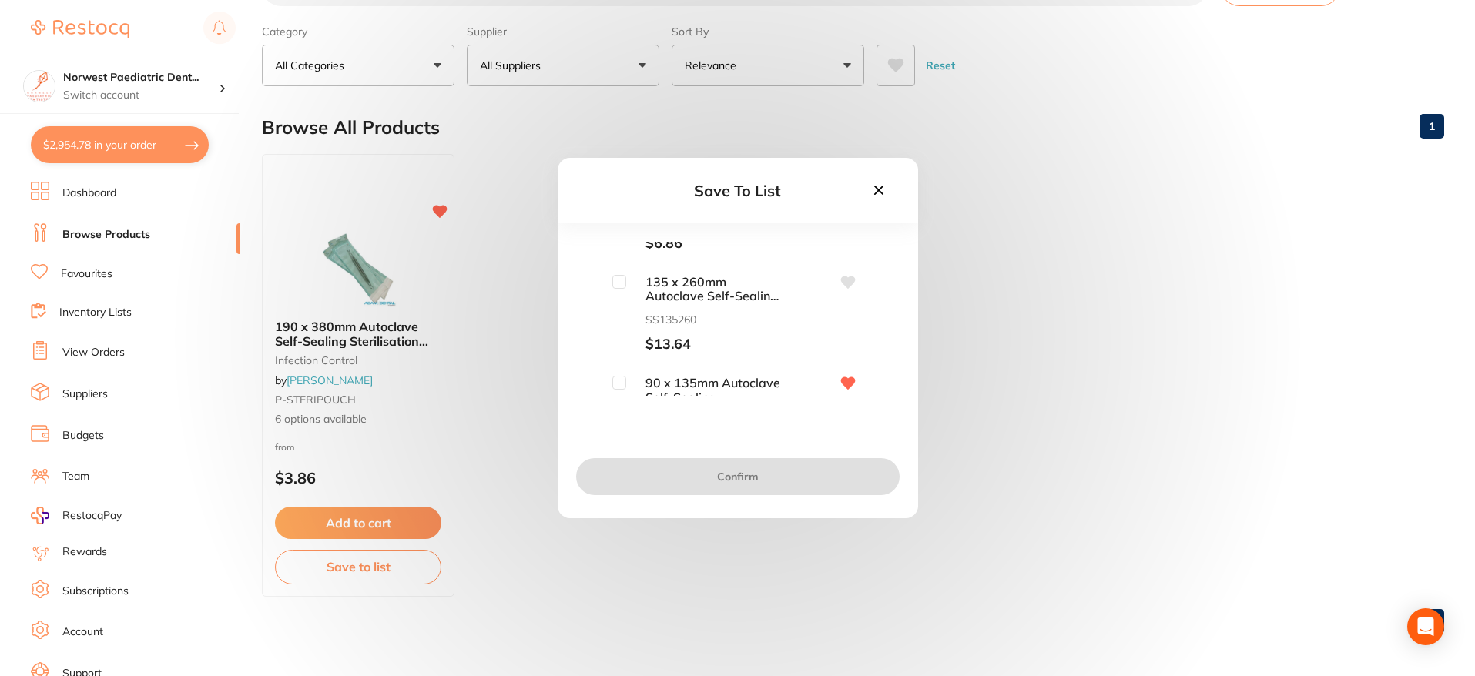
click at [844, 284] on icon at bounding box center [848, 282] width 15 height 12
click at [843, 284] on icon at bounding box center [848, 282] width 15 height 12
click at [880, 192] on icon at bounding box center [878, 190] width 9 height 9
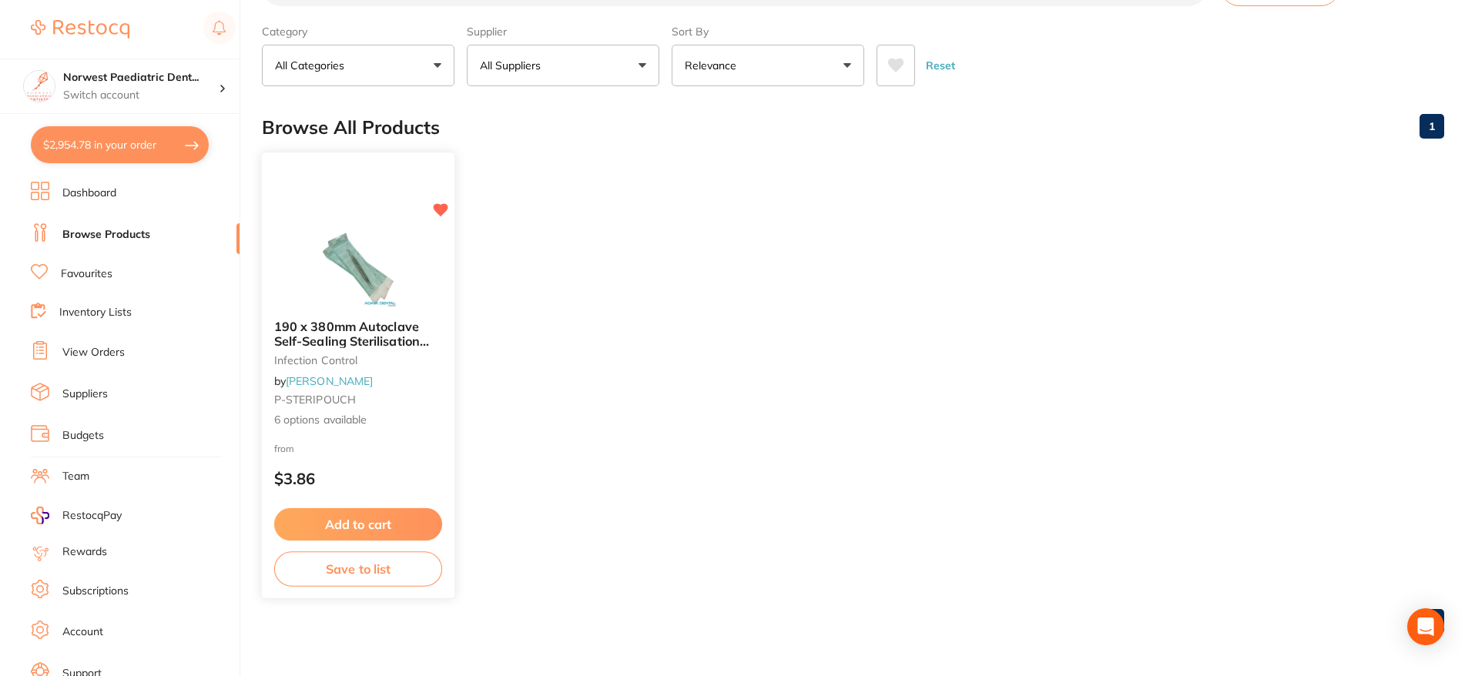
click at [324, 421] on span "6 options available" at bounding box center [358, 419] width 168 height 15
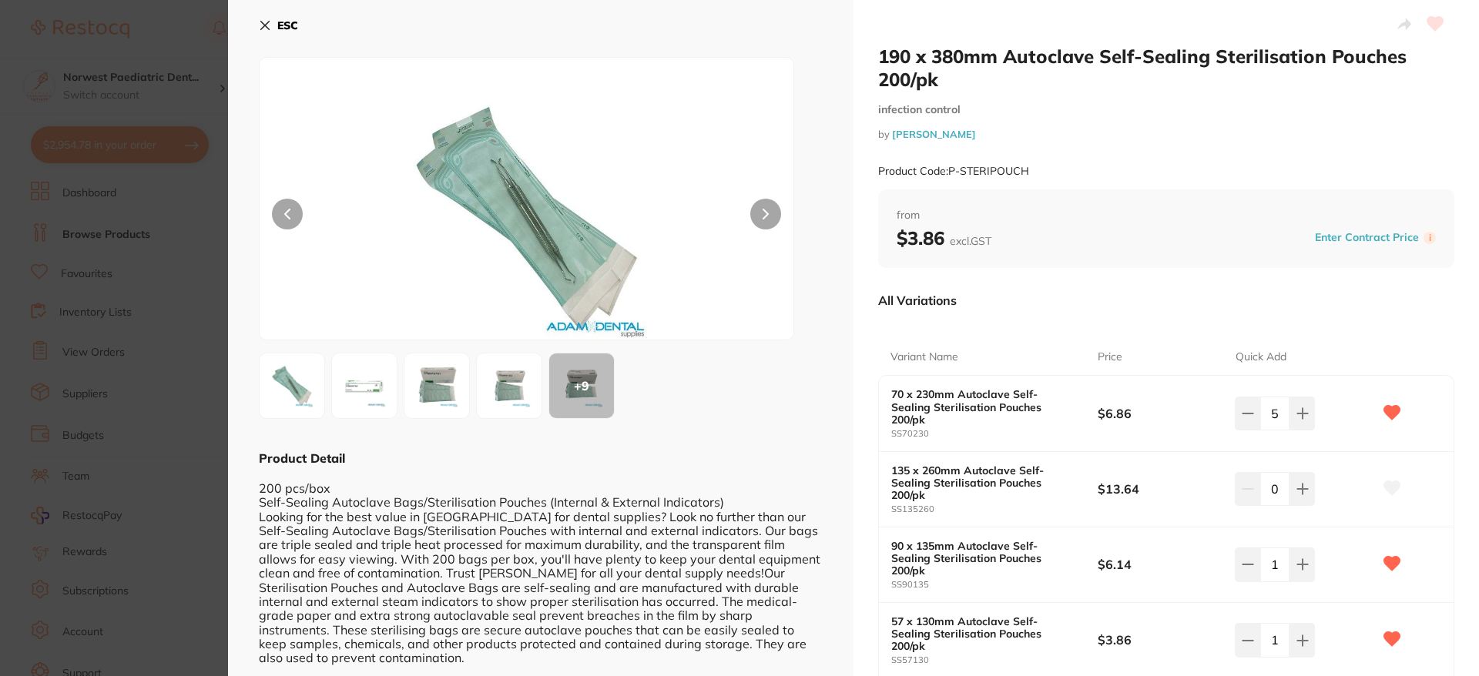
scroll to position [230, 0]
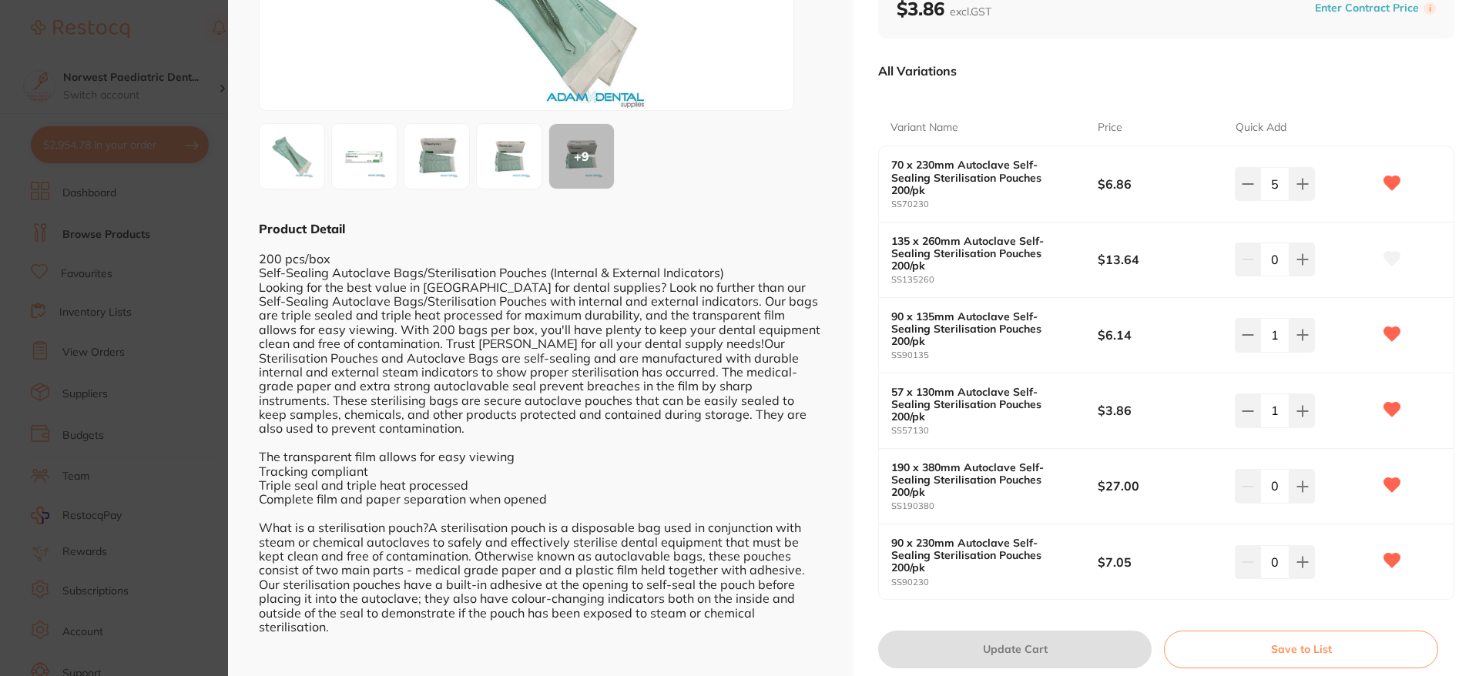
click at [1386, 251] on icon at bounding box center [1392, 258] width 16 height 14
click at [1290, 631] on button "Save to List" at bounding box center [1301, 649] width 274 height 37
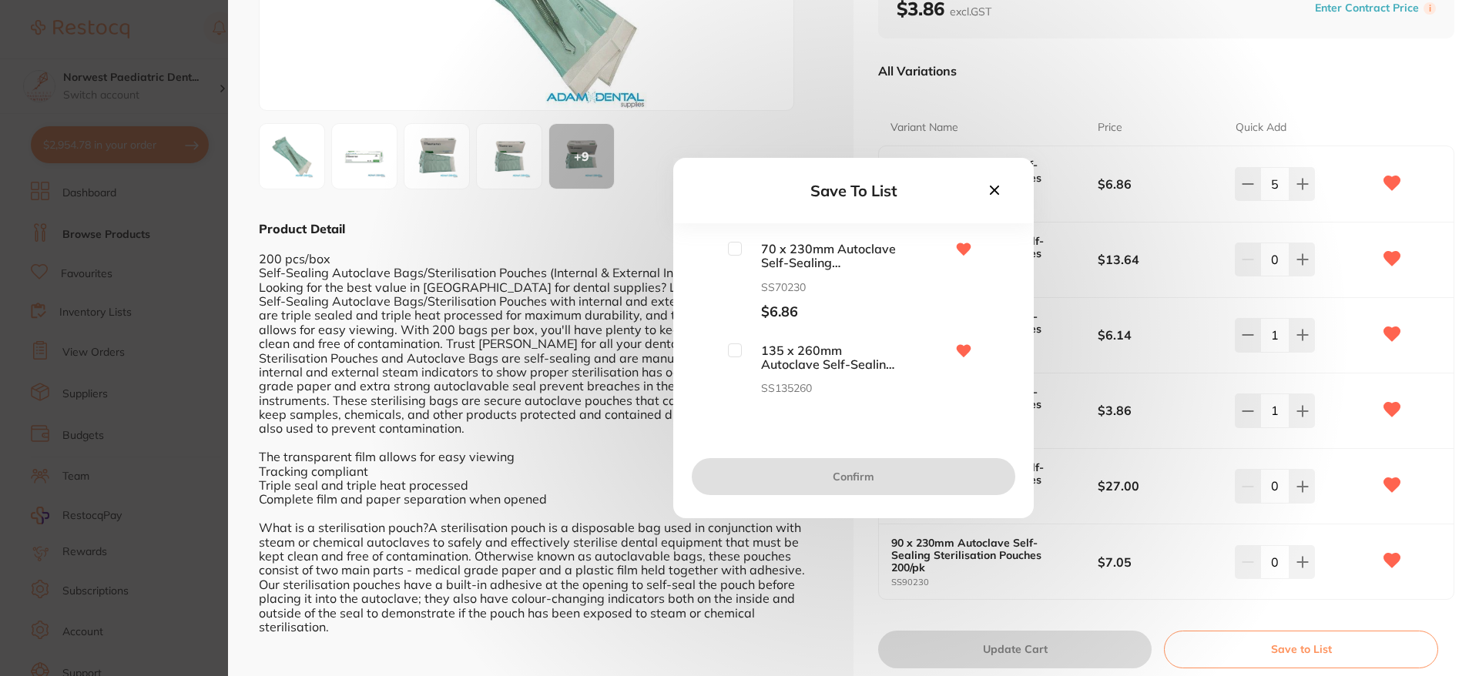
click at [740, 355] on input "checkbox" at bounding box center [735, 351] width 14 height 14
checkbox input "true"
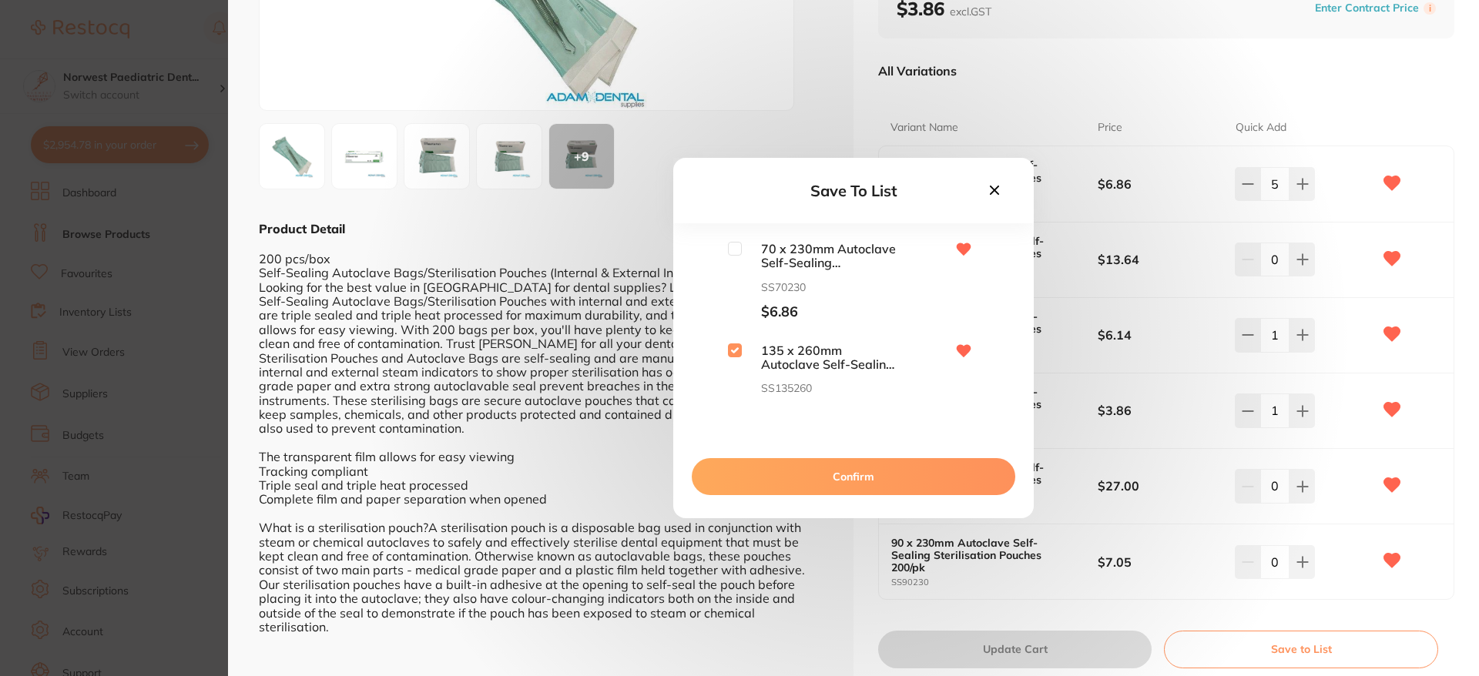
click at [831, 478] on button "Confirm" at bounding box center [854, 476] width 324 height 37
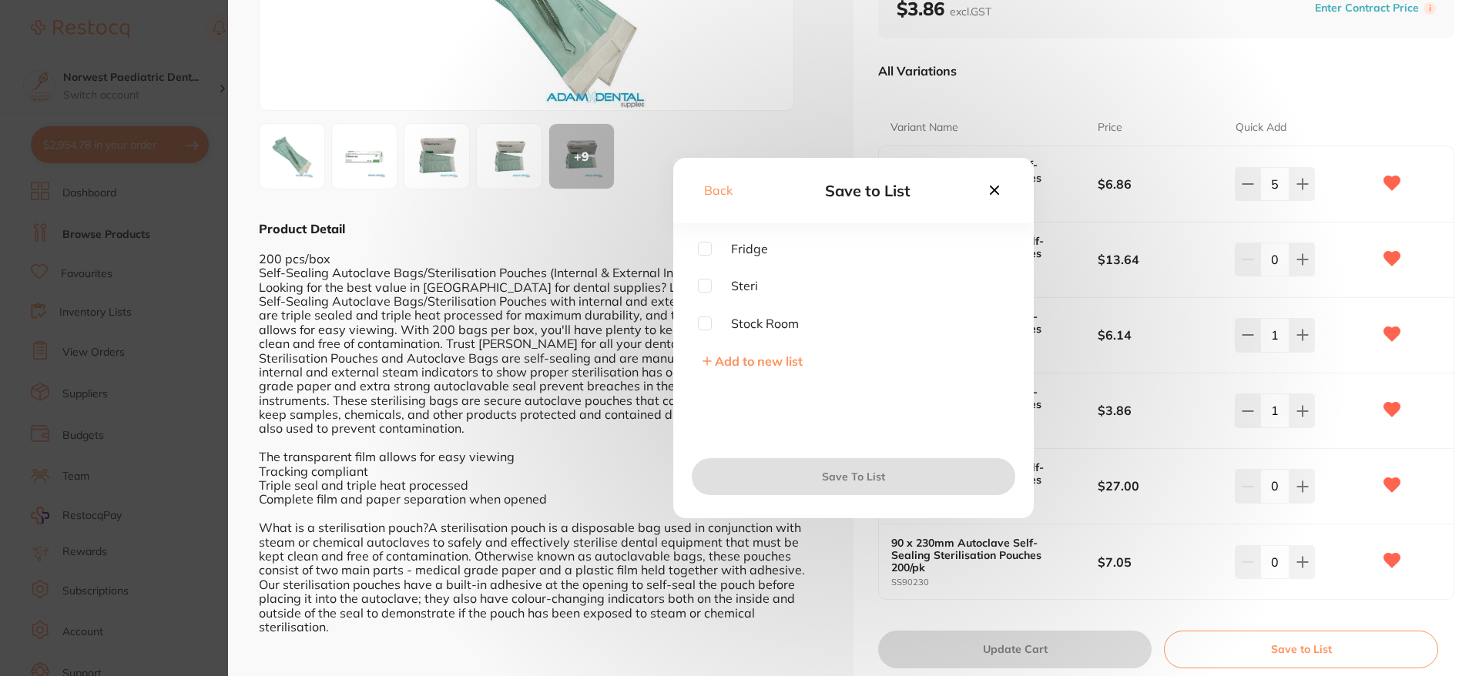
drag, startPoint x: 704, startPoint y: 287, endPoint x: 777, endPoint y: 444, distance: 173.4
click at [704, 287] on input "checkbox" at bounding box center [705, 286] width 14 height 14
checkbox input "true"
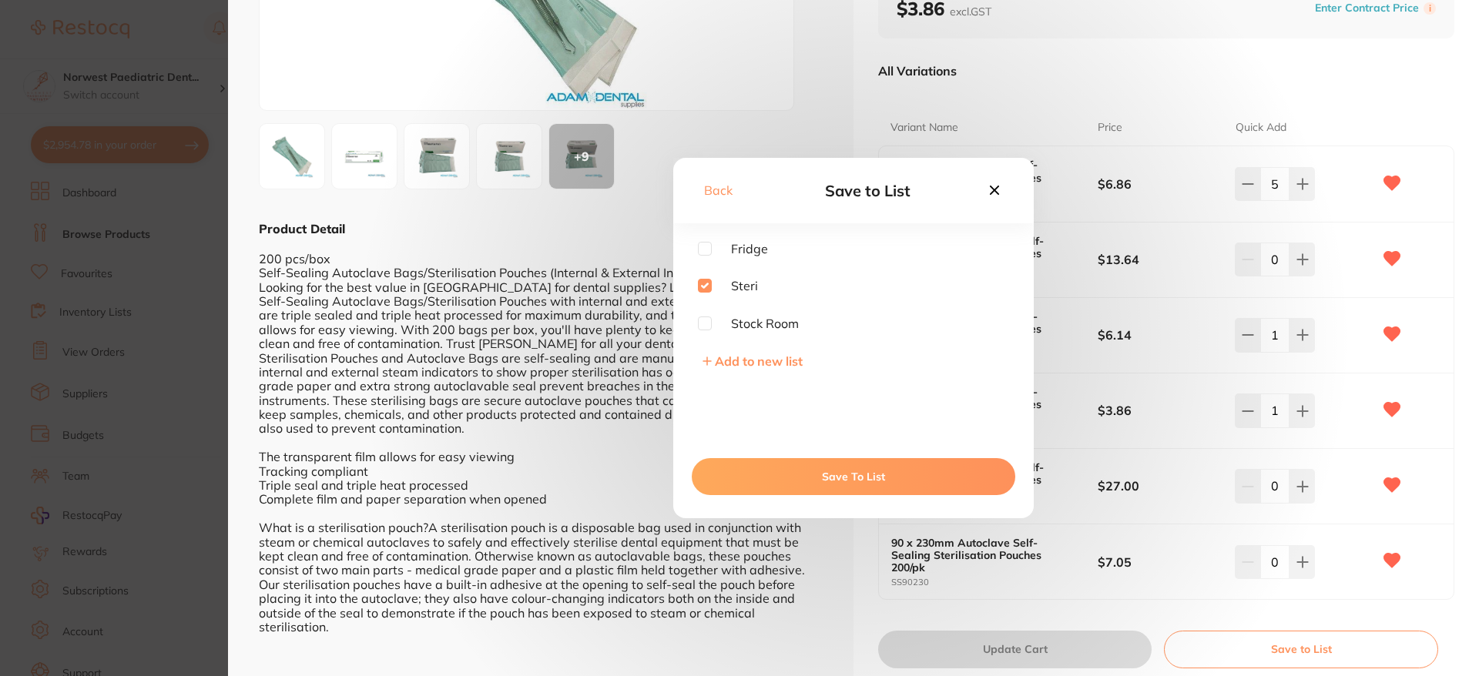
click at [829, 470] on button "Save To List" at bounding box center [854, 476] width 324 height 37
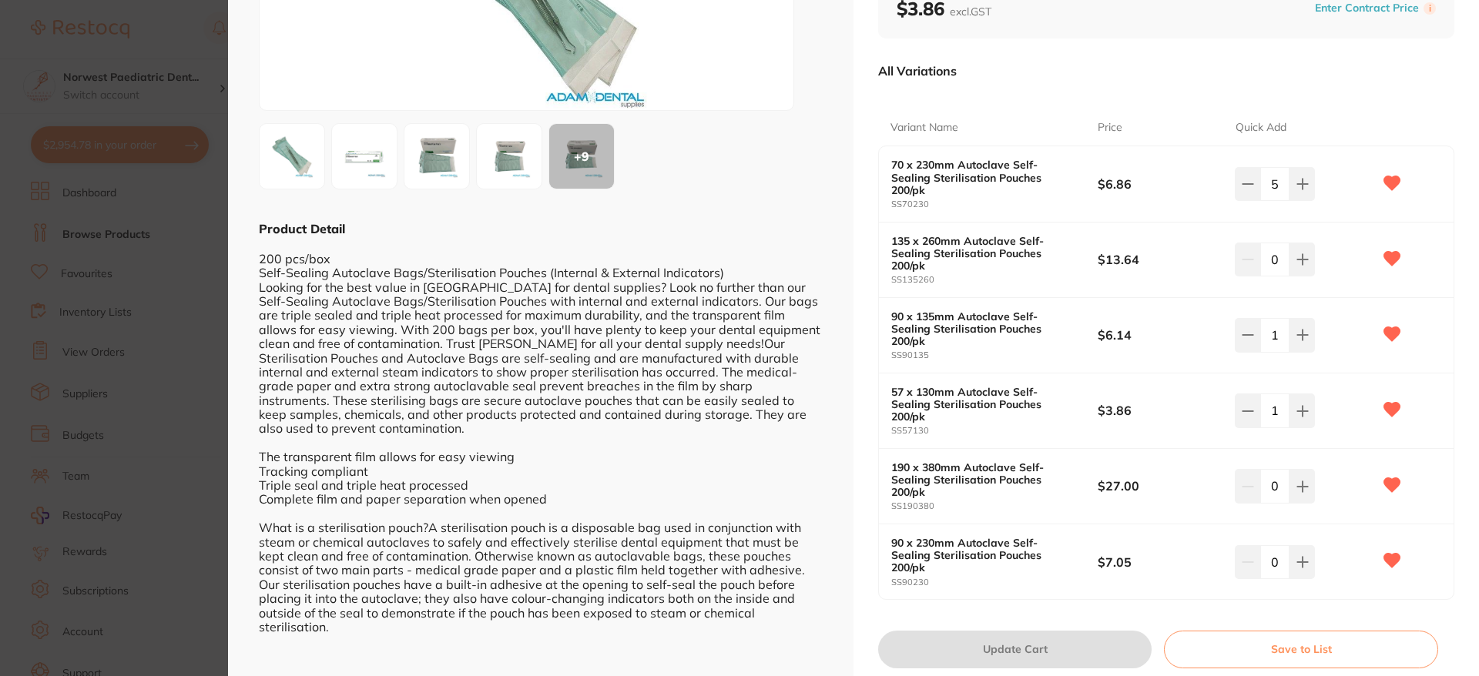
click at [144, 377] on section "190 x 380mm Autoclave Self-Sealing Sterilisation Pouches 200/pk infection contr…" at bounding box center [739, 338] width 1479 height 676
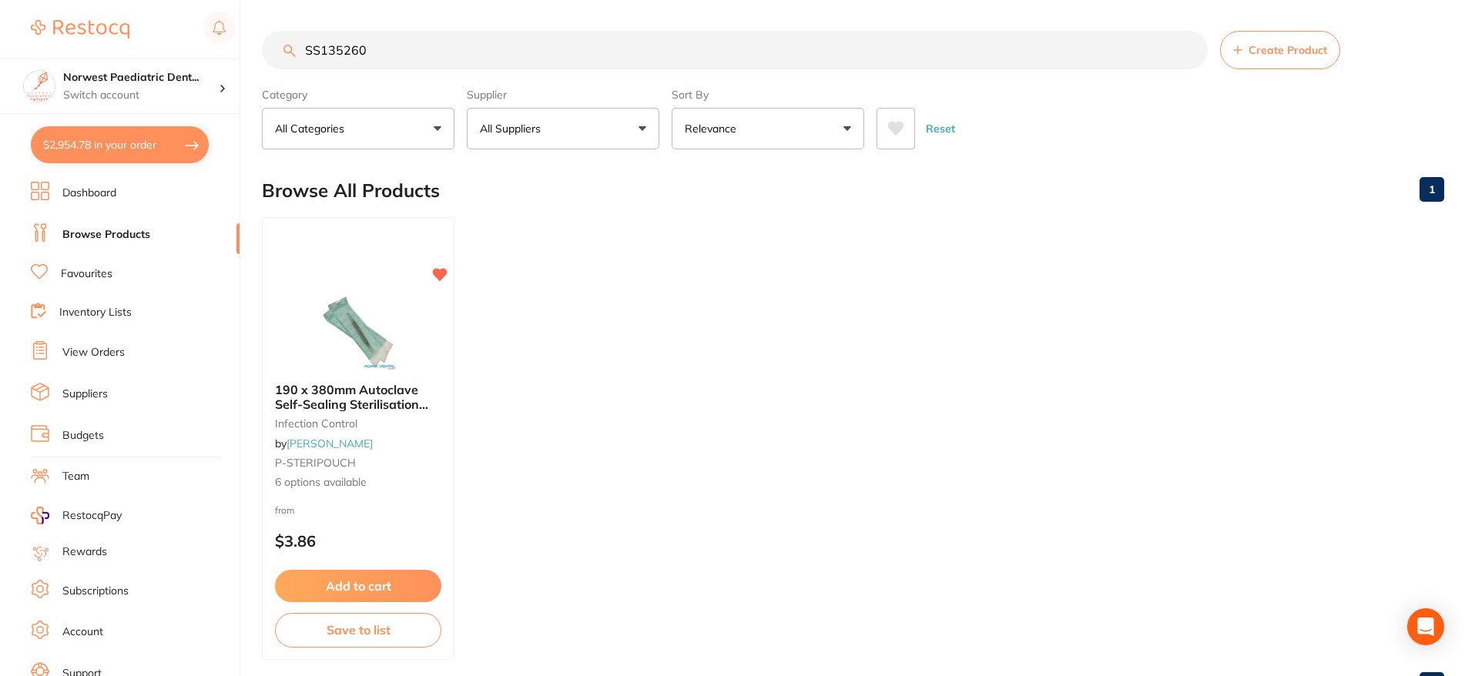
click at [463, 57] on input "SS135260" at bounding box center [735, 50] width 946 height 39
drag, startPoint x: 335, startPoint y: 54, endPoint x: 276, endPoint y: 53, distance: 59.3
click at [276, 53] on input "SS135260" at bounding box center [735, 50] width 946 height 39
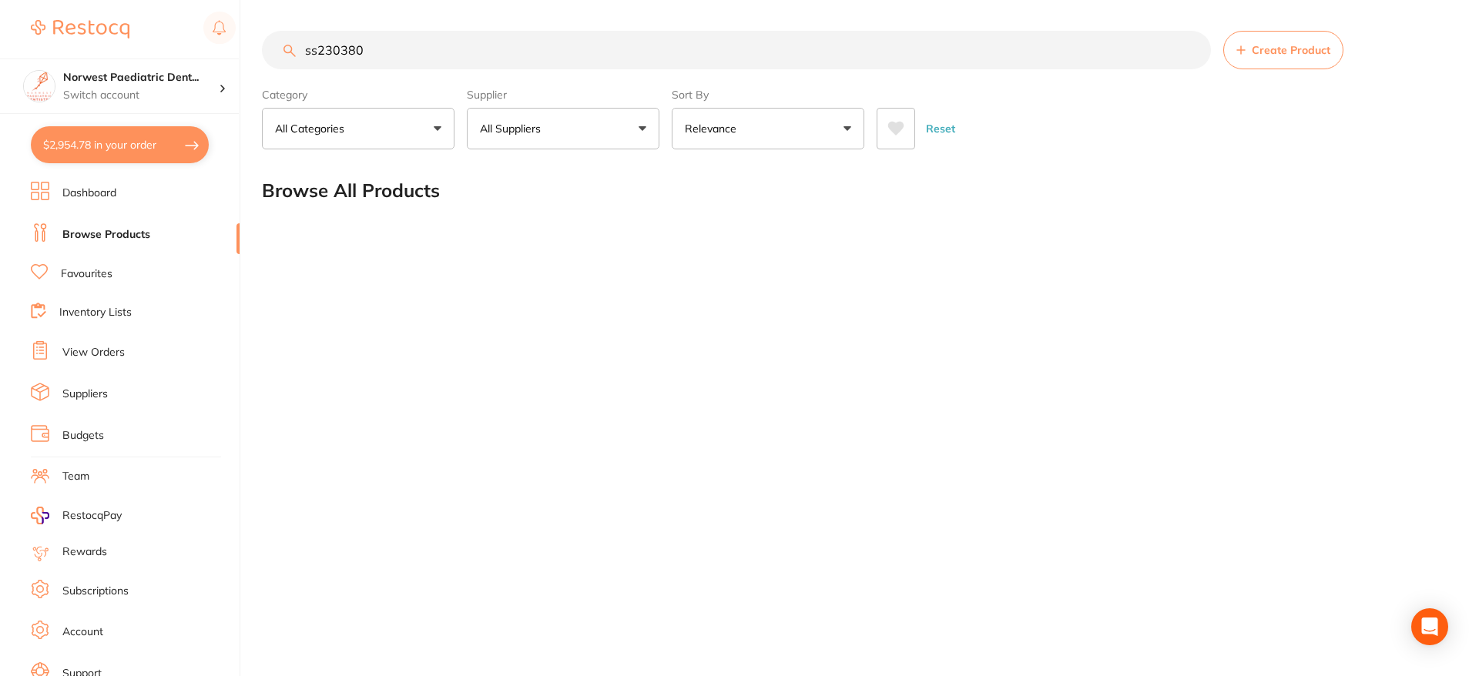
click at [320, 54] on input "ss230380" at bounding box center [736, 50] width 949 height 39
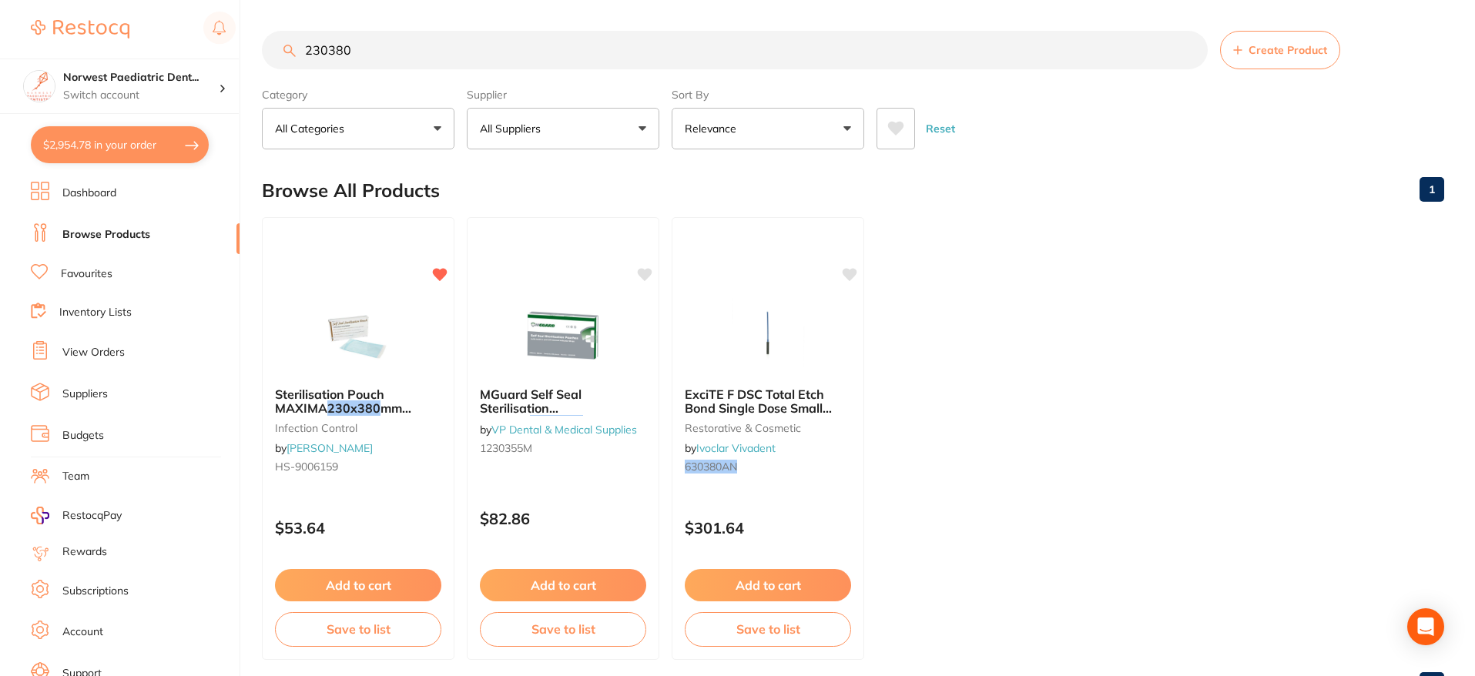
drag, startPoint x: 390, startPoint y: 52, endPoint x: 178, endPoint y: 53, distance: 211.9
click at [178, 53] on div "$2,954.78 Norwest Paediatric Dent... Switch account Norwest Paediatric Dentistr…" at bounding box center [737, 338] width 1475 height 676
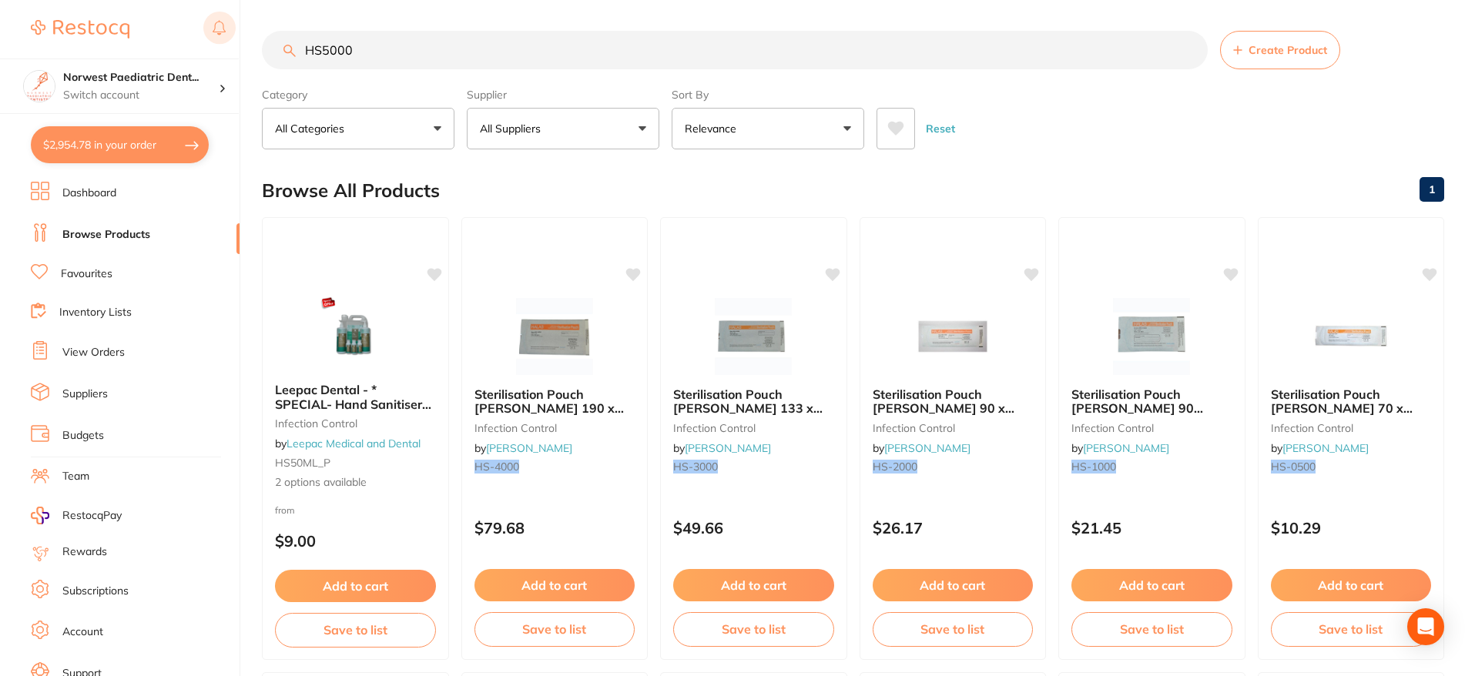
drag, startPoint x: 453, startPoint y: 43, endPoint x: 213, endPoint y: 43, distance: 239.6
click at [213, 43] on div "$2,954.78 Norwest Paediatric Dent... Switch account Norwest Paediatric Dentistr…" at bounding box center [737, 338] width 1475 height 676
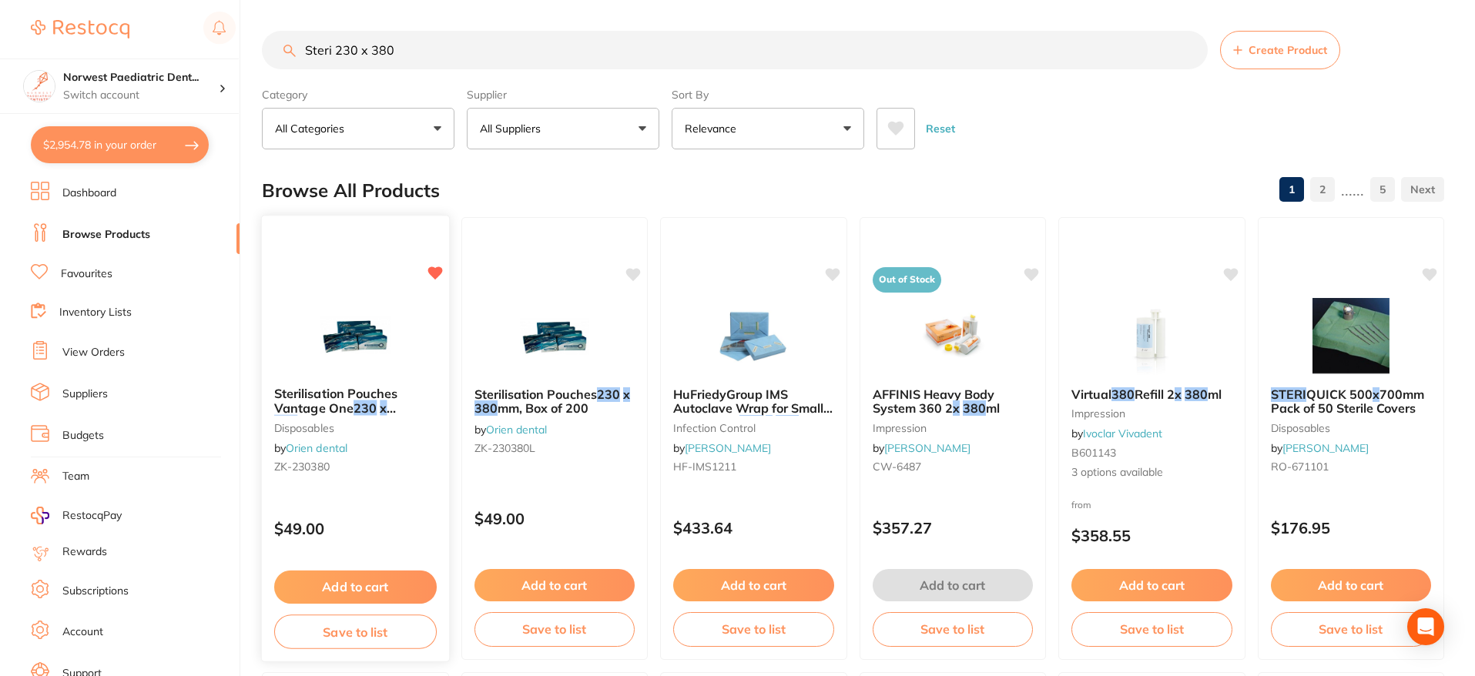
scroll to position [79, 0]
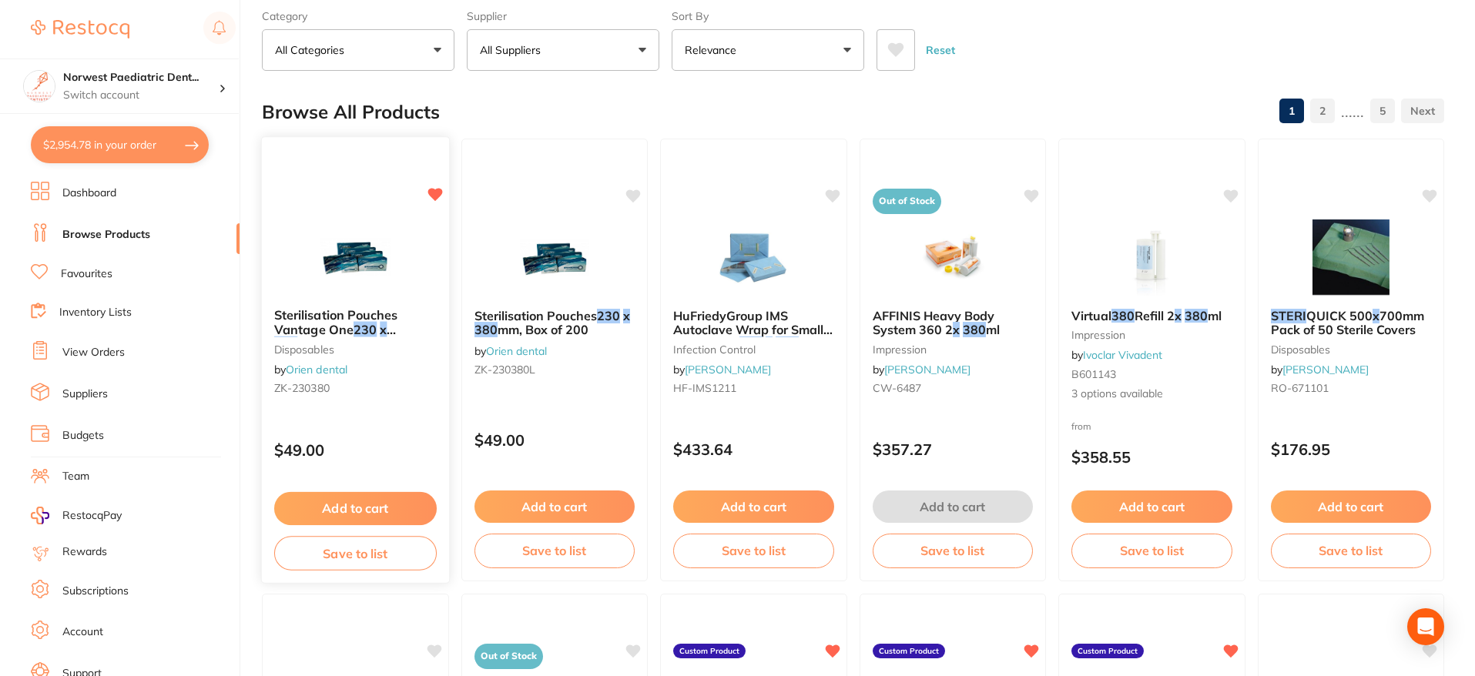
type input "Steri 230 x 380"
drag, startPoint x: 323, startPoint y: 335, endPoint x: 333, endPoint y: 346, distance: 14.7
click at [323, 337] on span "mm, Box of 200" at bounding box center [343, 344] width 91 height 15
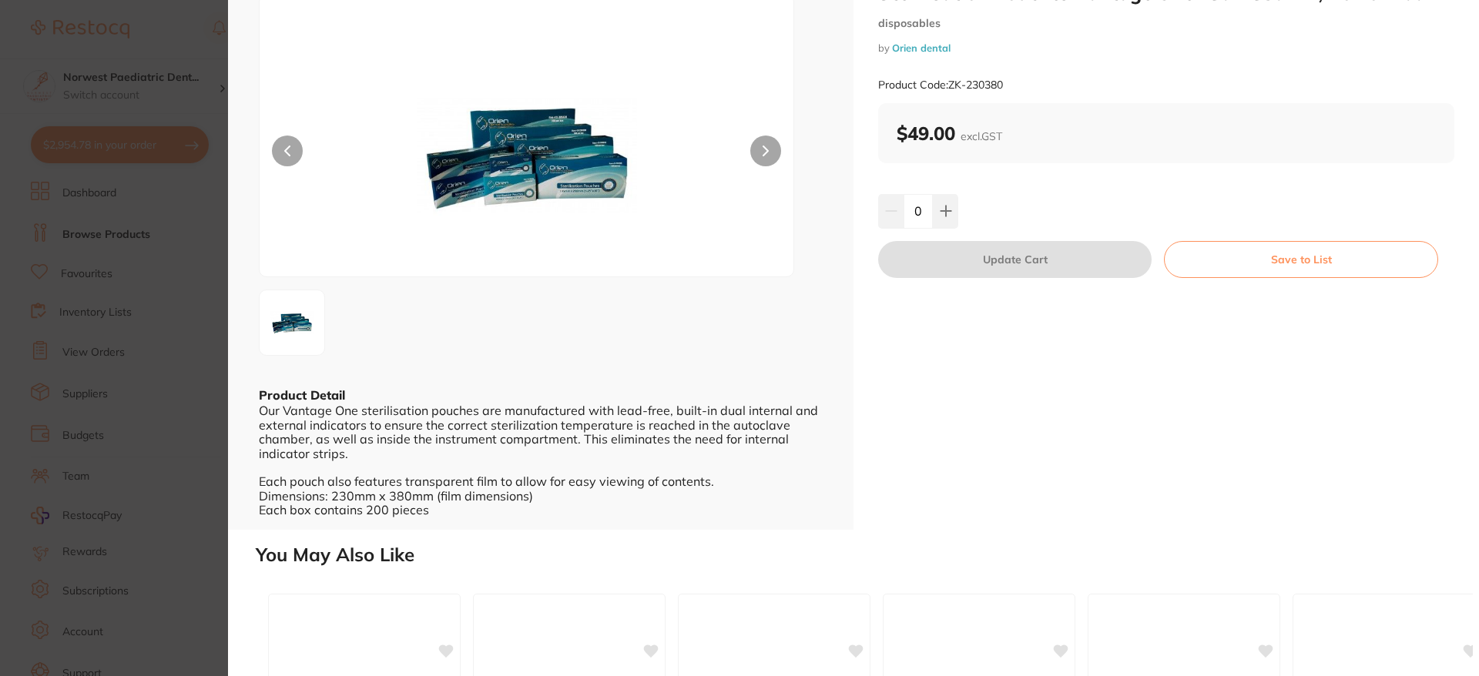
scroll to position [65, 0]
click at [1305, 250] on button "Save to List" at bounding box center [1301, 258] width 274 height 37
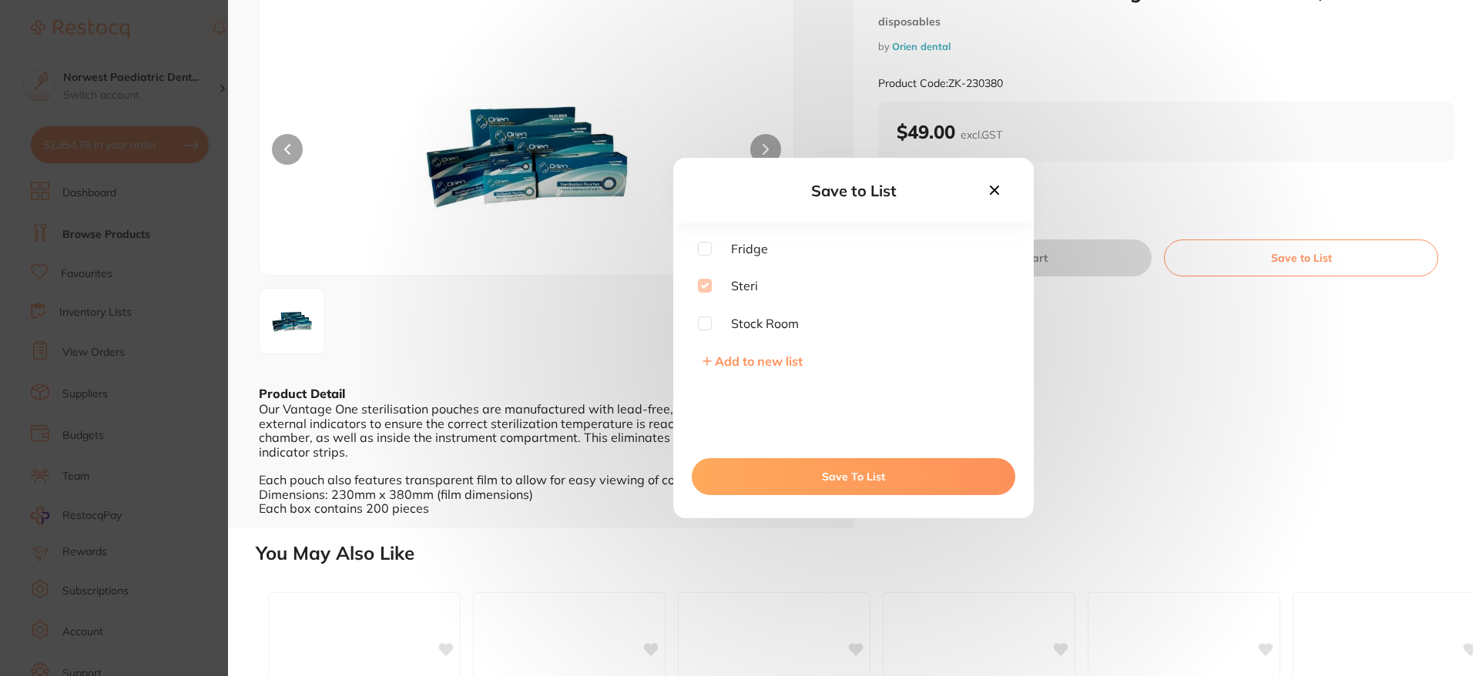
click at [759, 481] on button "Save To List" at bounding box center [854, 476] width 324 height 37
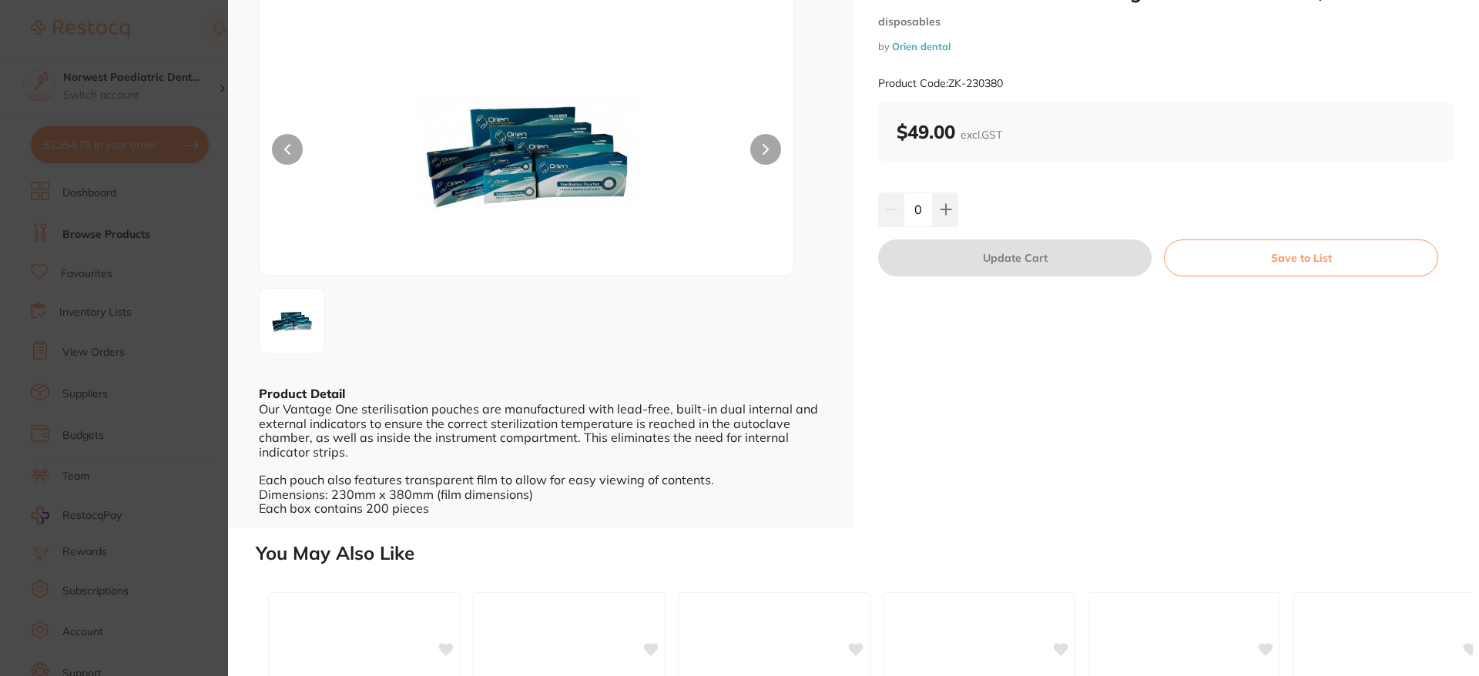
click at [153, 214] on section "Sterilisation Pouches Vantage One 230 x 380mm, Box of 200 disposables by Orien …" at bounding box center [739, 338] width 1479 height 676
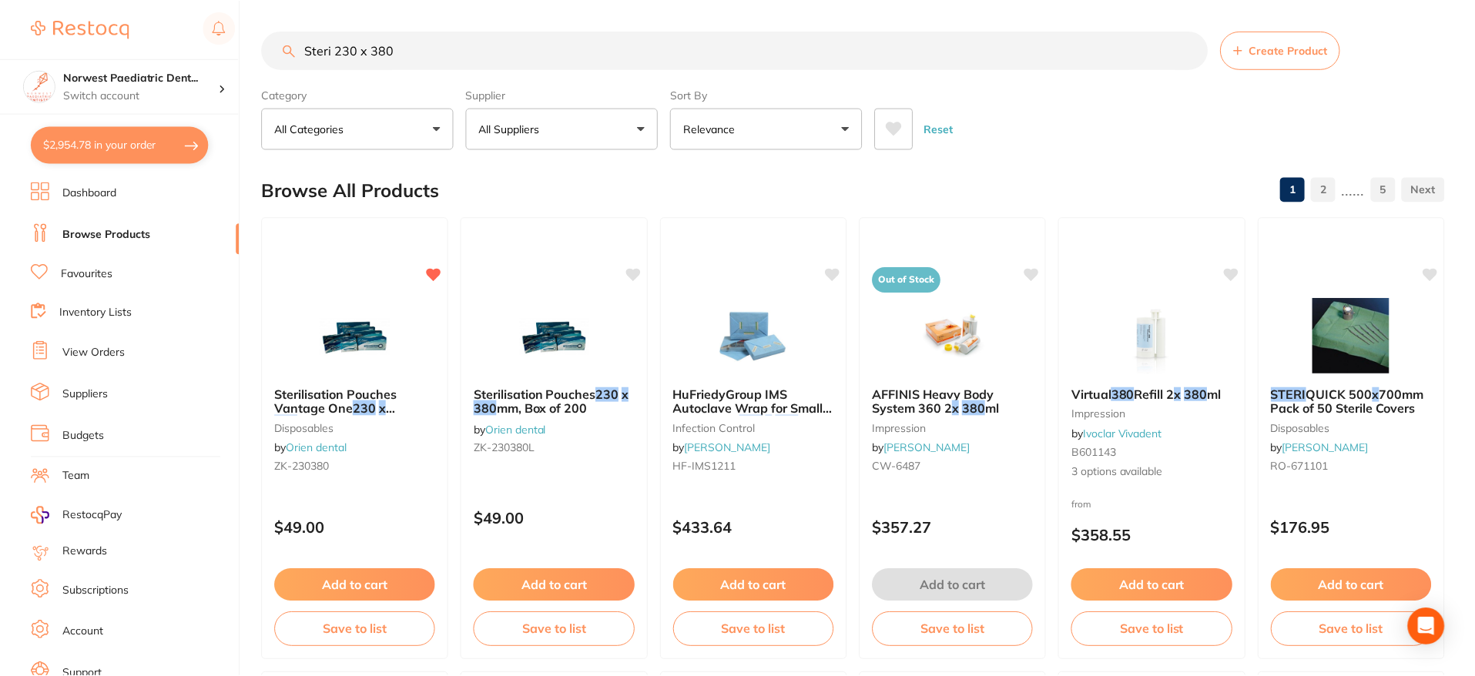
scroll to position [79, 0]
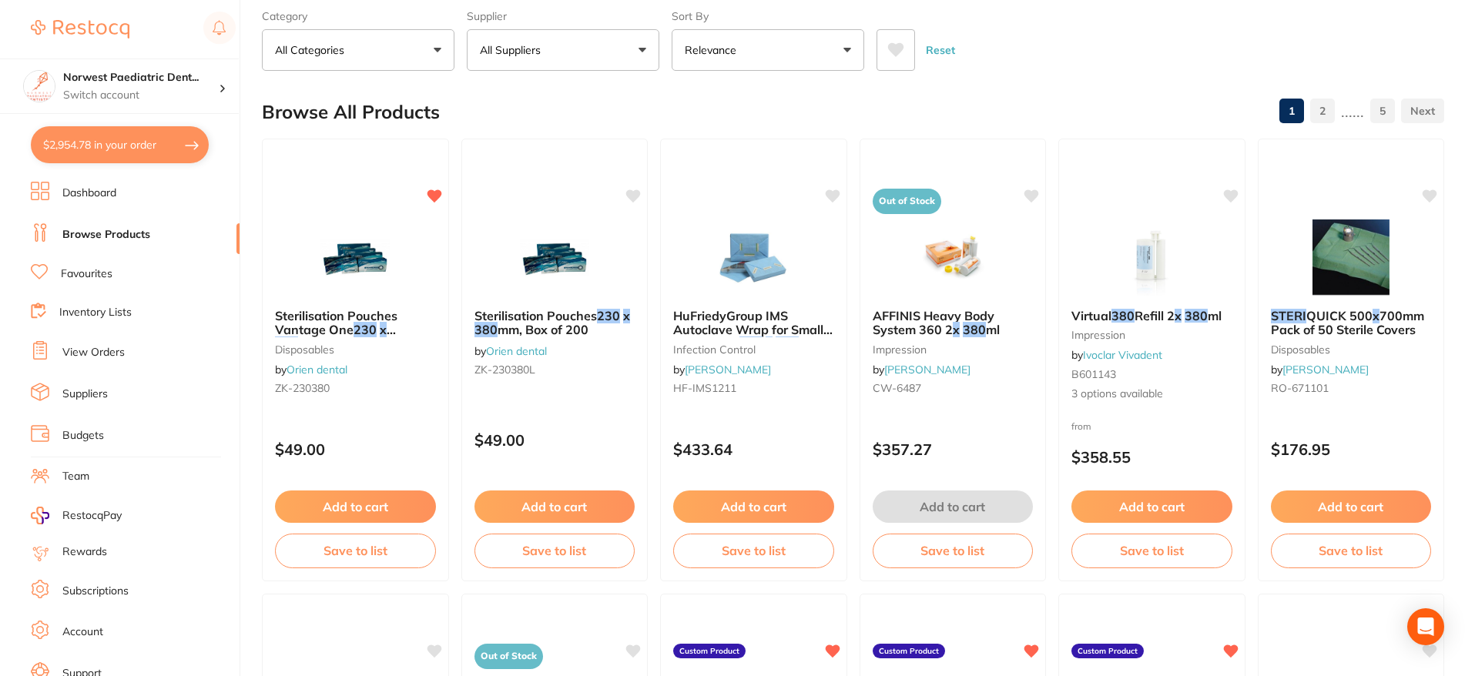
click at [116, 316] on link "Inventory Lists" at bounding box center [95, 312] width 72 height 15
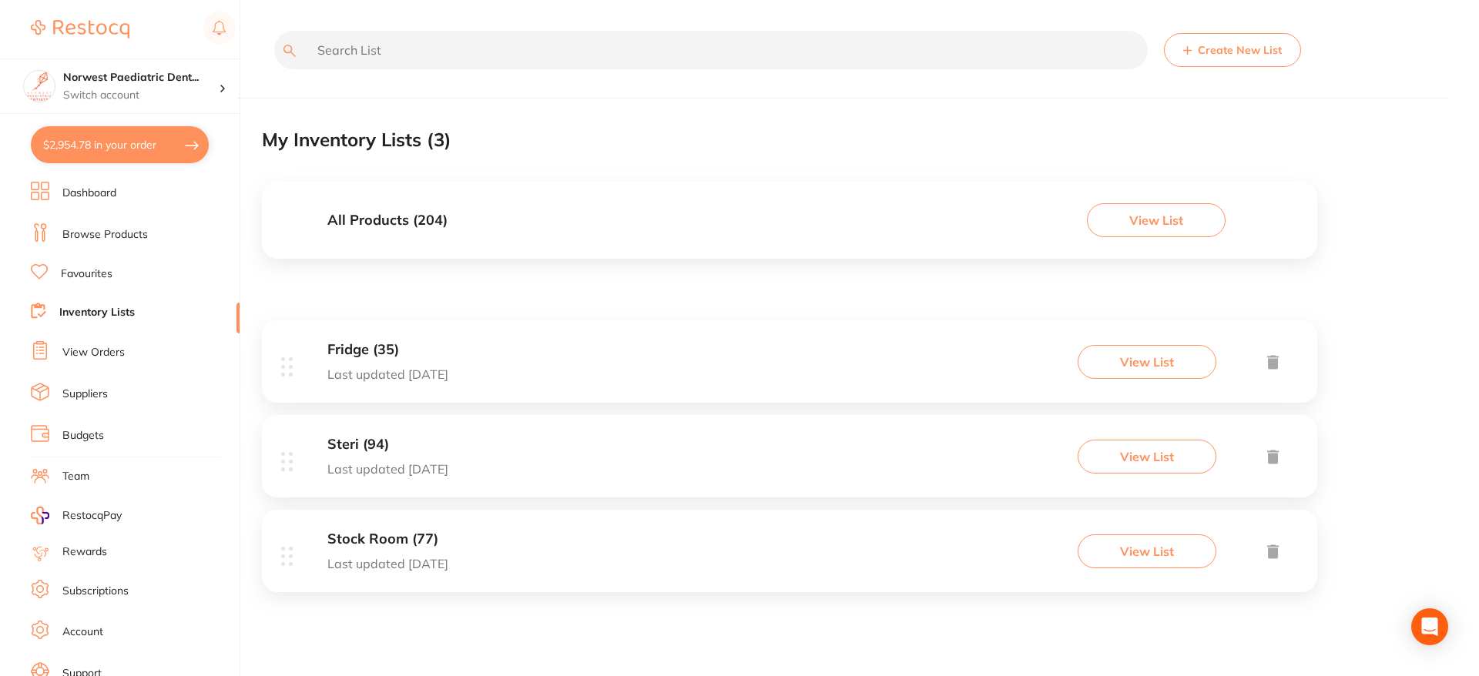
click at [1130, 461] on button "View List" at bounding box center [1147, 457] width 139 height 34
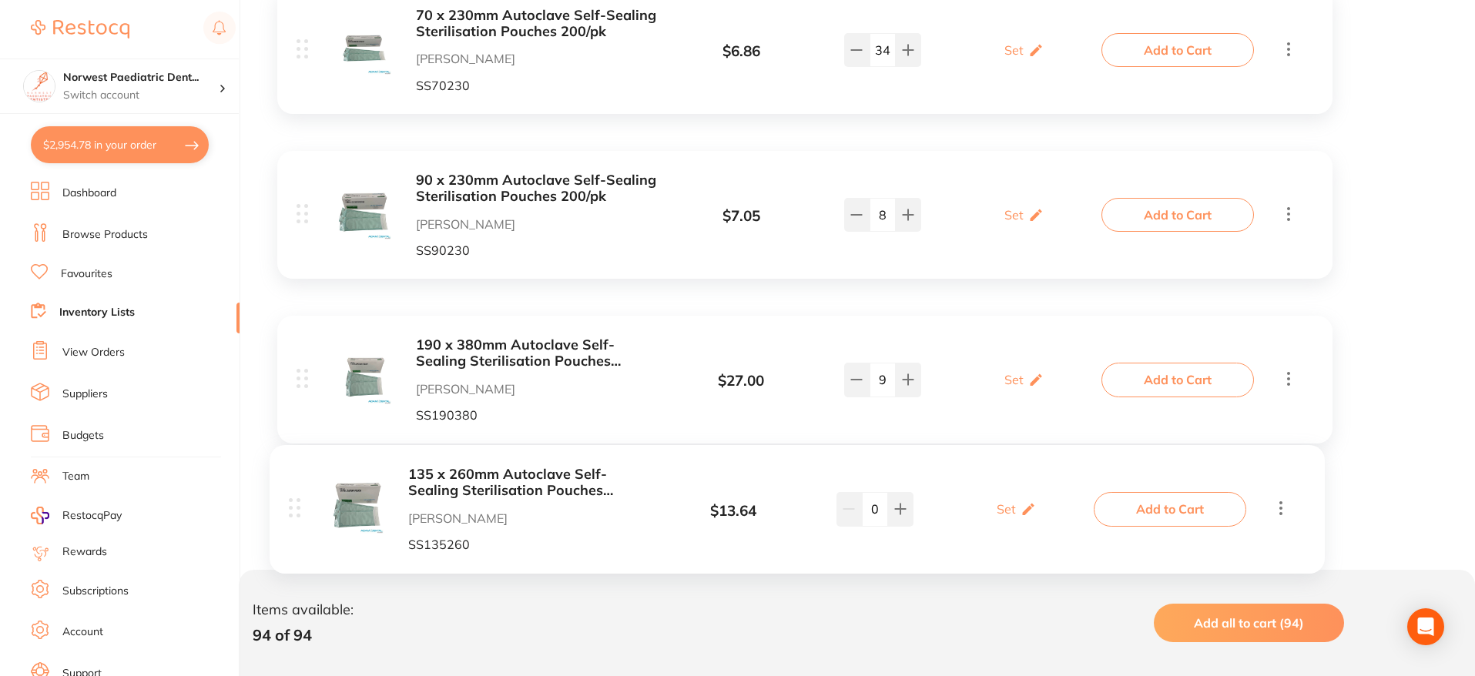
scroll to position [14055, 0]
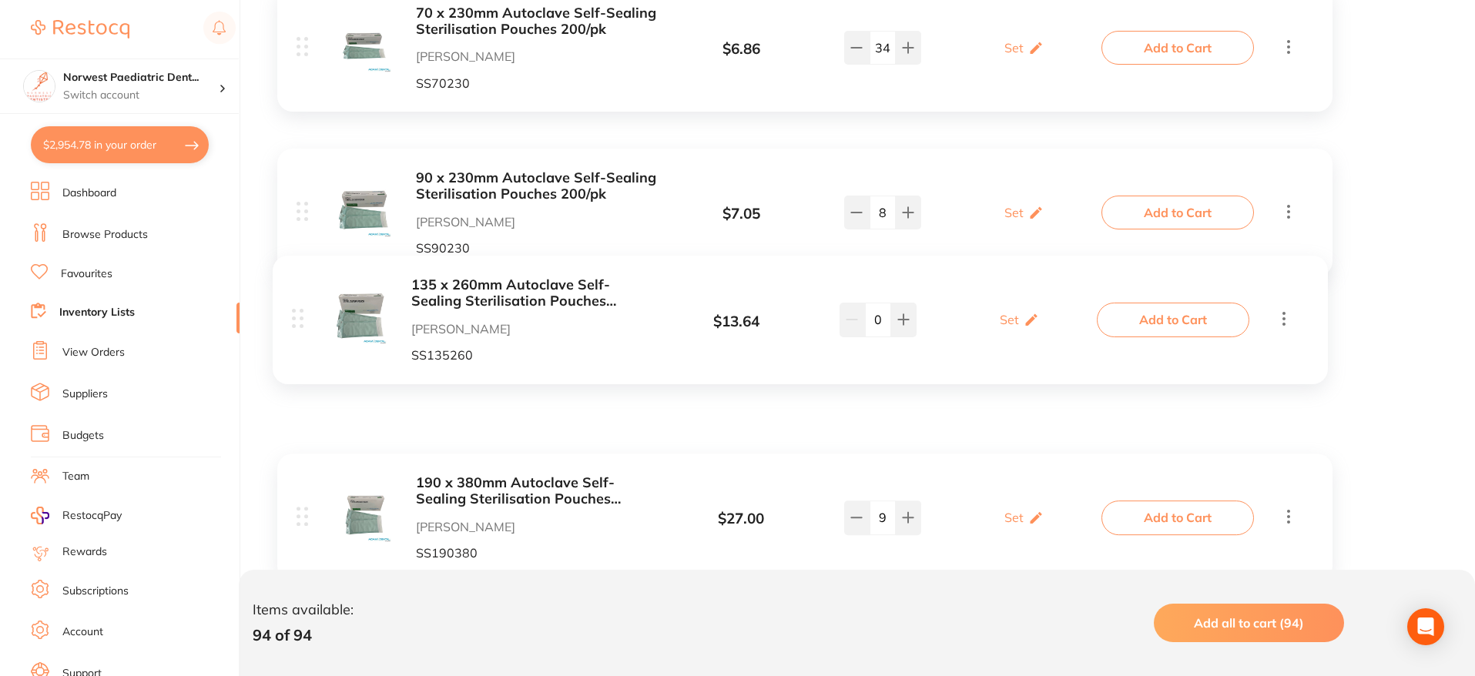
drag, startPoint x: 304, startPoint y: 276, endPoint x: 299, endPoint y: 321, distance: 45.7
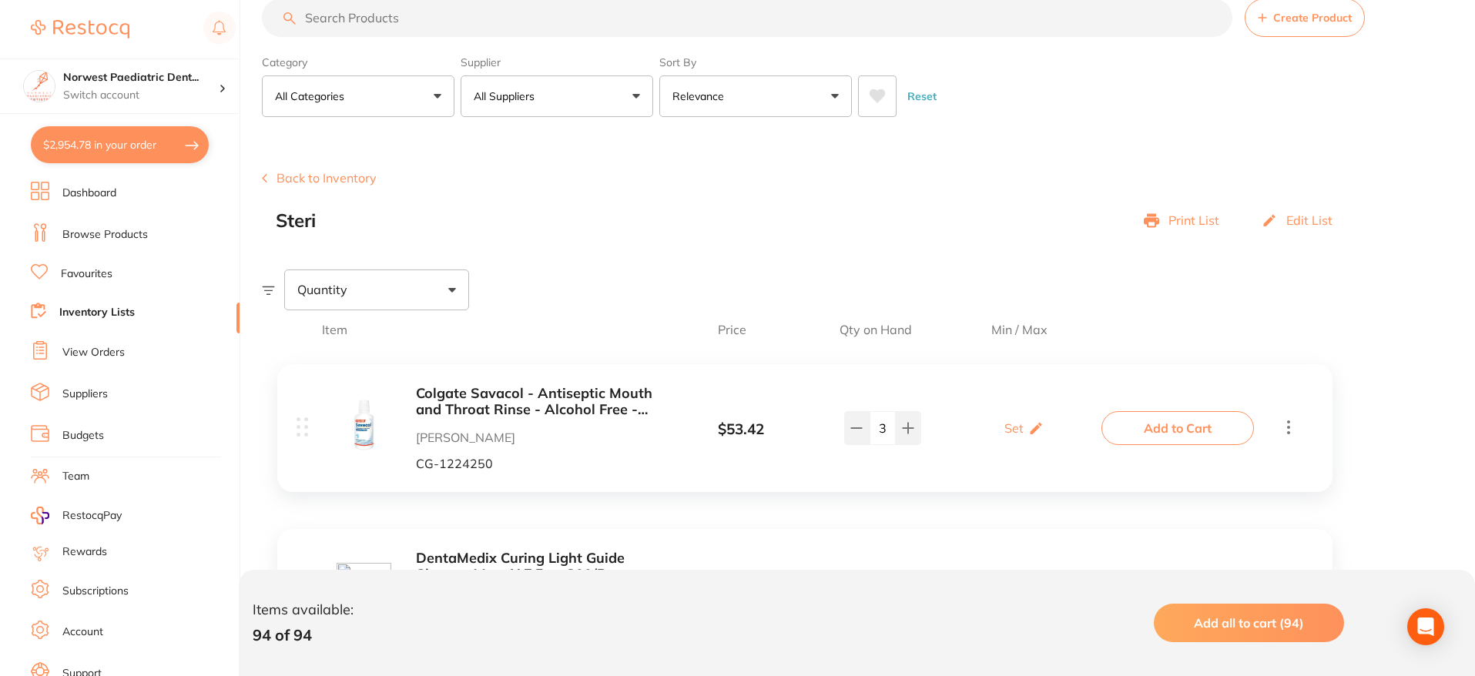
scroll to position [0, 0]
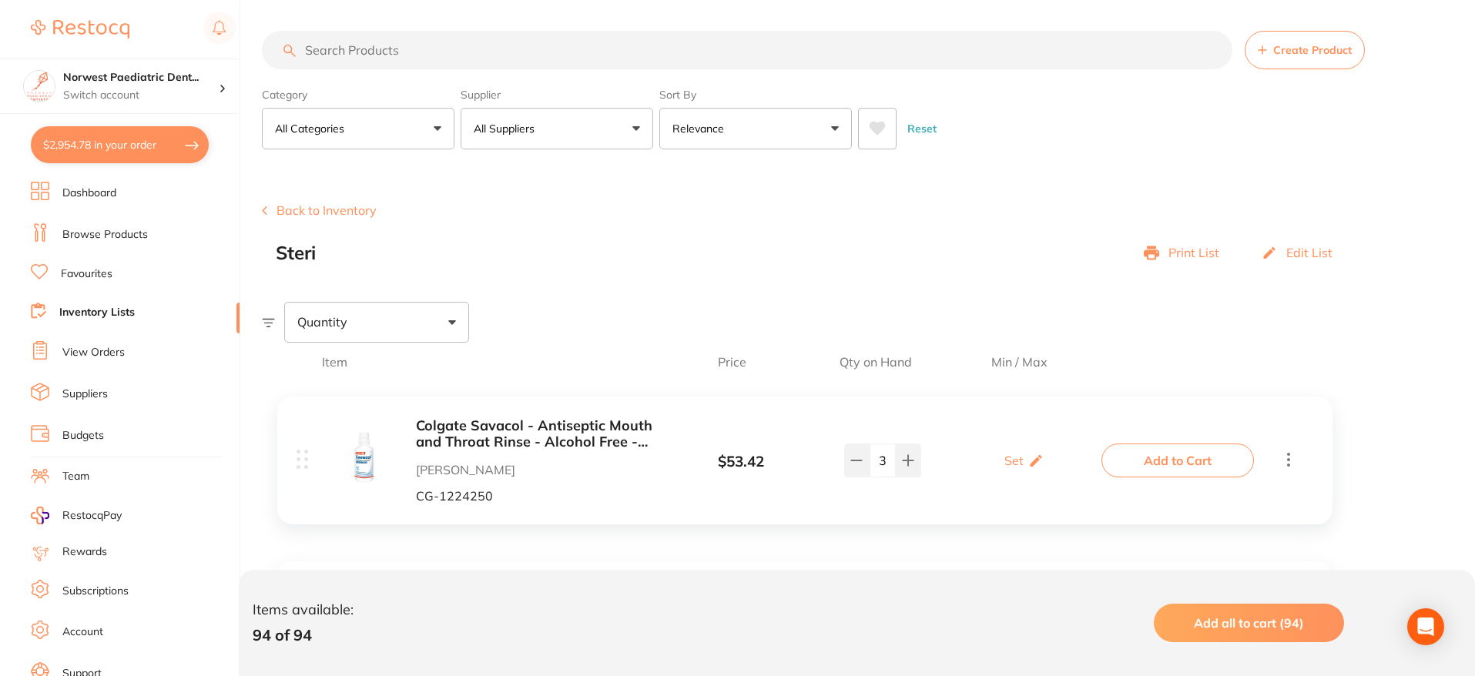
click at [541, 129] on p "All Suppliers" at bounding box center [507, 128] width 67 height 15
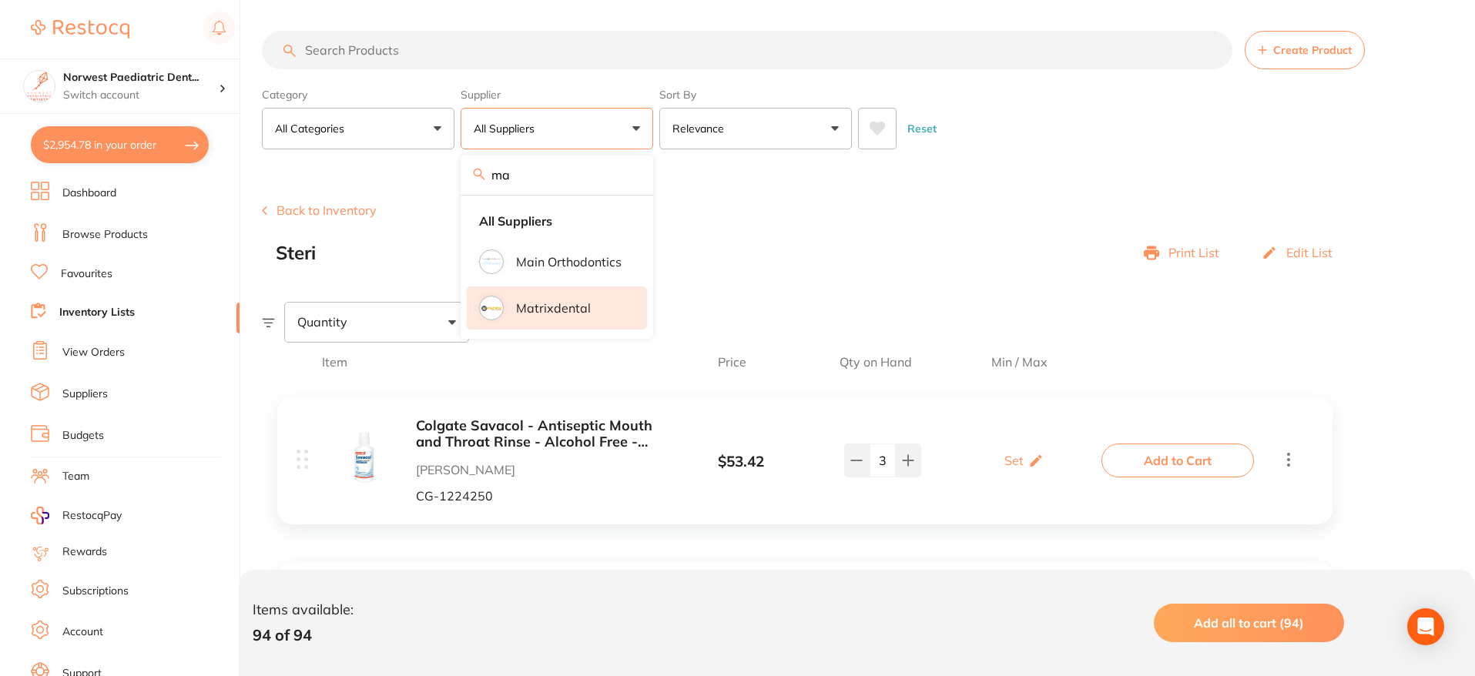
type input "ma"
click at [575, 318] on li "Matrixdental" at bounding box center [557, 308] width 180 height 43
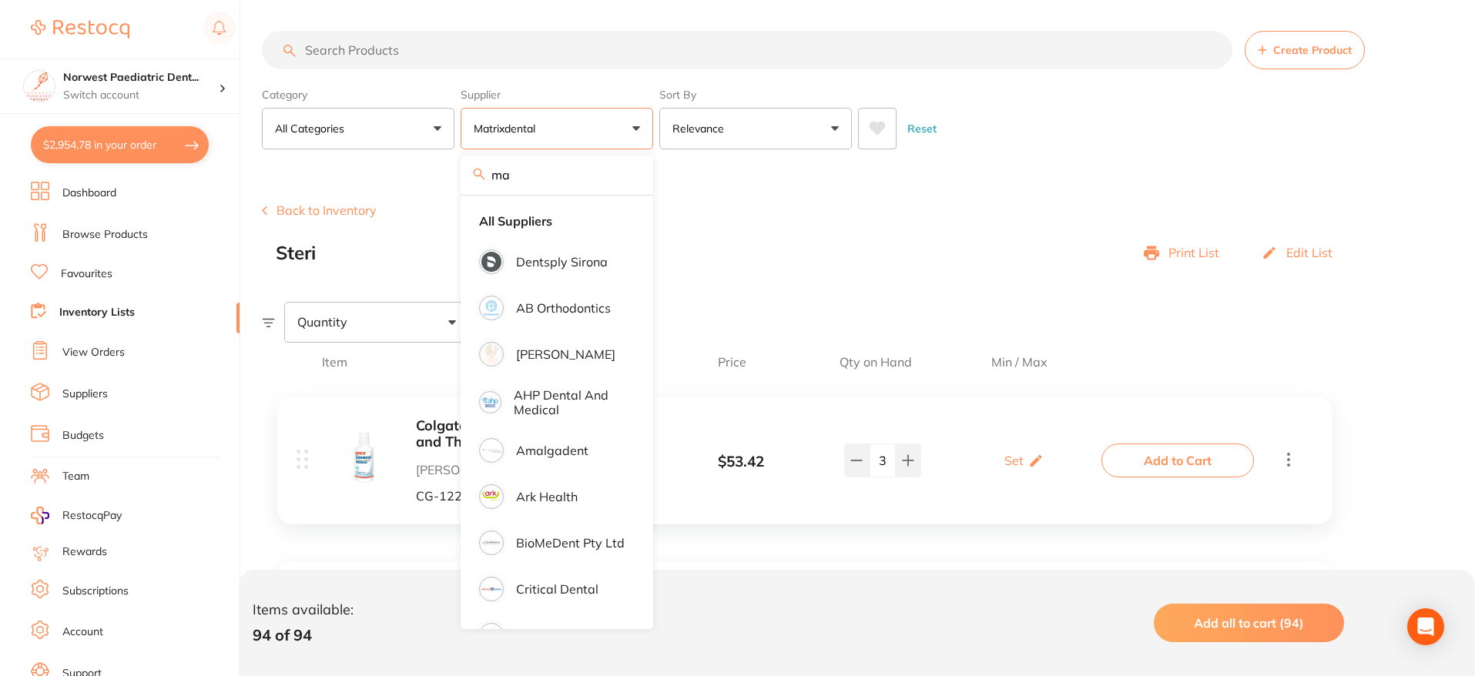
click at [747, 227] on div "Back to Inventory Steri Print List Edit List" at bounding box center [868, 233] width 1213 height 60
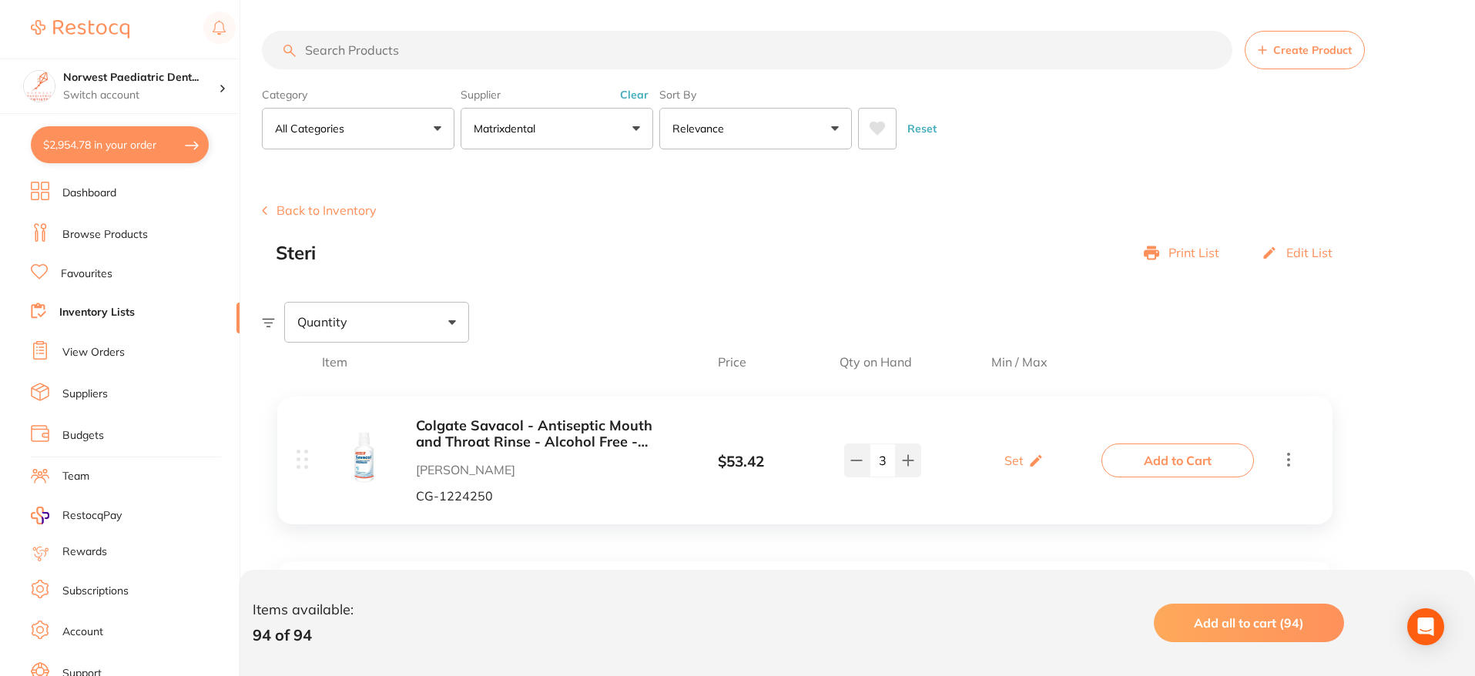
click at [109, 272] on link "Favourites" at bounding box center [87, 274] width 52 height 15
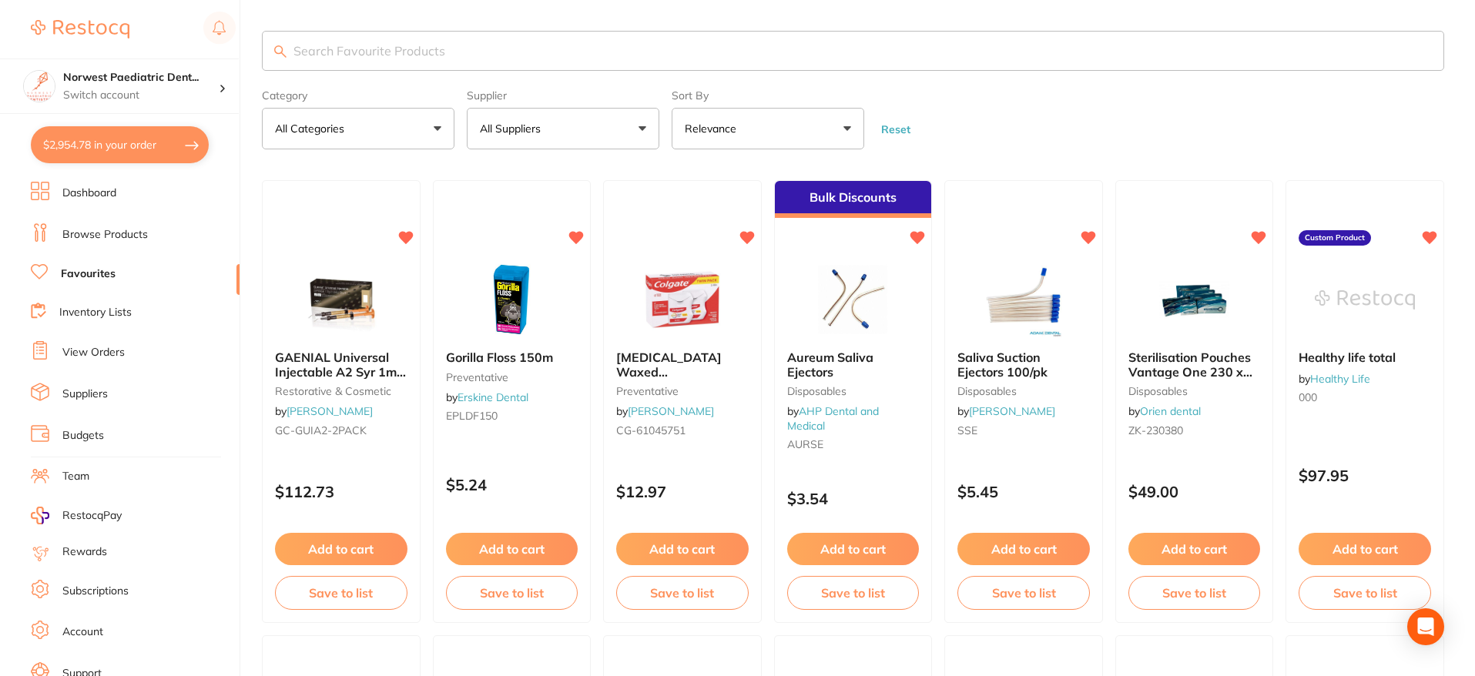
click at [519, 49] on input "search" at bounding box center [853, 51] width 1183 height 40
click at [593, 143] on button "All Suppliers" at bounding box center [563, 129] width 193 height 42
type input "ma"
click at [551, 261] on p "Matrixdental" at bounding box center [559, 262] width 75 height 14
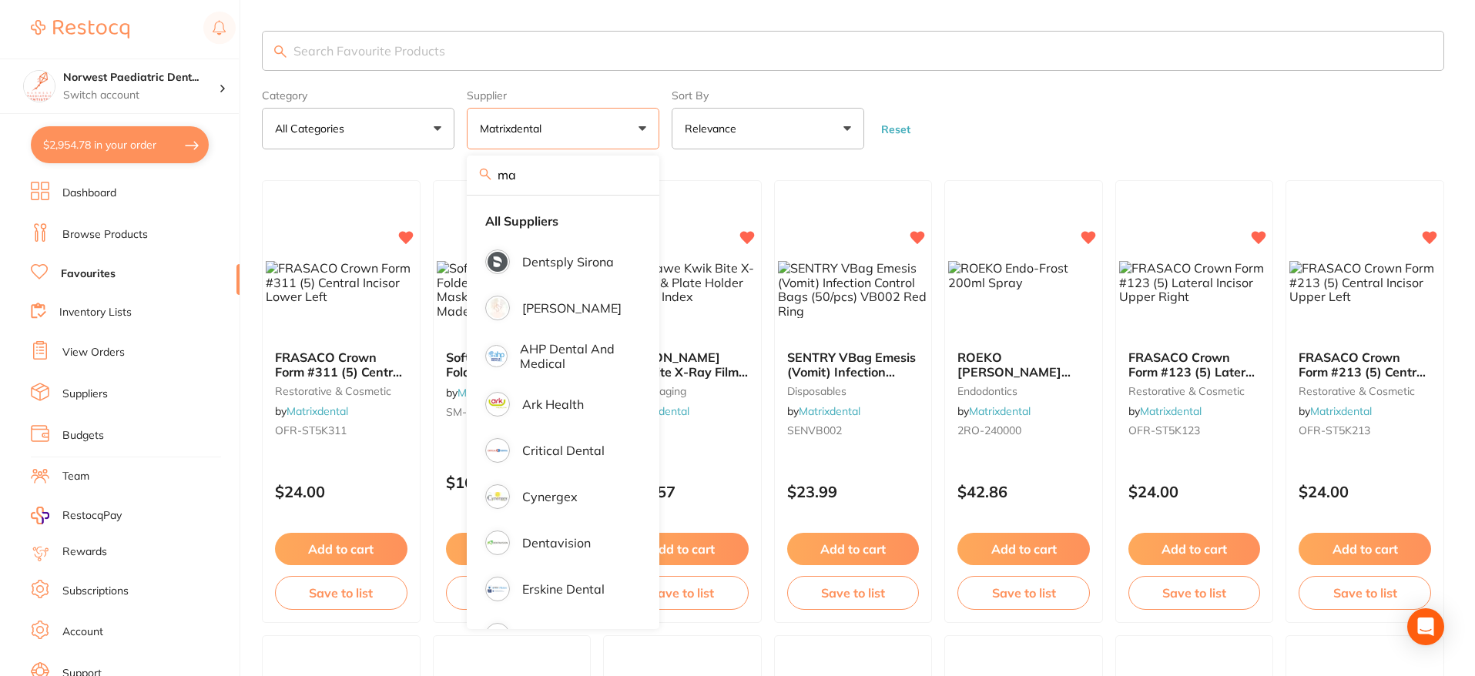
click at [1028, 107] on form "Category All Categories All Categories anaesthetic burs disposables endodontics…" at bounding box center [853, 116] width 1183 height 66
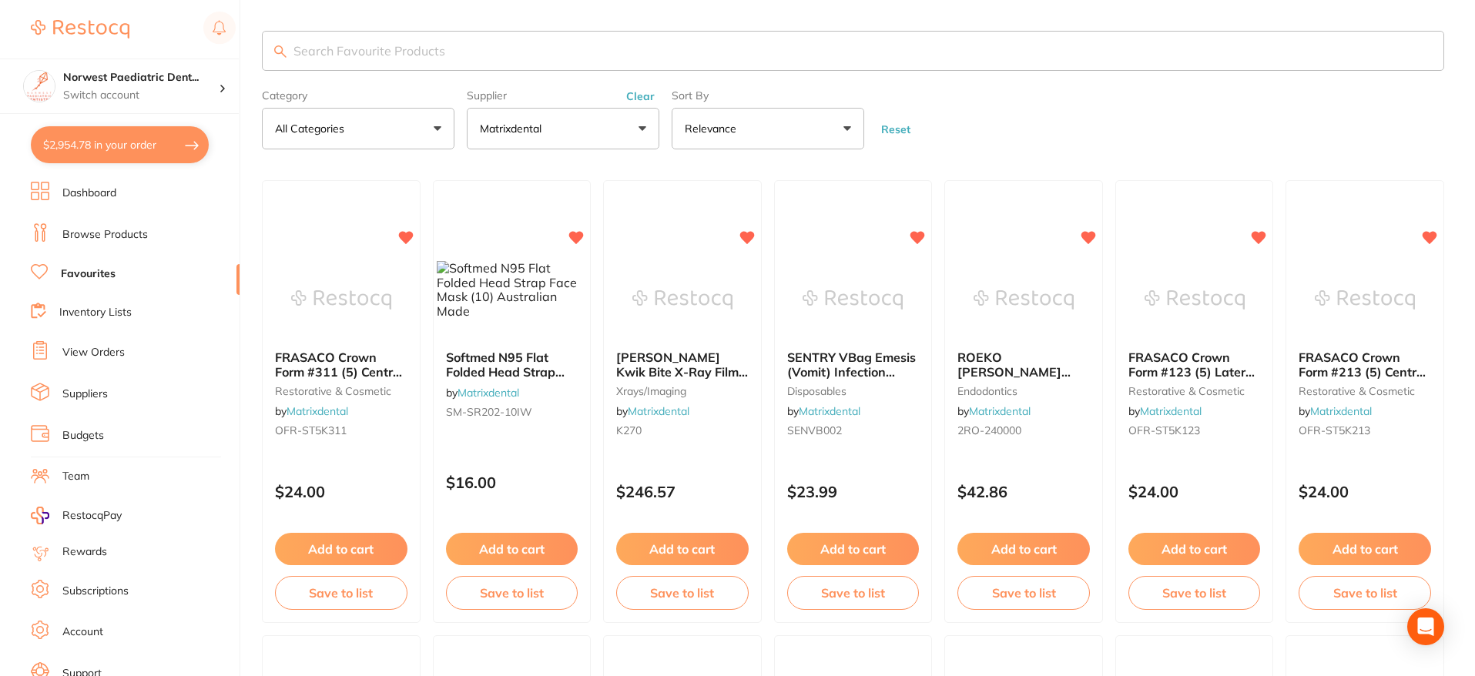
click at [647, 59] on input "search" at bounding box center [853, 51] width 1183 height 40
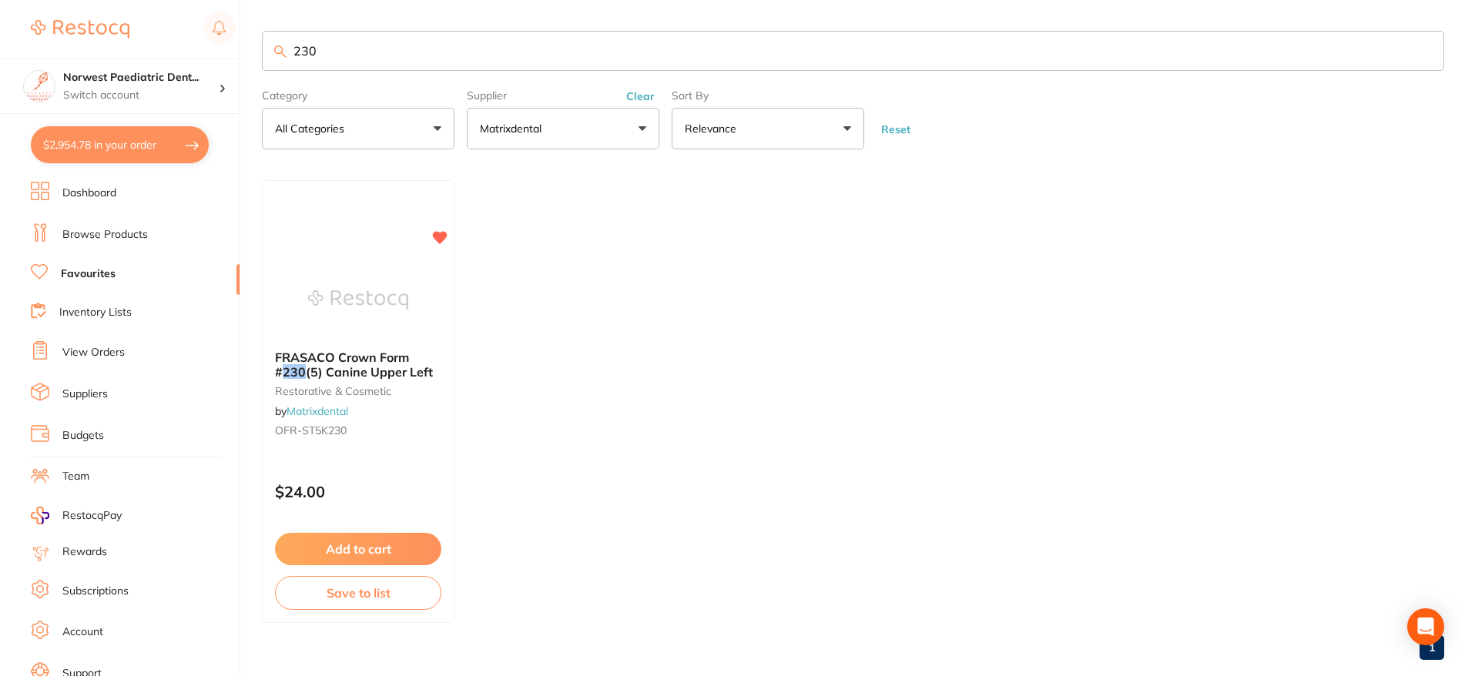
type input "230"
click at [645, 96] on button "Clear" at bounding box center [641, 96] width 38 height 14
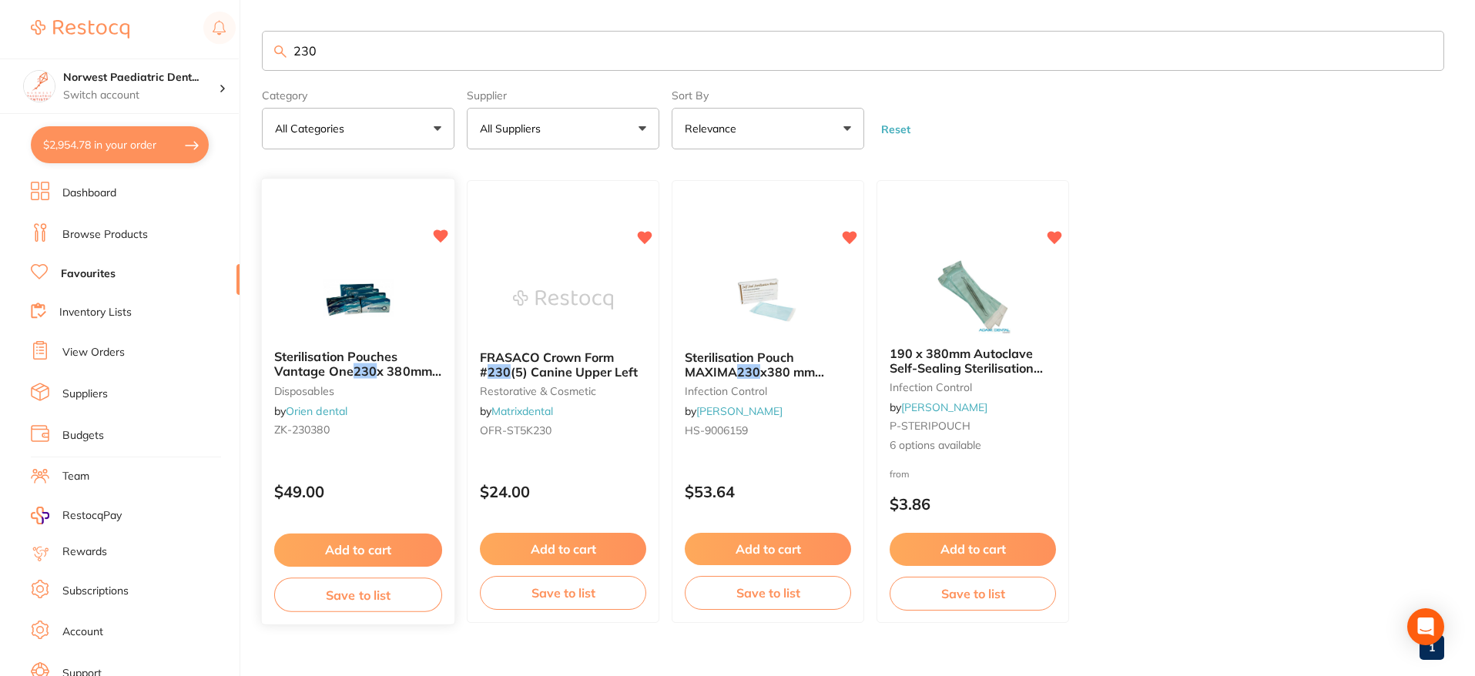
click at [446, 233] on icon at bounding box center [441, 236] width 15 height 13
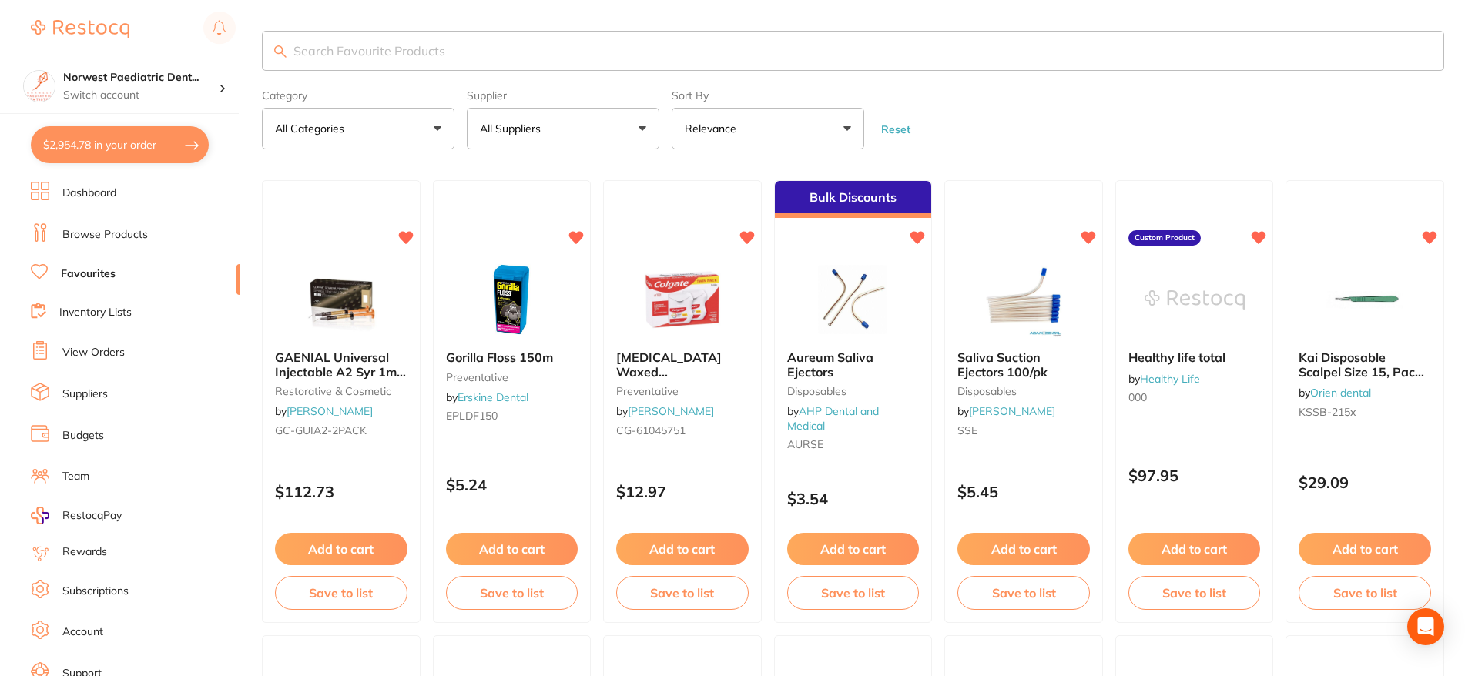
click at [124, 230] on link "Browse Products" at bounding box center [105, 234] width 86 height 15
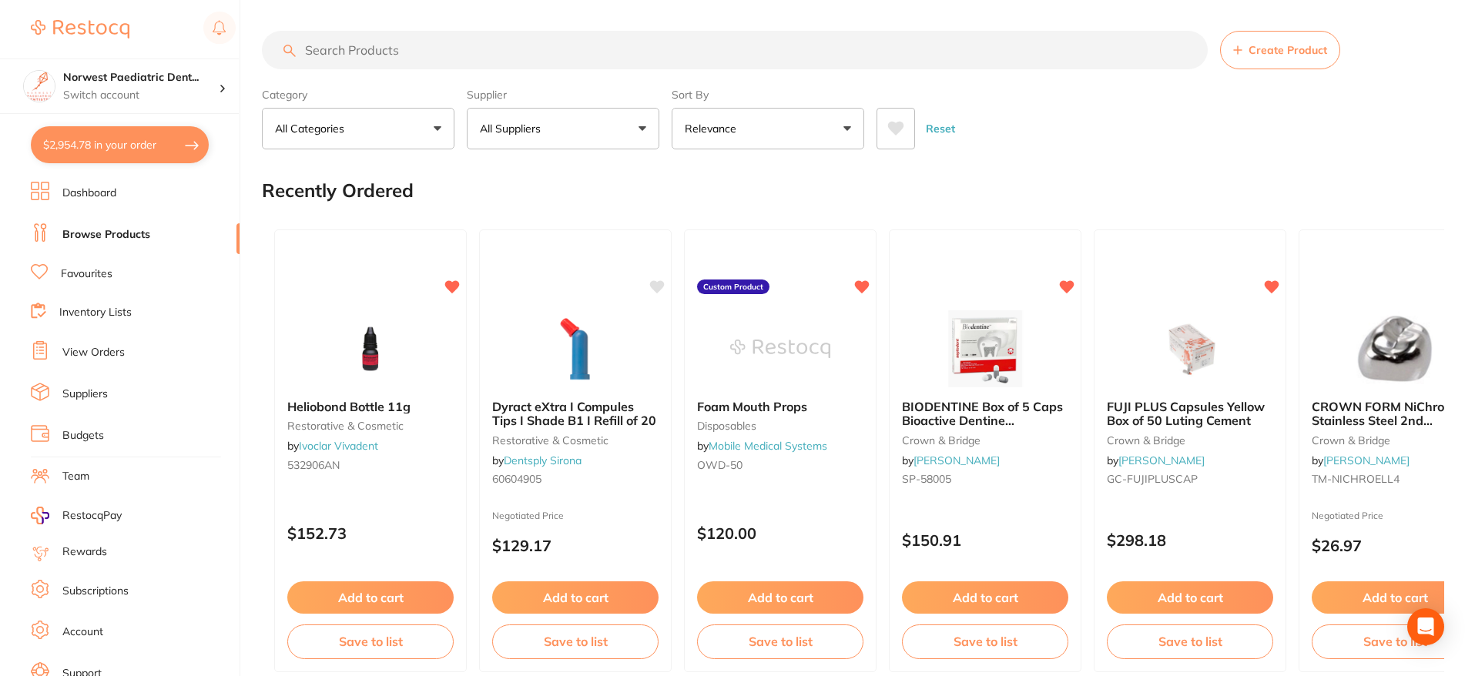
click at [416, 55] on input "search" at bounding box center [735, 50] width 946 height 39
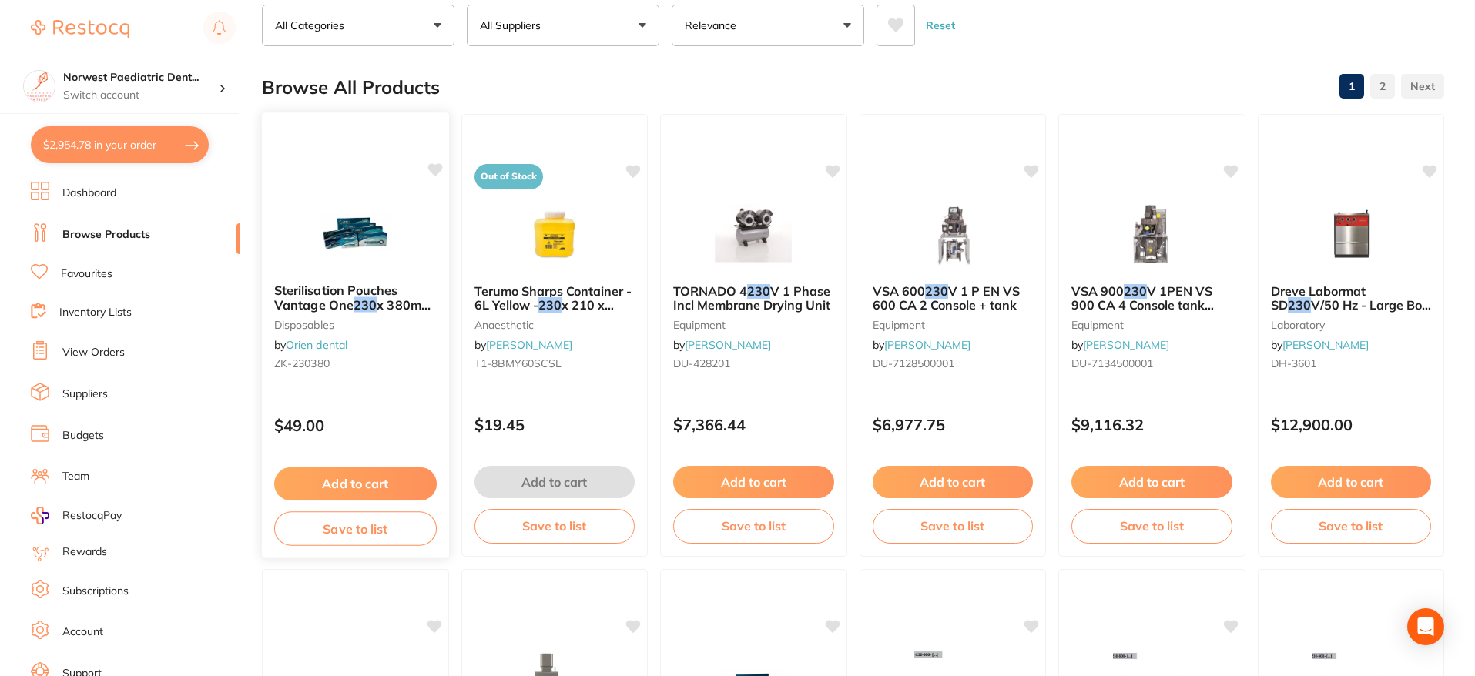
scroll to position [106, 0]
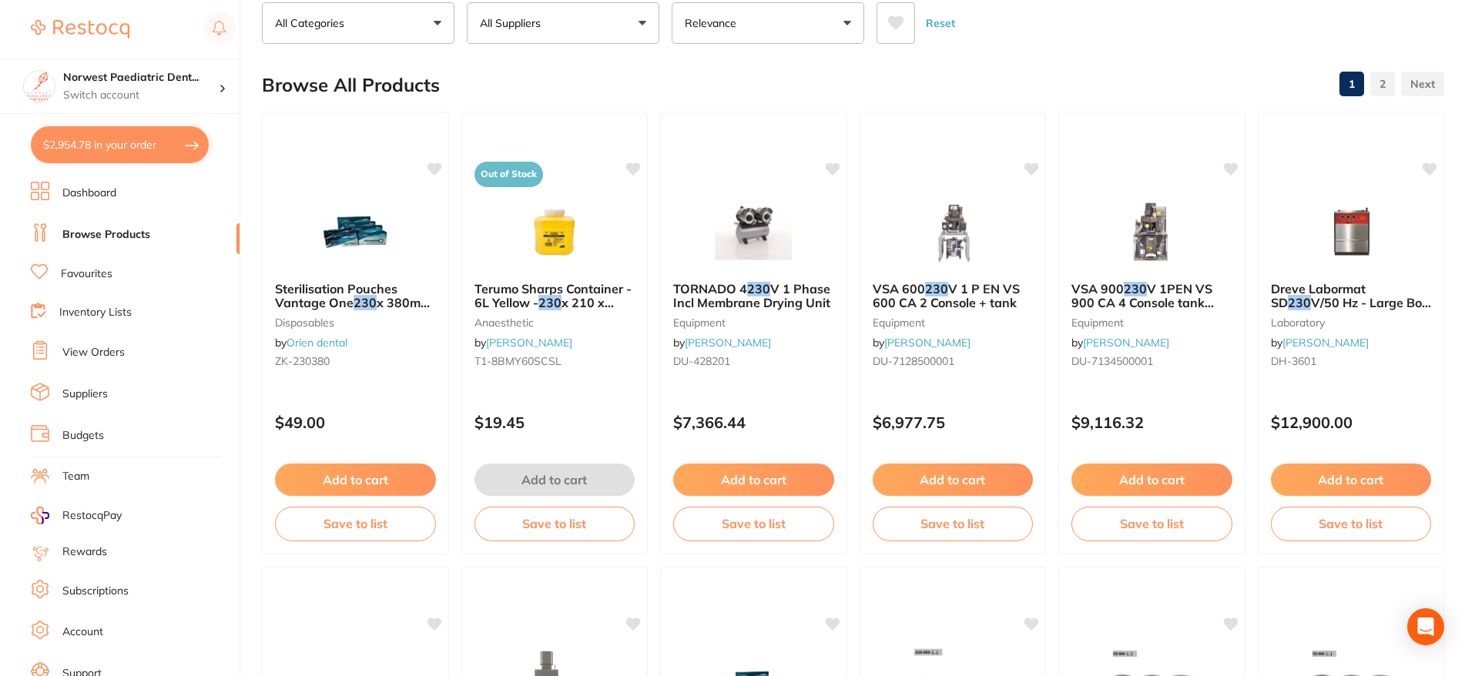
type input "230"
click at [329, 300] on span "Sterilisation Pouches Vantage One" at bounding box center [336, 295] width 122 height 29
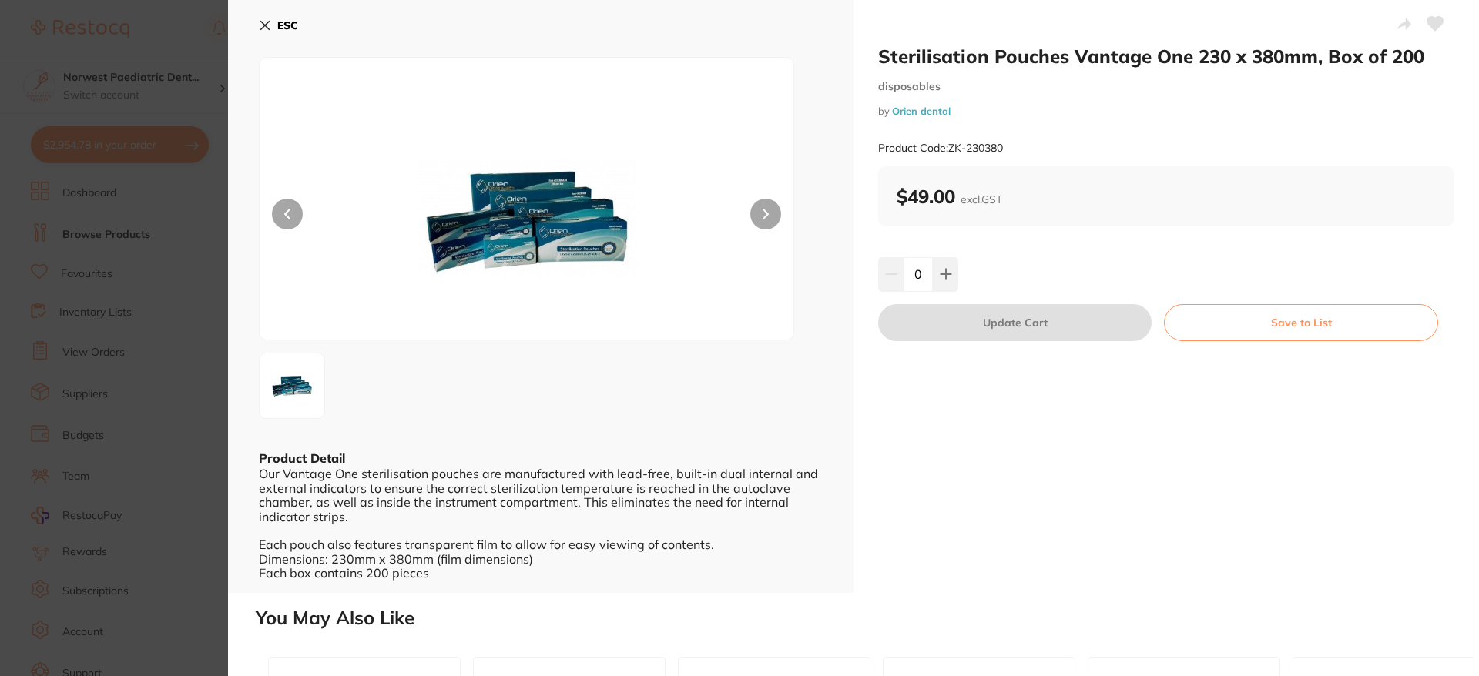
click at [1321, 332] on button "Save to List" at bounding box center [1301, 322] width 274 height 37
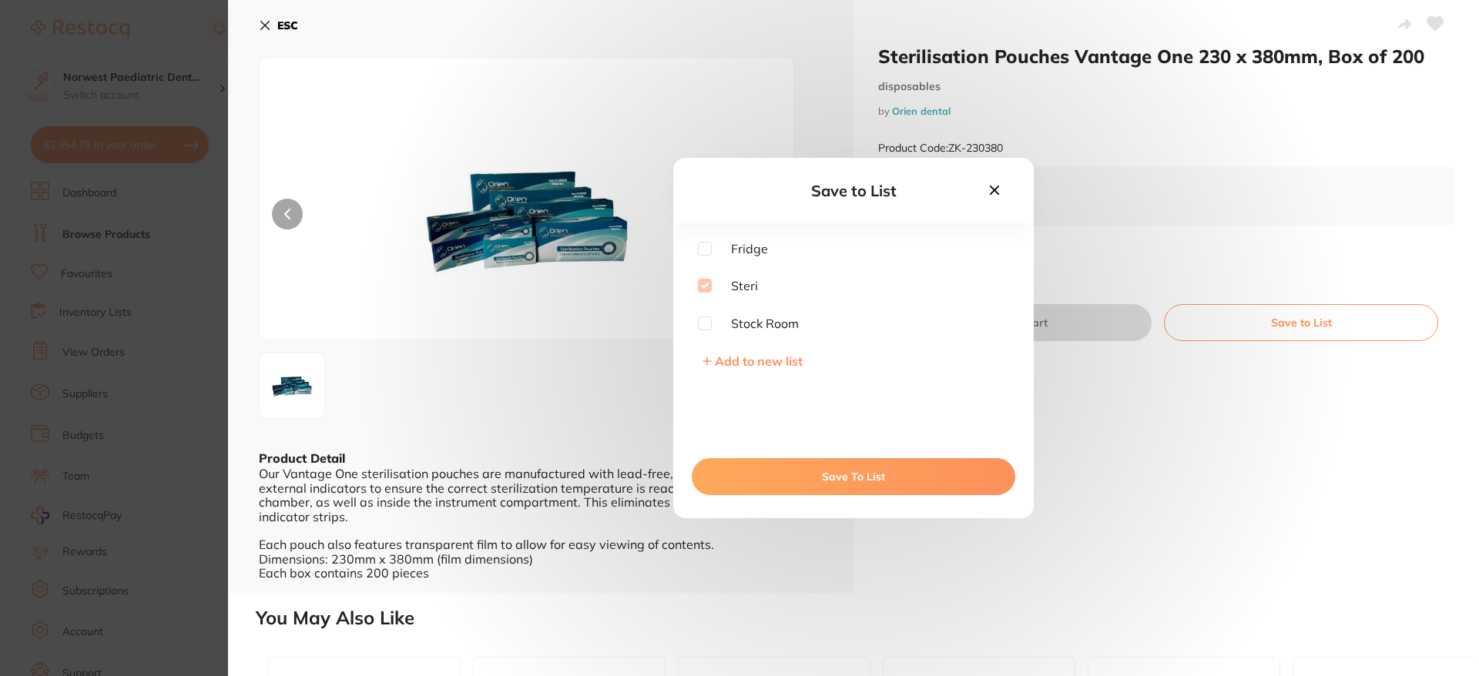
click at [726, 328] on span "Stock Room" at bounding box center [755, 324] width 87 height 14
click at [706, 321] on input "checkbox" at bounding box center [705, 324] width 14 height 14
click at [714, 321] on span "Stock Room" at bounding box center [755, 324] width 87 height 14
click at [710, 327] on input "checkbox" at bounding box center [705, 324] width 14 height 14
checkbox input "false"
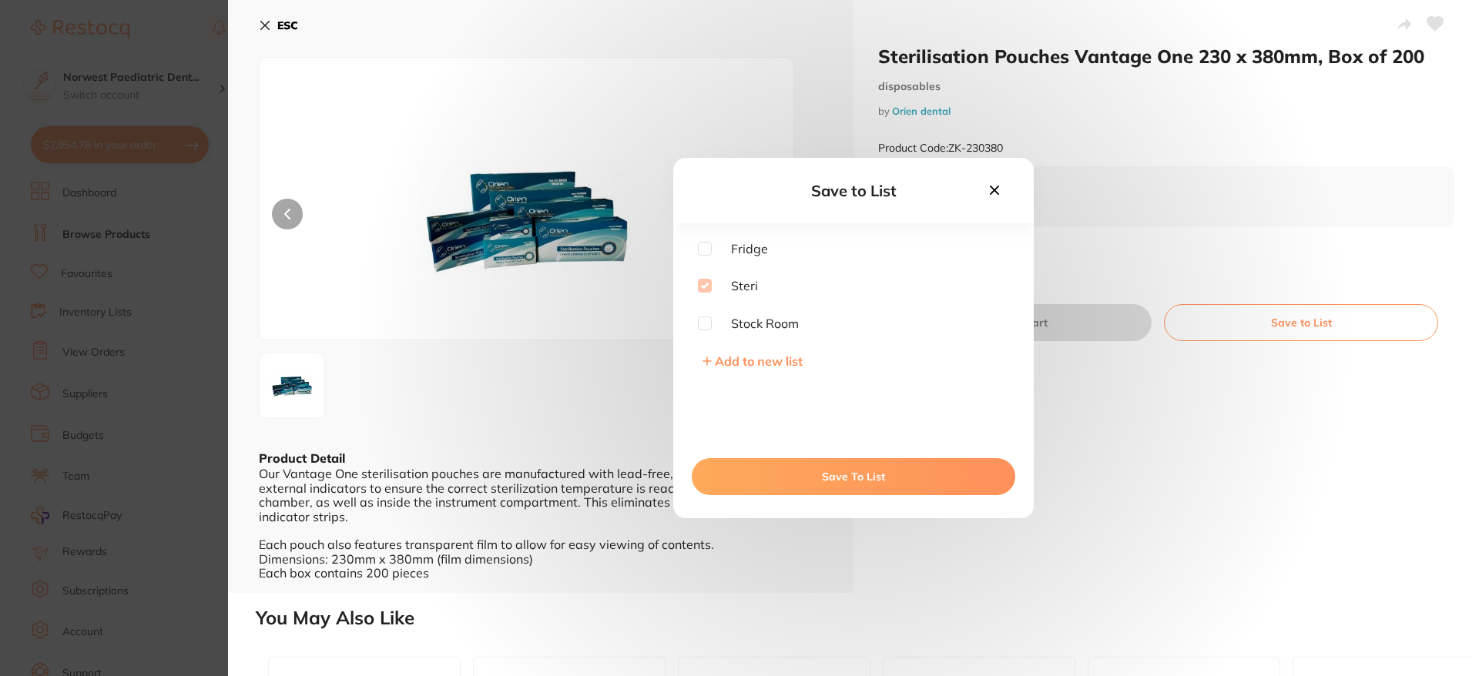
click at [737, 251] on span "Fridge" at bounding box center [740, 249] width 56 height 14
click at [995, 192] on icon at bounding box center [994, 190] width 9 height 9
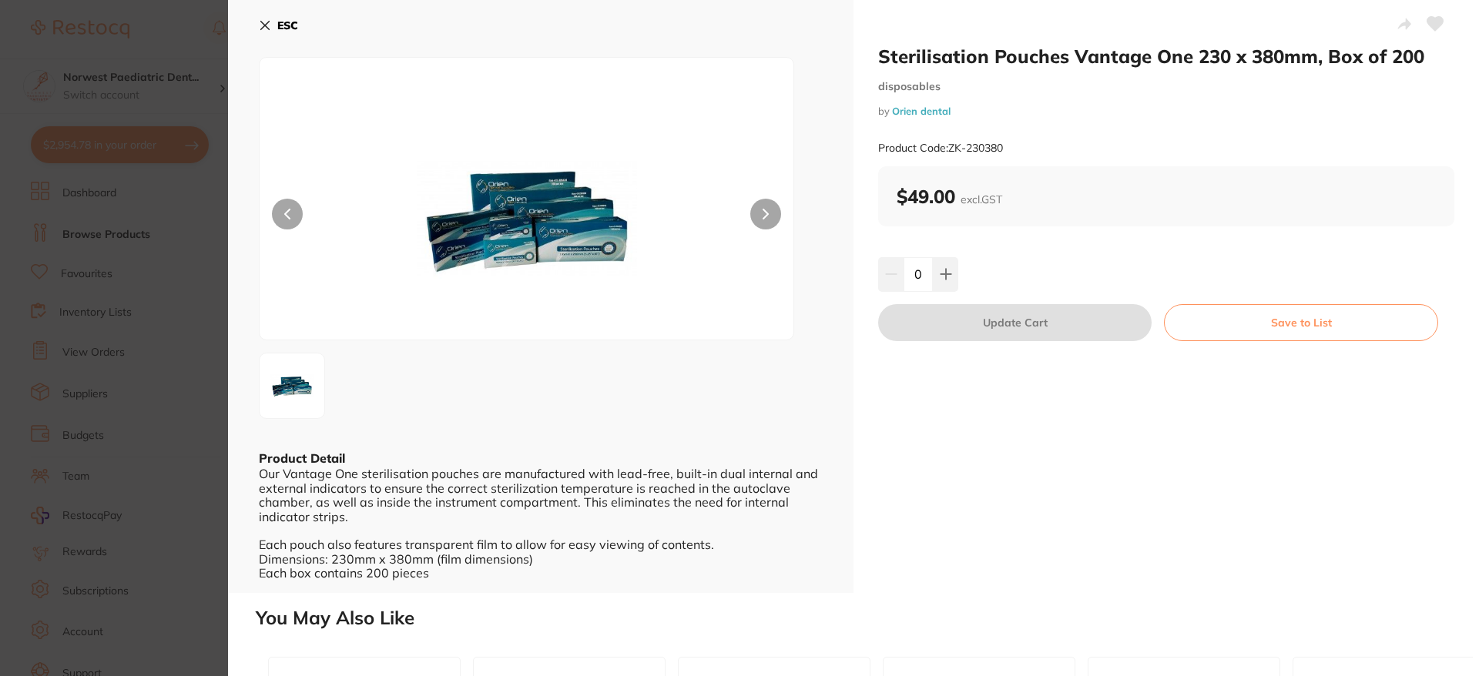
click at [1438, 23] on icon at bounding box center [1436, 24] width 16 height 14
click at [1329, 323] on button "Save to List" at bounding box center [1301, 322] width 274 height 37
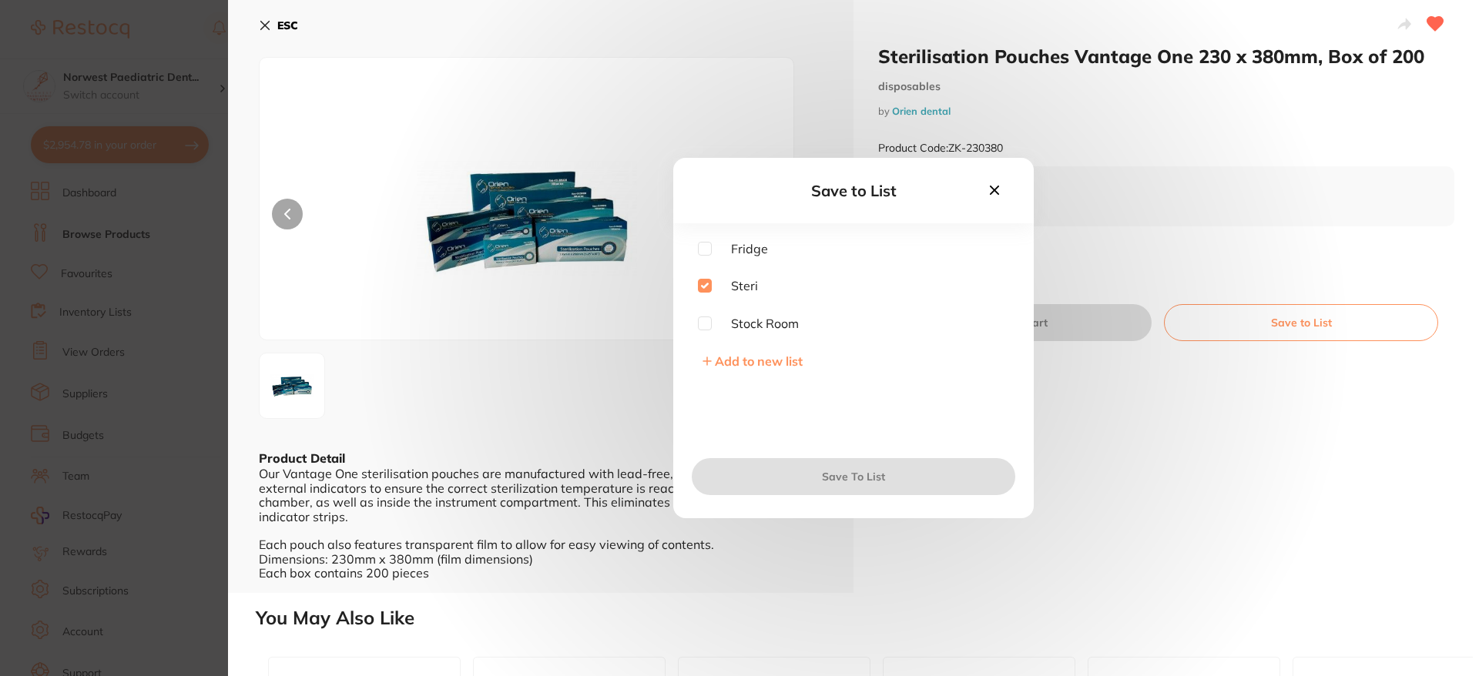
checkbox input "true"
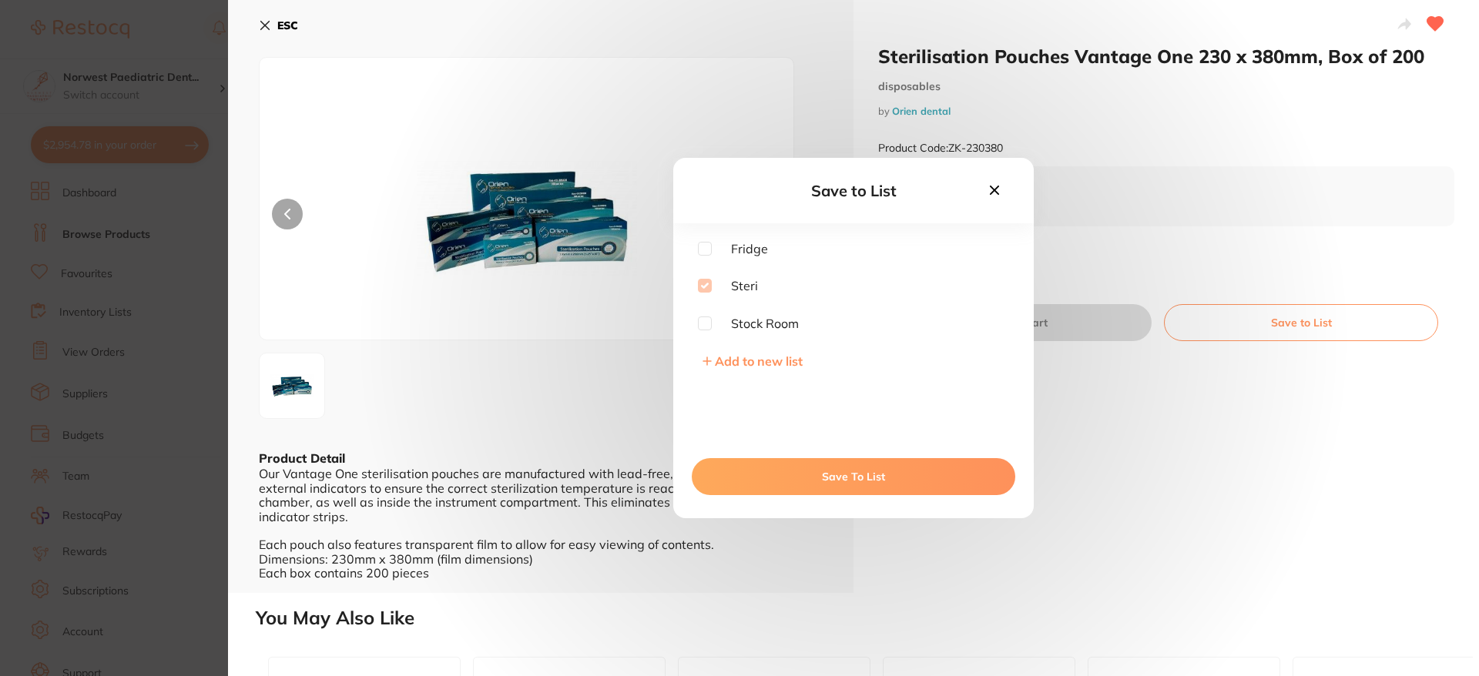
click at [784, 473] on button "Save To List" at bounding box center [854, 476] width 324 height 37
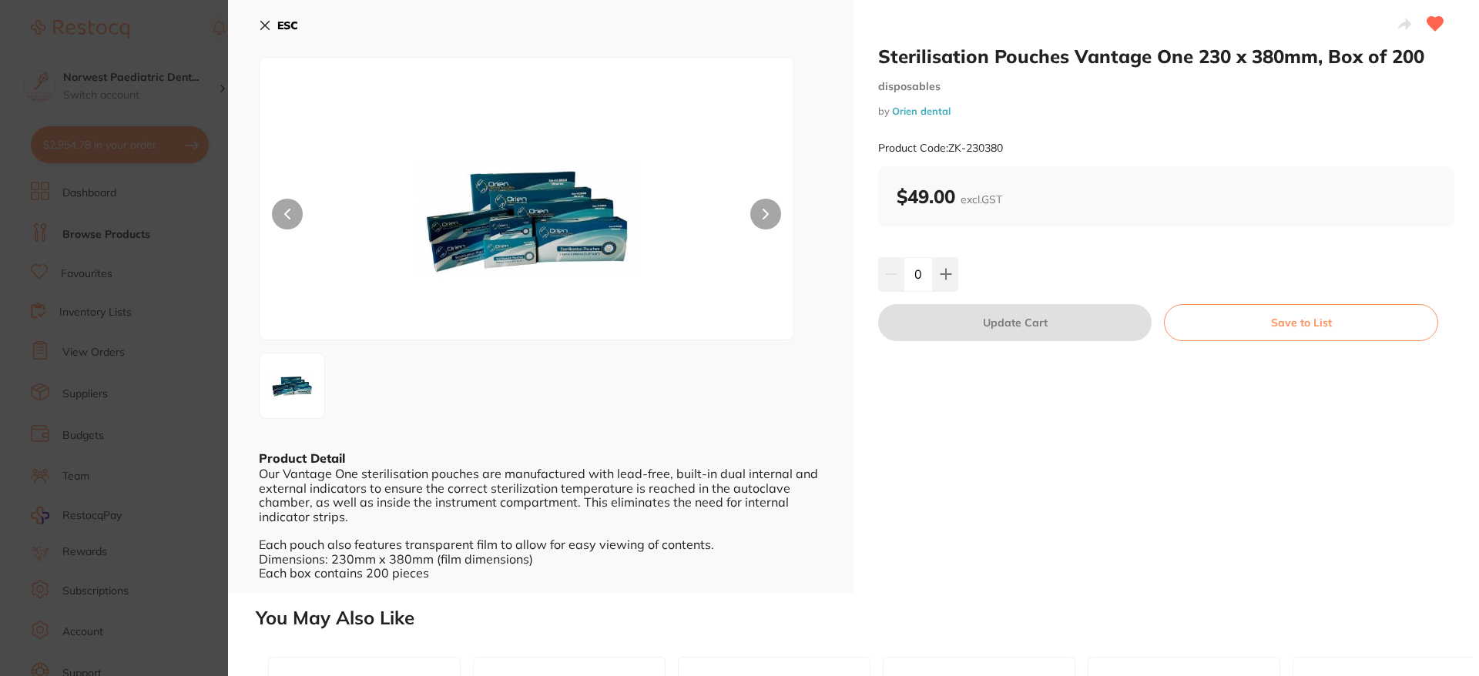
click at [290, 31] on b "ESC" at bounding box center [287, 25] width 21 height 14
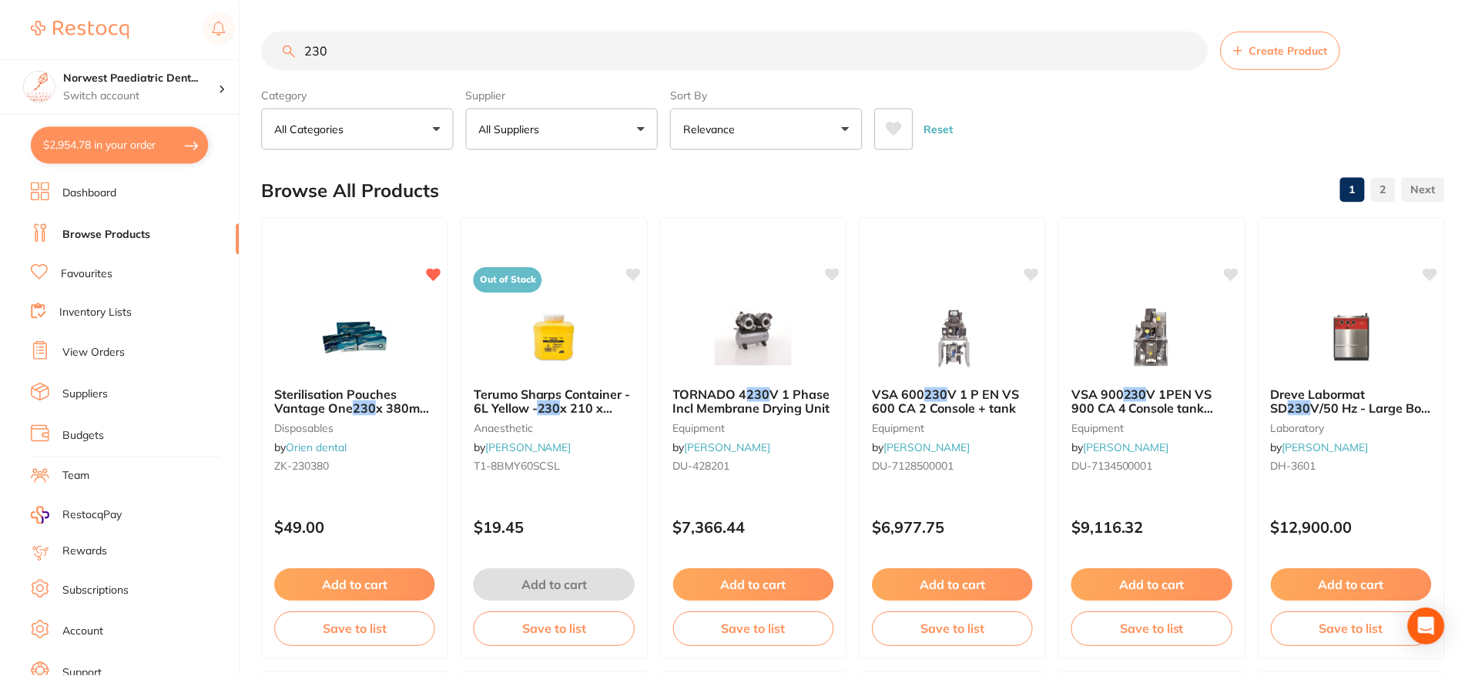
scroll to position [106, 0]
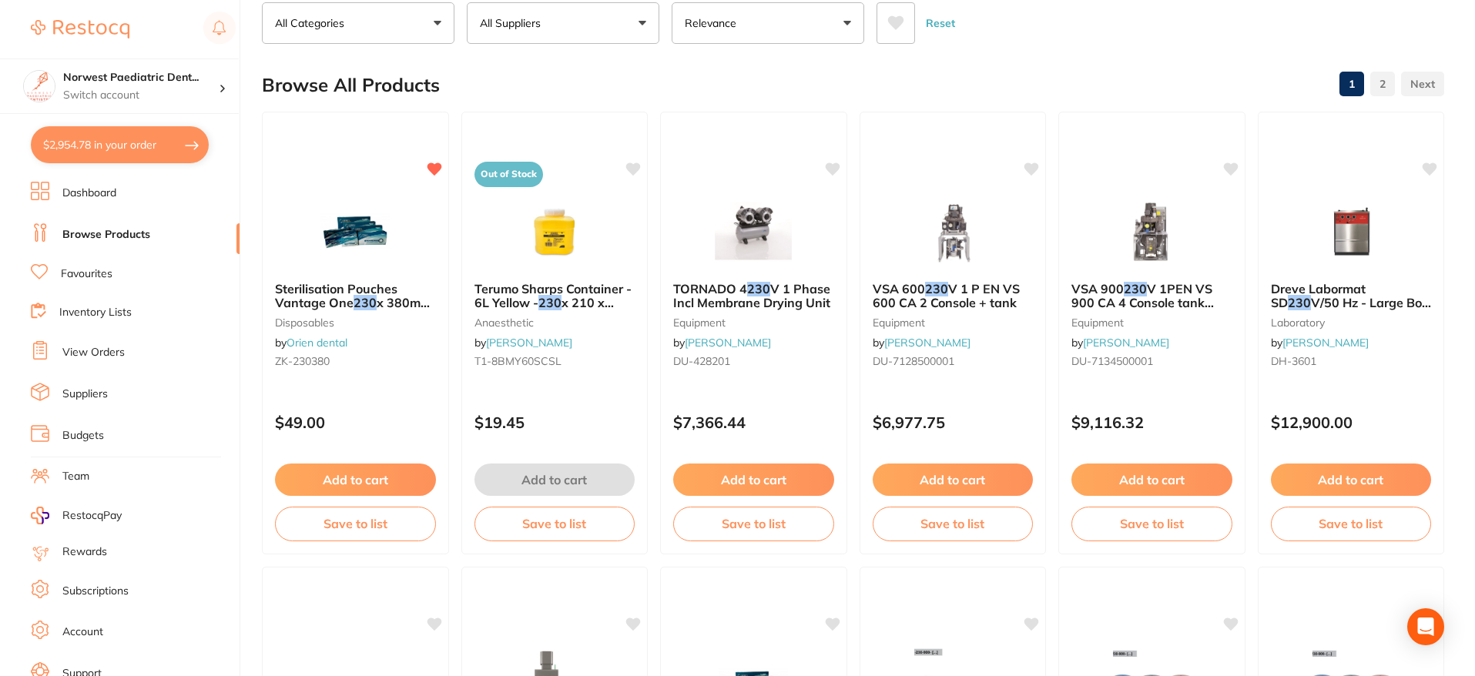
click at [112, 153] on button "$2,954.78 in your order" at bounding box center [120, 144] width 178 height 37
checkbox input "true"
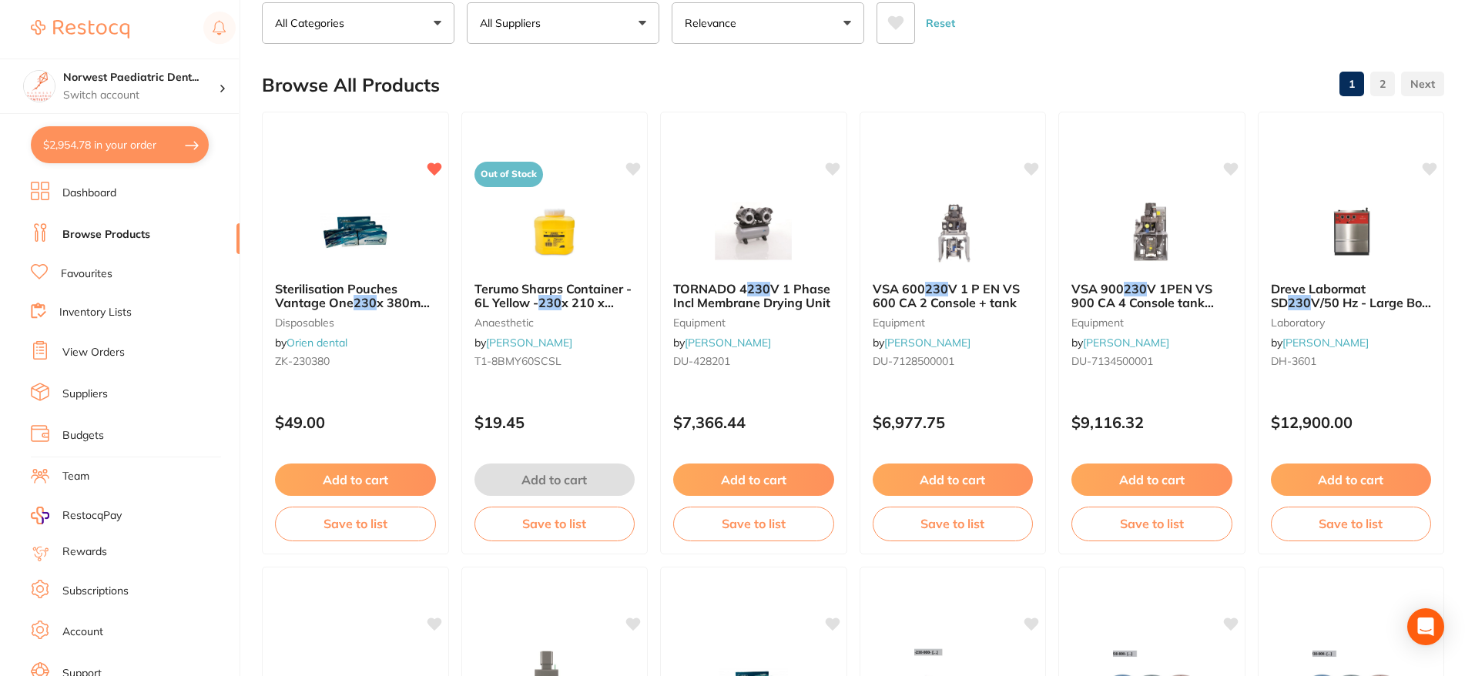
checkbox input "true"
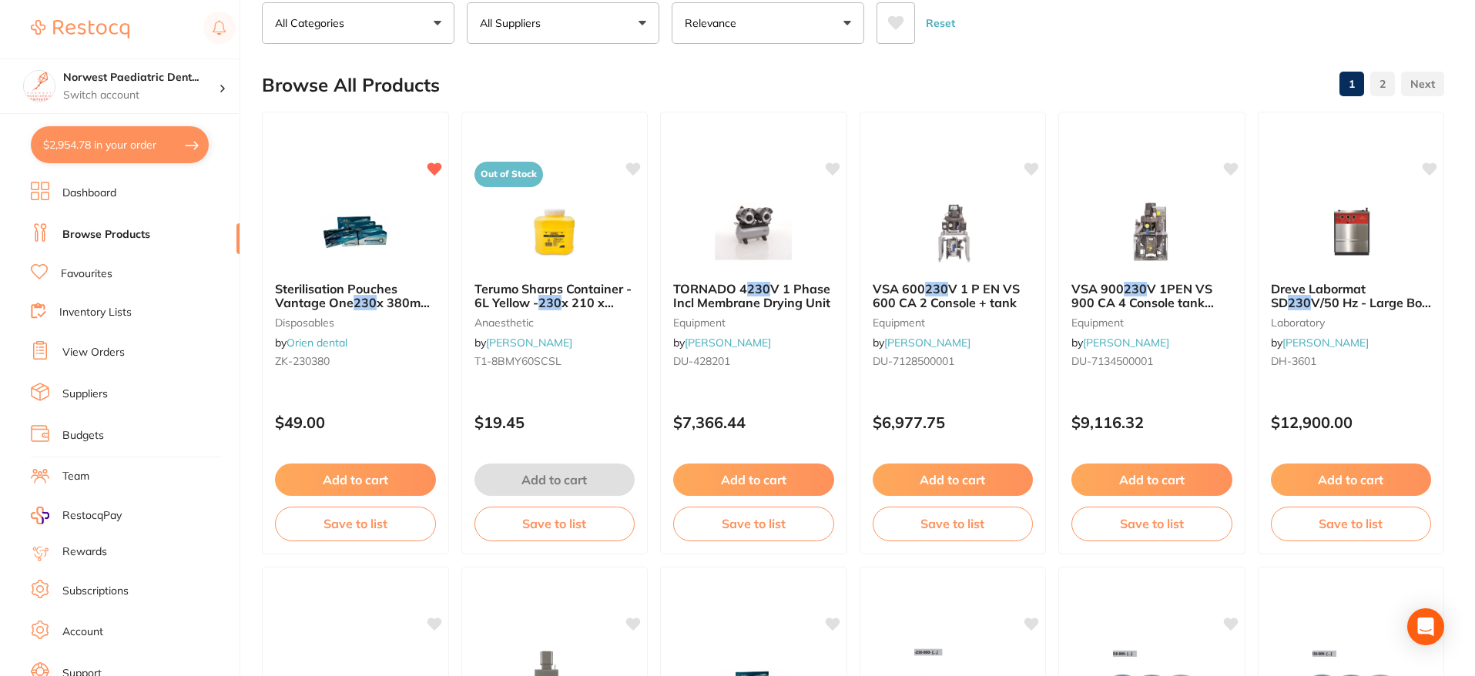
checkbox input "true"
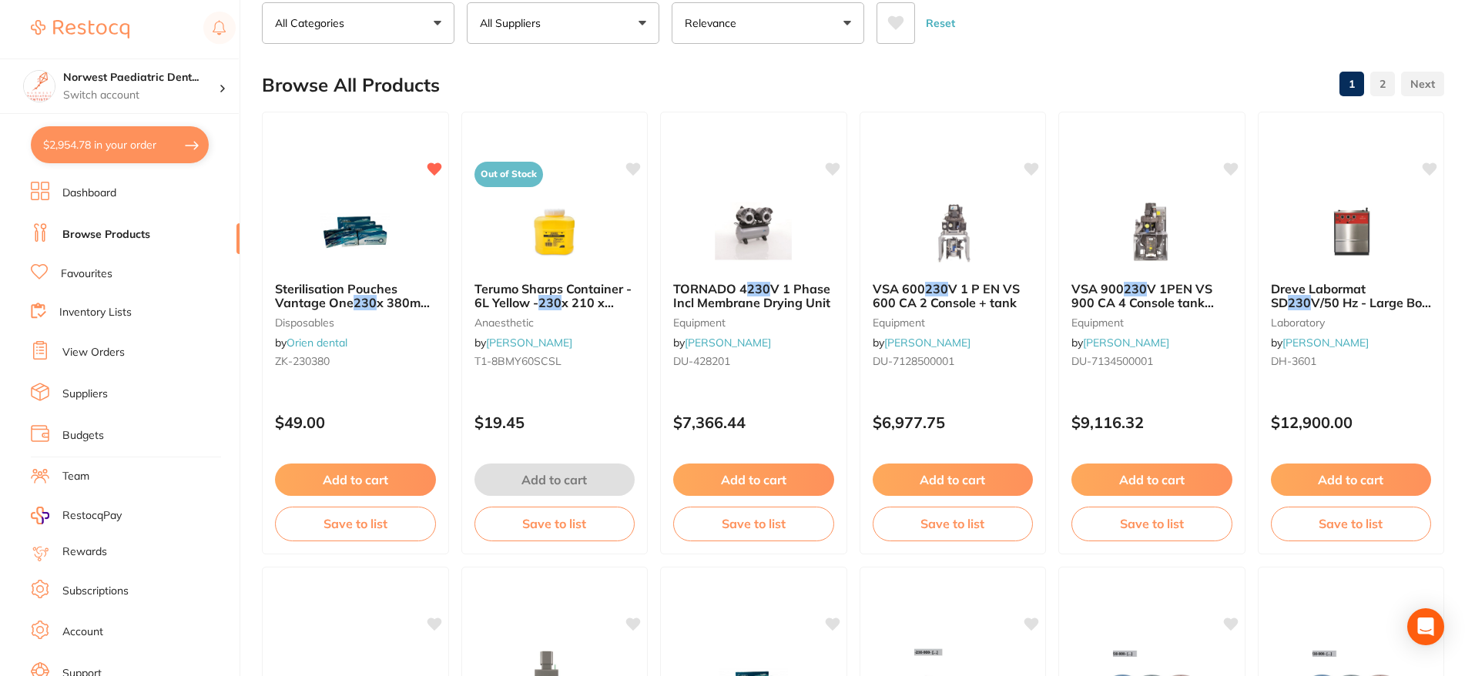
checkbox input "true"
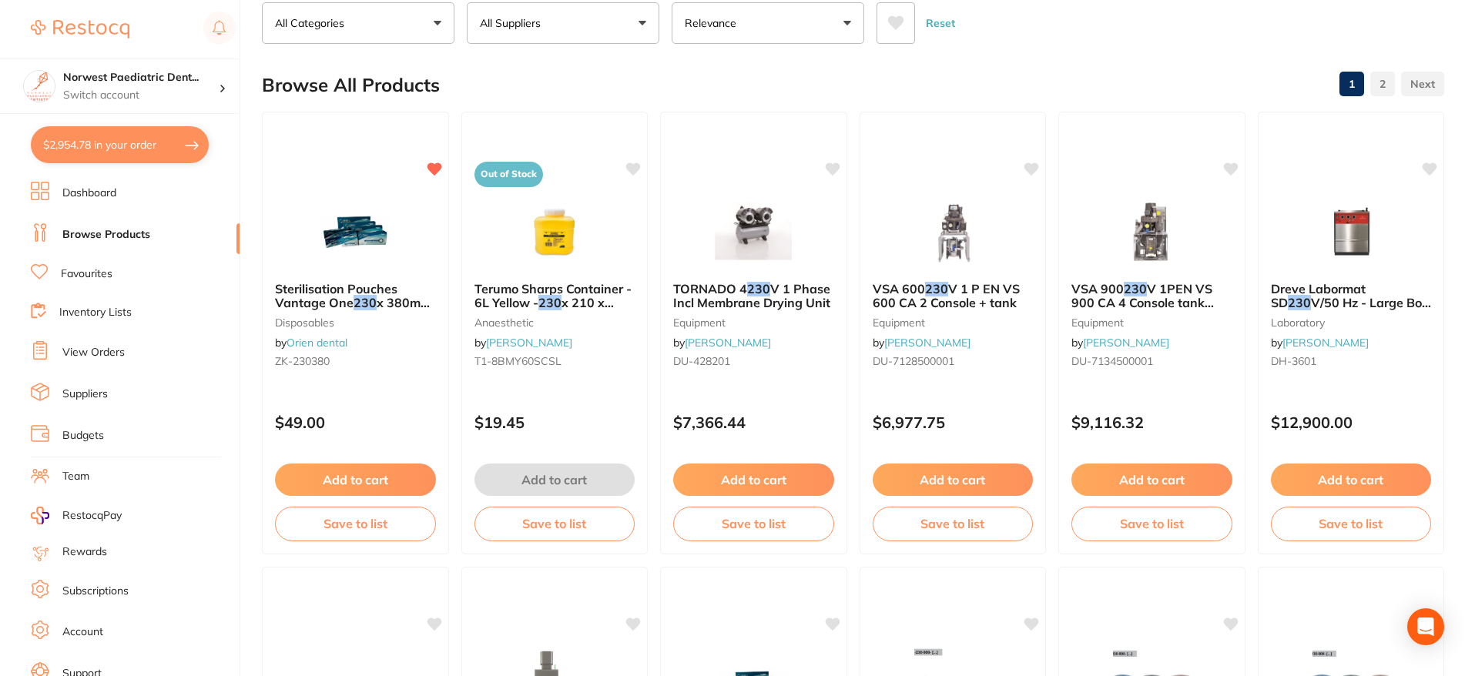
checkbox input "true"
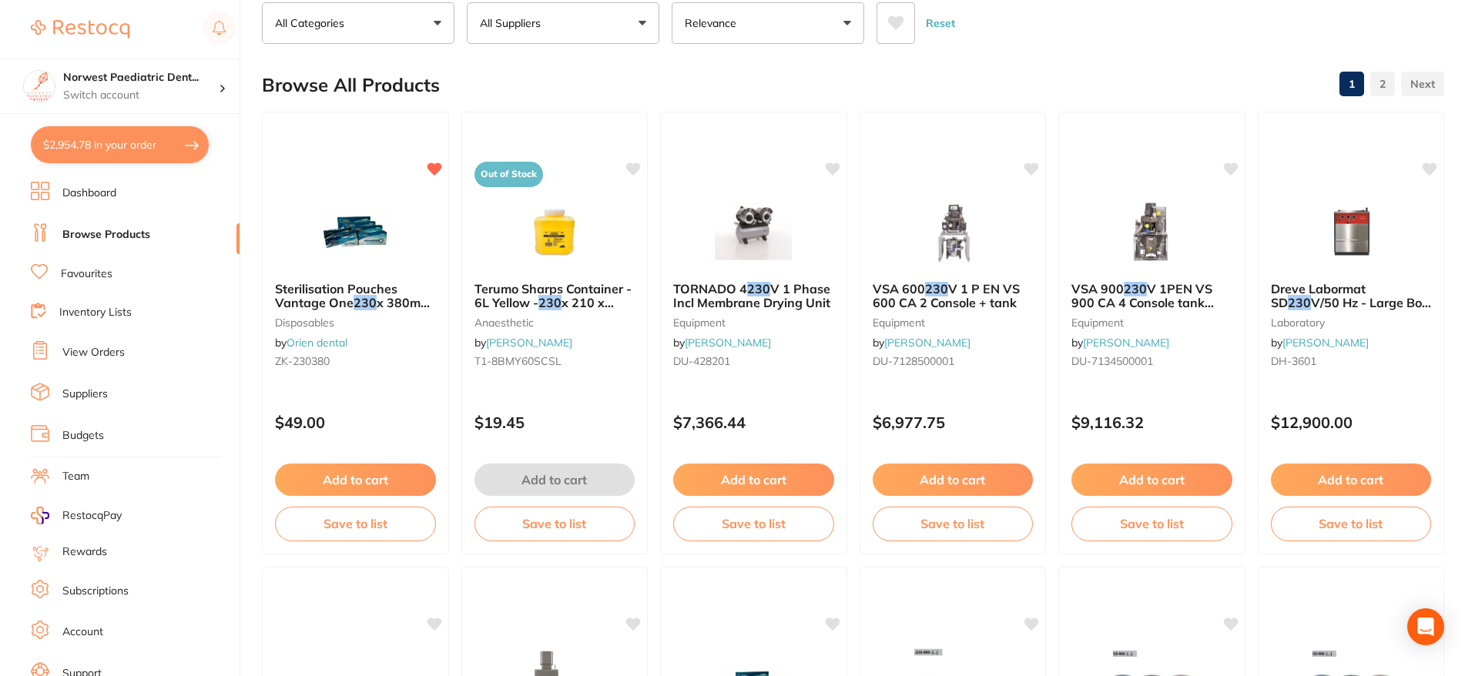
checkbox input "true"
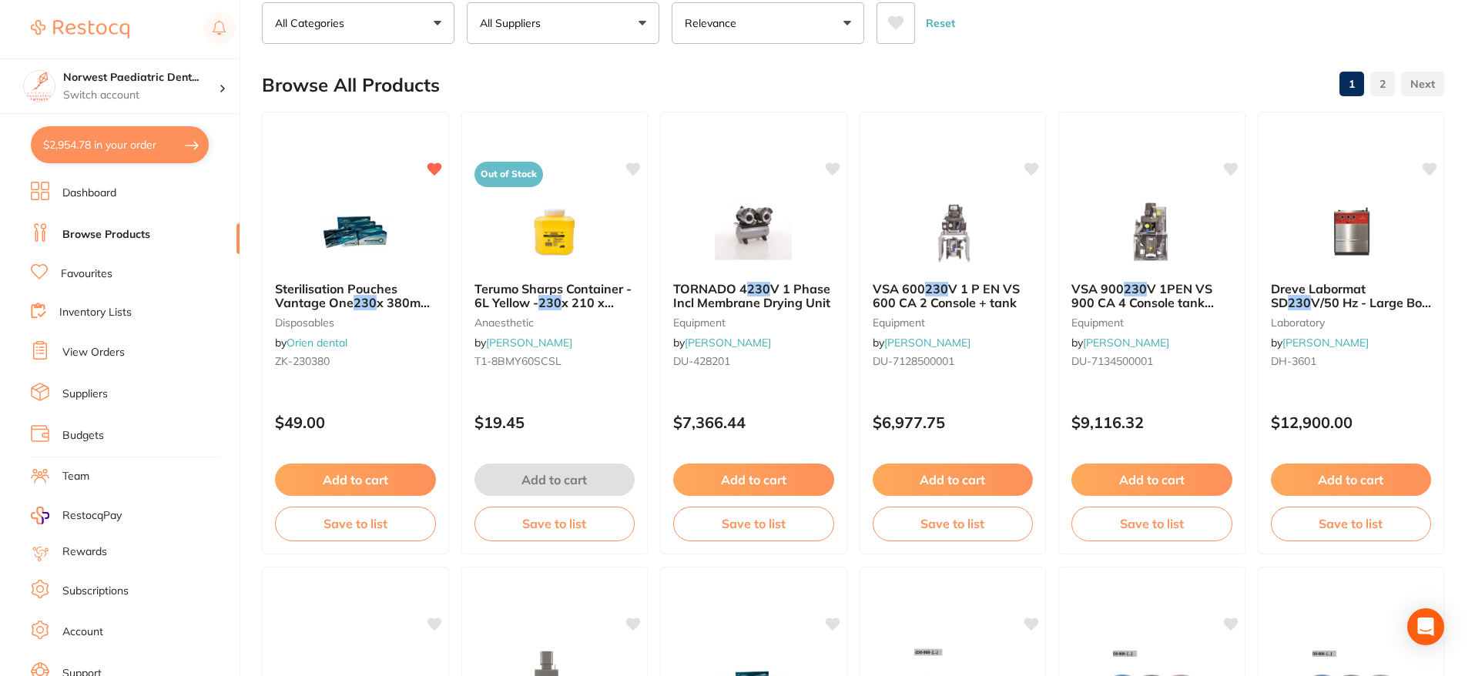
checkbox input "true"
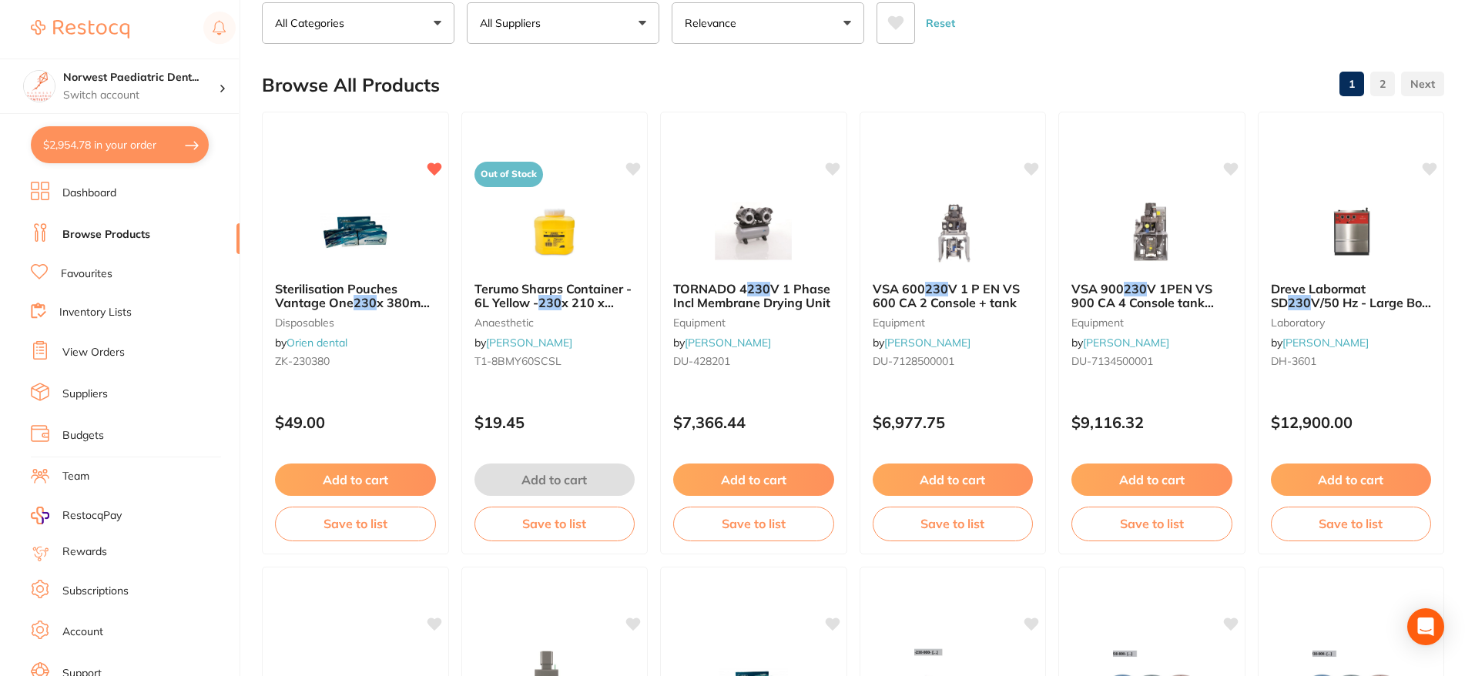
checkbox input "true"
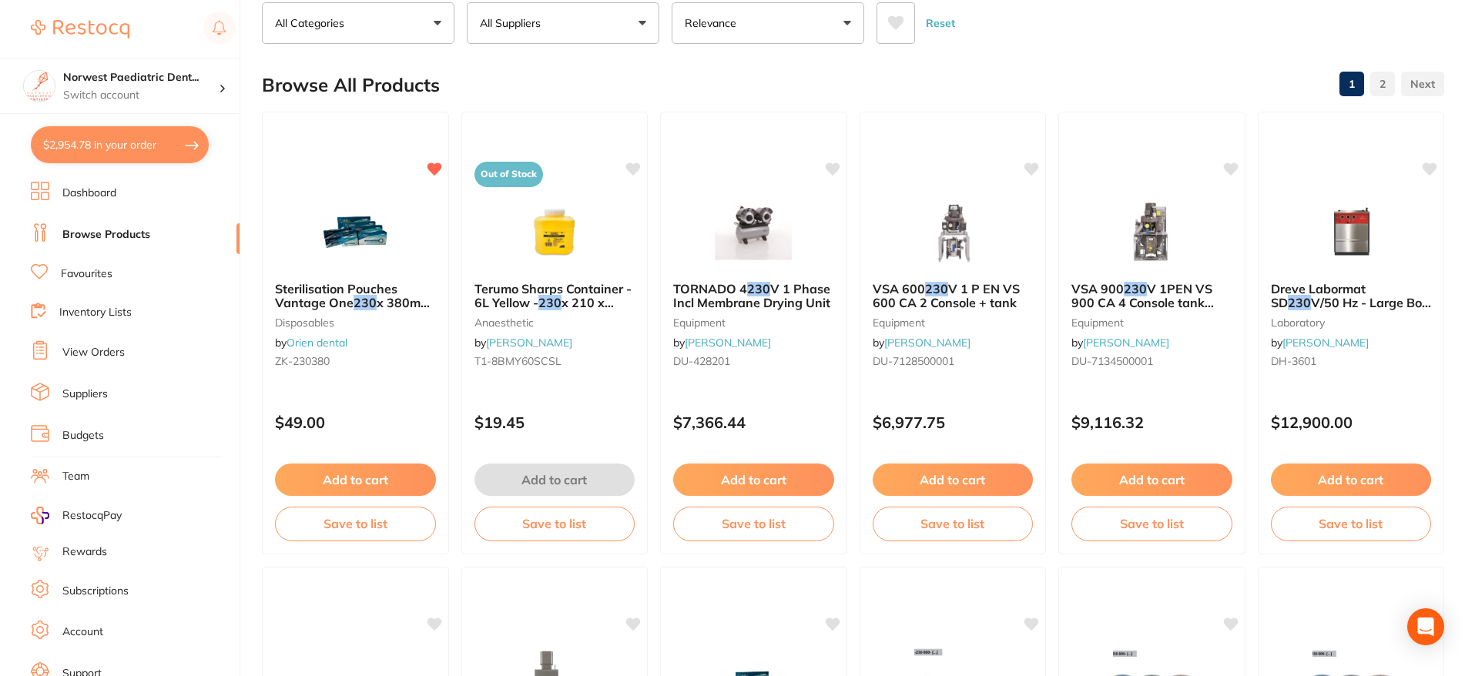
checkbox input "true"
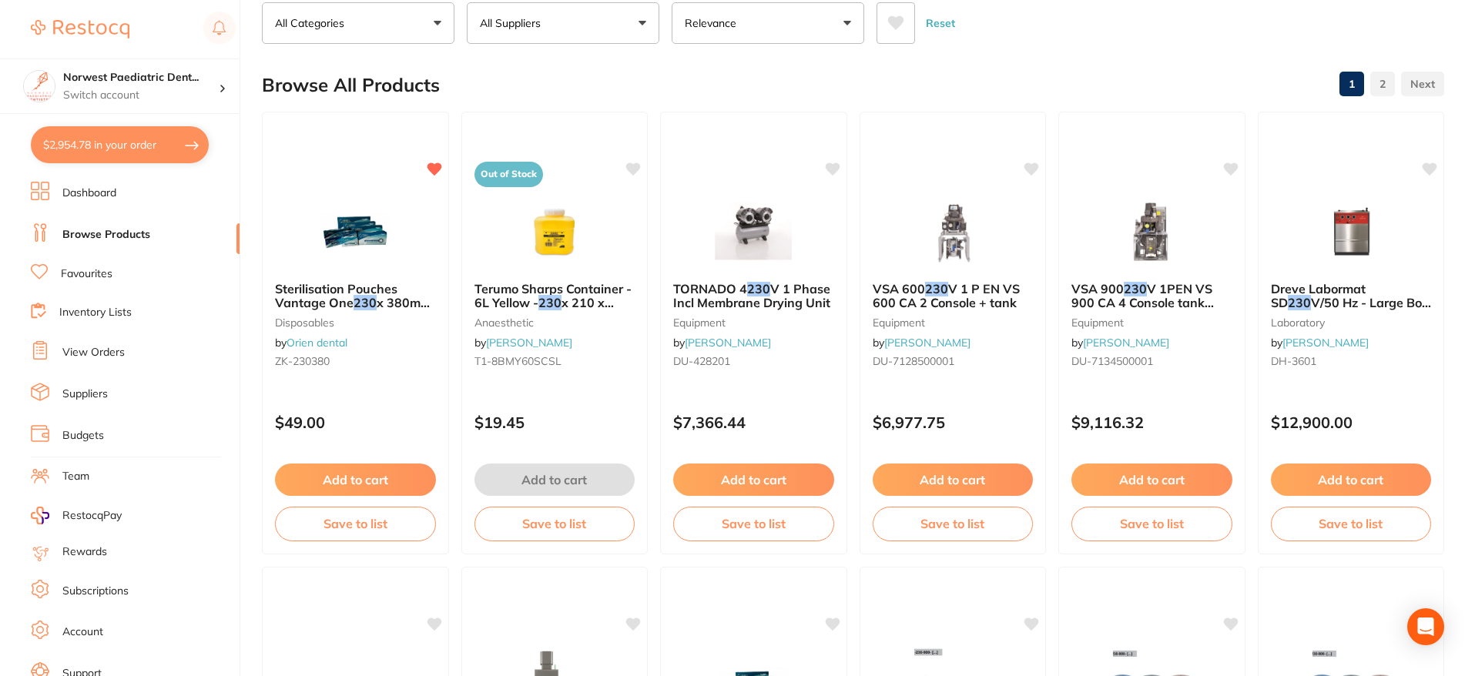
checkbox input "true"
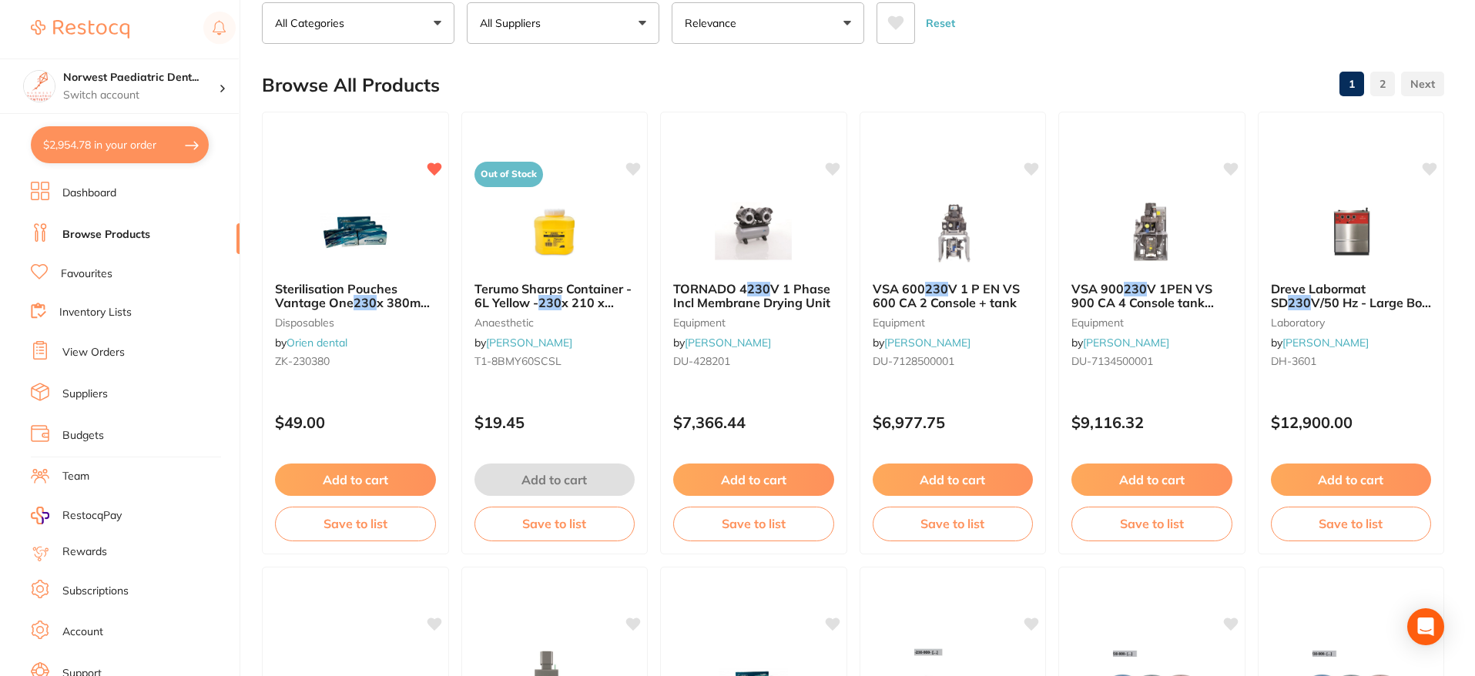
checkbox input "true"
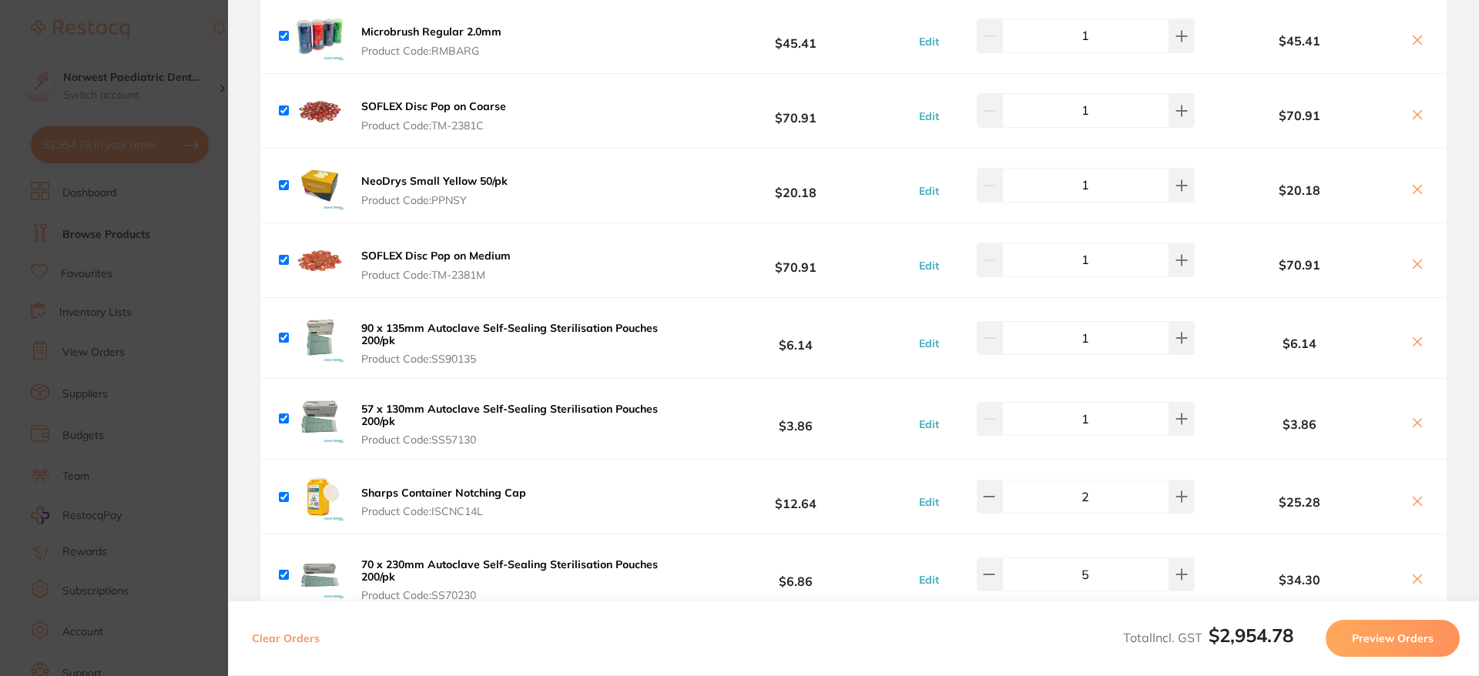
scroll to position [1804, 0]
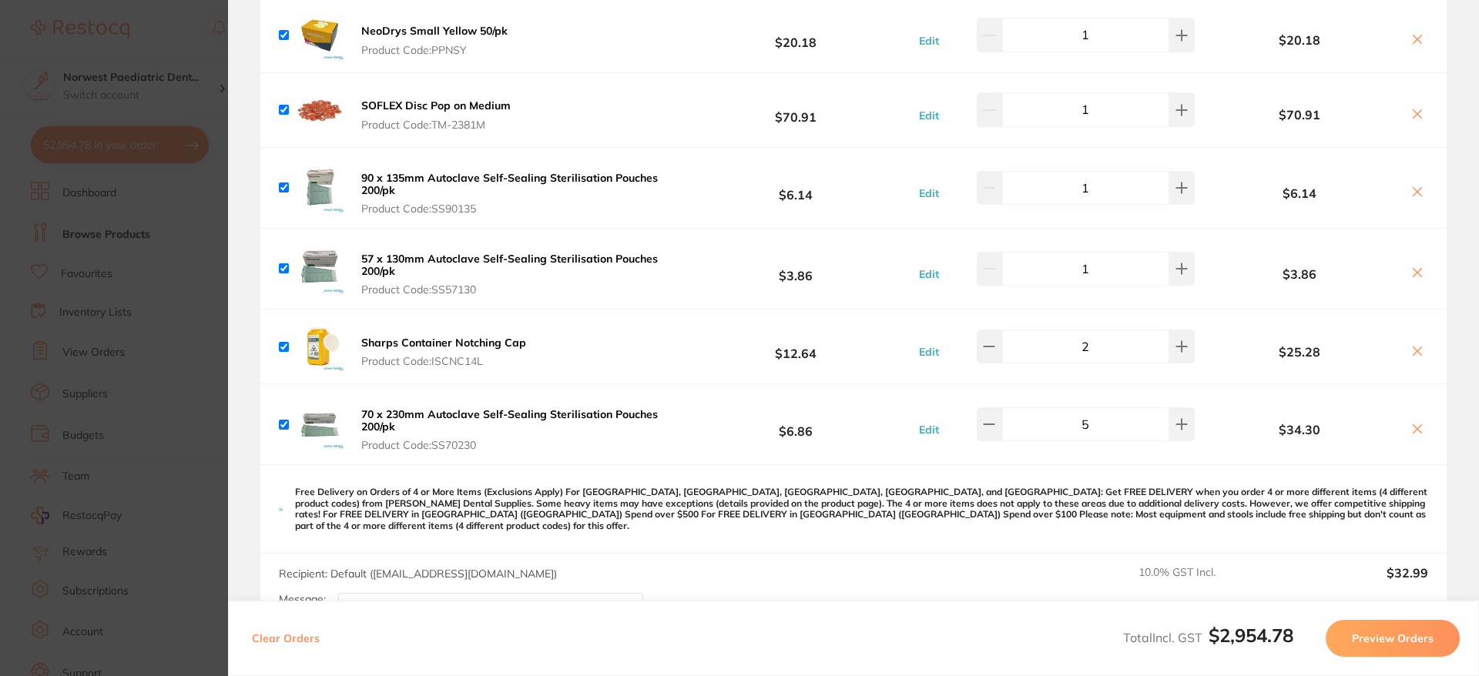
click at [168, 267] on section "Update RRP Set your pre negotiated price for this item. Item Agreed RRP (excl. …" at bounding box center [739, 338] width 1479 height 676
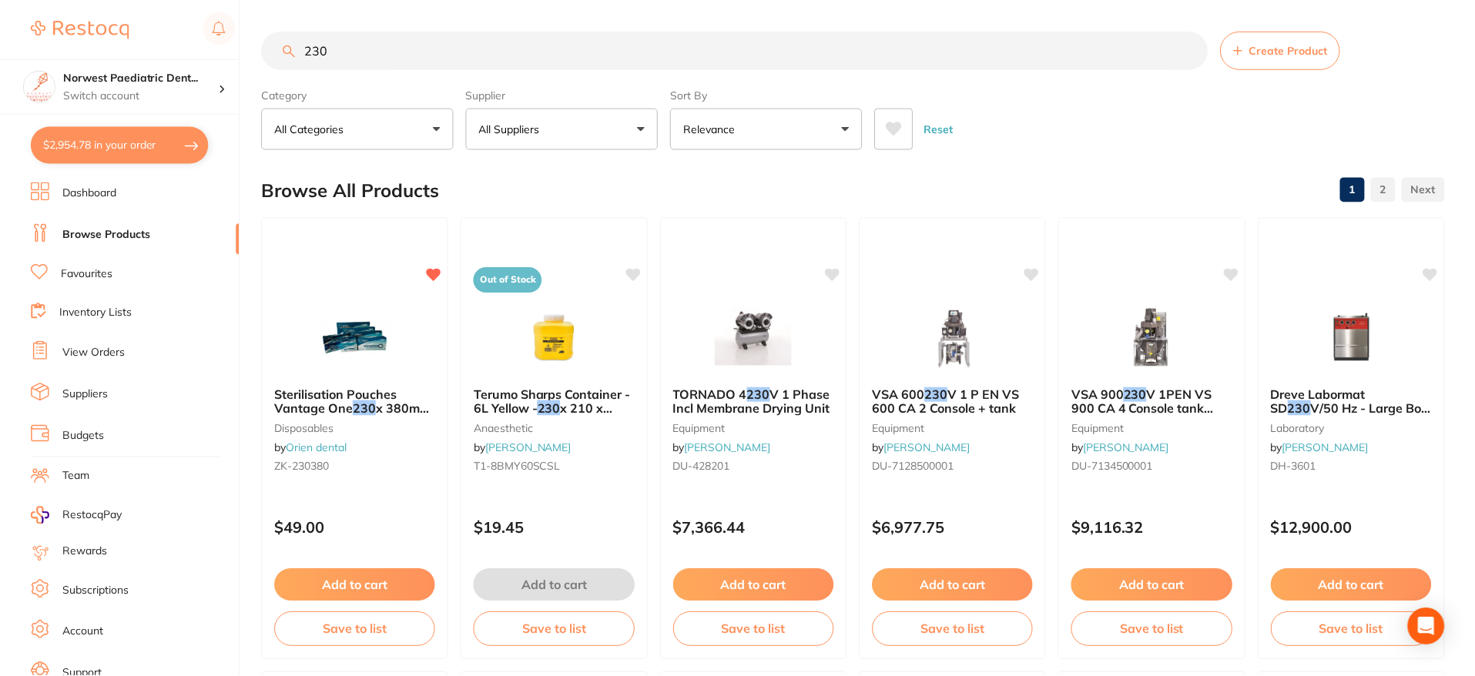
scroll to position [106, 0]
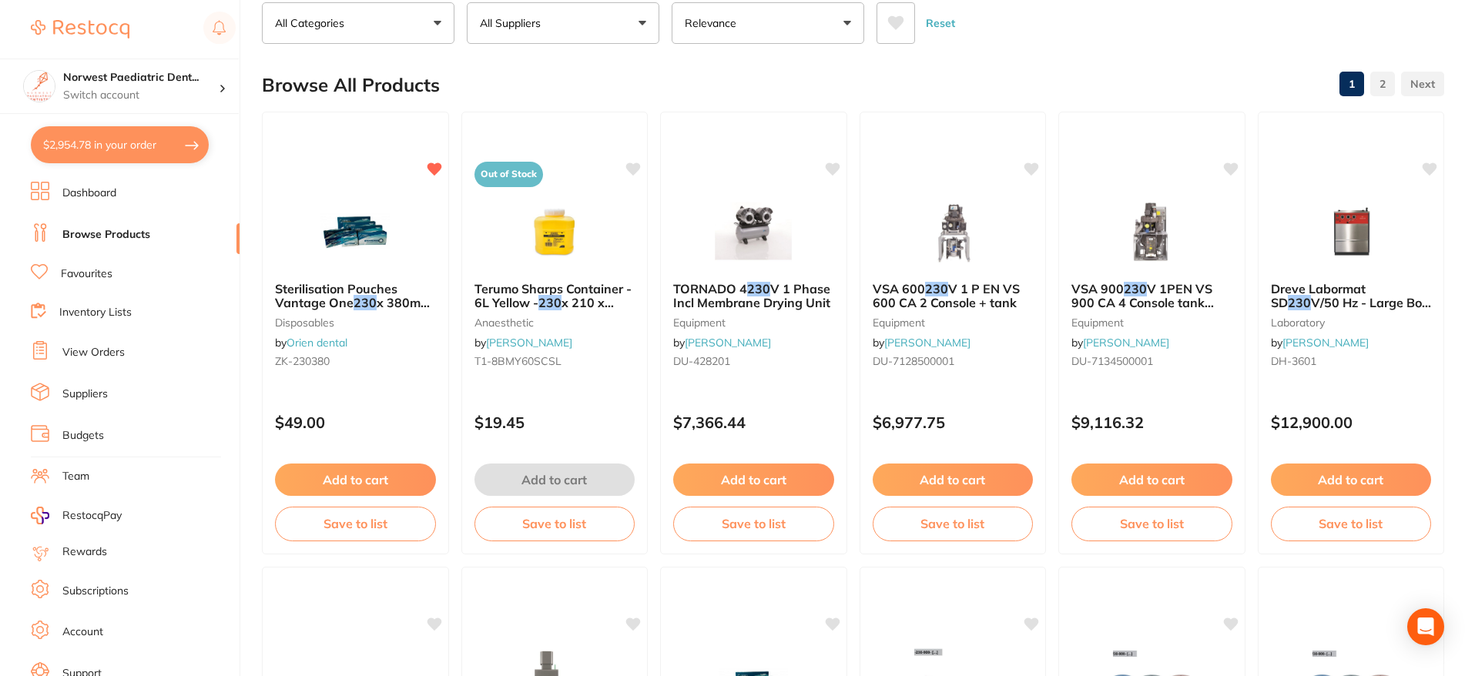
click at [129, 310] on link "Inventory Lists" at bounding box center [95, 312] width 72 height 15
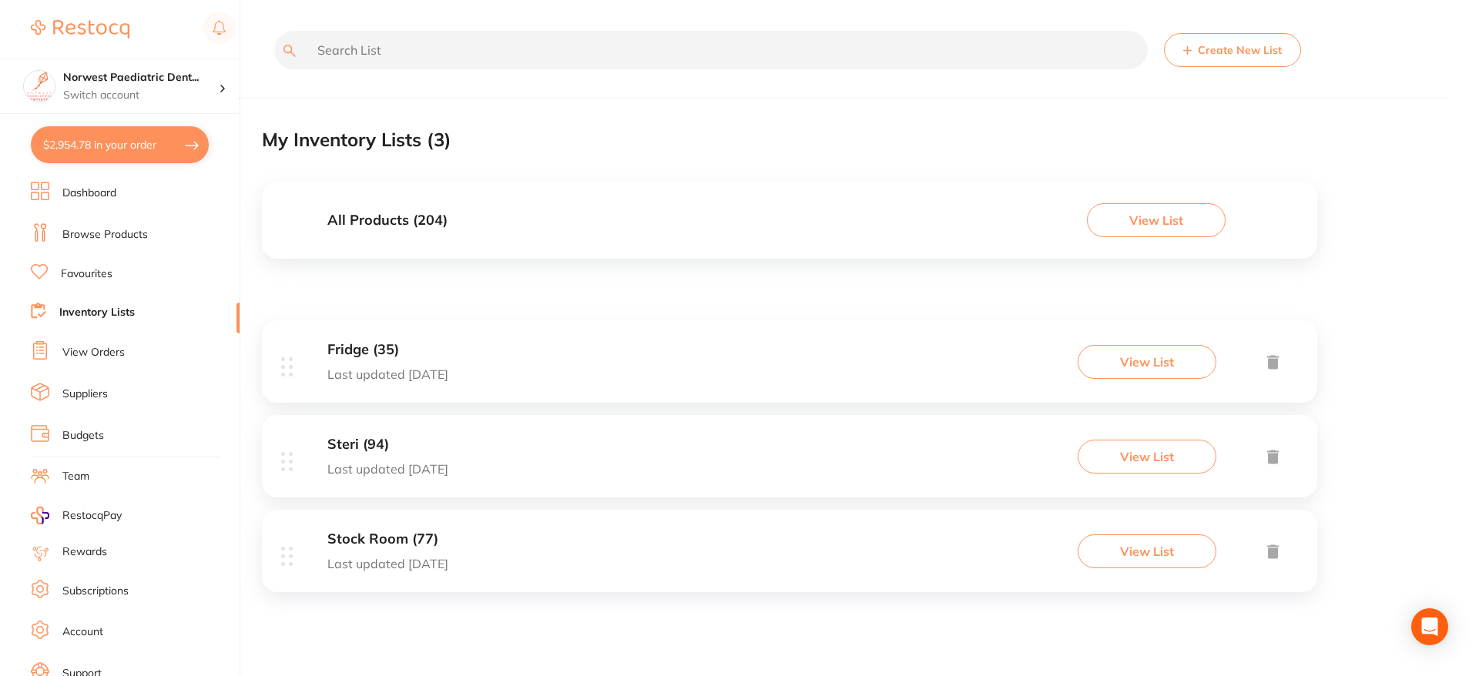
click at [1163, 467] on button "View List" at bounding box center [1147, 457] width 139 height 34
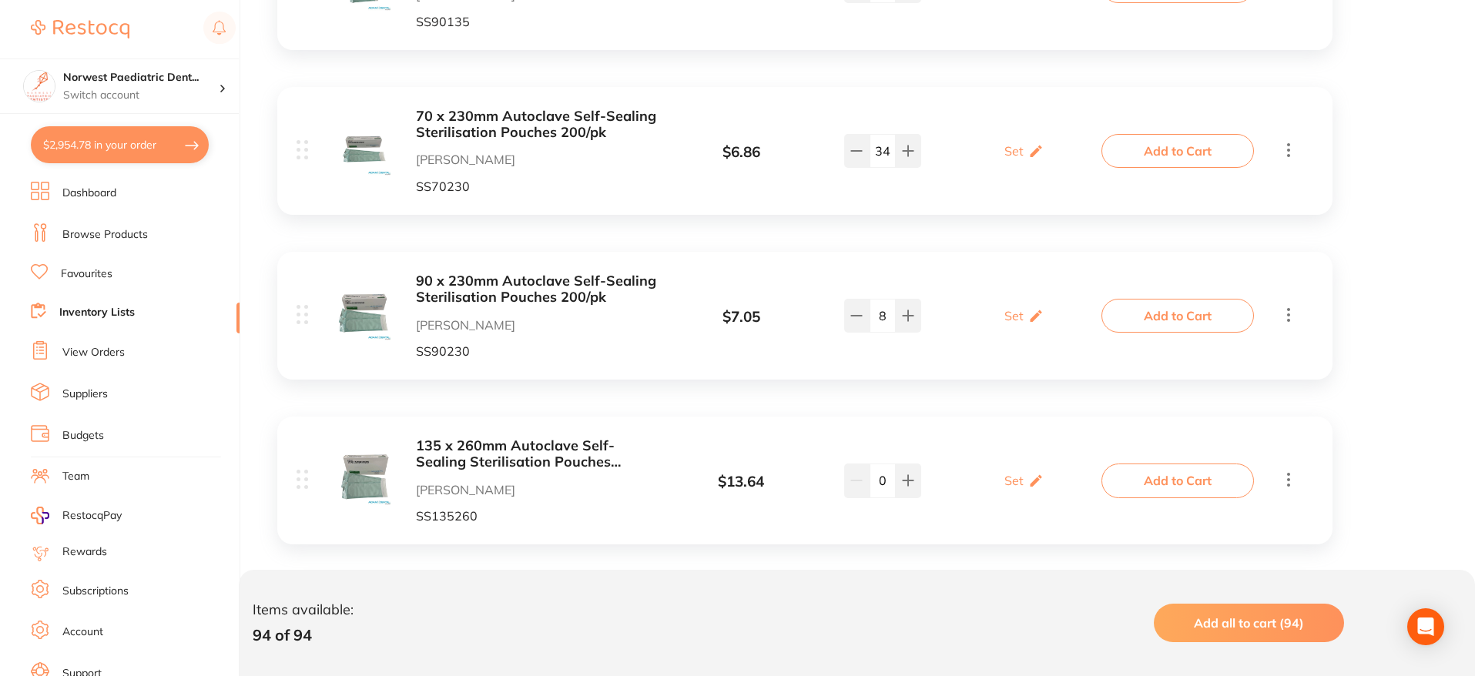
scroll to position [14105, 0]
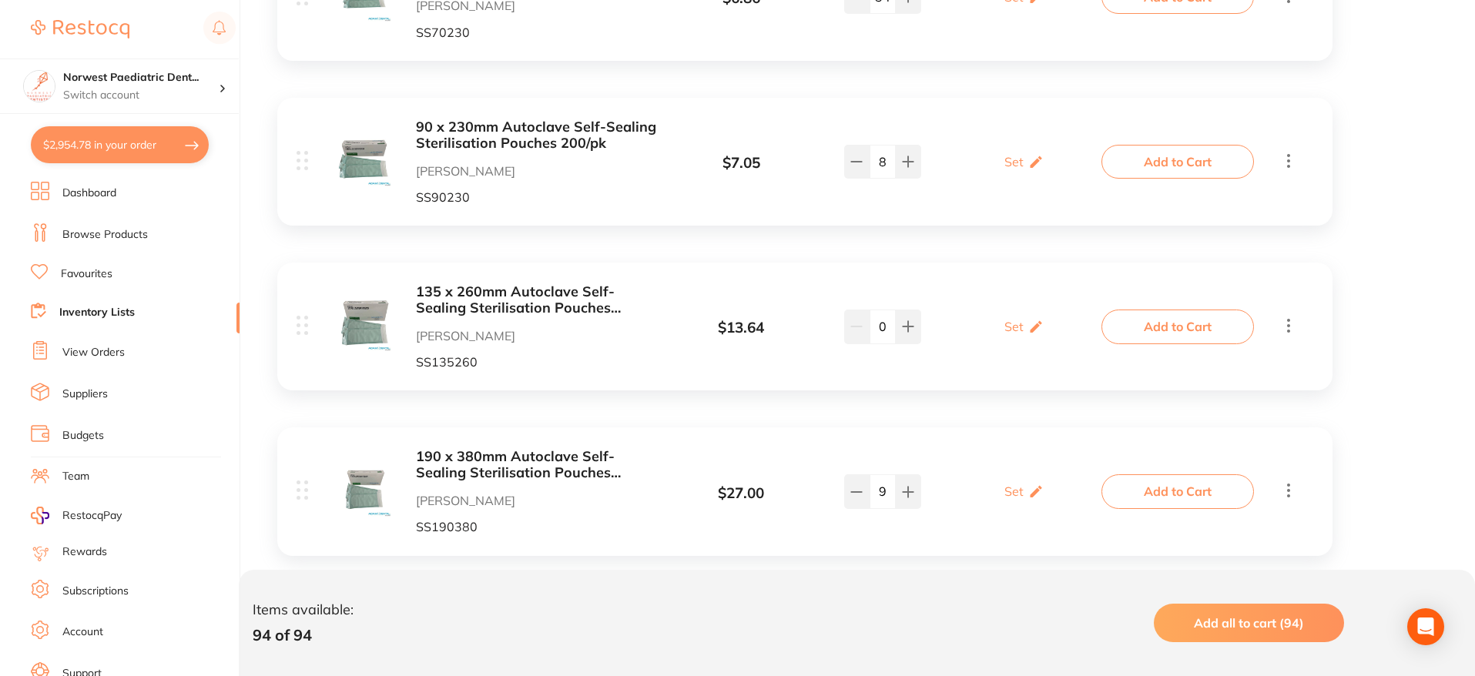
click at [1183, 310] on button "Add to Cart" at bounding box center [1178, 327] width 153 height 34
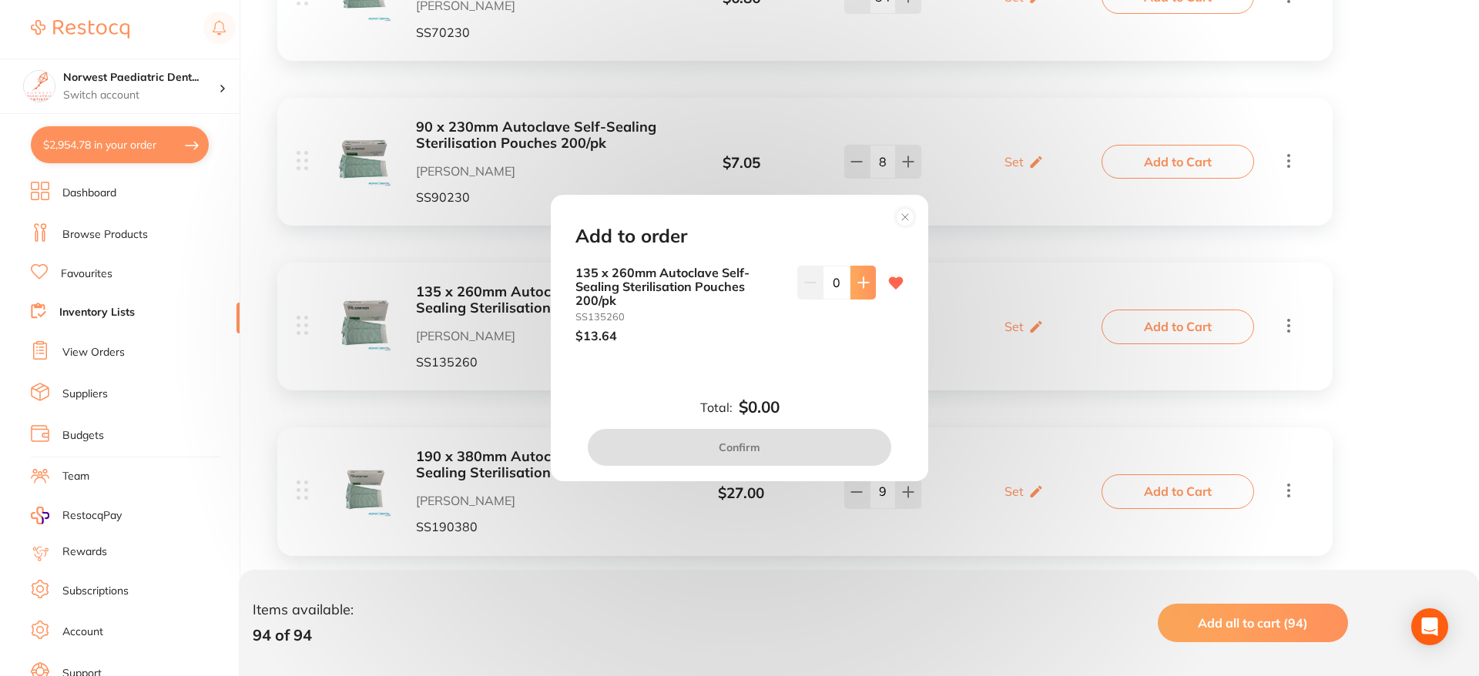
click at [866, 285] on button at bounding box center [863, 283] width 25 height 34
type input "1"
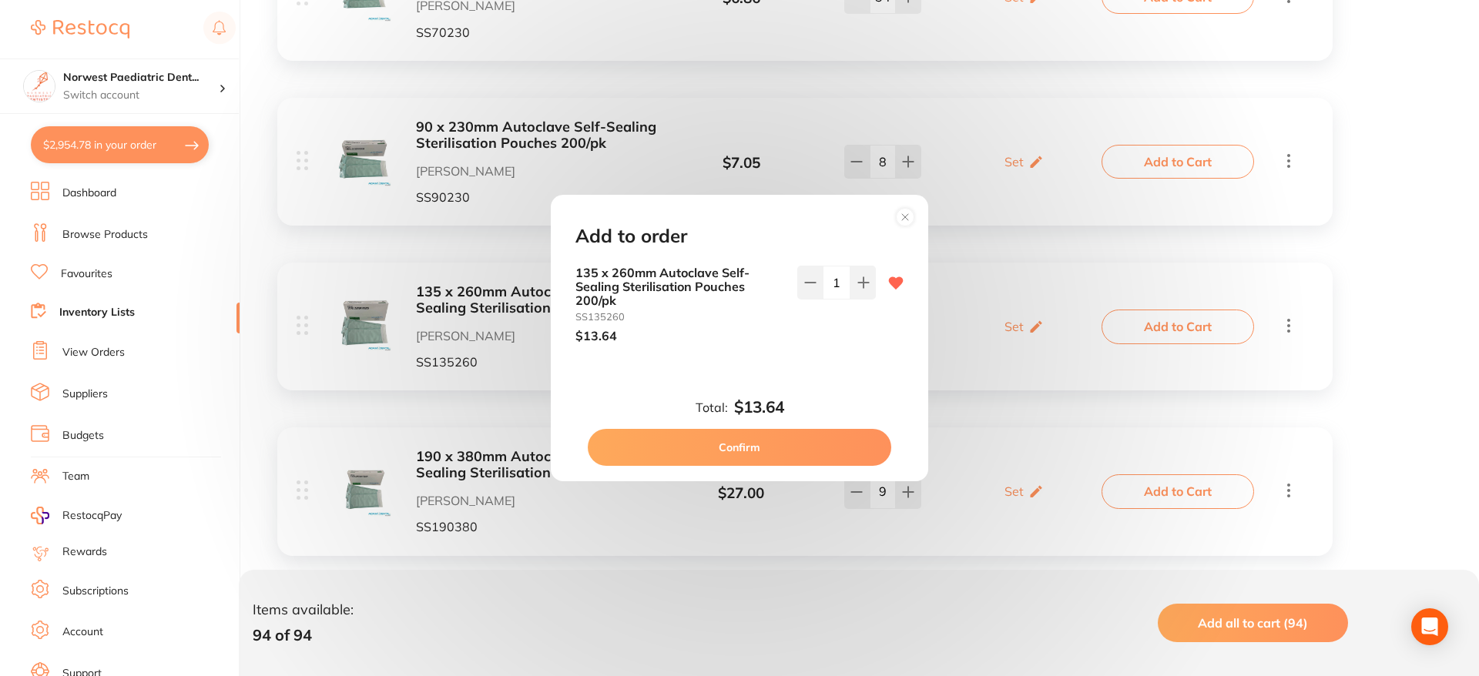
click at [760, 445] on button "Confirm" at bounding box center [740, 447] width 304 height 37
checkbox input "false"
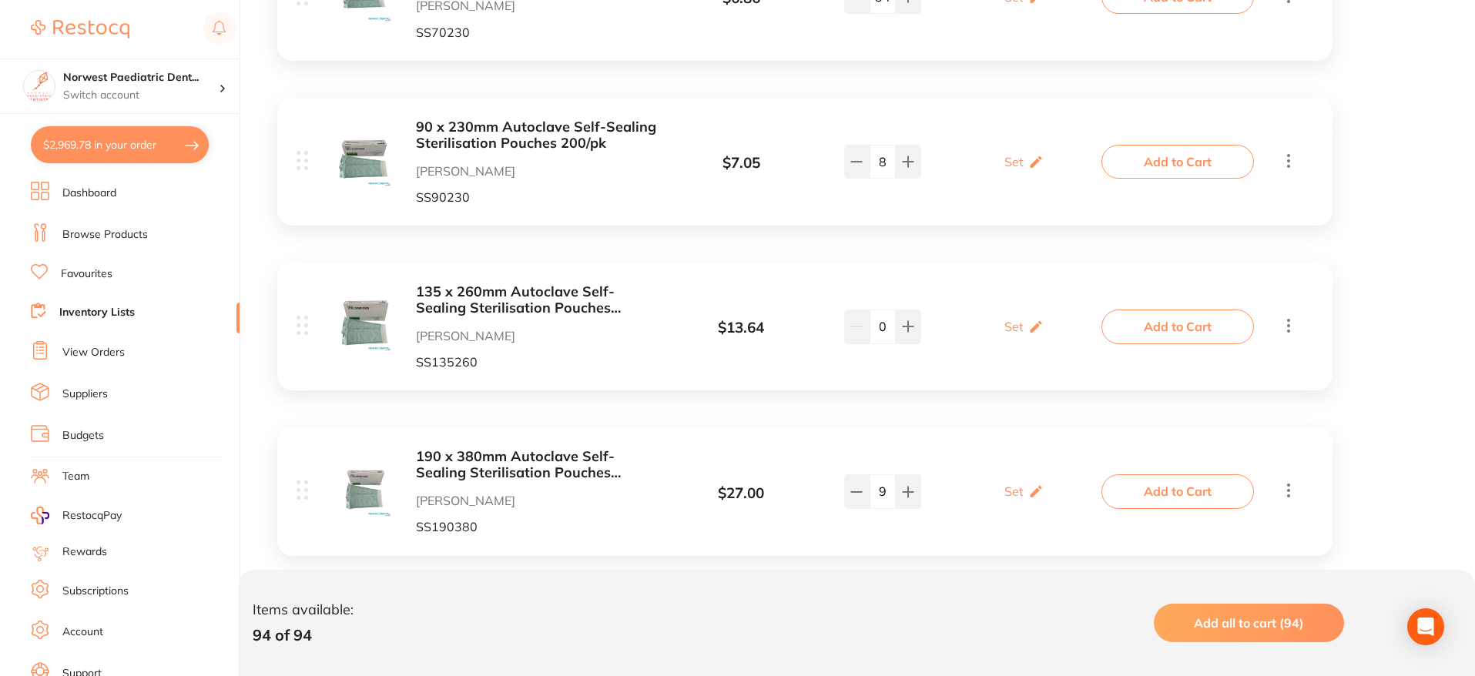
click at [106, 145] on button "$2,969.78 in your order" at bounding box center [120, 144] width 178 height 37
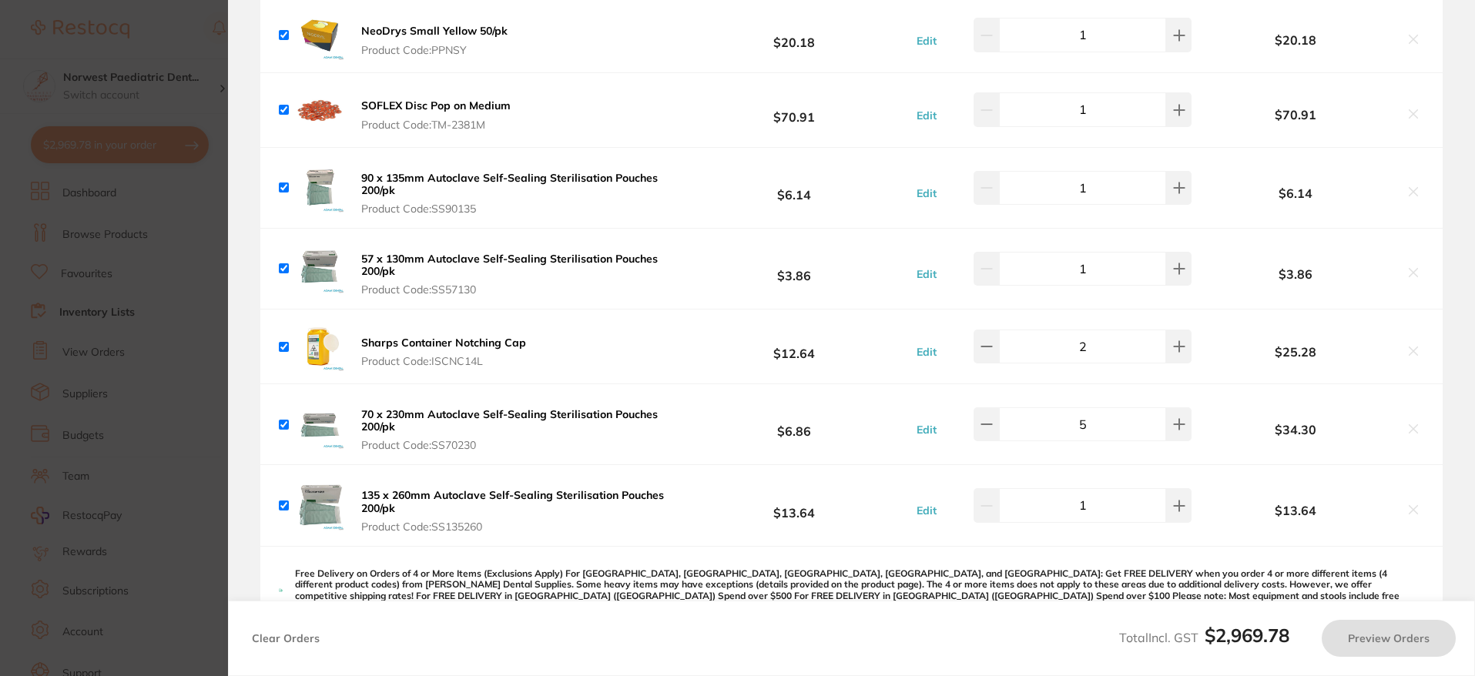
checkbox input "true"
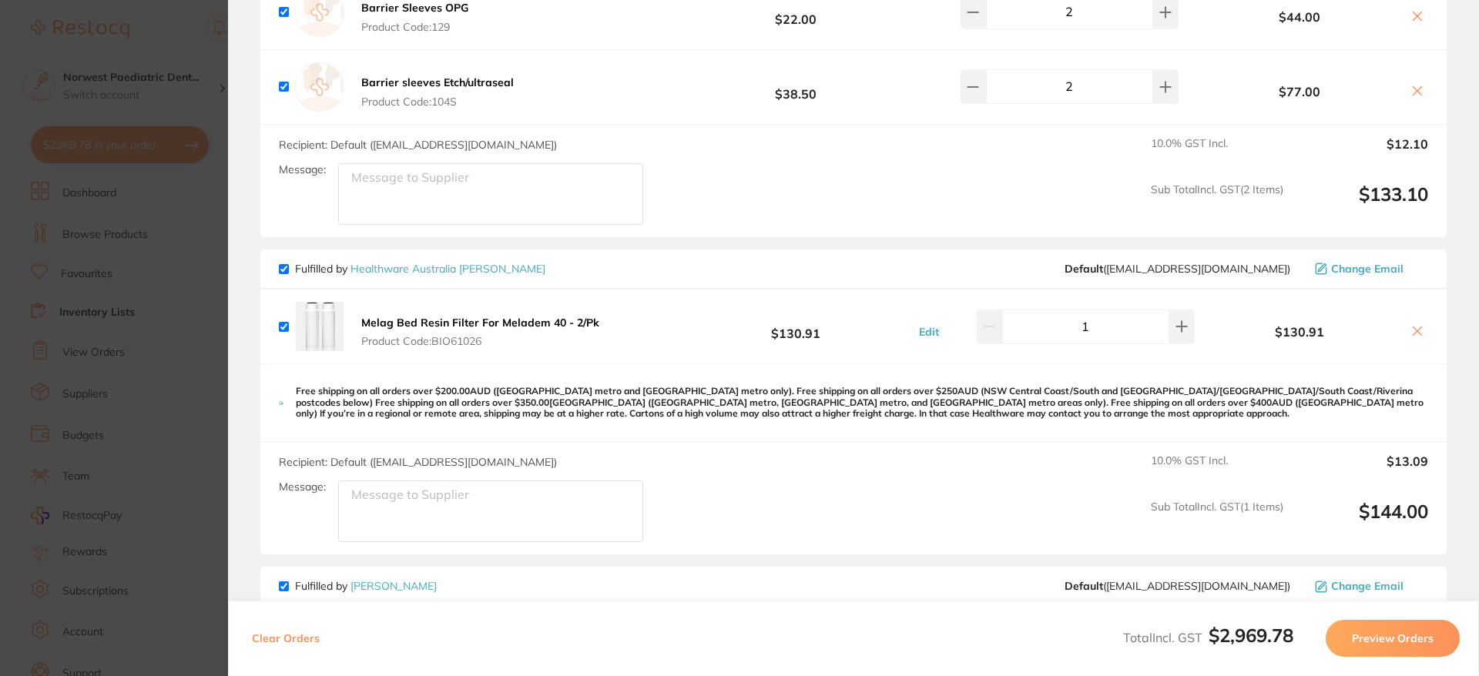
scroll to position [0, 0]
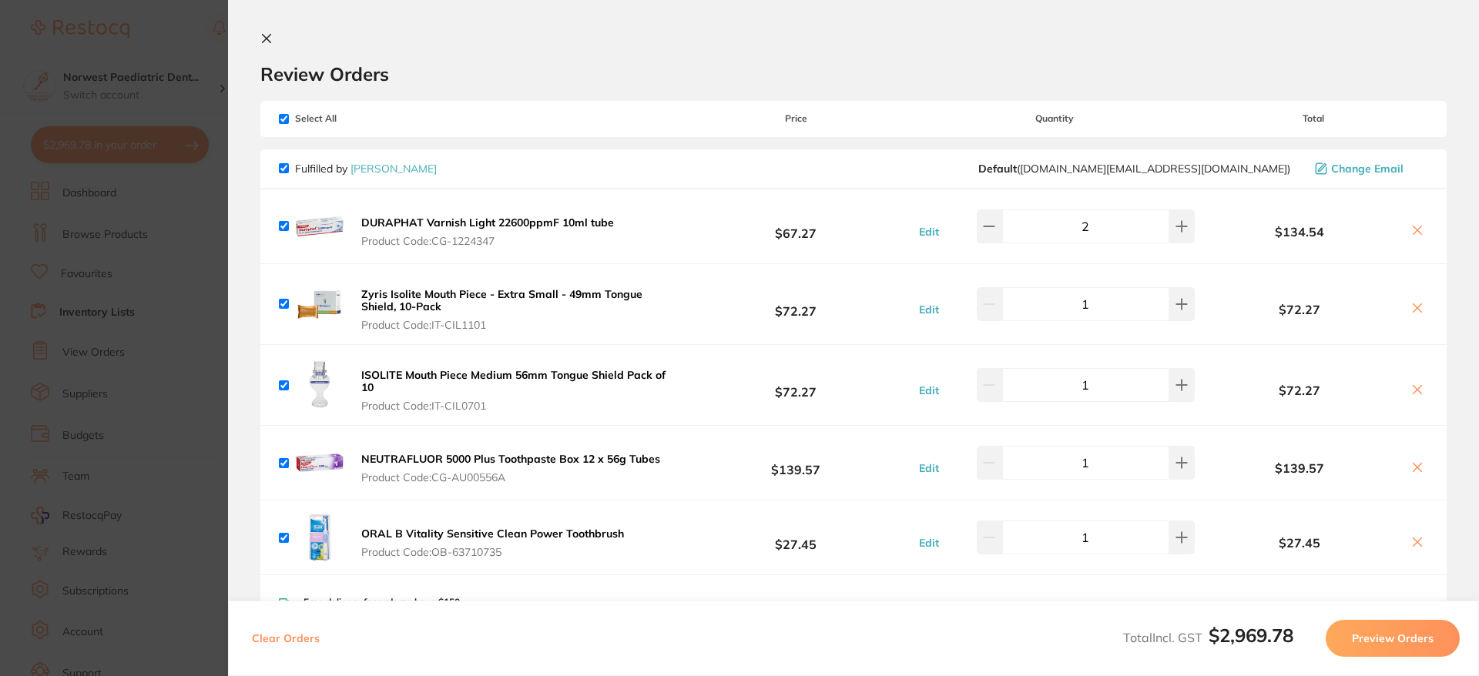
click at [142, 265] on section "Update RRP Set your pre negotiated price for this item. Item Agreed RRP (excl. …" at bounding box center [739, 338] width 1479 height 676
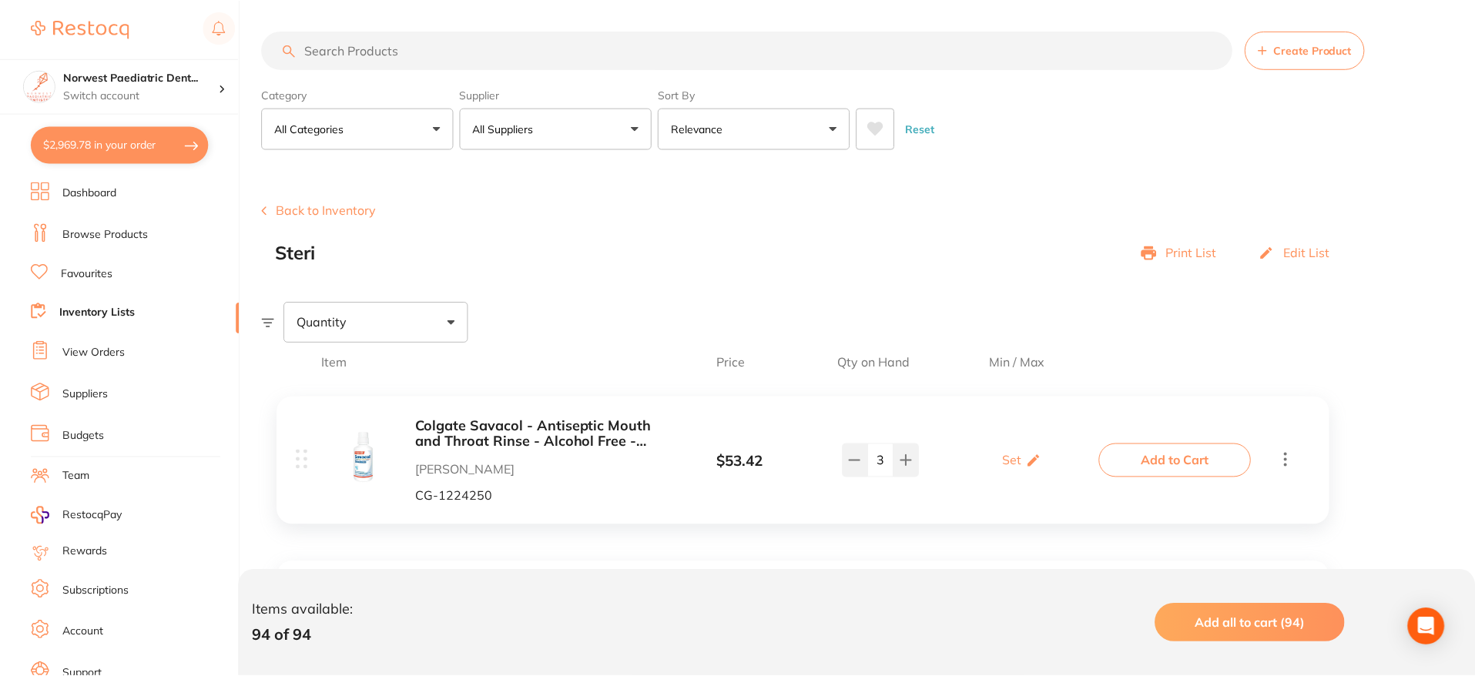
scroll to position [14105, 0]
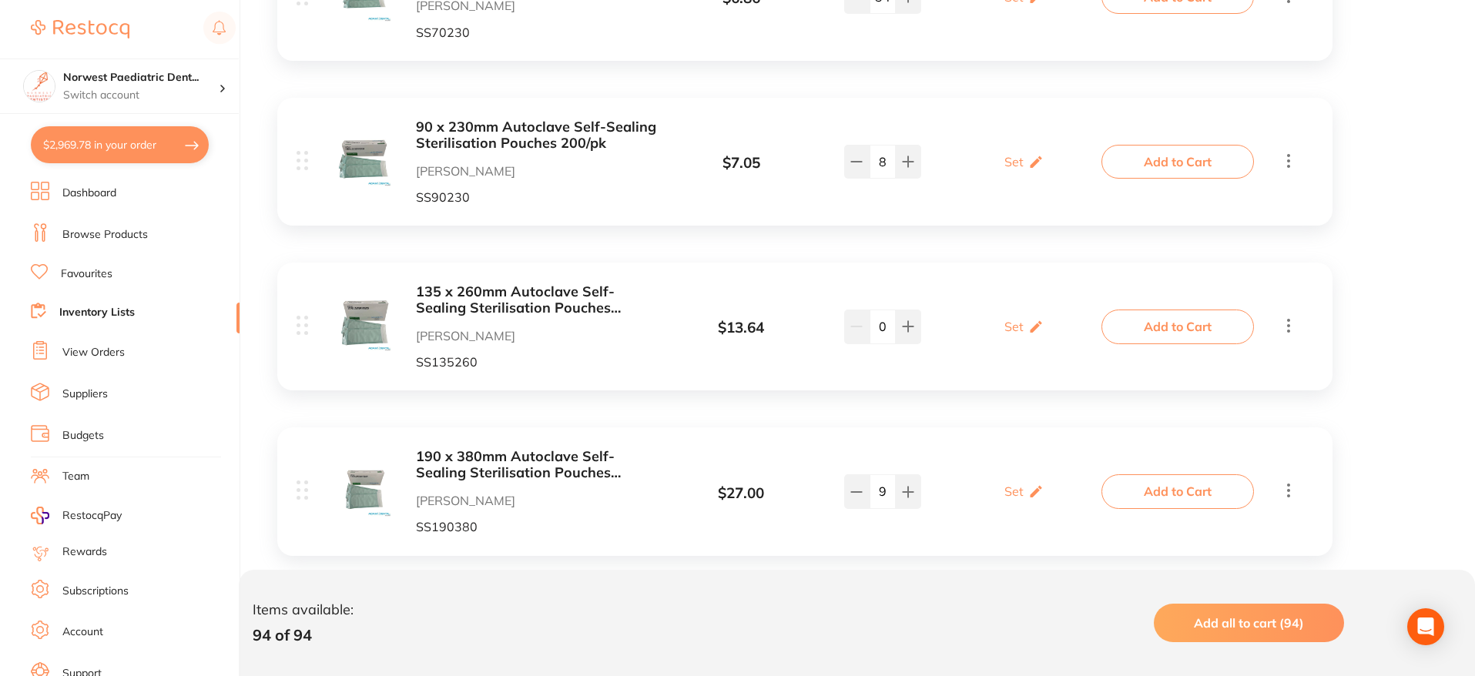
click at [123, 304] on li "Inventory Lists" at bounding box center [135, 313] width 209 height 21
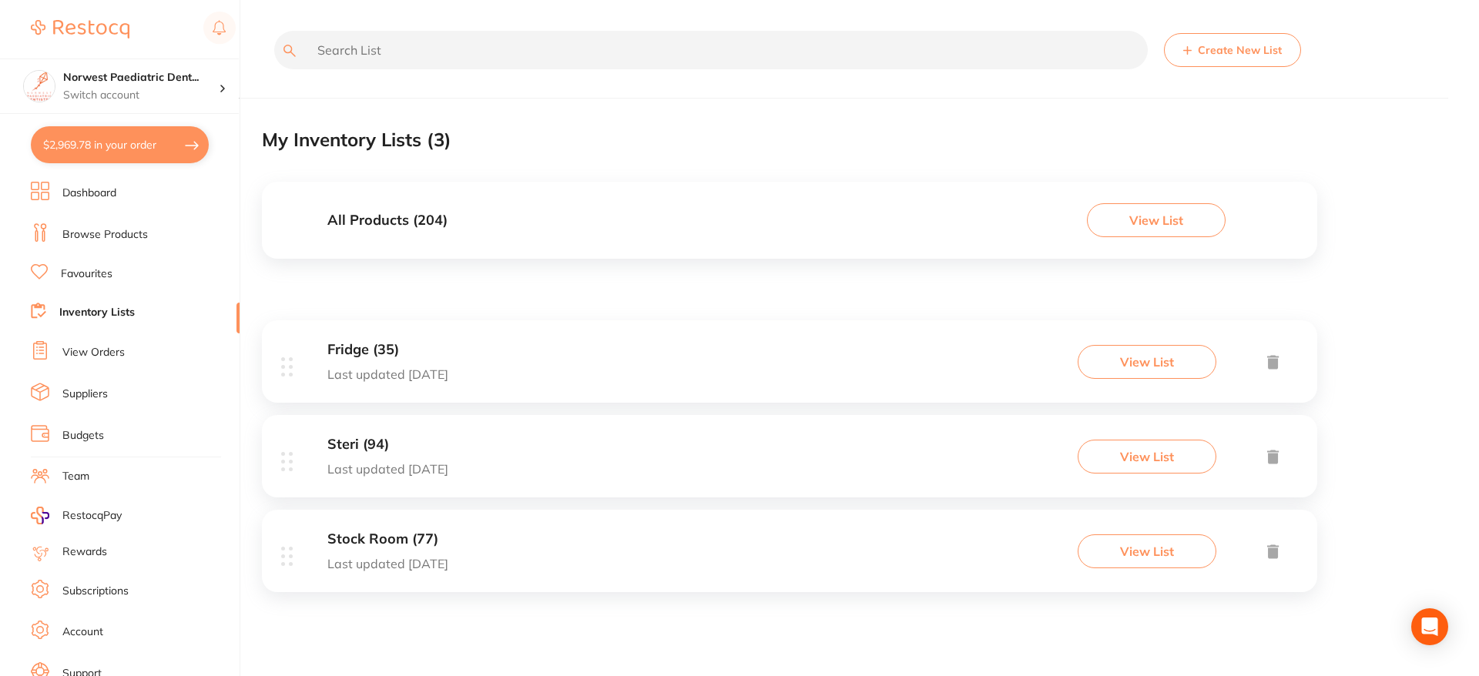
click at [1179, 363] on button "View List" at bounding box center [1147, 362] width 139 height 34
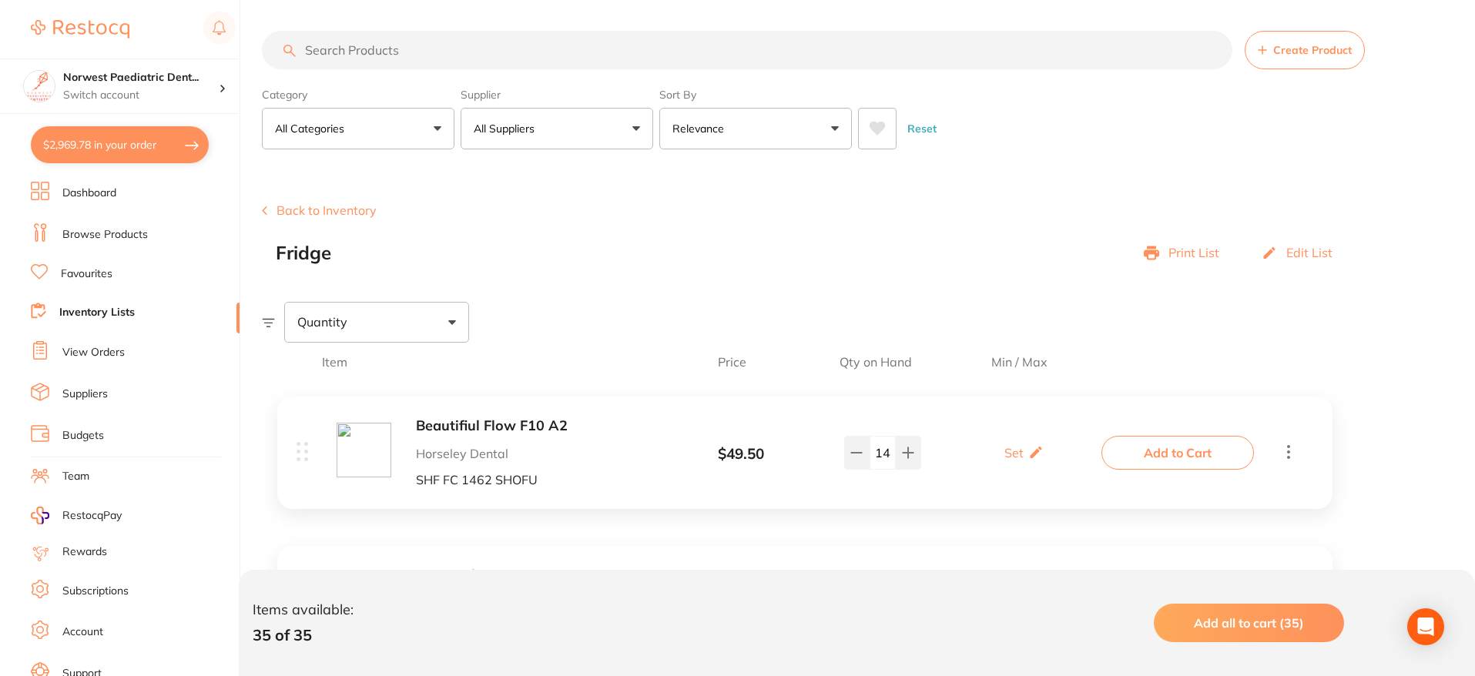
click at [1281, 616] on span "Add all to cart (35)" at bounding box center [1249, 623] width 110 height 15
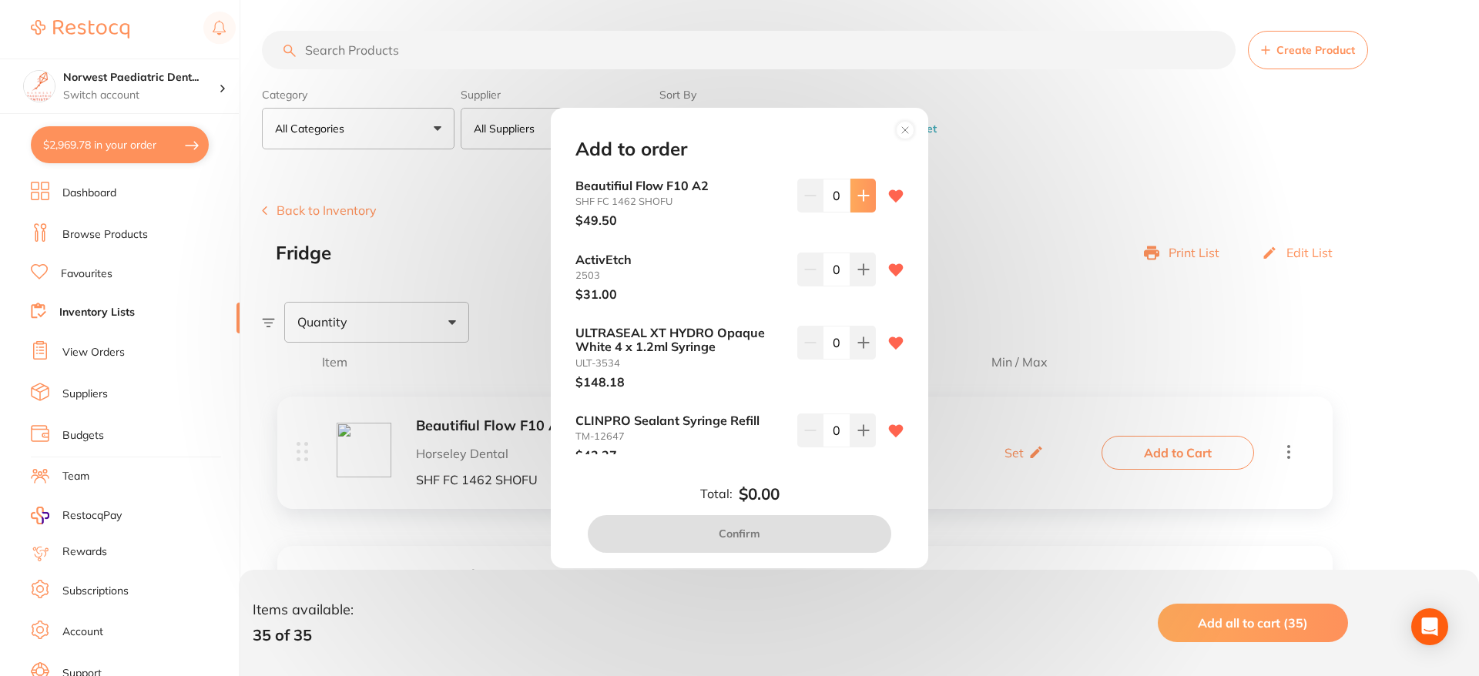
click at [858, 194] on icon at bounding box center [863, 196] width 10 height 10
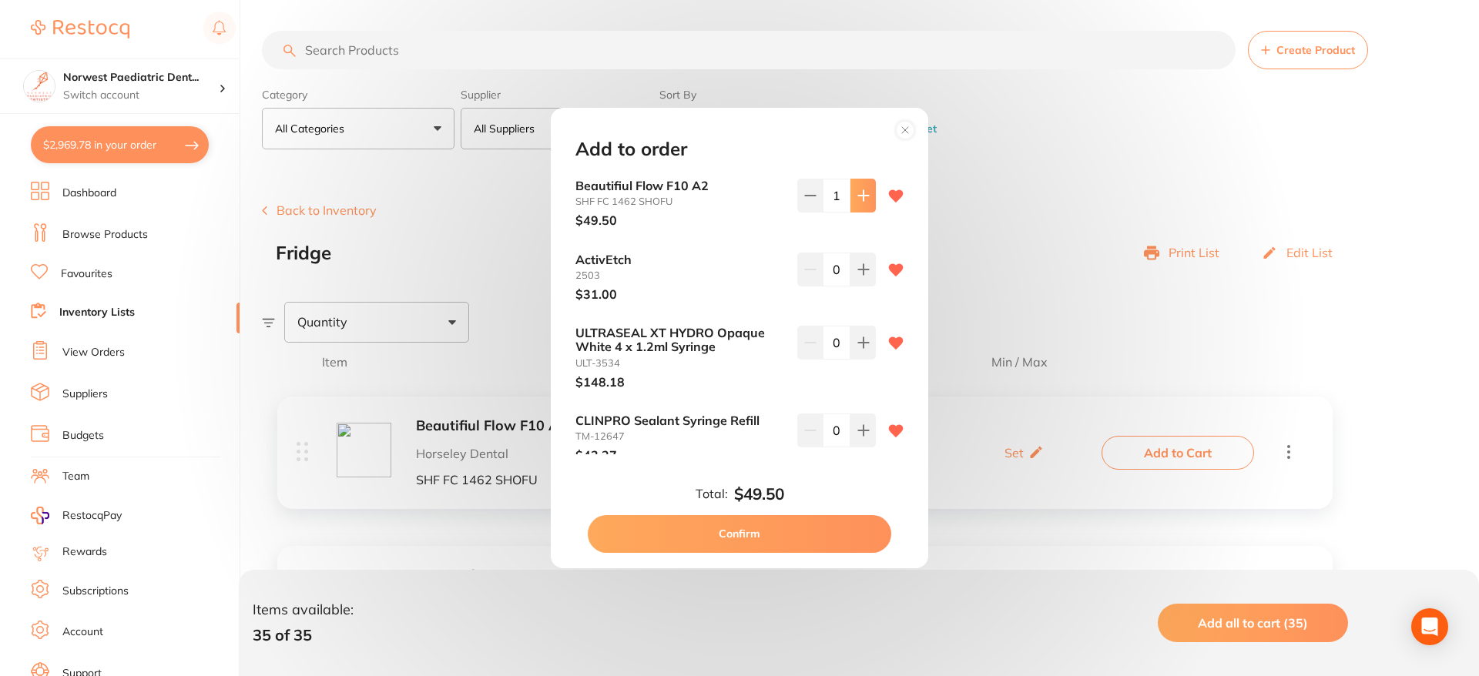
click at [858, 194] on icon at bounding box center [863, 196] width 10 height 10
type input "4"
click at [864, 275] on button at bounding box center [863, 270] width 25 height 34
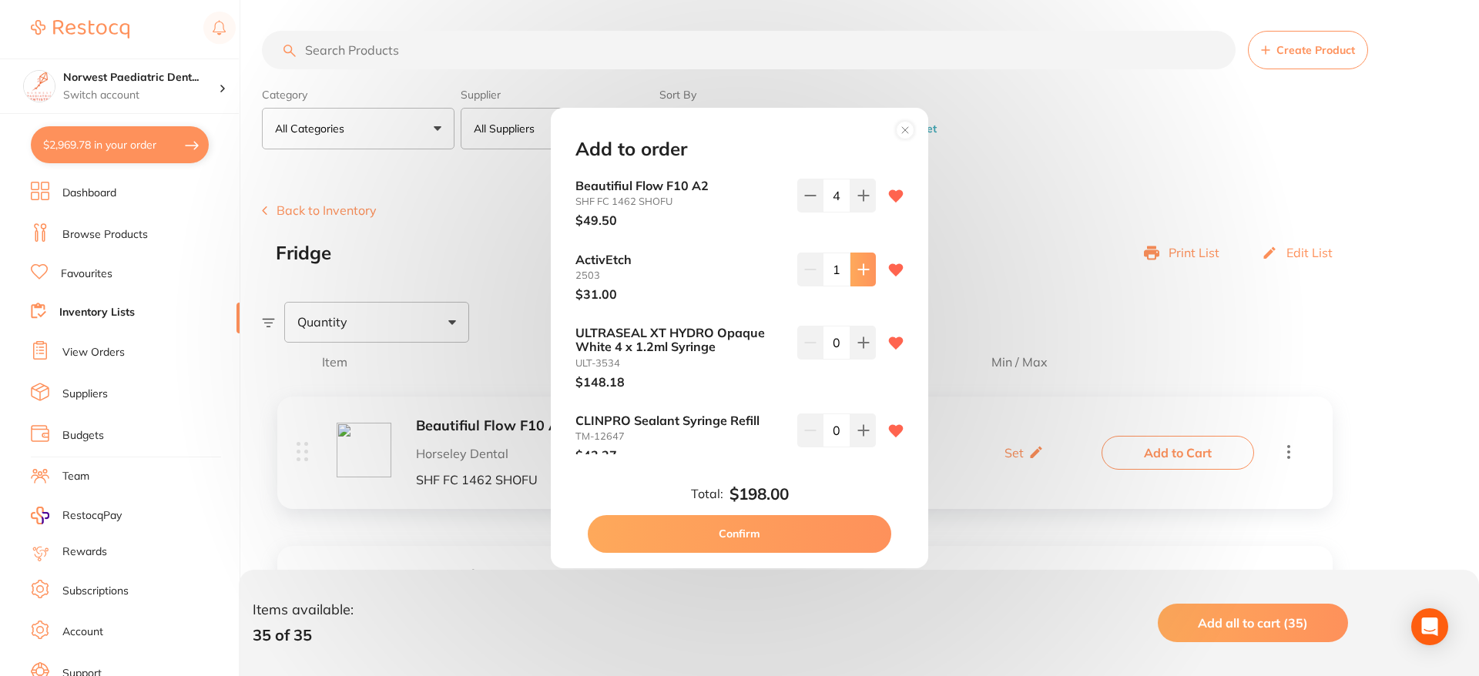
click at [864, 275] on button at bounding box center [863, 270] width 25 height 34
type input "2"
drag, startPoint x: 867, startPoint y: 345, endPoint x: 871, endPoint y: 411, distance: 65.6
click at [867, 345] on button at bounding box center [863, 343] width 25 height 34
type input "1"
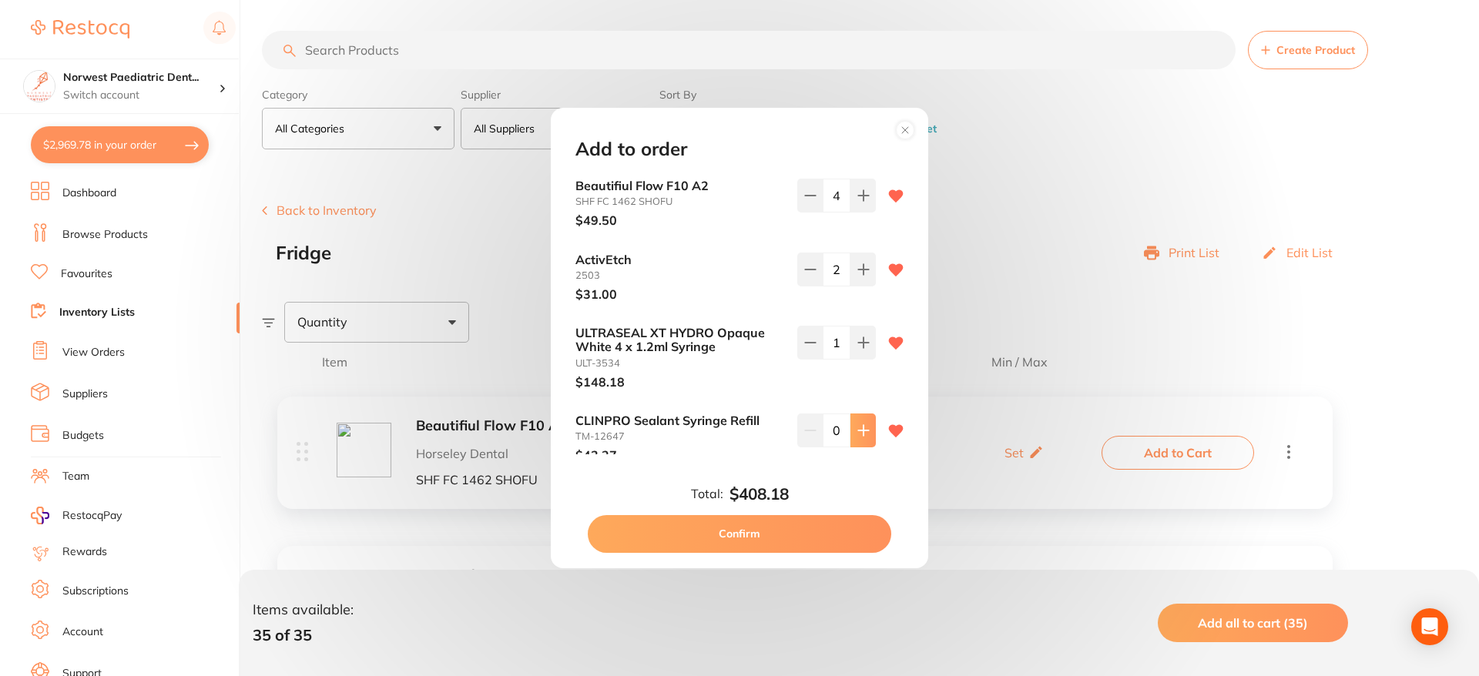
click at [865, 437] on button at bounding box center [863, 431] width 25 height 34
type input "2"
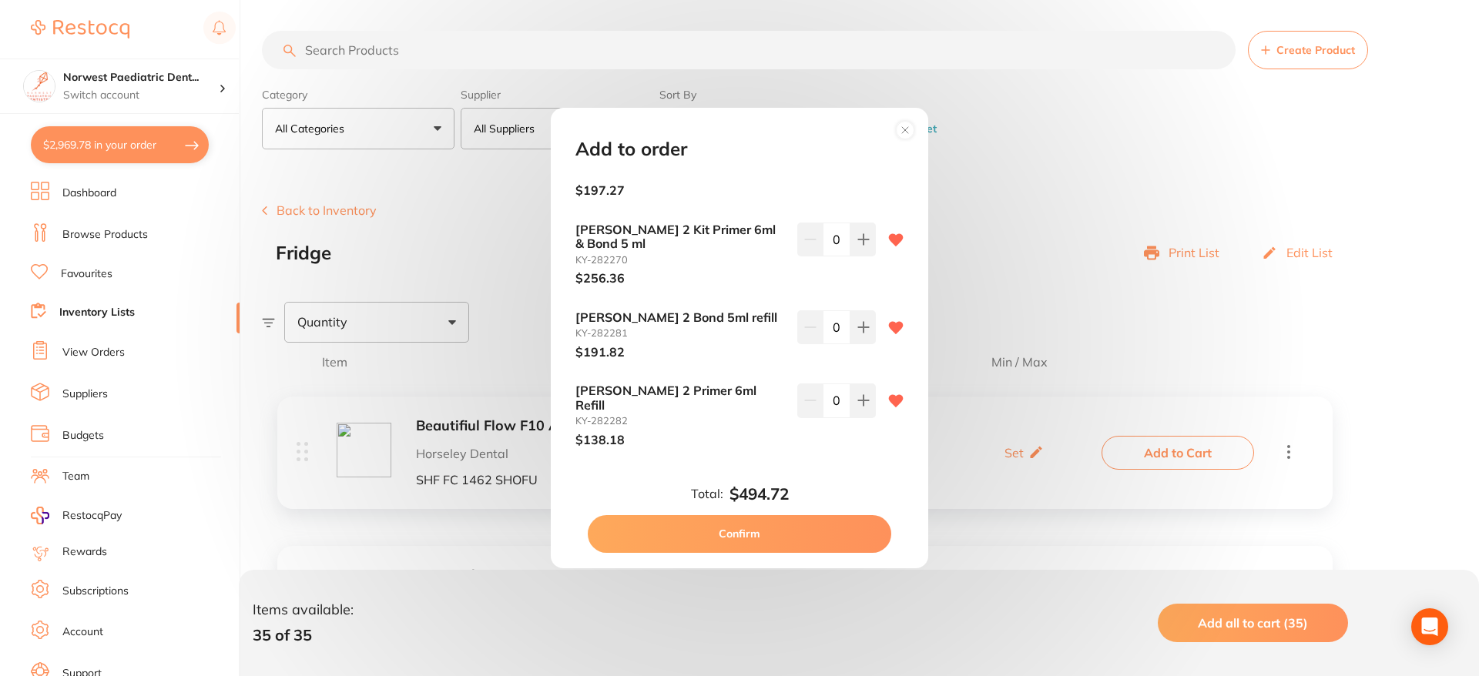
scroll to position [982, 0]
click at [866, 405] on button at bounding box center [863, 400] width 25 height 34
type input "1"
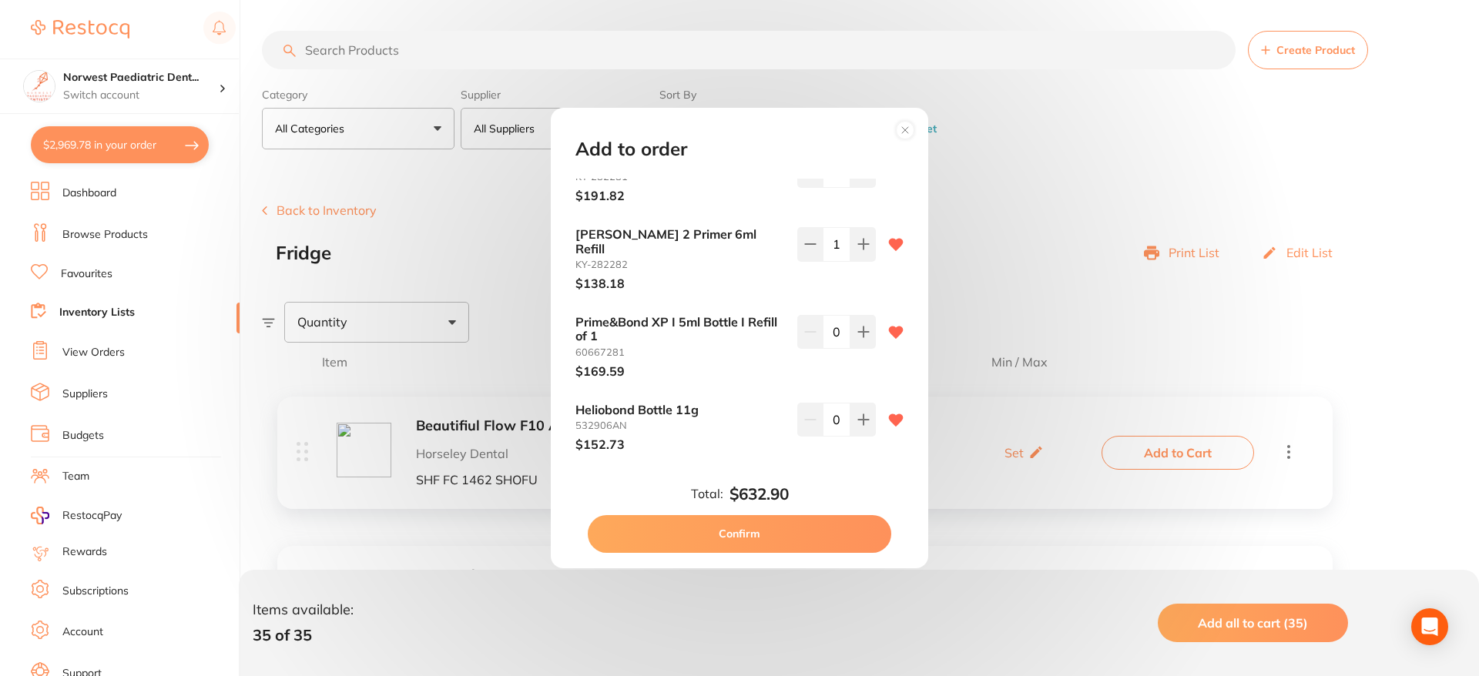
scroll to position [1188, 0]
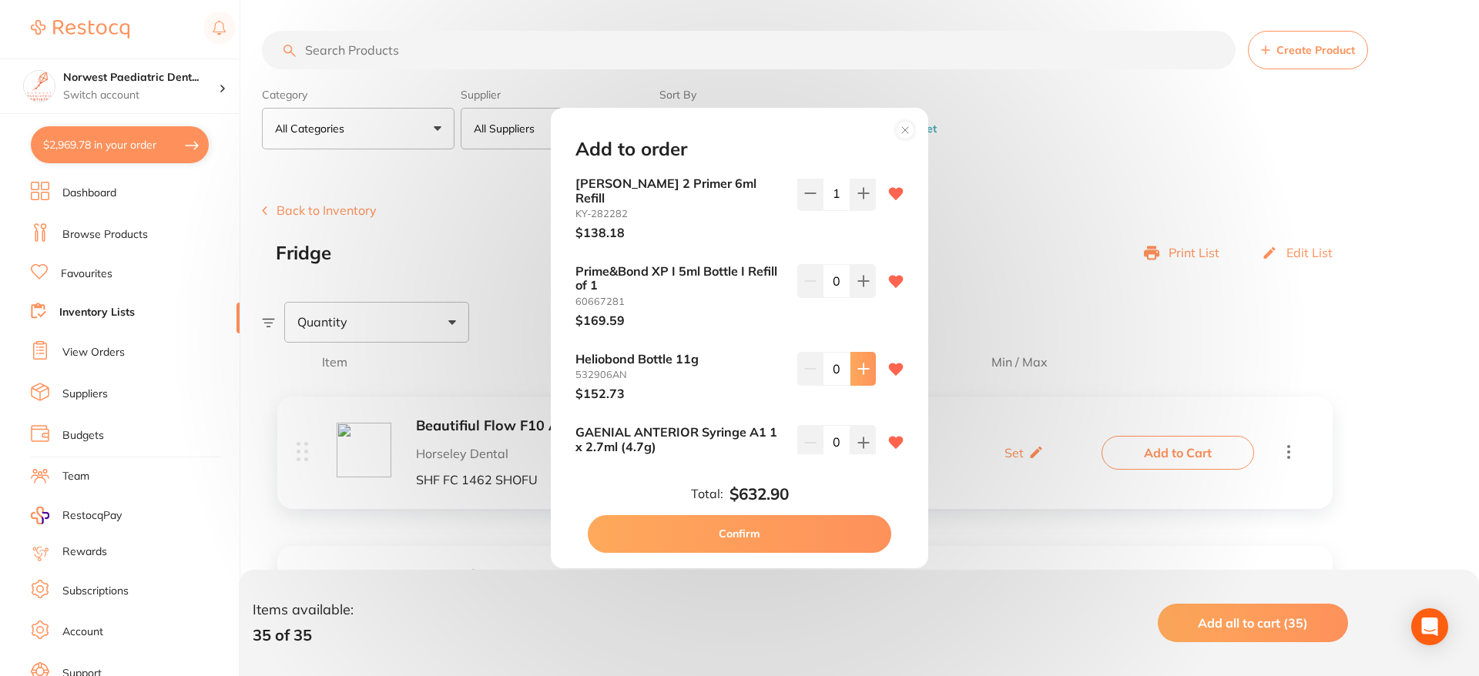
click at [871, 354] on button at bounding box center [863, 369] width 25 height 34
type input "1"
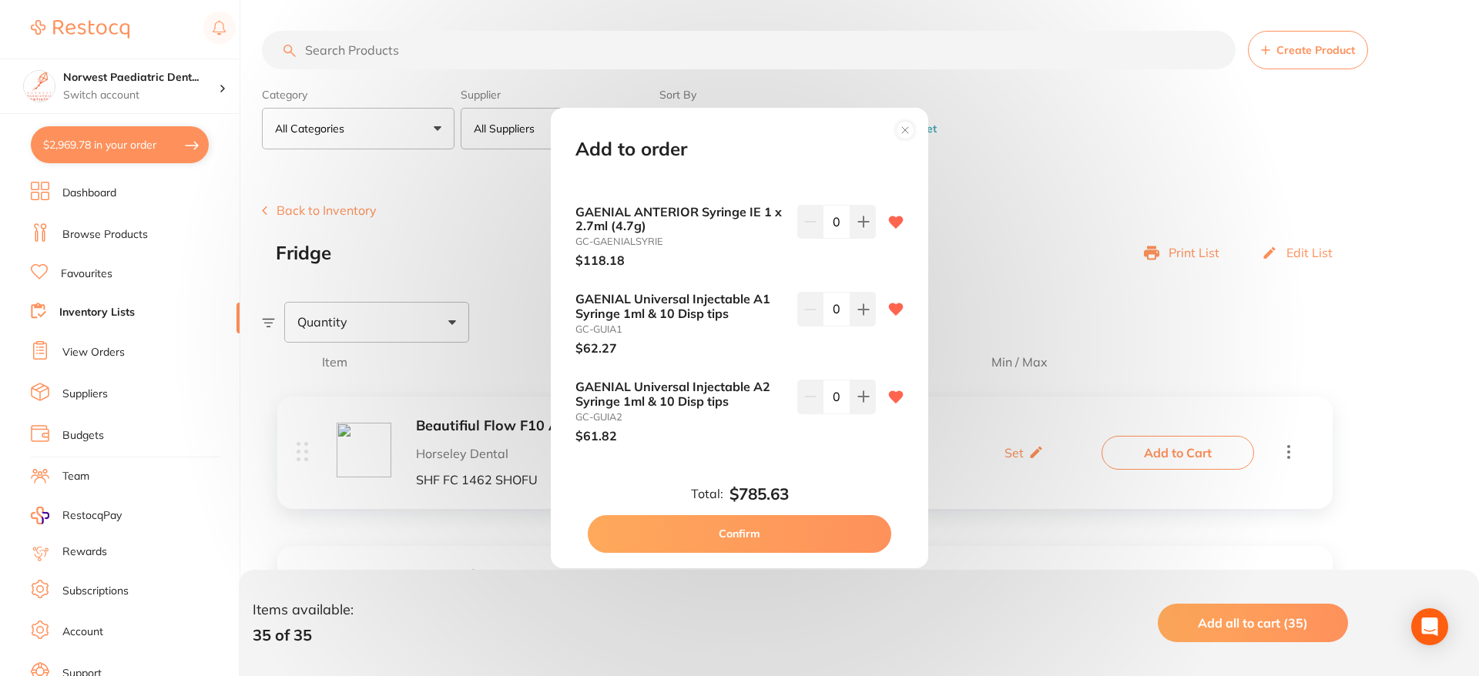
scroll to position [2065, 0]
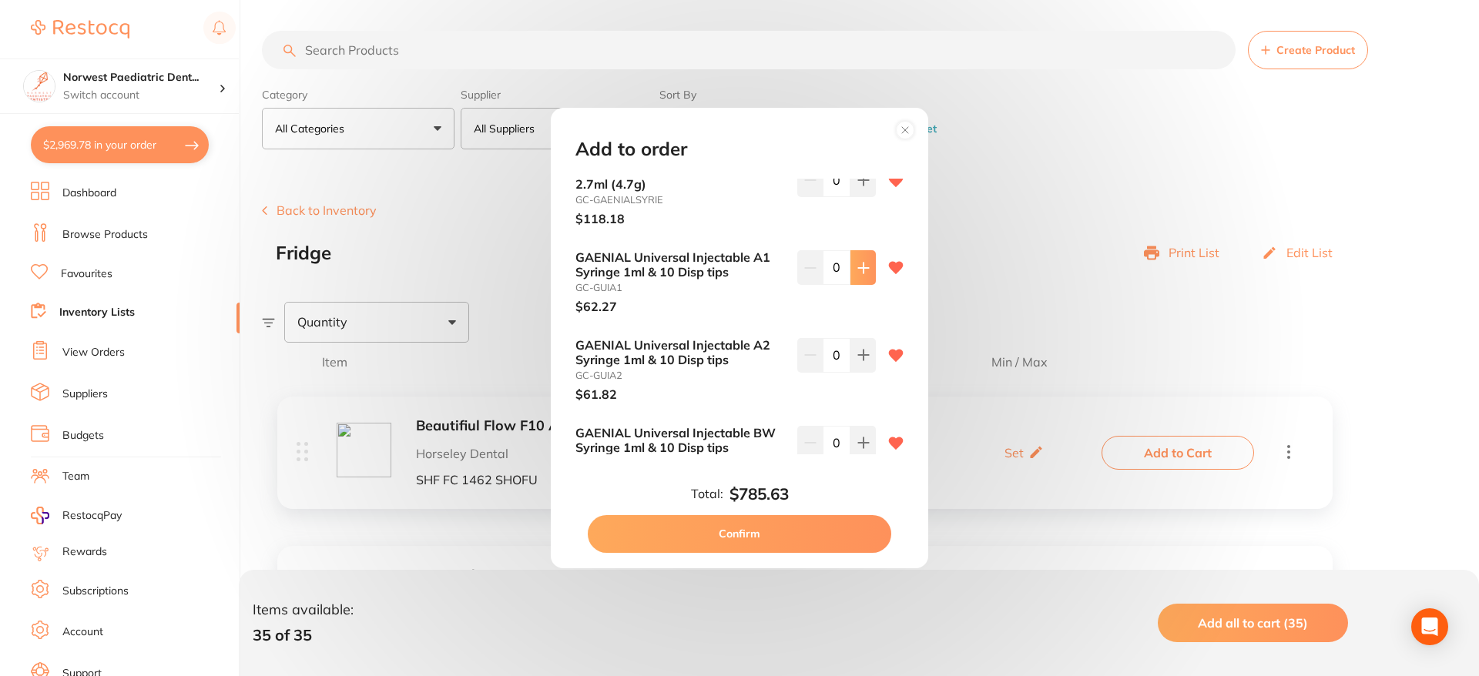
click at [858, 263] on icon at bounding box center [863, 268] width 10 height 10
type input "1"
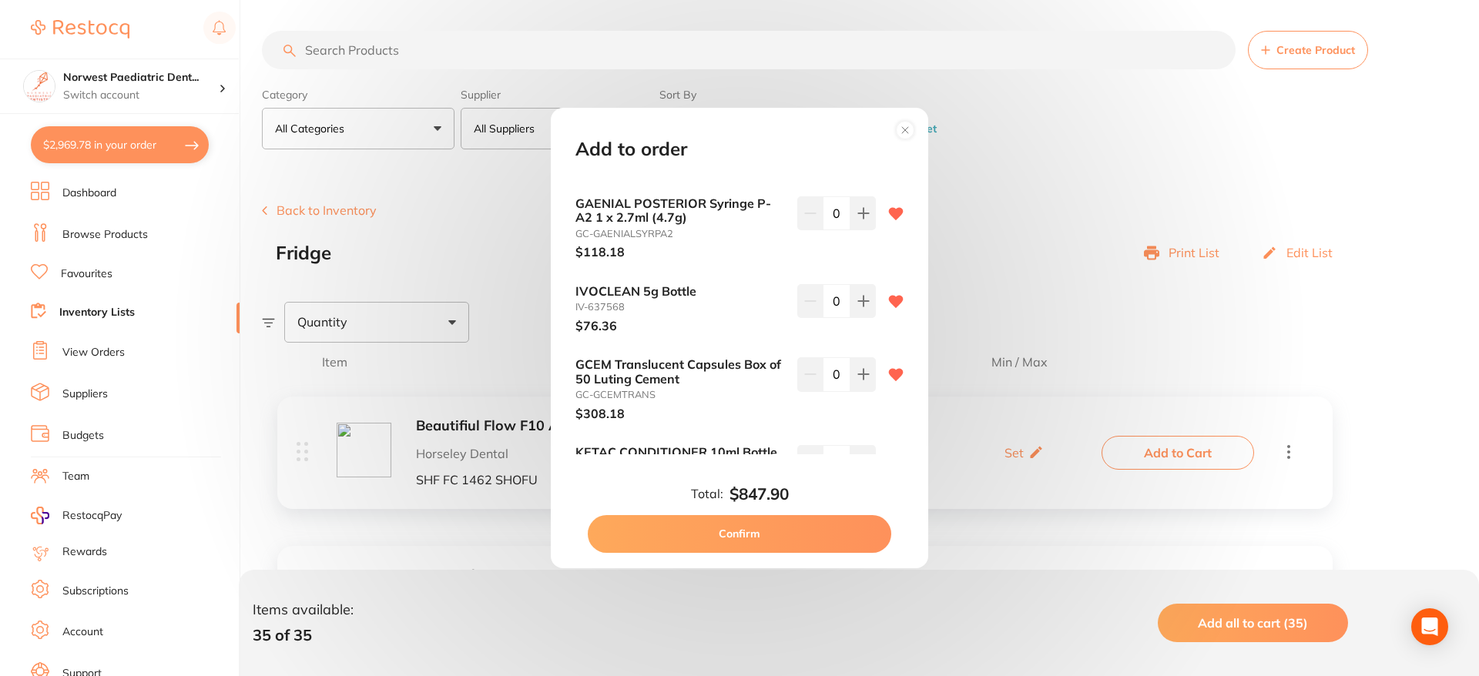
scroll to position [2504, 0]
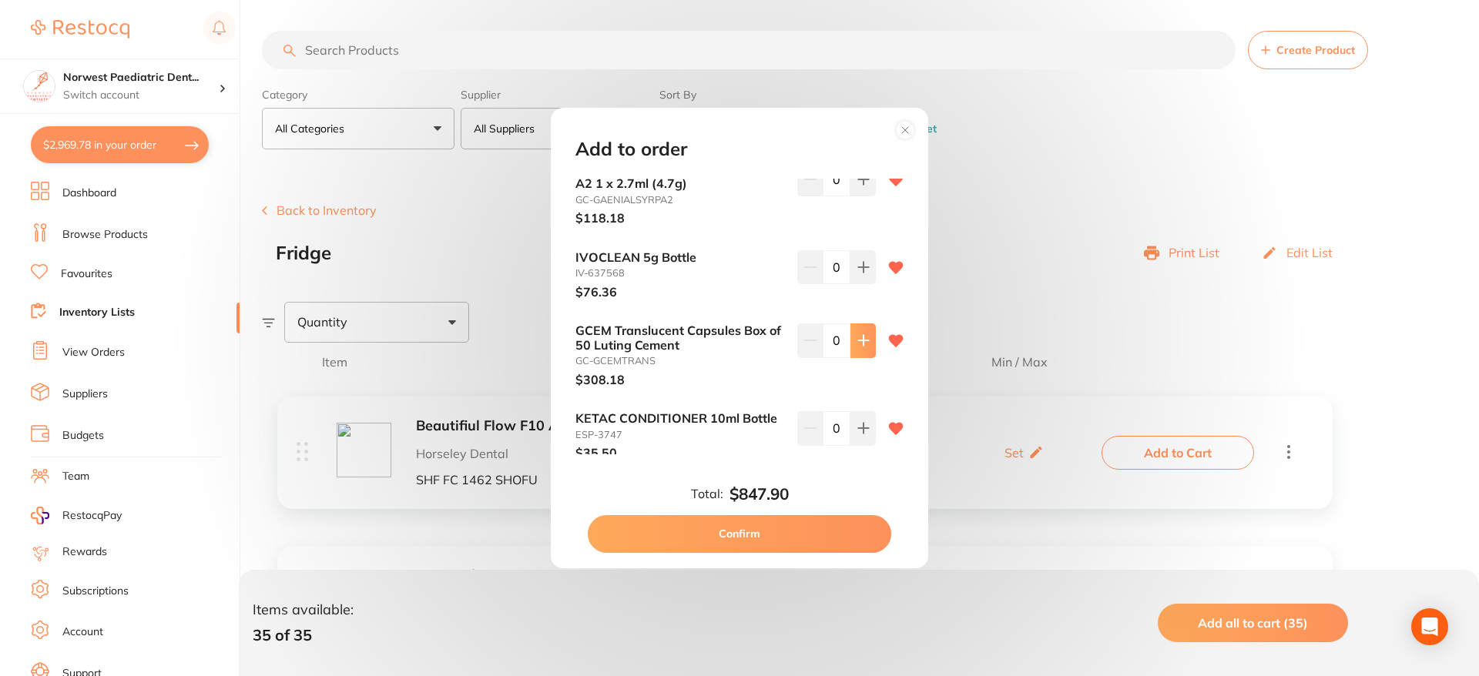
click at [861, 334] on icon at bounding box center [863, 340] width 12 height 12
type input "1"
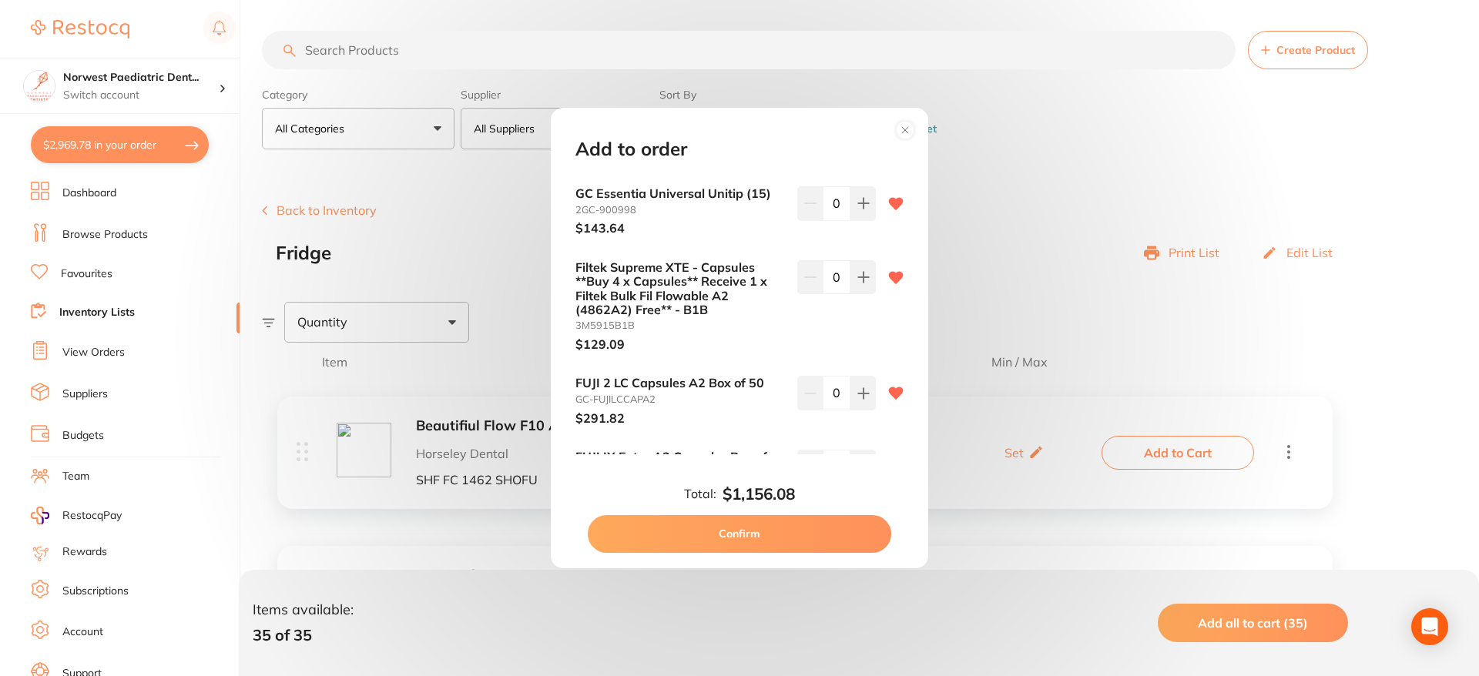
scroll to position [0, 0]
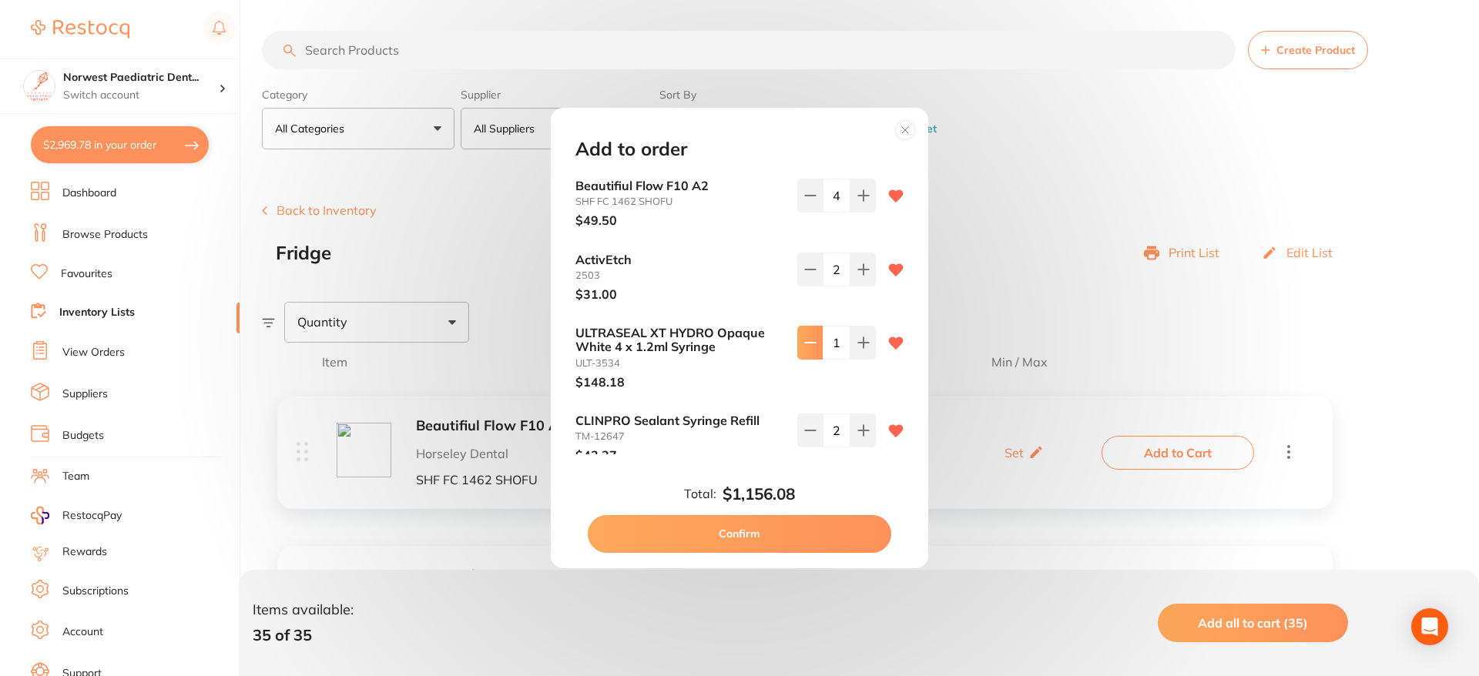
click at [815, 343] on button at bounding box center [809, 343] width 25 height 34
type input "0"
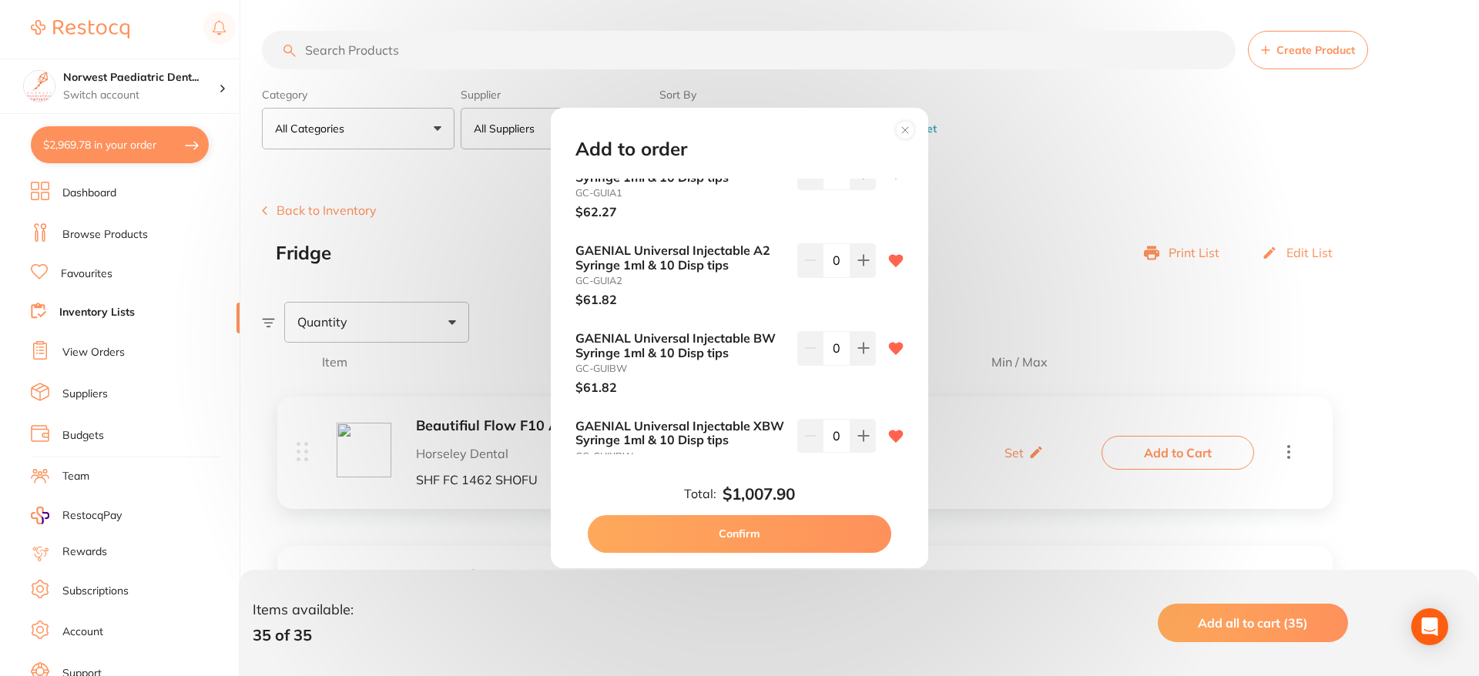
scroll to position [2682, 0]
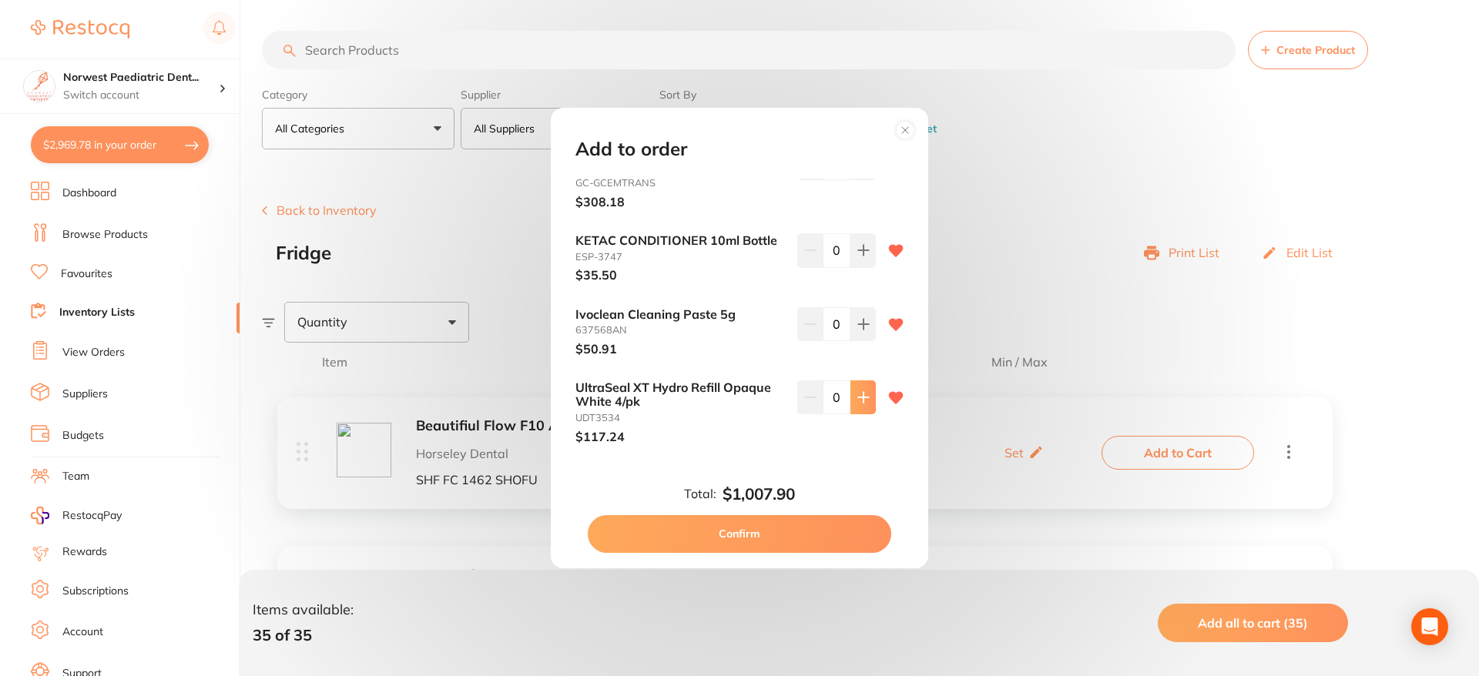
click at [867, 384] on button at bounding box center [863, 398] width 25 height 34
type input "1"
click at [773, 536] on button "Confirm" at bounding box center [740, 533] width 304 height 37
checkbox input "false"
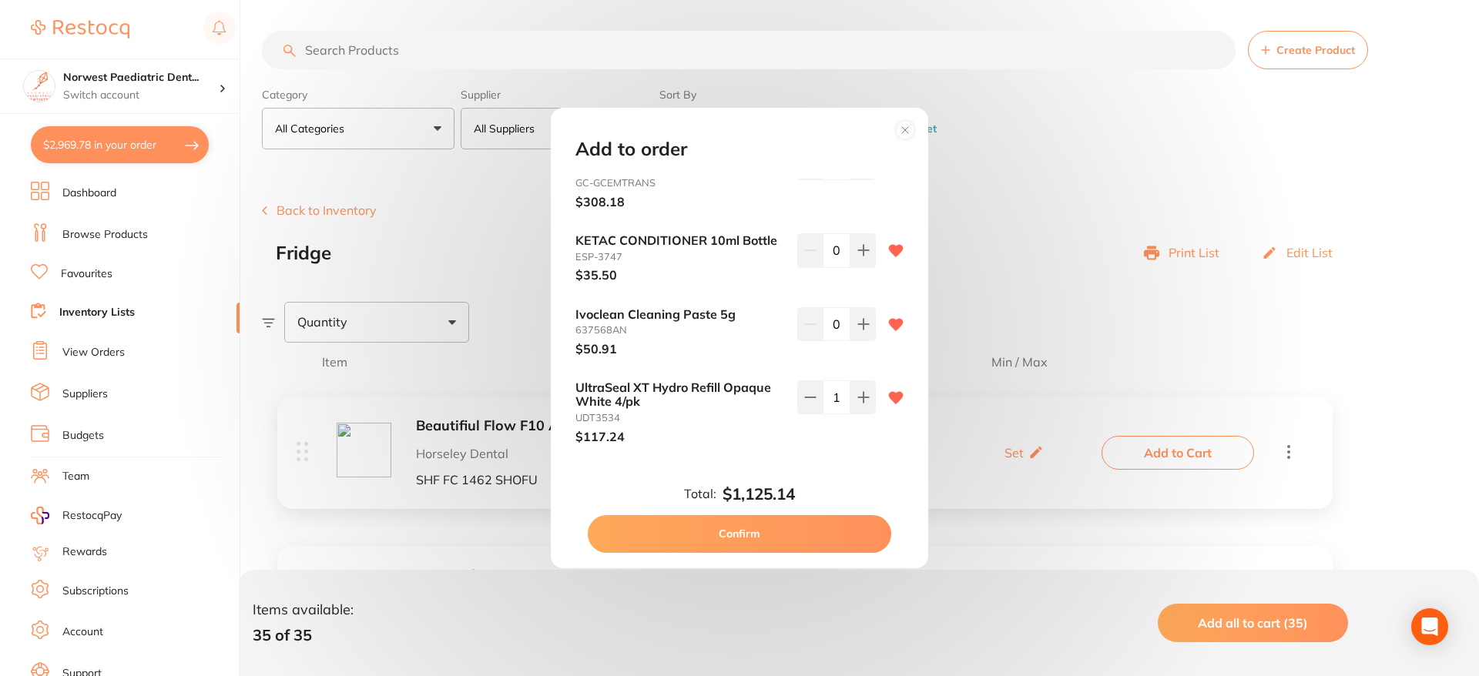
checkbox input "false"
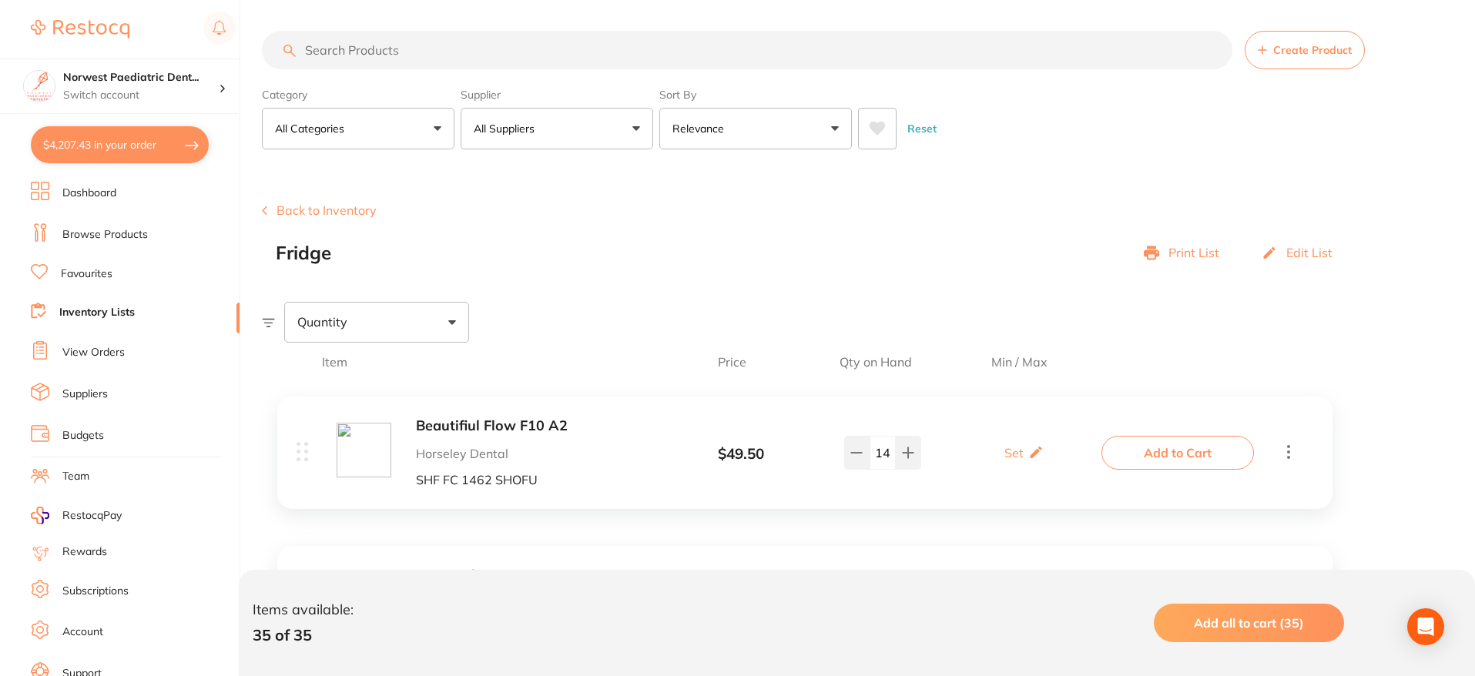
click at [88, 149] on button "$4,207.43 in your order" at bounding box center [120, 144] width 178 height 37
checkbox input "true"
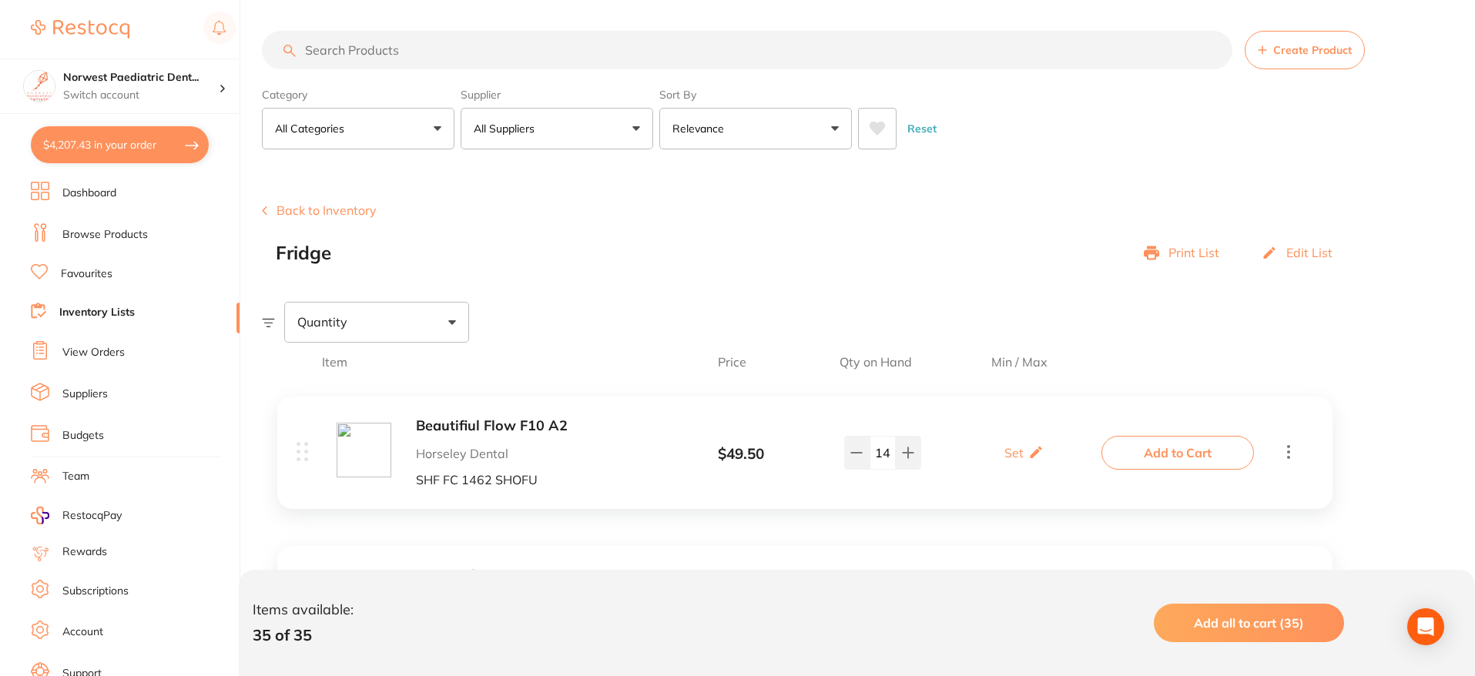
checkbox input "true"
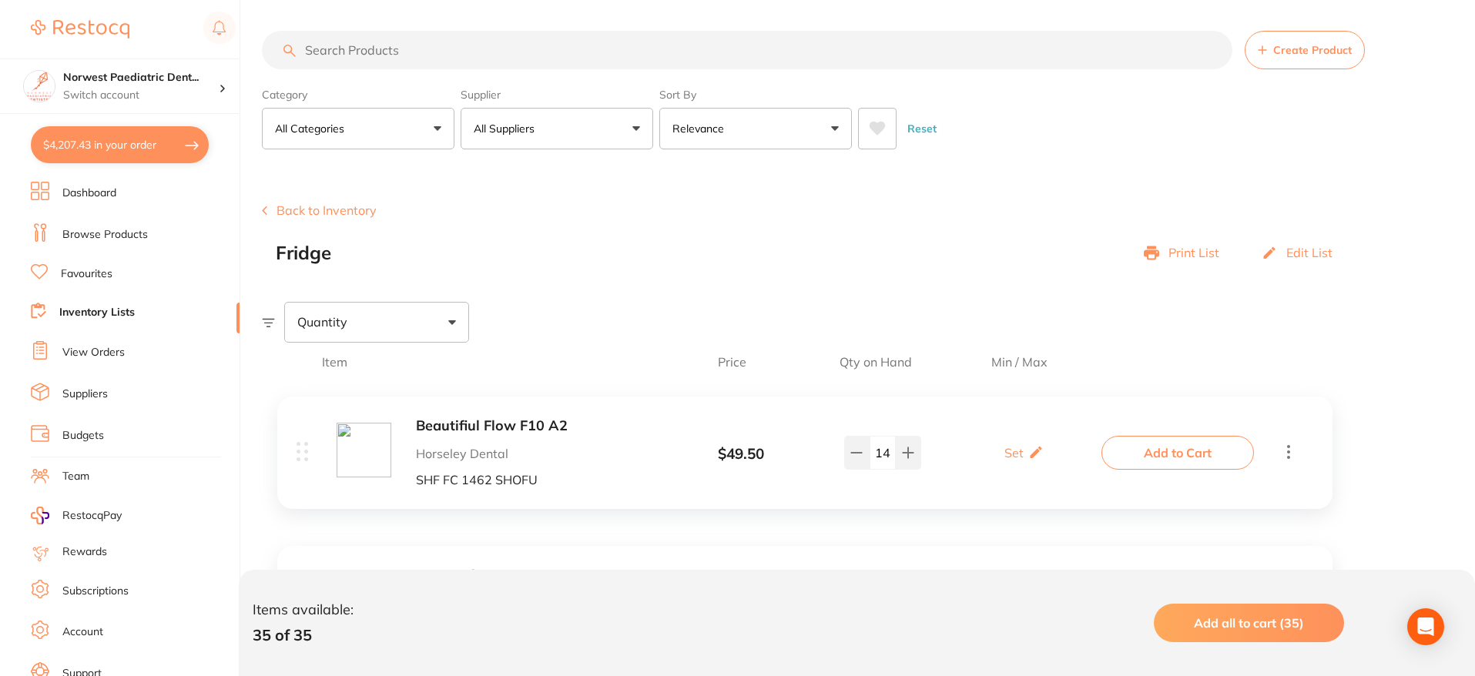
checkbox input "true"
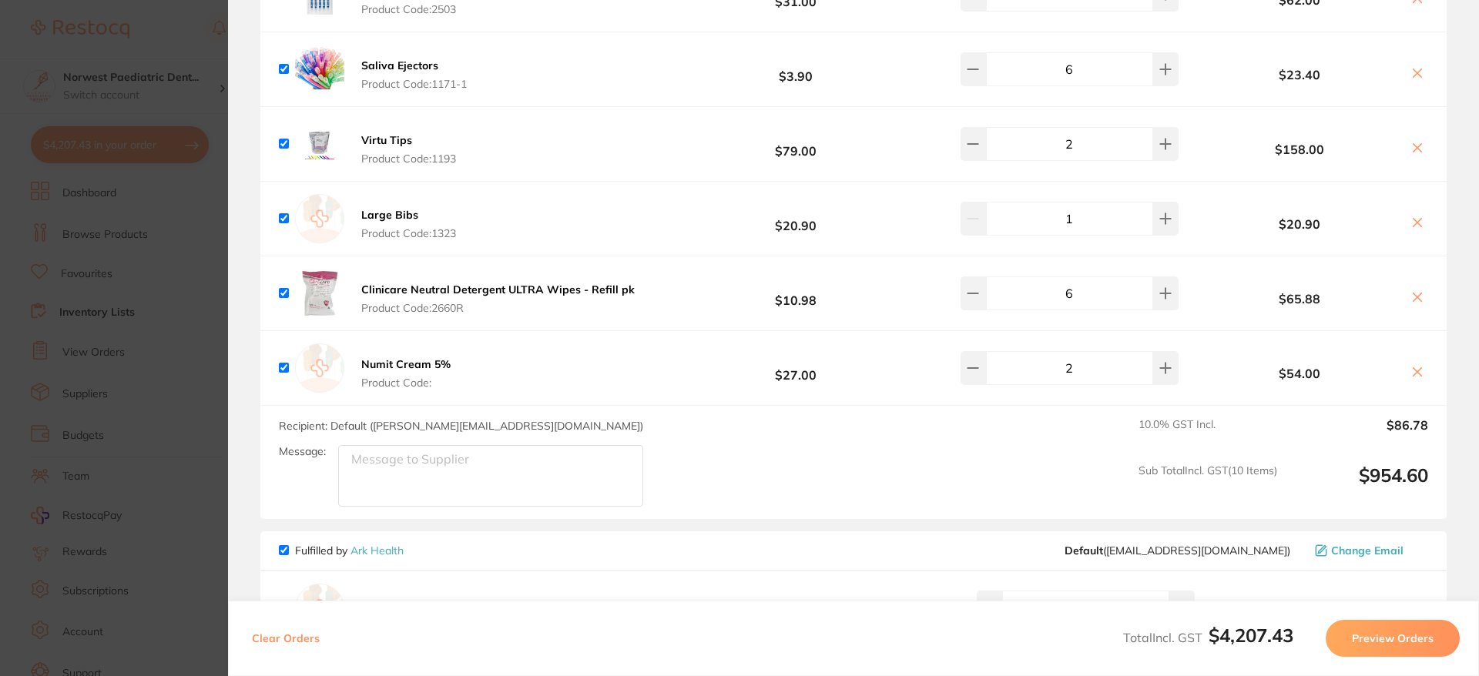
scroll to position [4102, 0]
click at [502, 466] on textarea "Message:" at bounding box center [490, 475] width 305 height 62
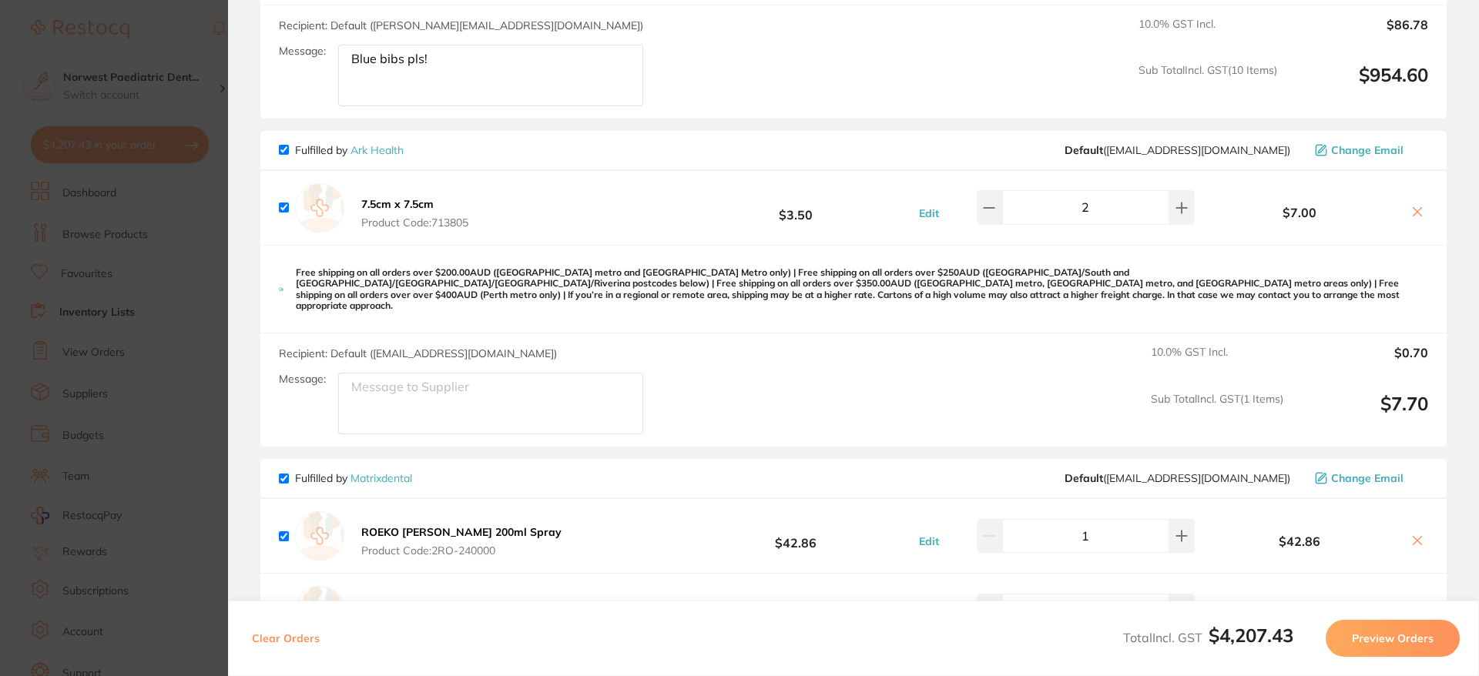
scroll to position [4502, 0]
type textarea "Blue bibs pls!"
click at [1414, 207] on icon at bounding box center [1418, 211] width 8 height 8
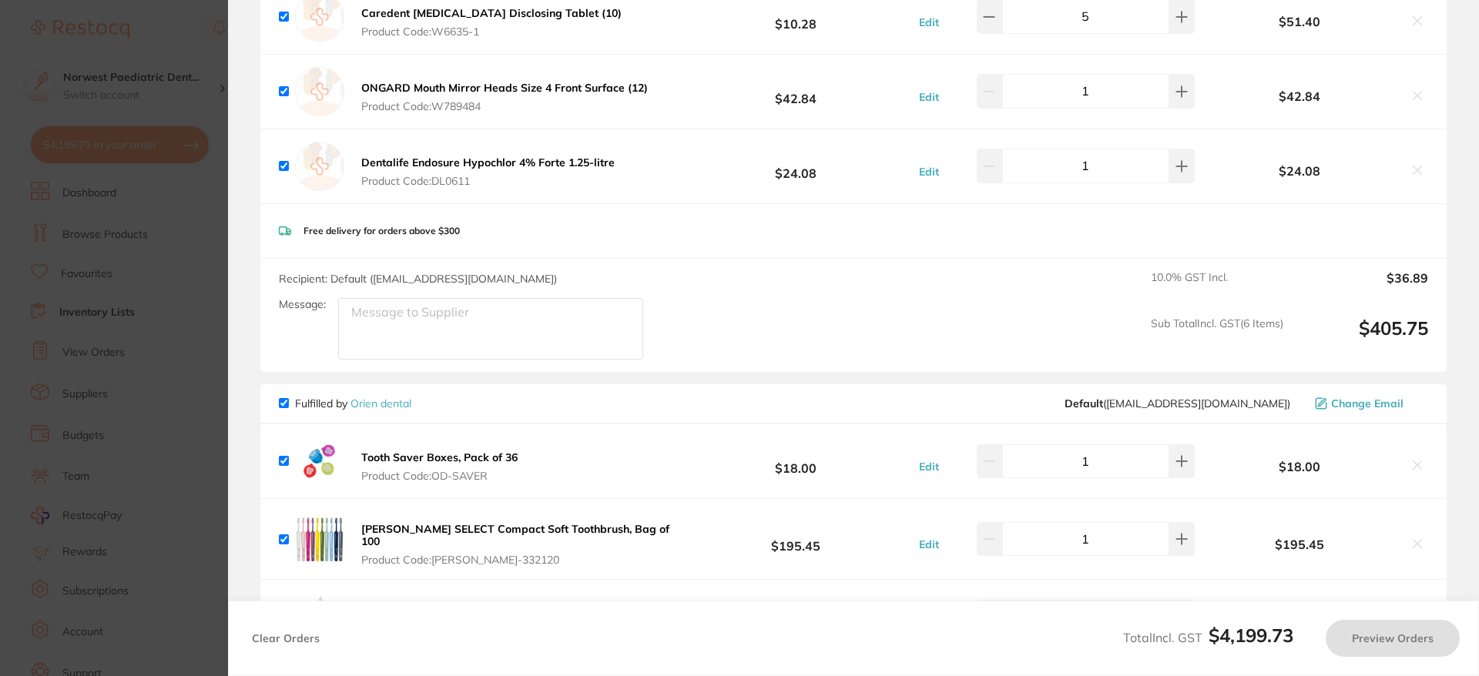
scroll to position [4984, 0]
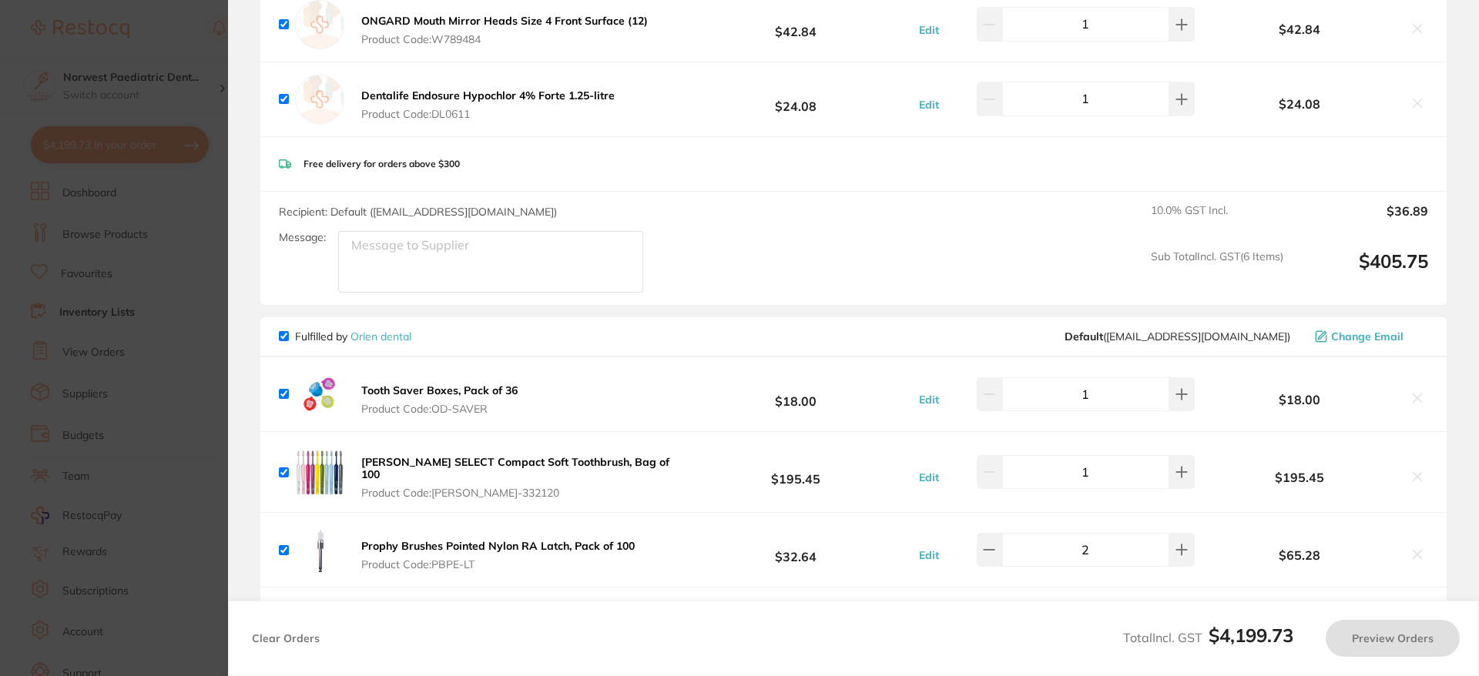
click at [109, 213] on section "Update RRP Set your pre negotiated price for this item. Item Agreed RRP (excl. …" at bounding box center [739, 338] width 1479 height 676
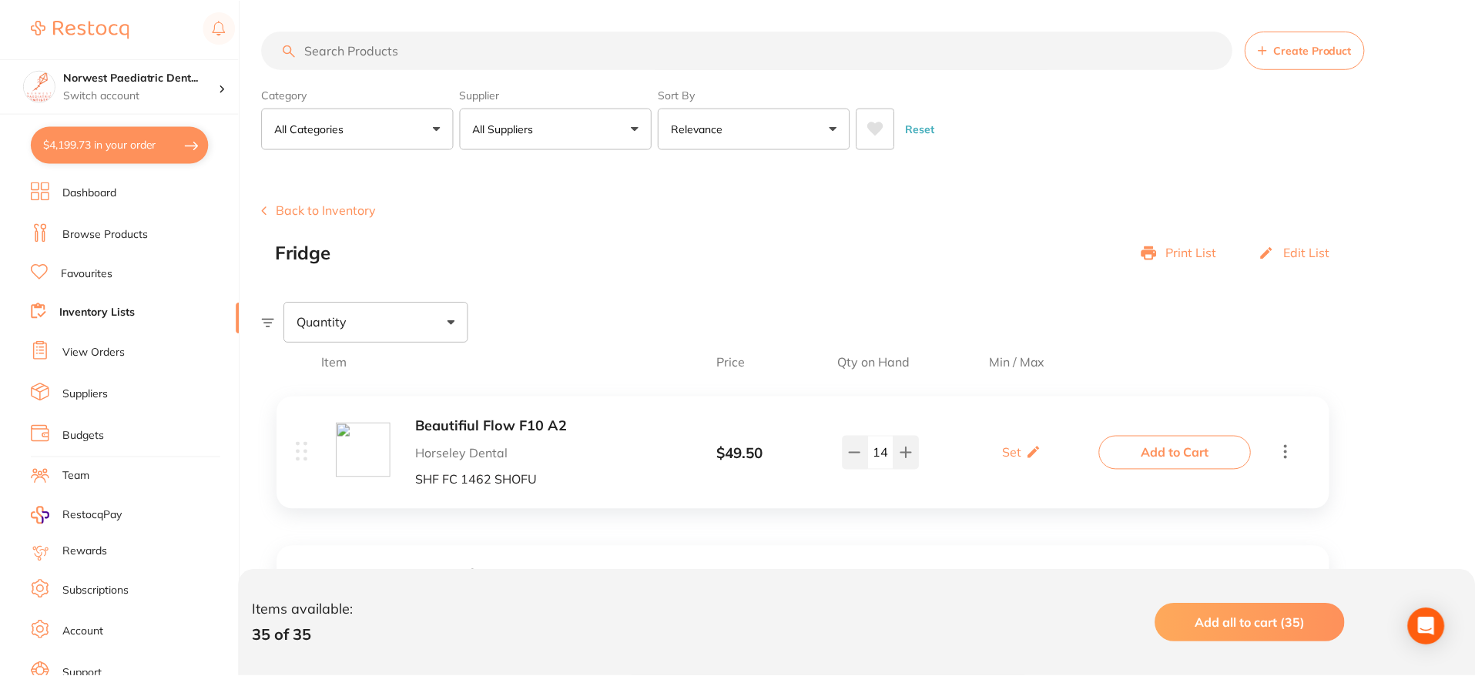
scroll to position [5418, 0]
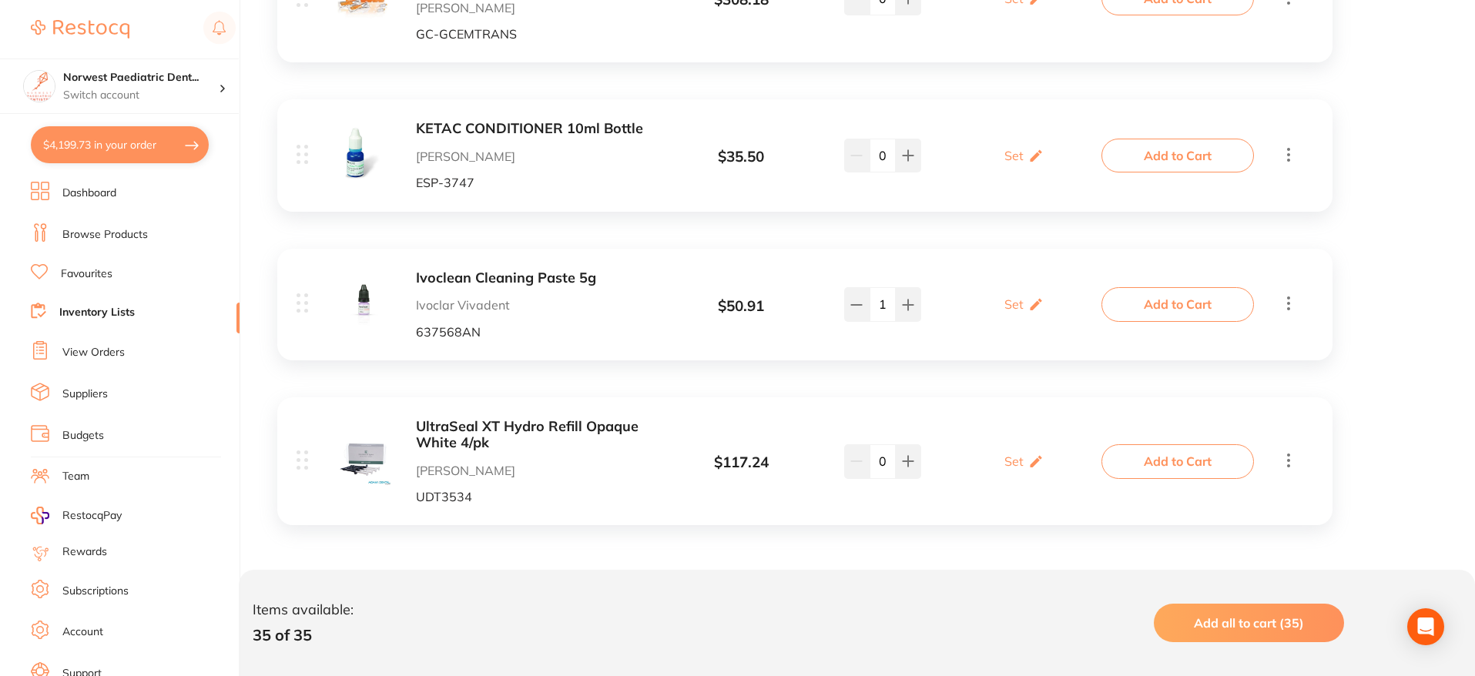
click at [119, 240] on link "Browse Products" at bounding box center [105, 234] width 86 height 15
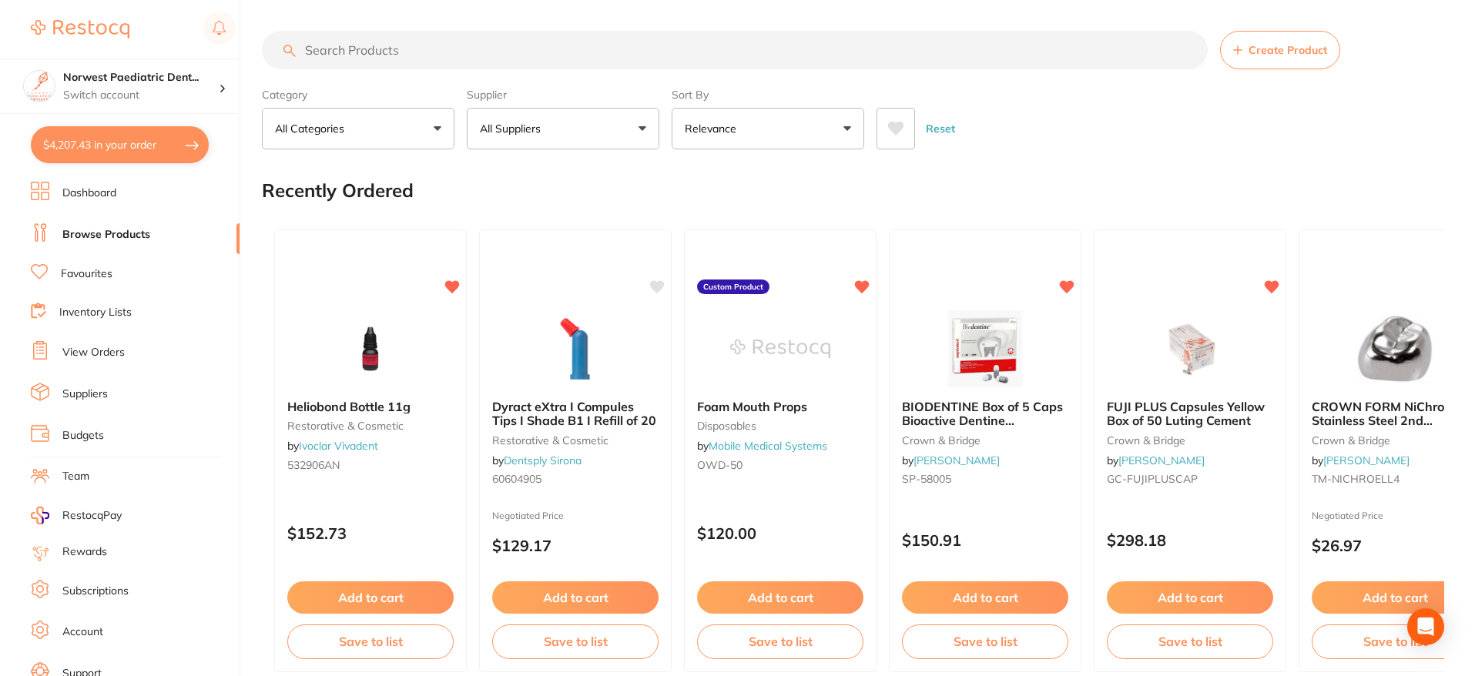
checkbox input "true"
click at [557, 53] on input "search" at bounding box center [735, 50] width 946 height 39
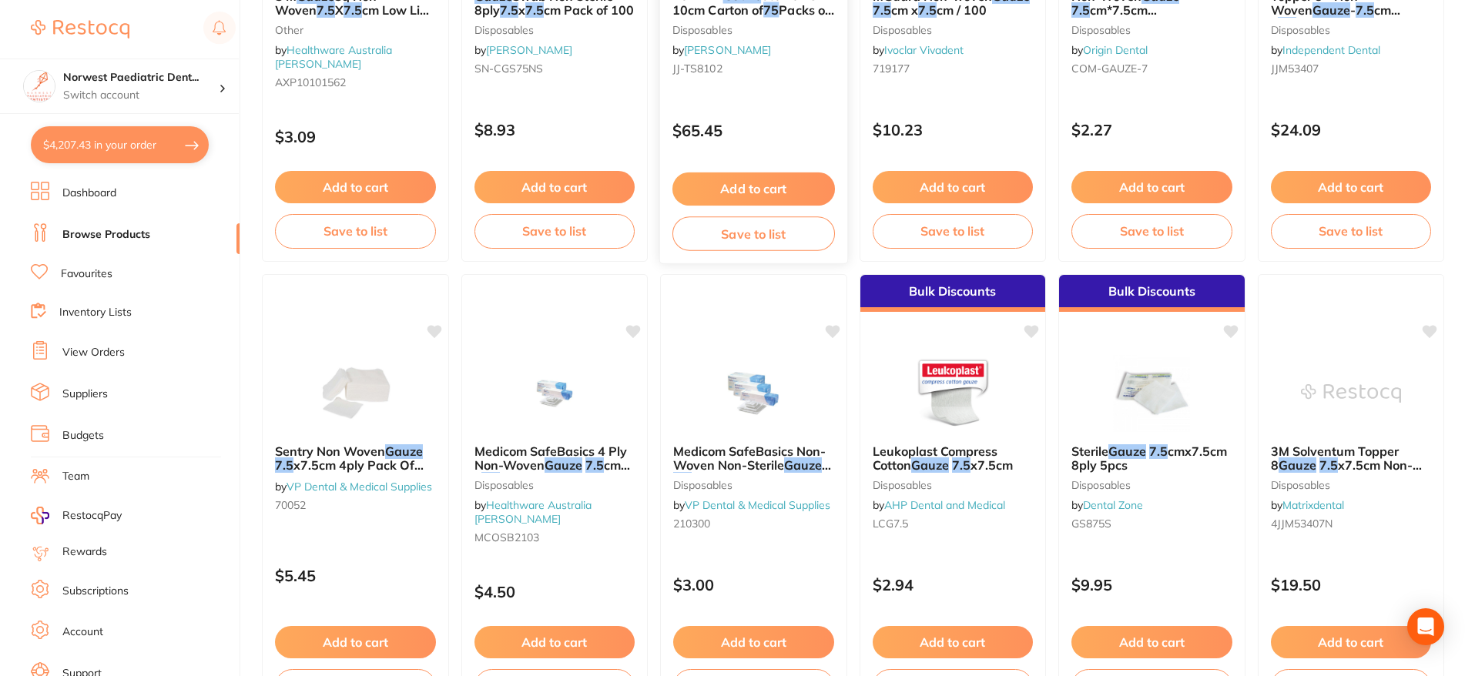
scroll to position [1314, 0]
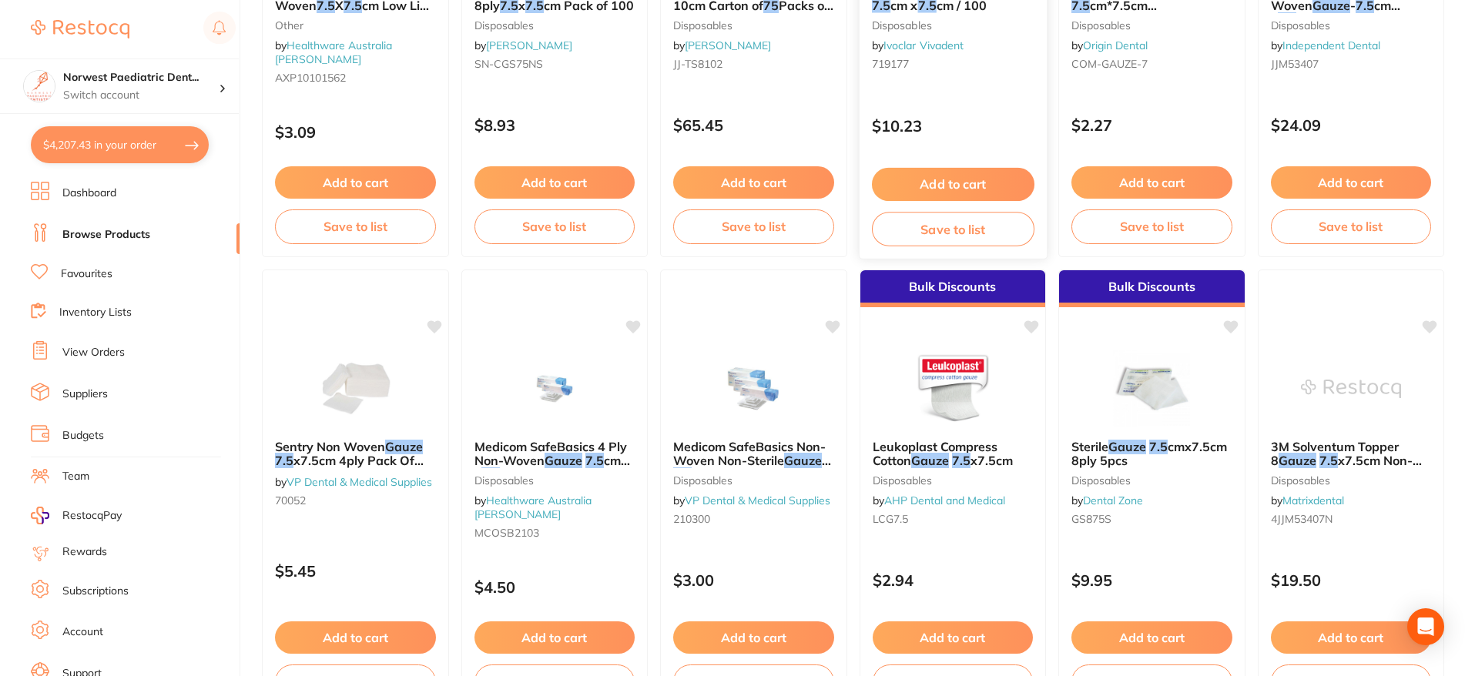
type input "gauze 7.5"
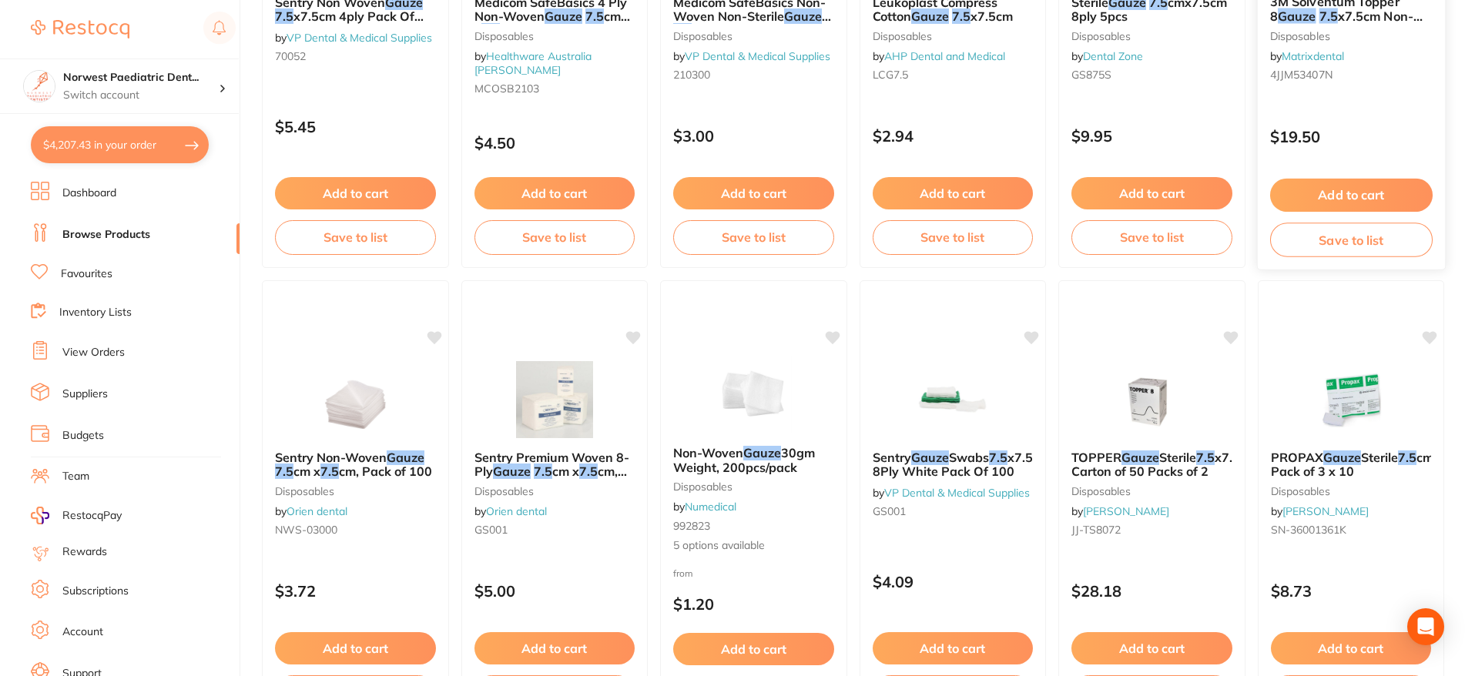
scroll to position [1789, 0]
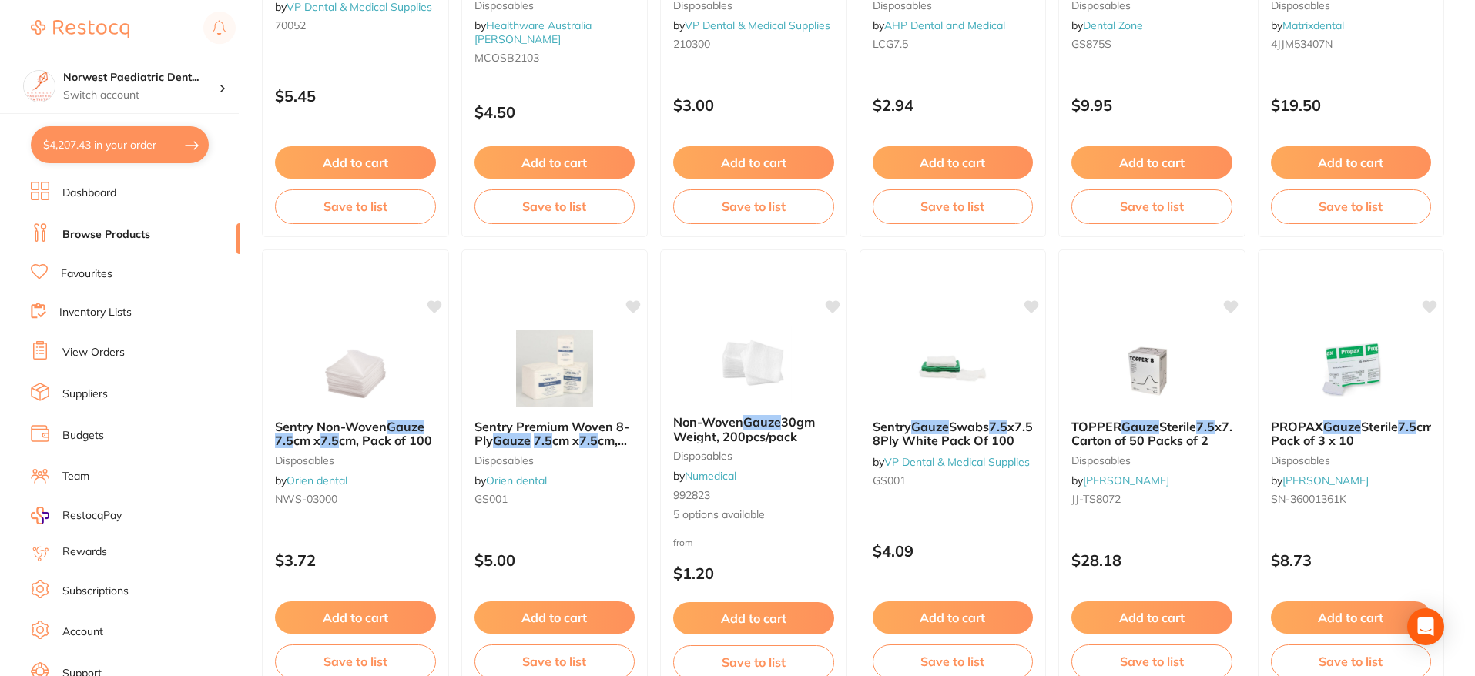
click at [125, 140] on button "$4,207.43 in your order" at bounding box center [120, 144] width 178 height 37
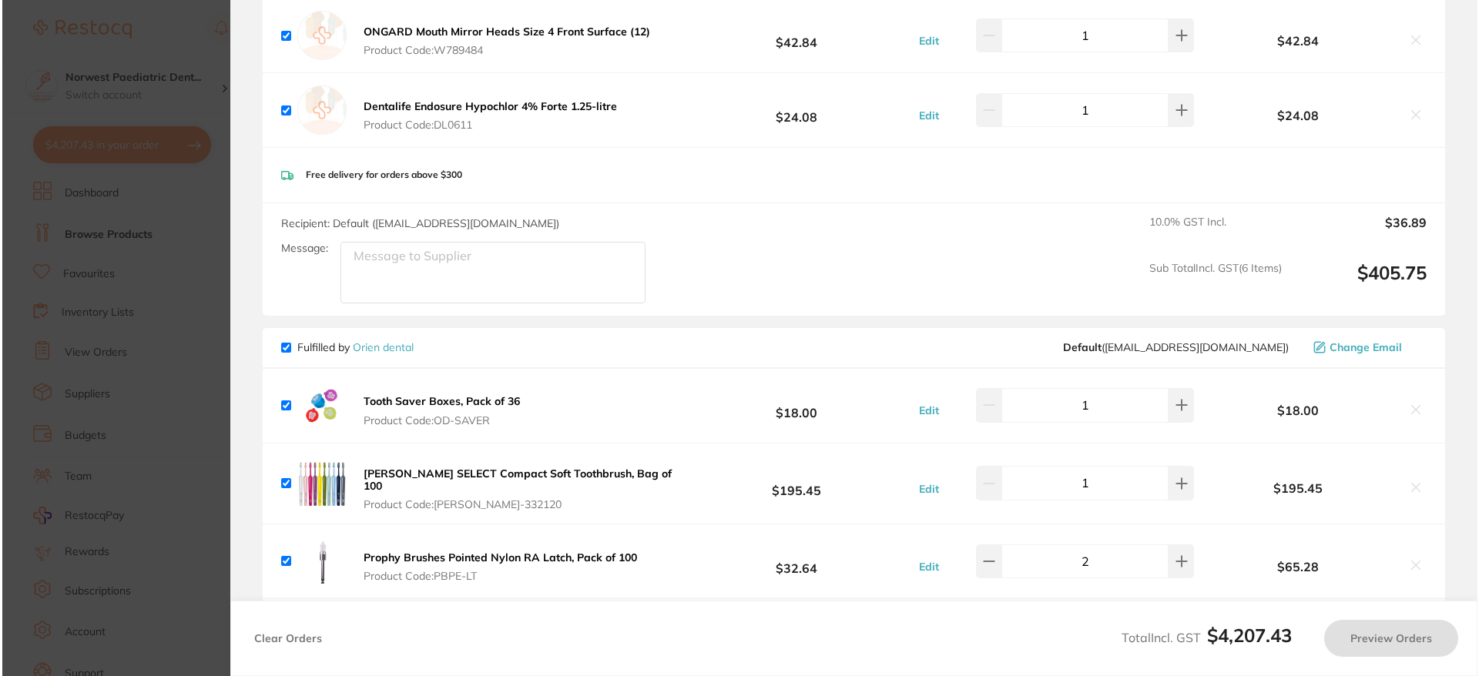
scroll to position [0, 0]
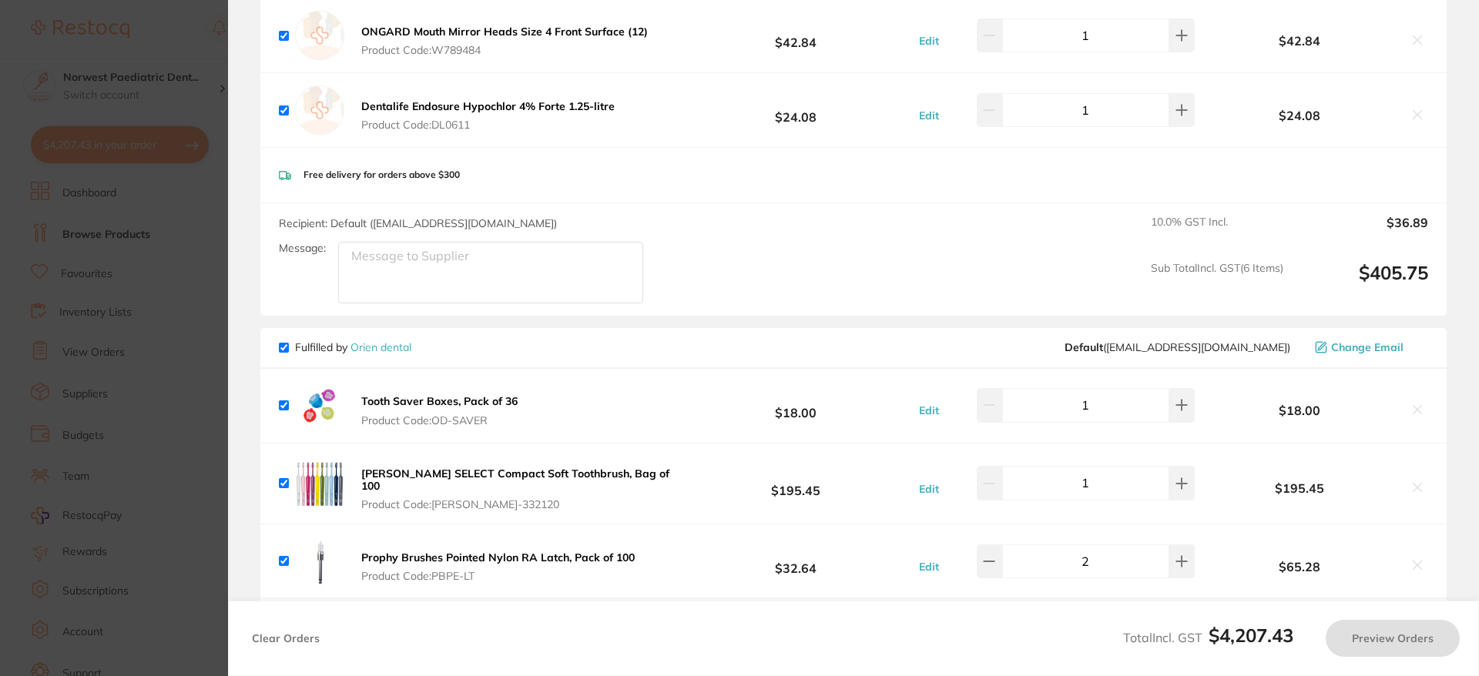
click at [130, 307] on section "Update RRP Set your pre negotiated price for this item. Item Agreed RRP (excl. …" at bounding box center [739, 338] width 1479 height 676
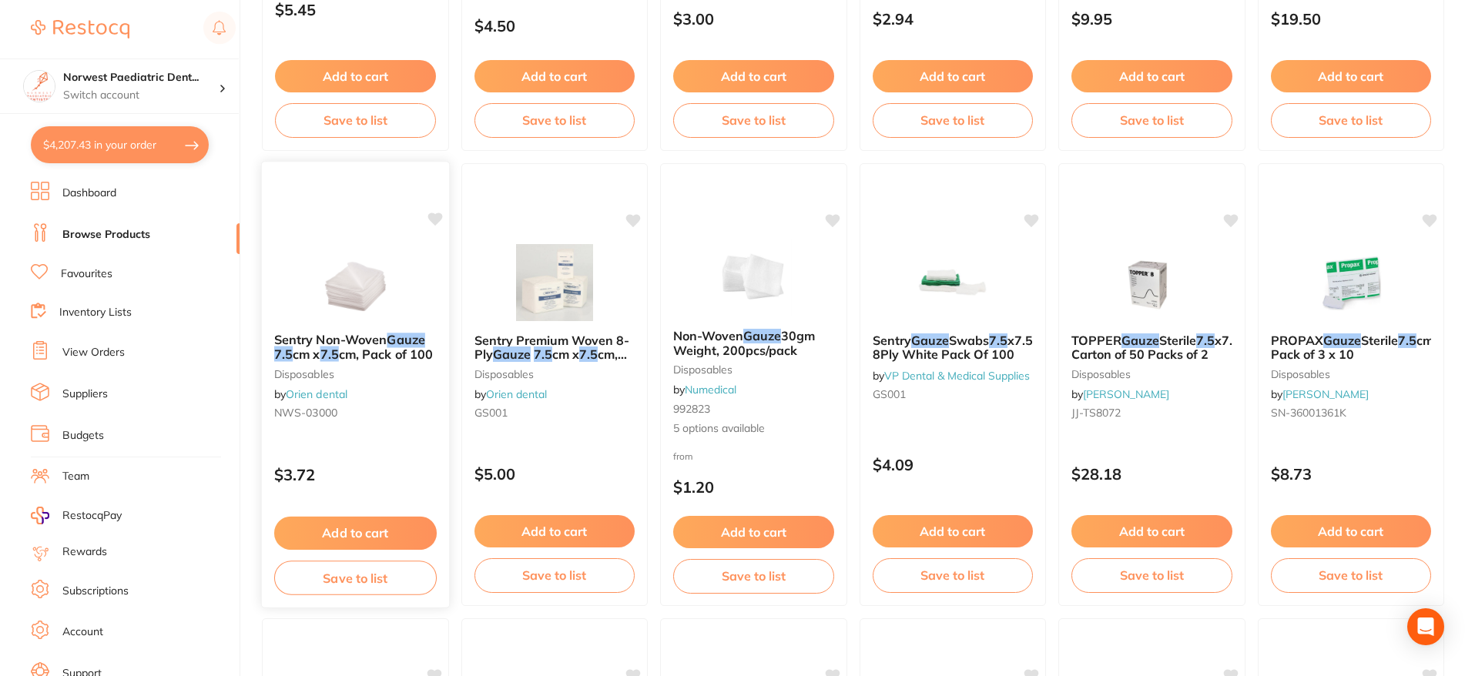
scroll to position [1876, 0]
click at [548, 268] on img at bounding box center [555, 281] width 100 height 77
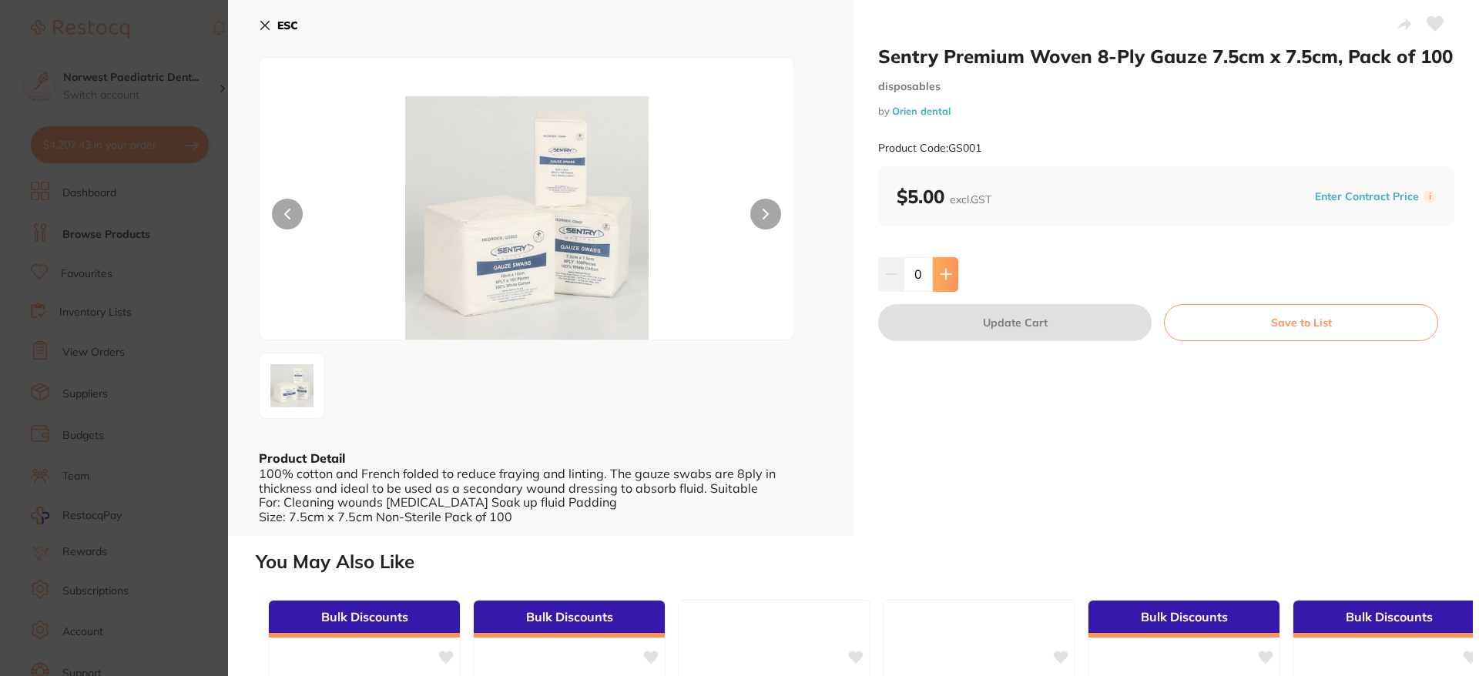
click at [948, 284] on button at bounding box center [945, 274] width 25 height 34
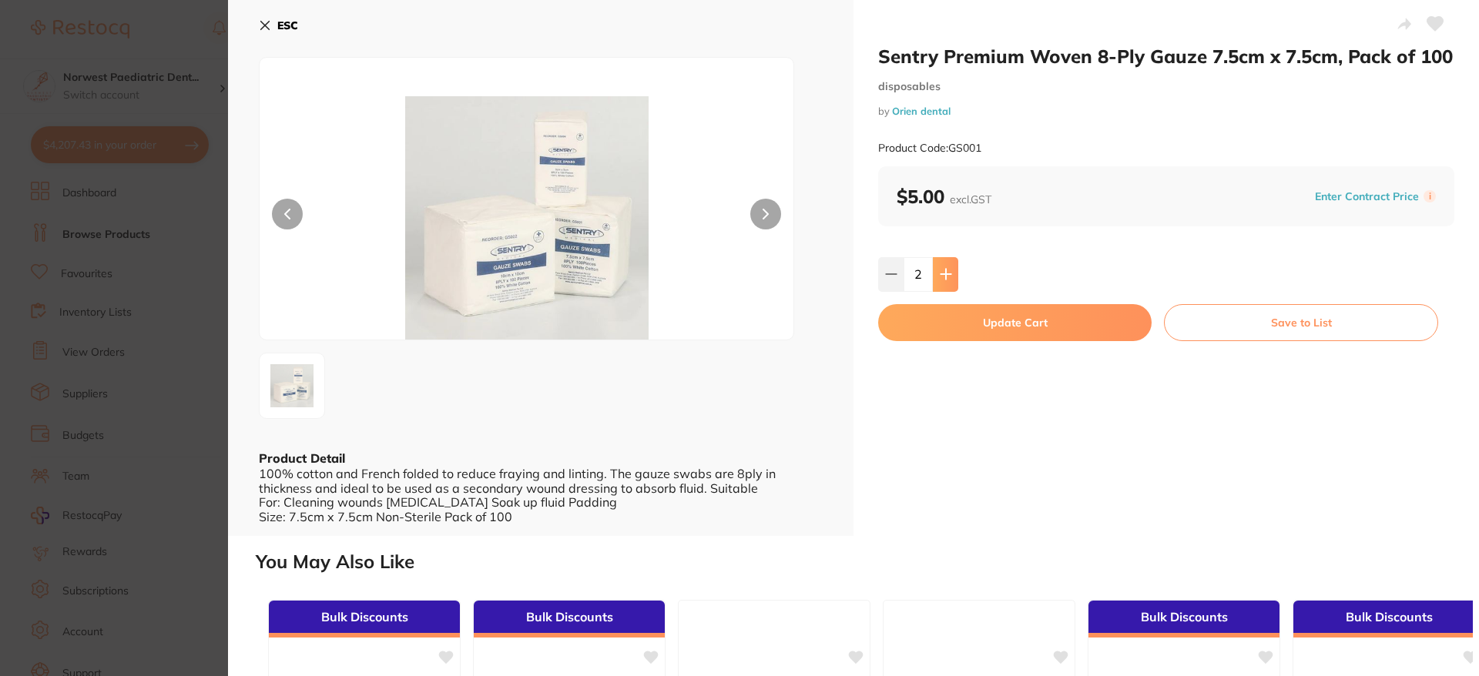
type input "2"
click at [1097, 315] on button "Update Cart" at bounding box center [1014, 322] width 273 height 37
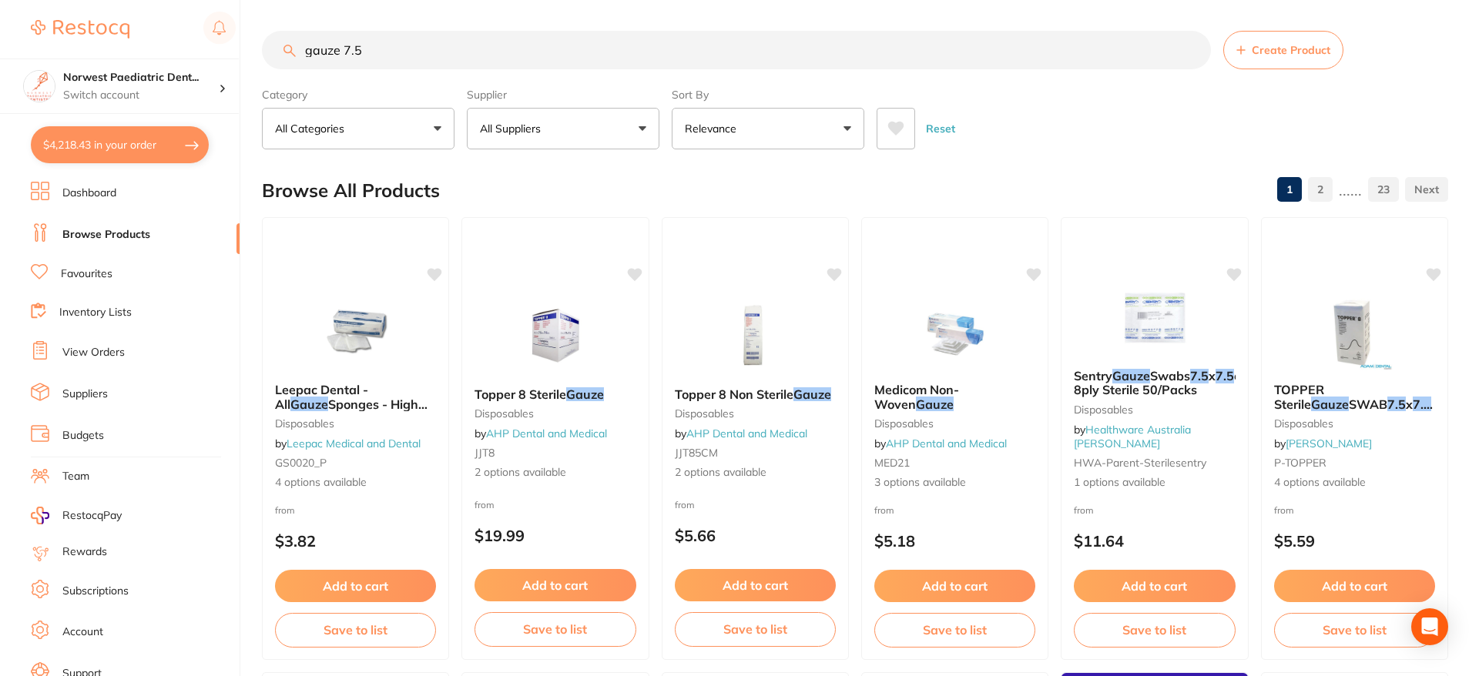
checkbox input "false"
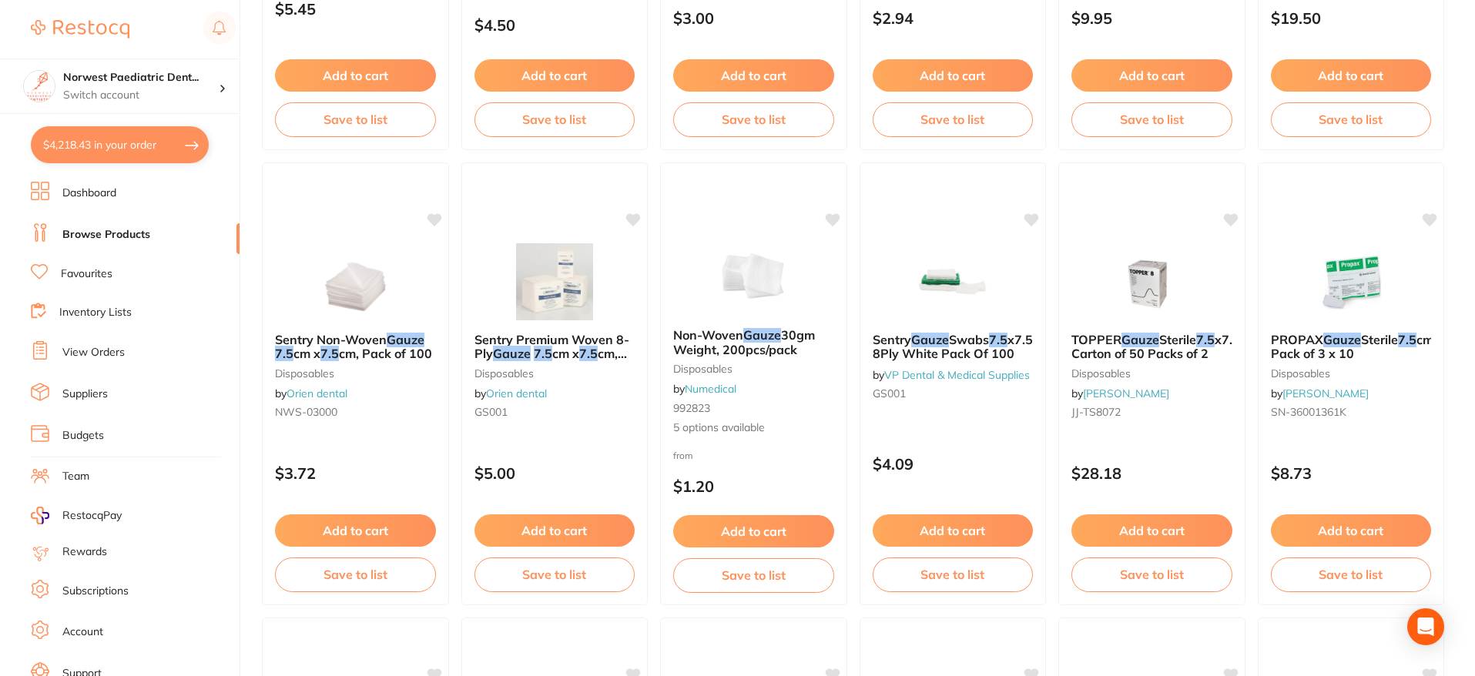
click at [74, 159] on button "$4,218.43 in your order" at bounding box center [120, 144] width 178 height 37
checkbox input "true"
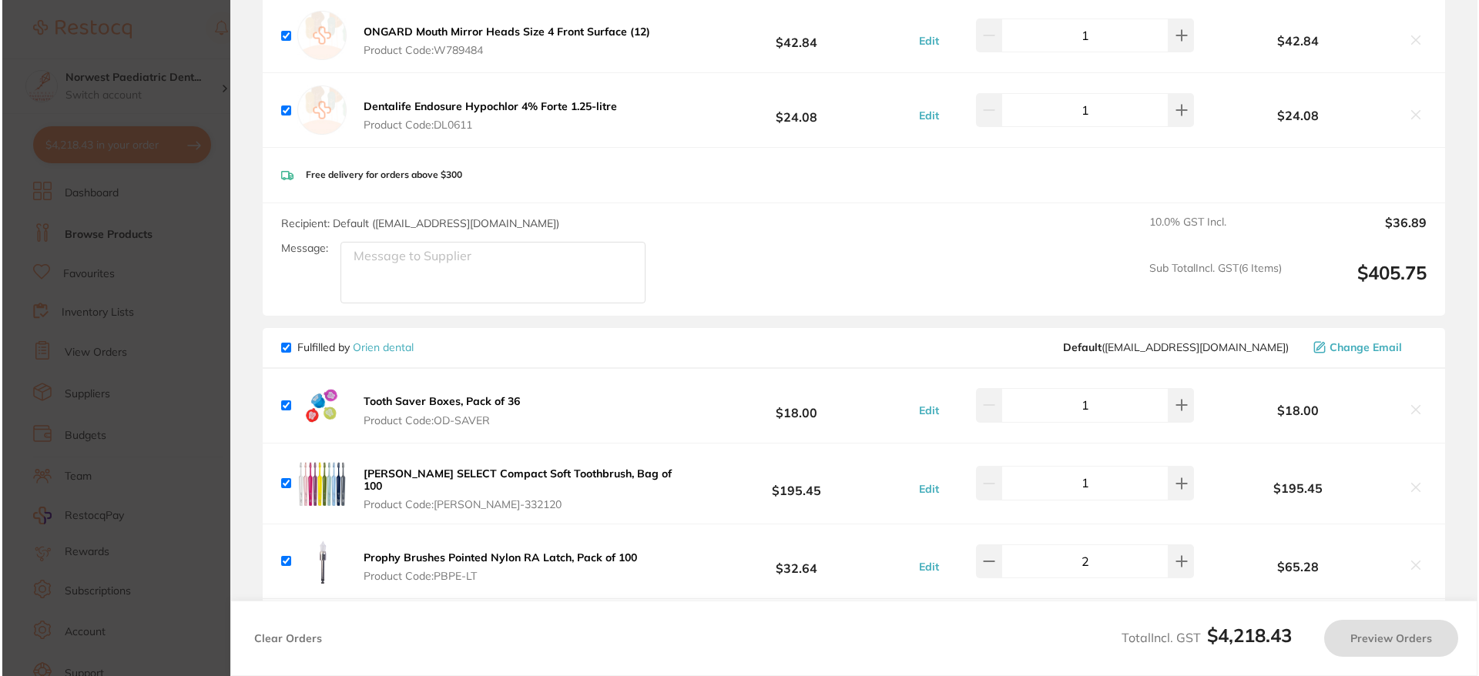
scroll to position [0, 0]
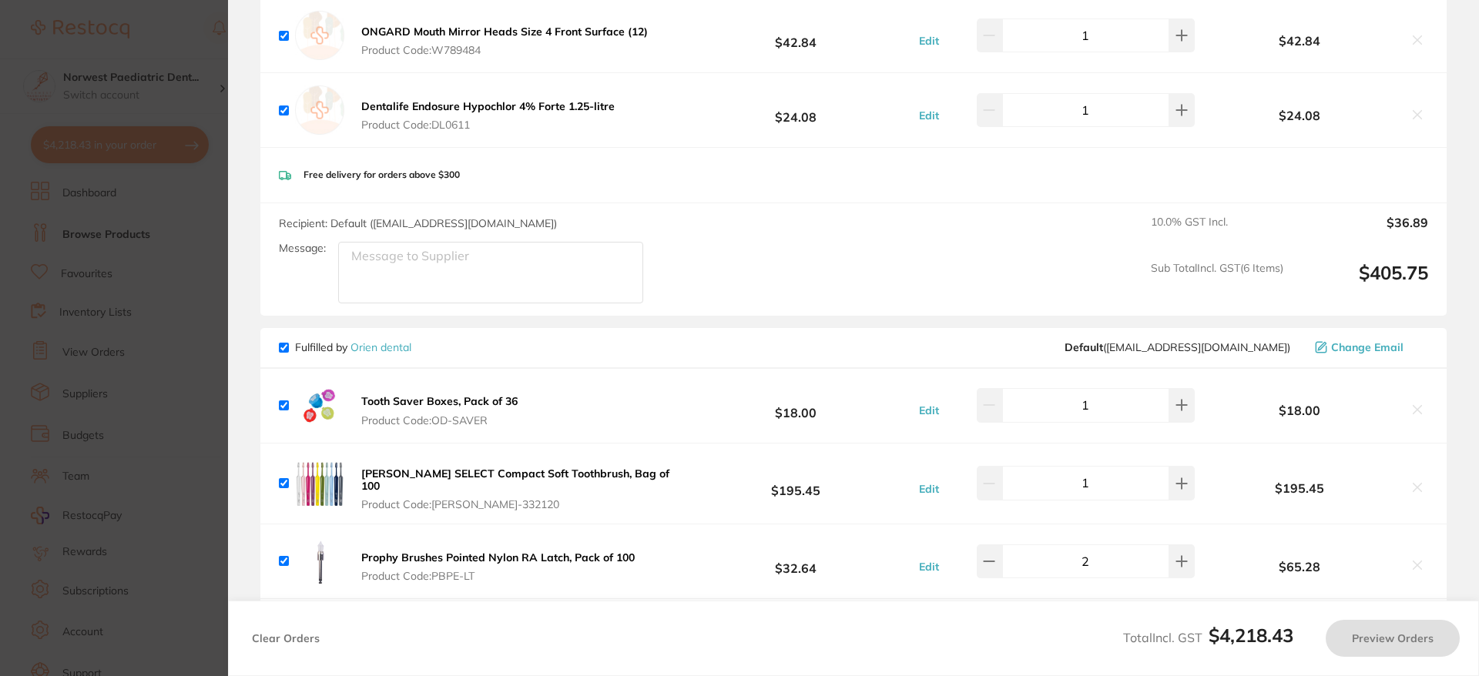
checkbox input "true"
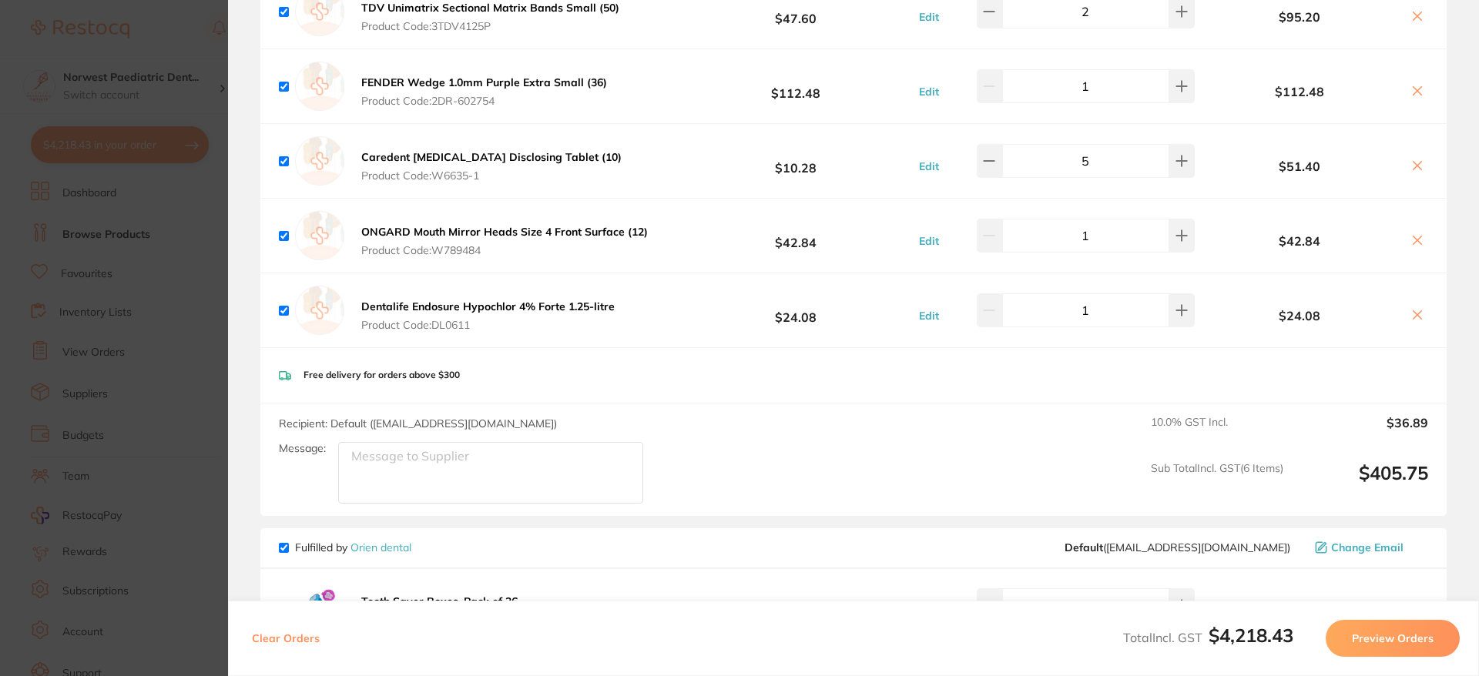
scroll to position [5767, 0]
